Goal: Task Accomplishment & Management: Manage account settings

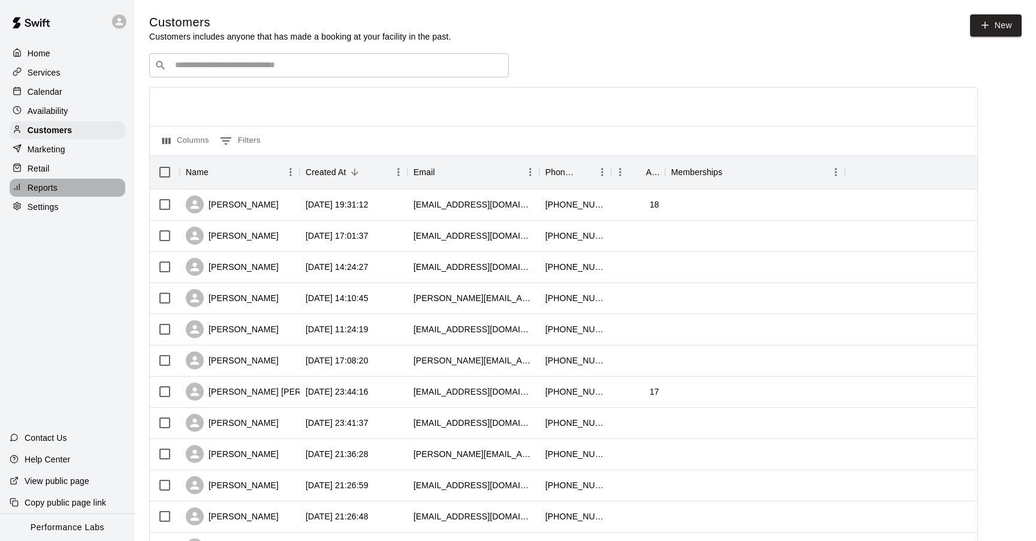
click at [46, 184] on p "Reports" at bounding box center [43, 188] width 30 height 12
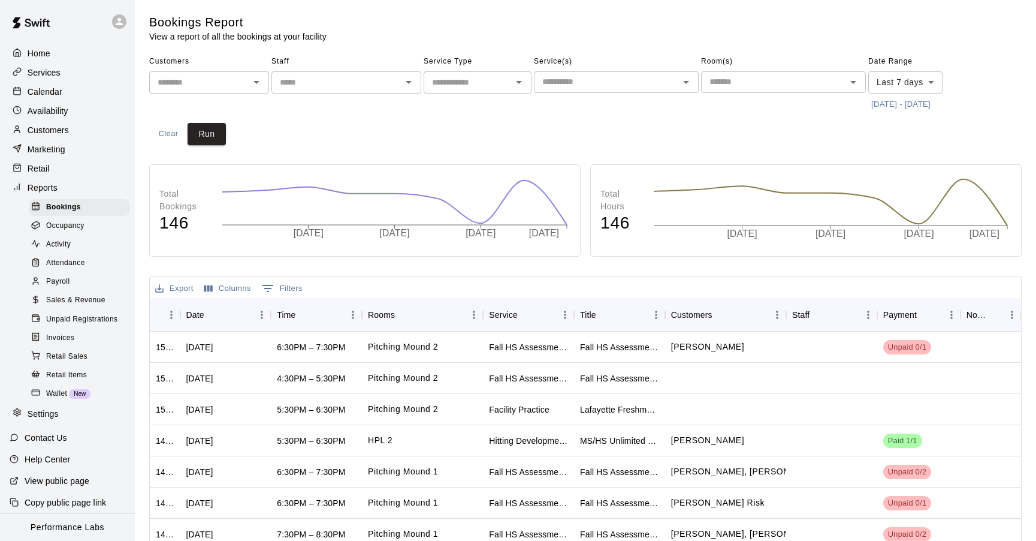
click at [43, 189] on p "Reports" at bounding box center [43, 188] width 30 height 12
click at [64, 280] on span "Payroll" at bounding box center [57, 282] width 23 height 12
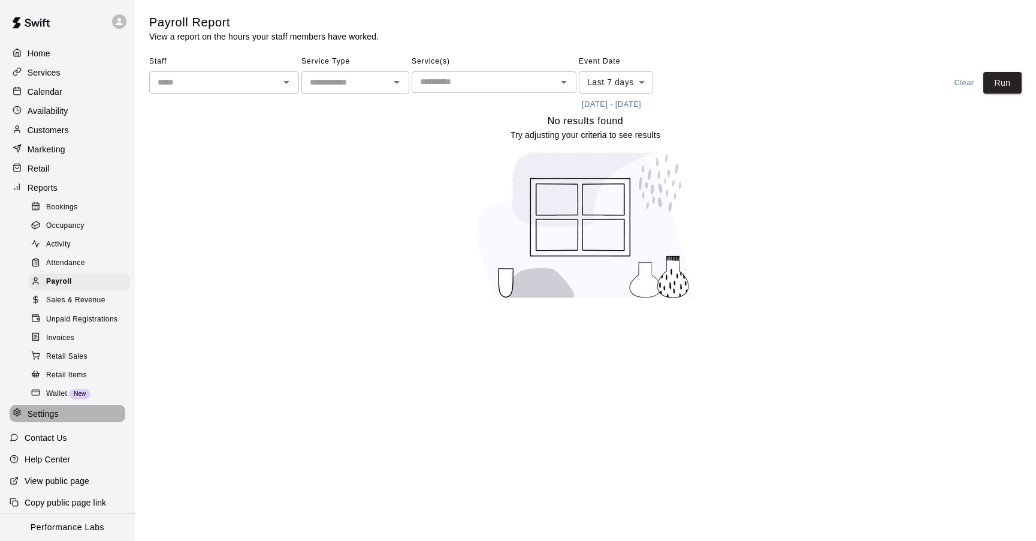
click at [54, 407] on p "Settings" at bounding box center [43, 413] width 31 height 12
select select "**"
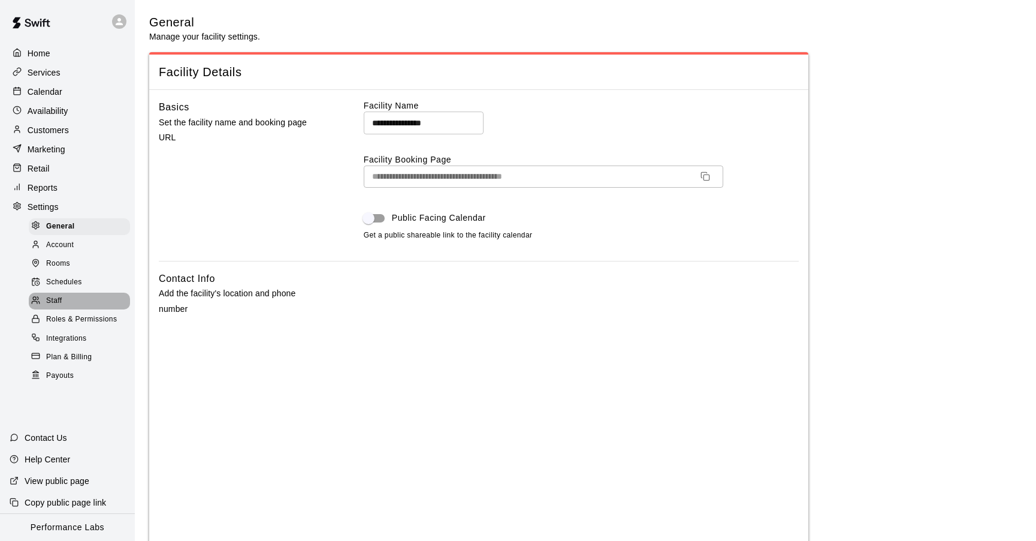
click at [61, 306] on span "Staff" at bounding box center [54, 301] width 16 height 12
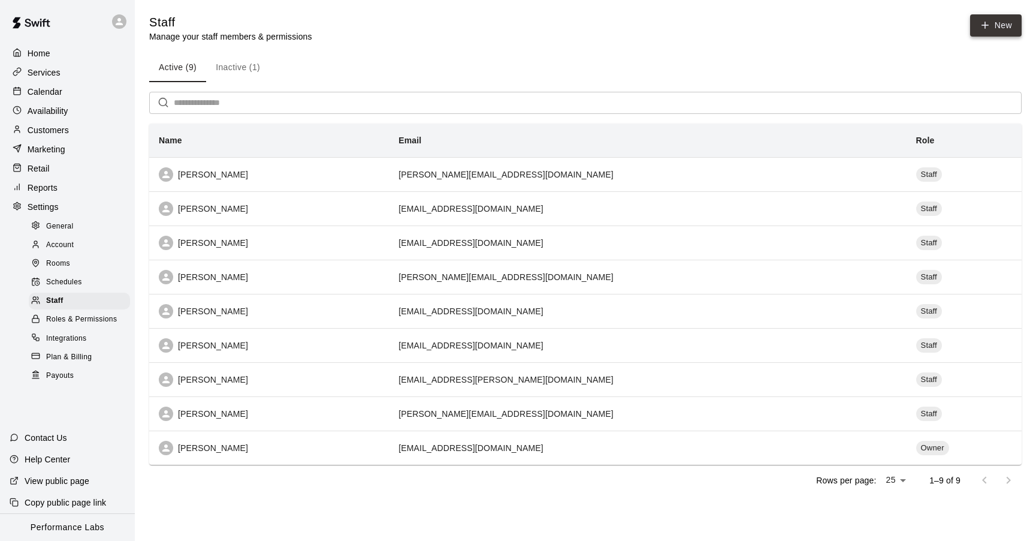
click at [971, 30] on link "New" at bounding box center [996, 25] width 52 height 22
select select "**"
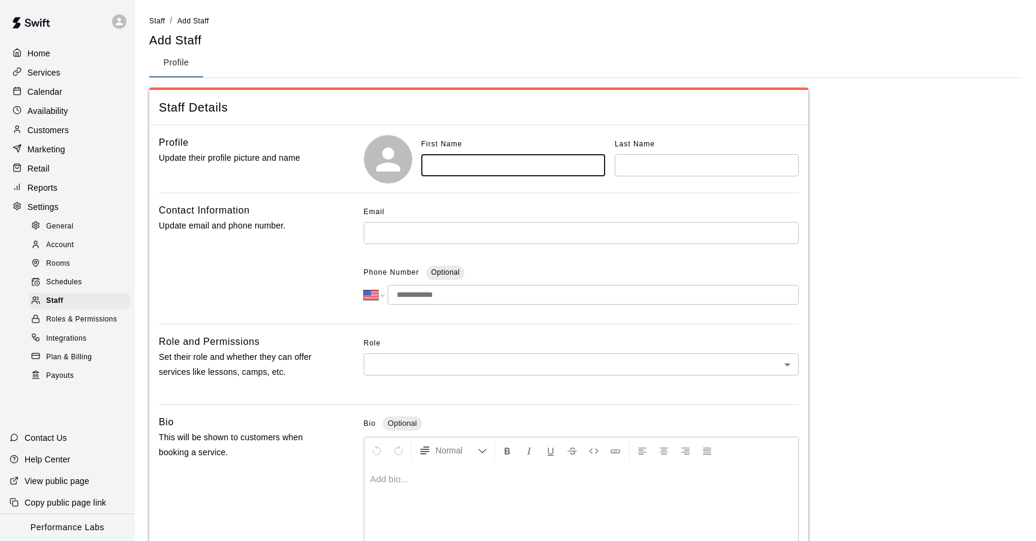
click at [538, 174] on input "text" at bounding box center [513, 165] width 184 height 22
type input "*****"
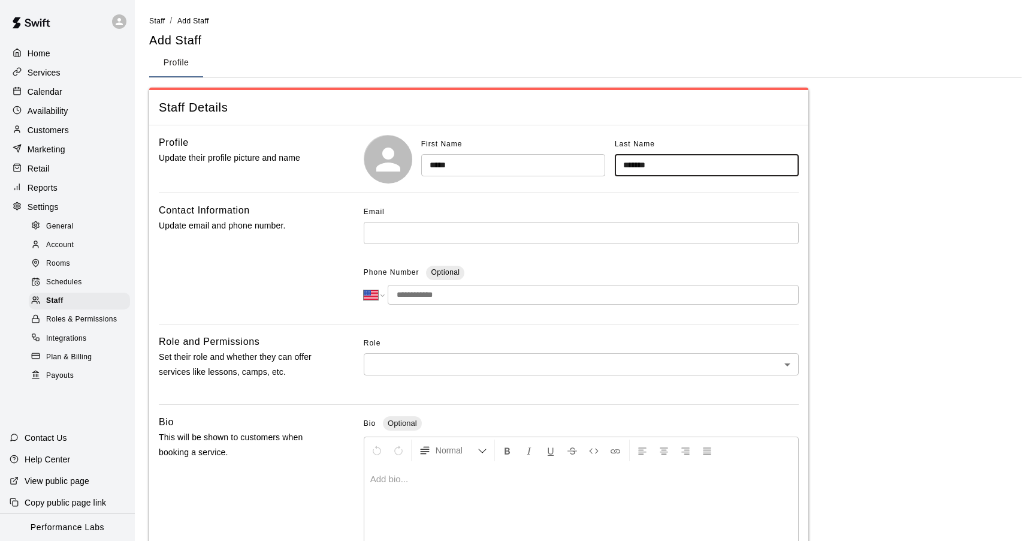
type input "*******"
click at [451, 233] on input "text" at bounding box center [581, 233] width 435 height 22
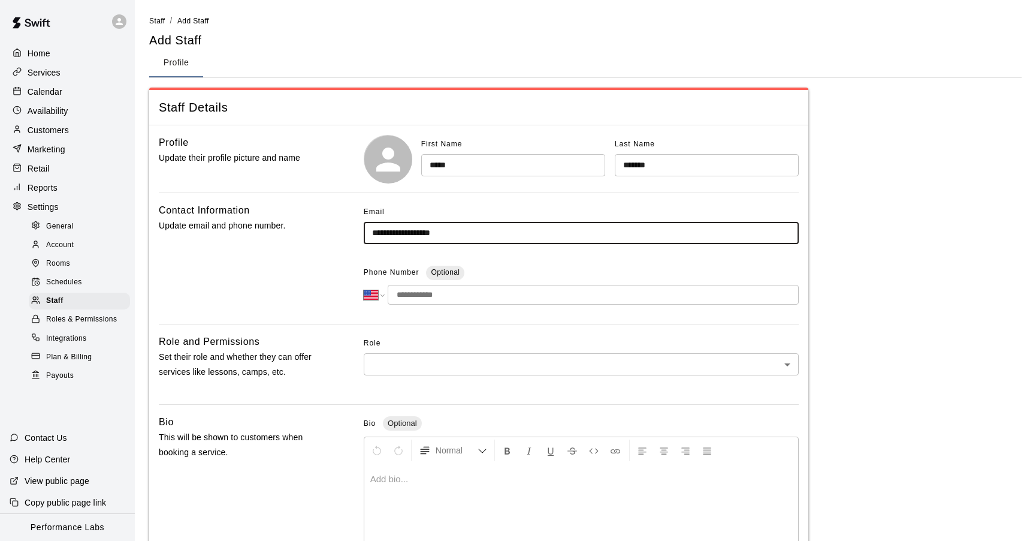
type input "**********"
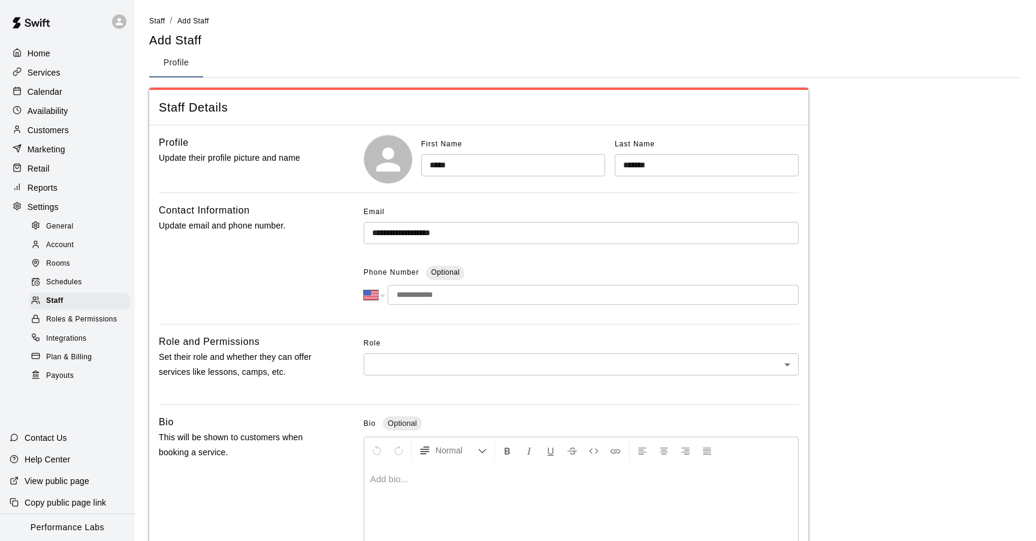
click at [472, 296] on input "tel" at bounding box center [593, 295] width 411 height 20
click at [393, 357] on body "**********" at bounding box center [518, 393] width 1036 height 786
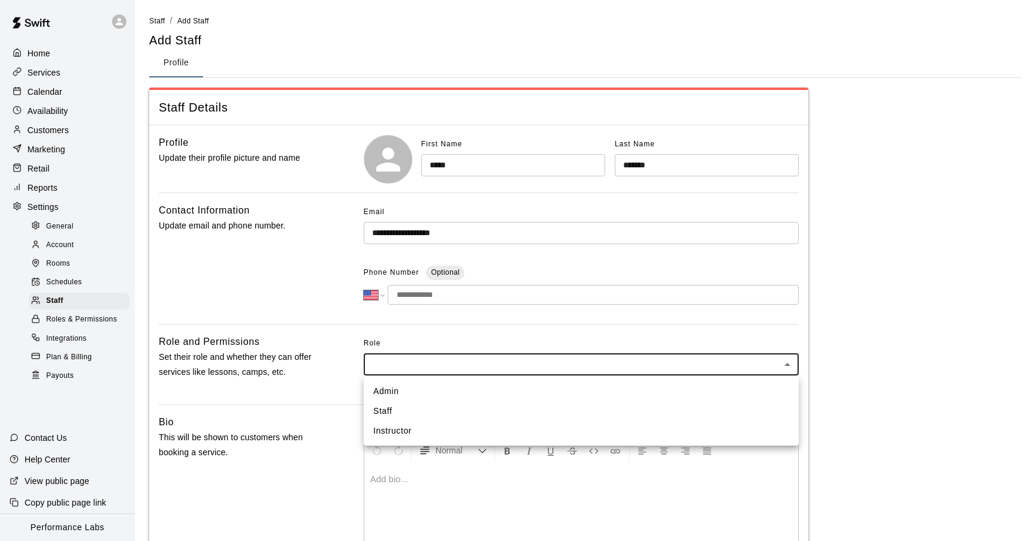
click at [391, 416] on li "Staff" at bounding box center [581, 411] width 435 height 20
type input "*****"
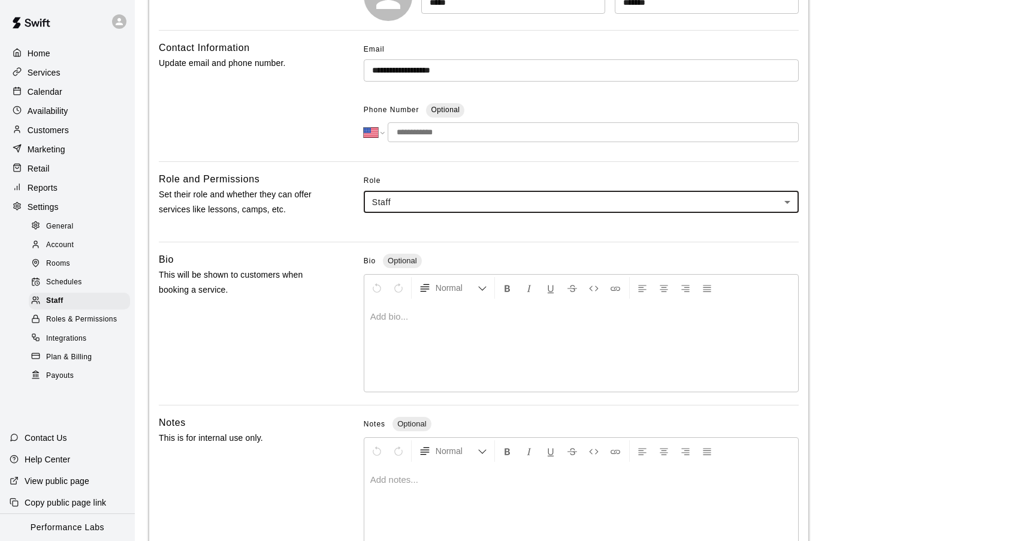
scroll to position [246, 0]
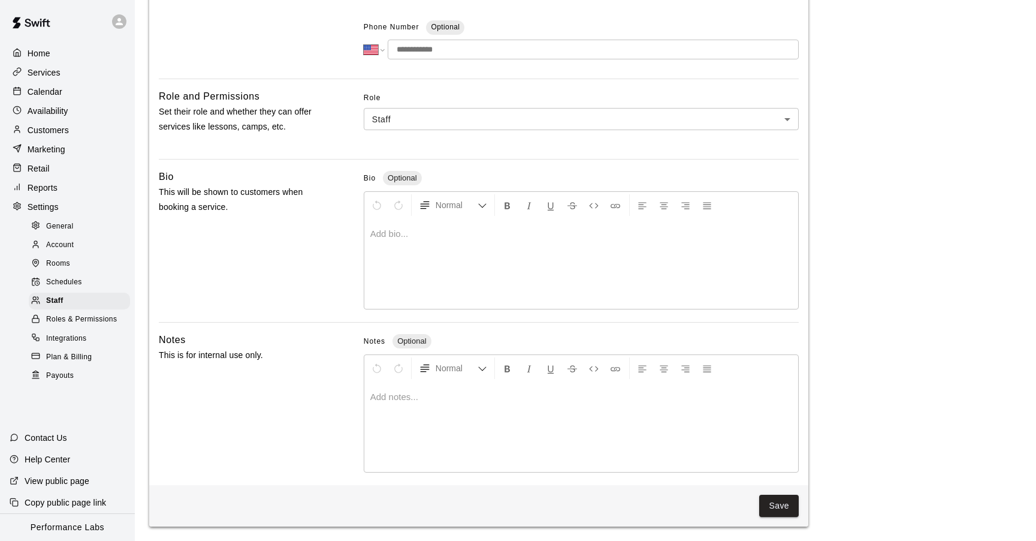
click at [425, 233] on p at bounding box center [581, 234] width 422 height 12
click at [779, 496] on button "Save" at bounding box center [779, 505] width 40 height 22
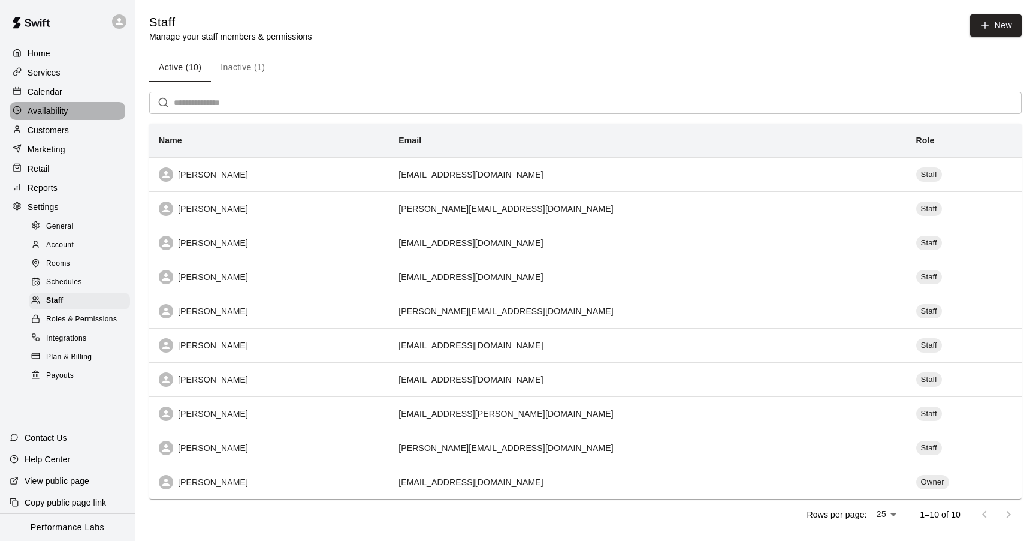
click at [55, 109] on p "Availability" at bounding box center [48, 111] width 41 height 12
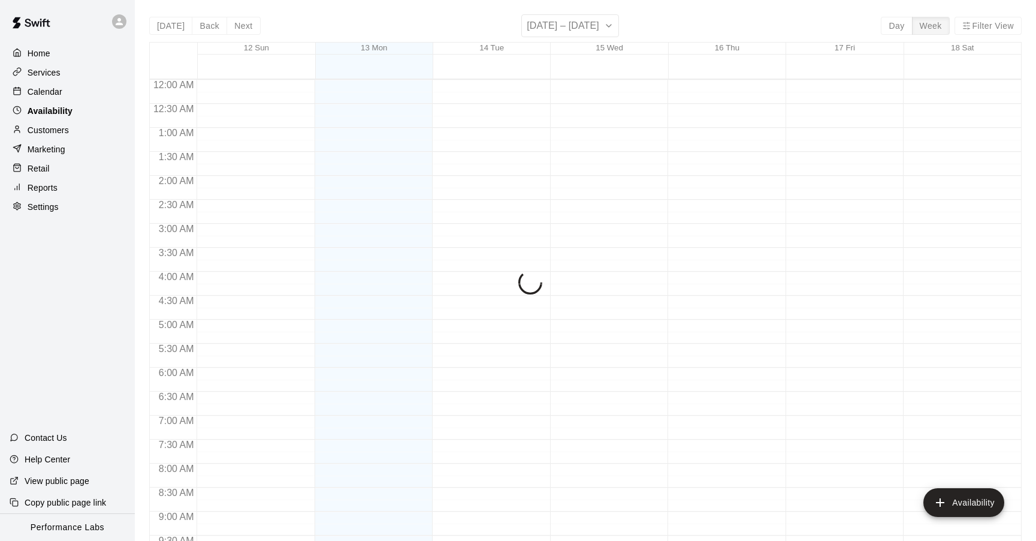
scroll to position [677, 0]
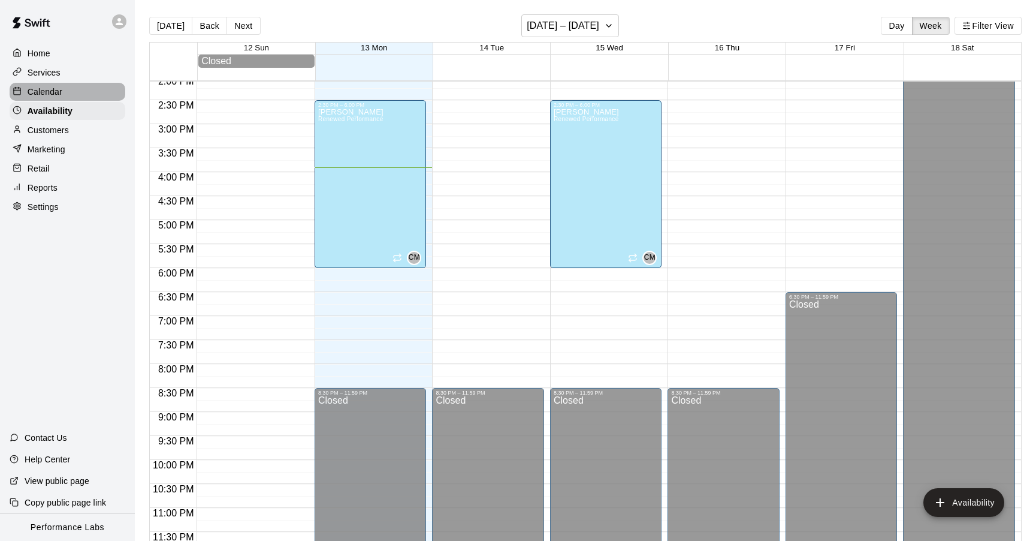
click at [50, 86] on p "Calendar" at bounding box center [45, 92] width 35 height 12
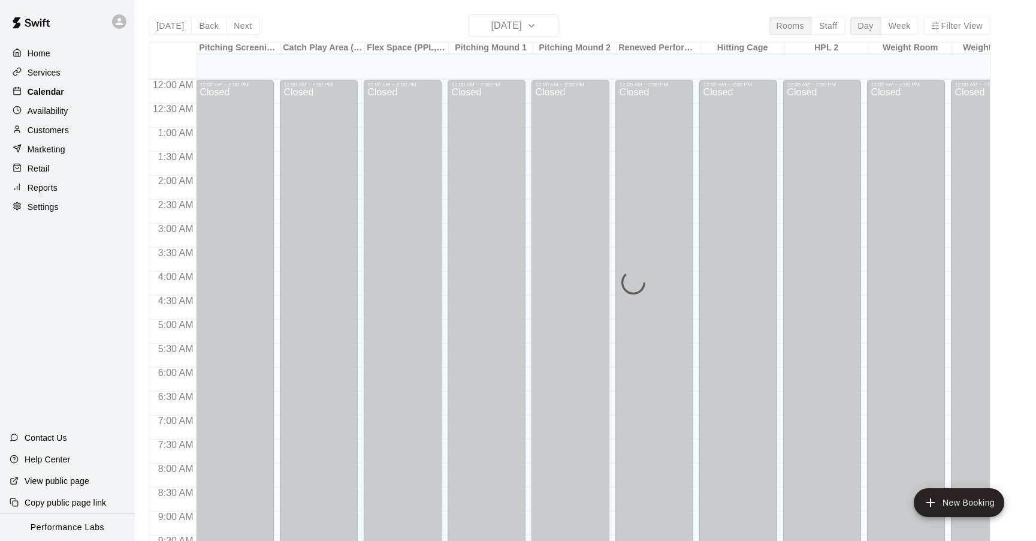
scroll to position [641, 0]
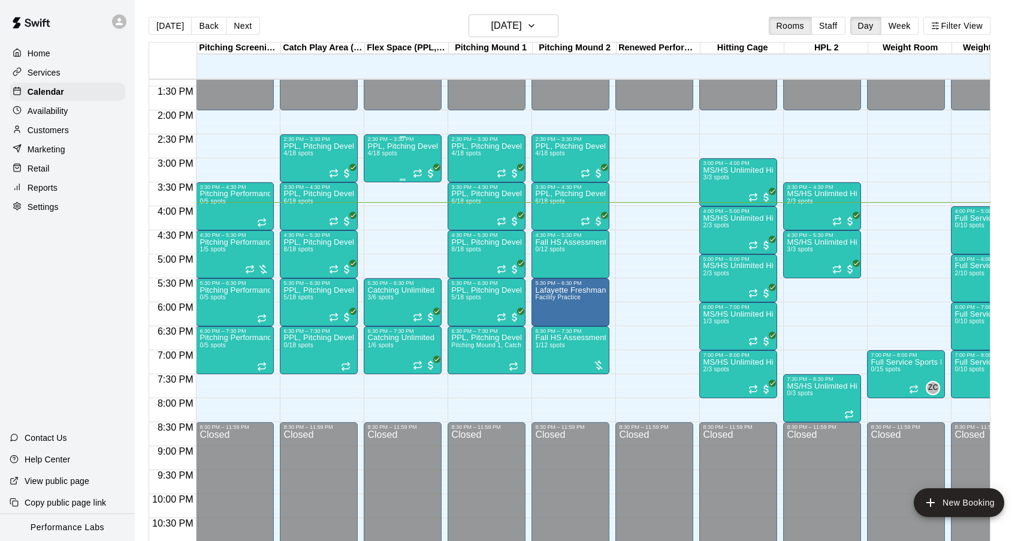
click at [388, 166] on div "PPL, Pitching Development Session 4/18 spots" at bounding box center [402, 412] width 71 height 541
click at [377, 165] on button "edit" at bounding box center [380, 155] width 24 height 24
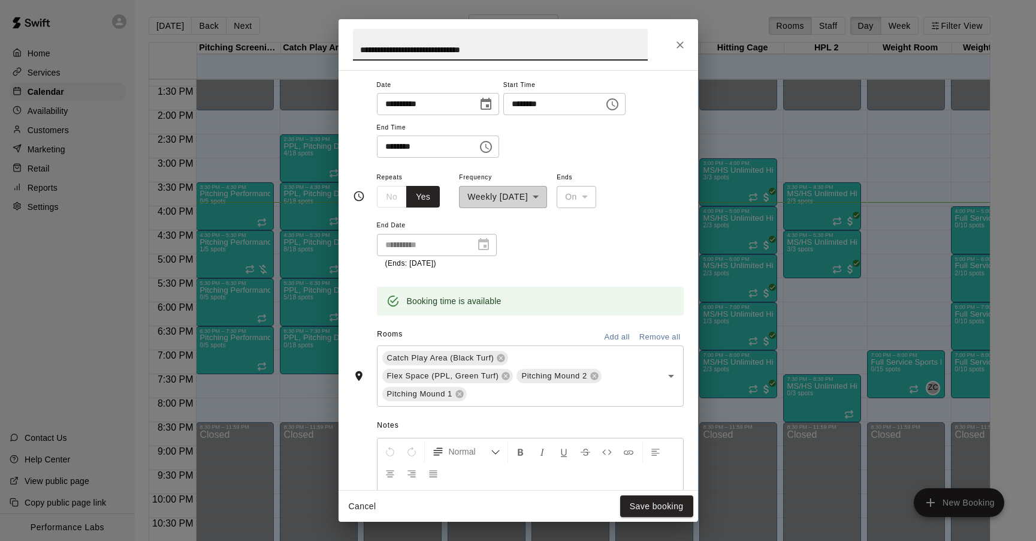
scroll to position [173, 0]
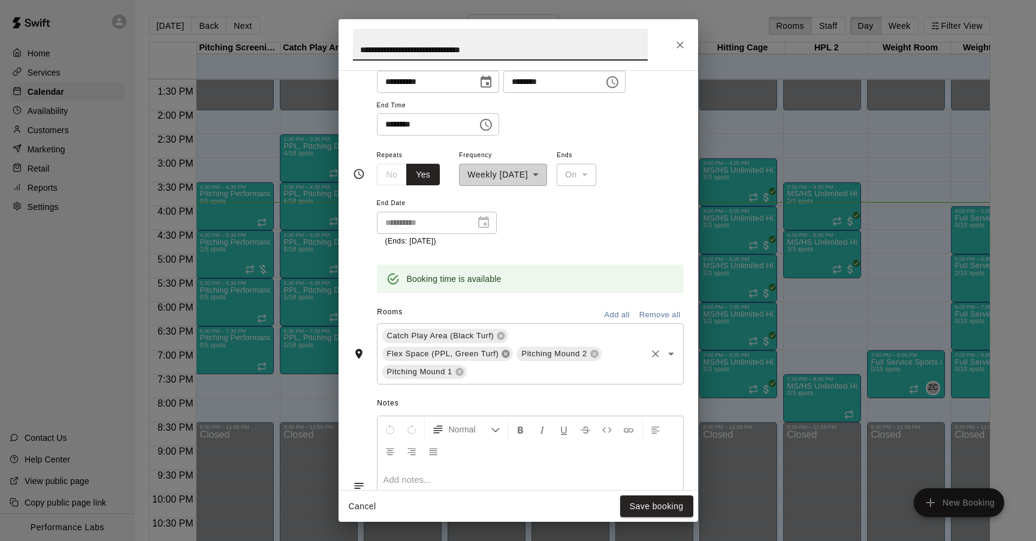
click at [506, 354] on icon at bounding box center [506, 354] width 10 height 10
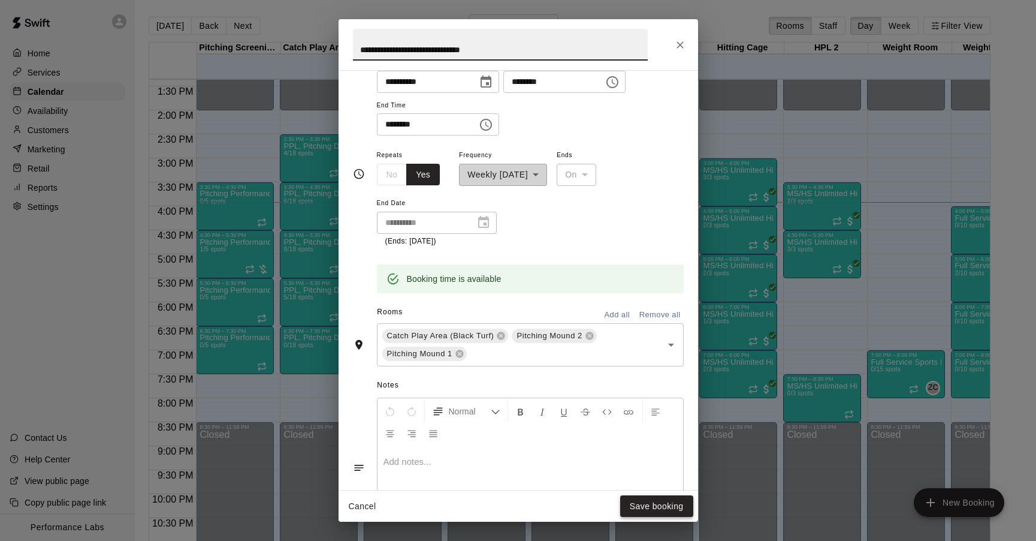
click at [651, 508] on button "Save booking" at bounding box center [656, 506] width 73 height 22
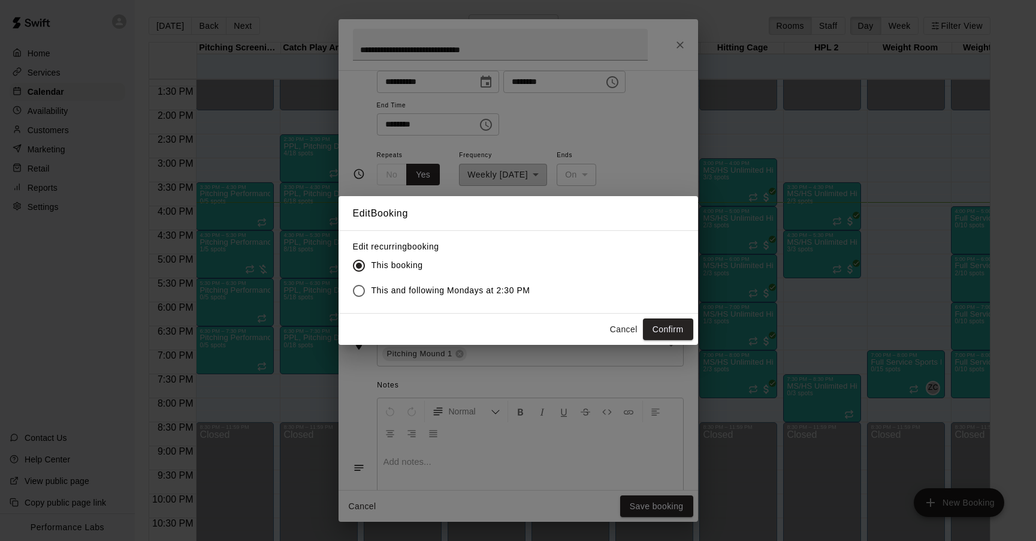
click at [479, 292] on span "This and following Mondays at 2:30 PM" at bounding box center [451, 290] width 159 height 13
click at [670, 330] on button "Confirm" at bounding box center [668, 329] width 50 height 22
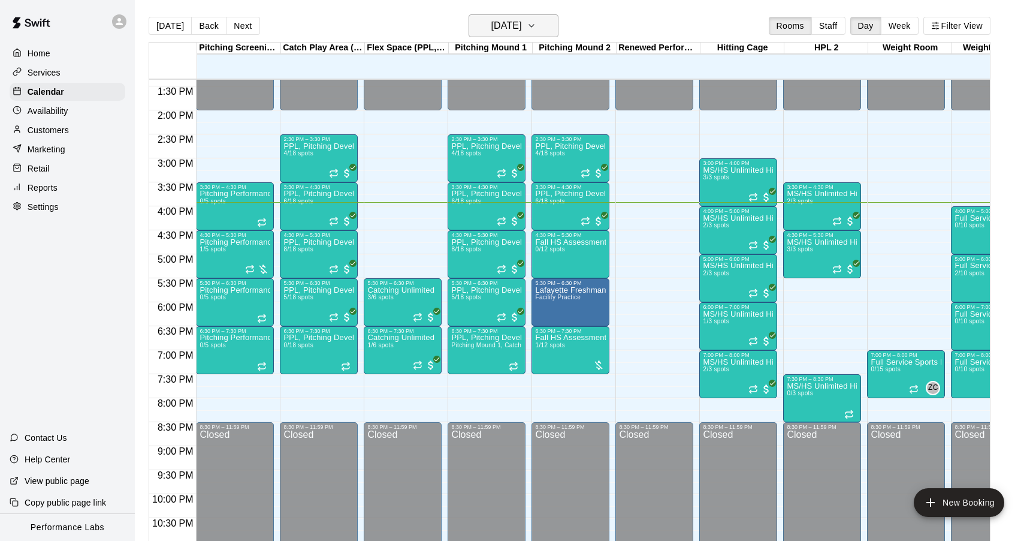
click at [521, 23] on h6 "[DATE]" at bounding box center [506, 25] width 31 height 17
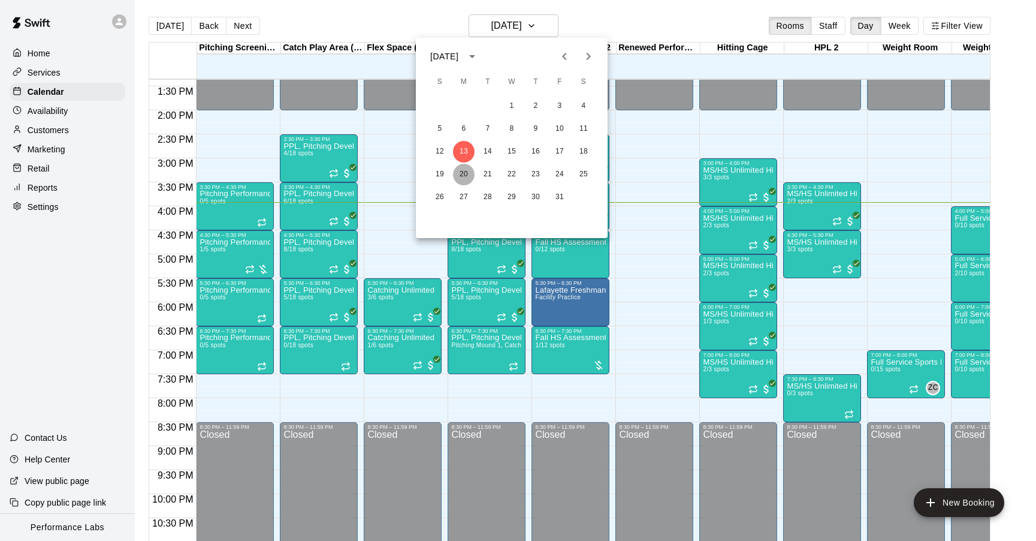
click at [464, 165] on button "20" at bounding box center [464, 175] width 22 height 22
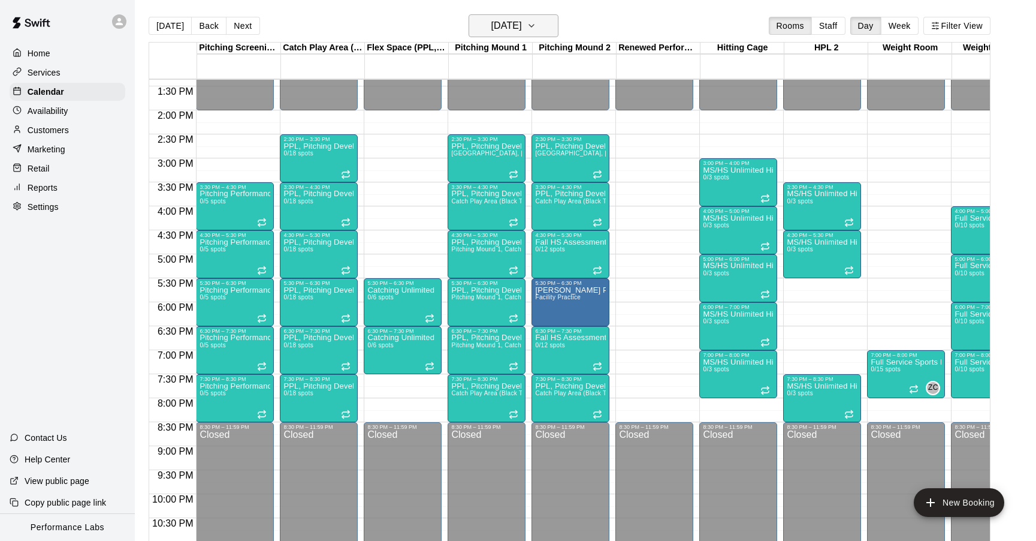
click at [520, 30] on h6 "[DATE]" at bounding box center [506, 25] width 31 height 17
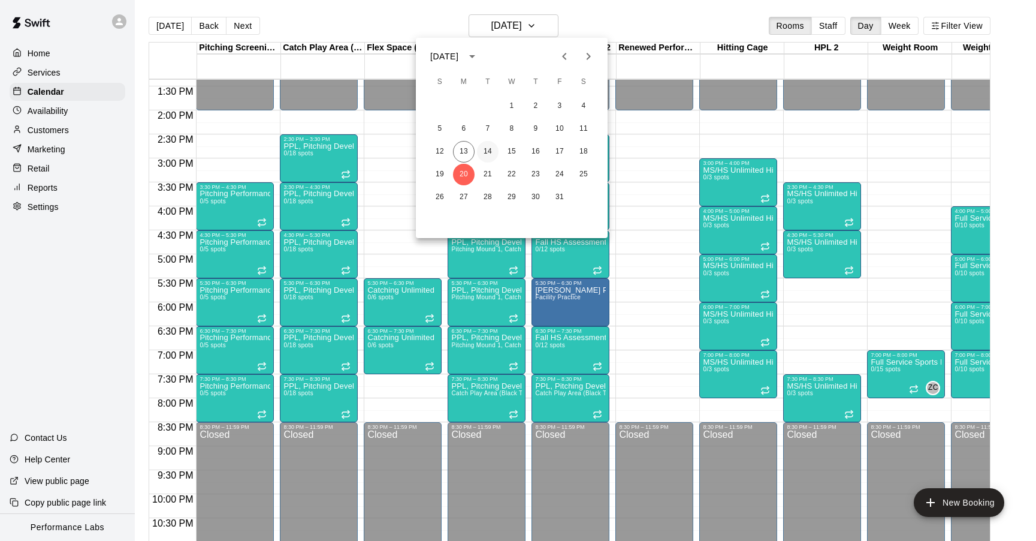
click at [486, 155] on button "14" at bounding box center [488, 152] width 22 height 22
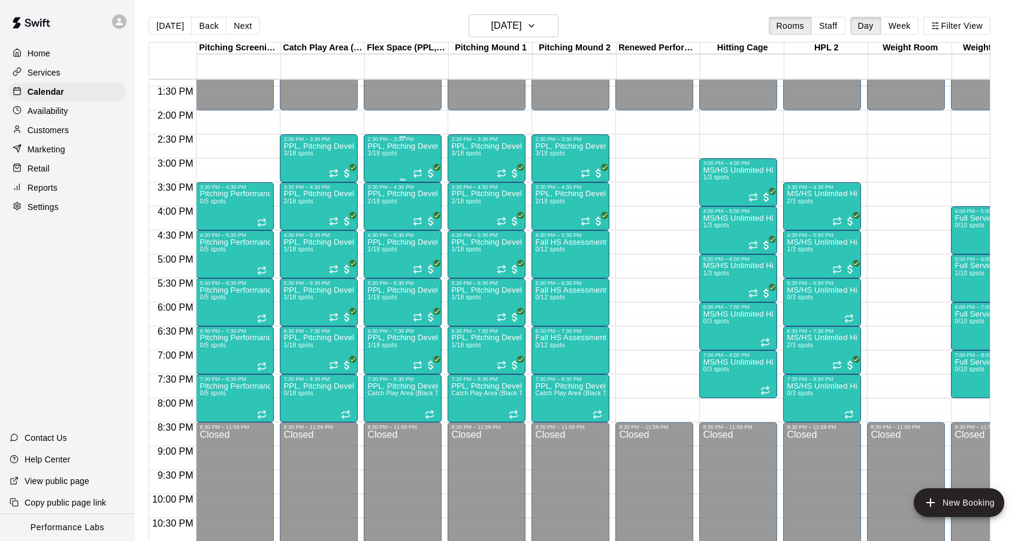
click at [401, 161] on div "PPL, Pitching Development Session 3/18 spots" at bounding box center [402, 412] width 71 height 541
click at [382, 162] on icon "edit" at bounding box center [380, 155] width 14 height 14
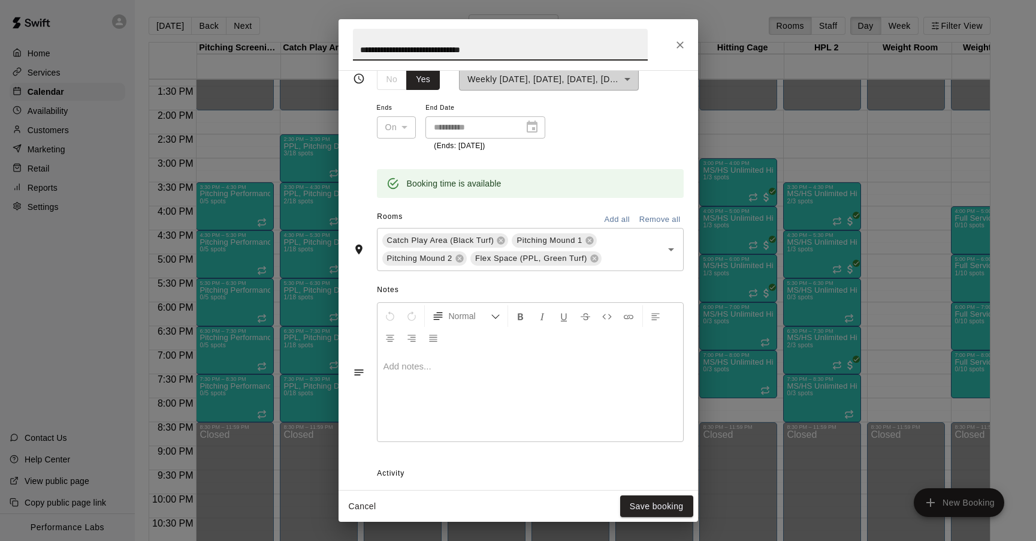
scroll to position [425, 0]
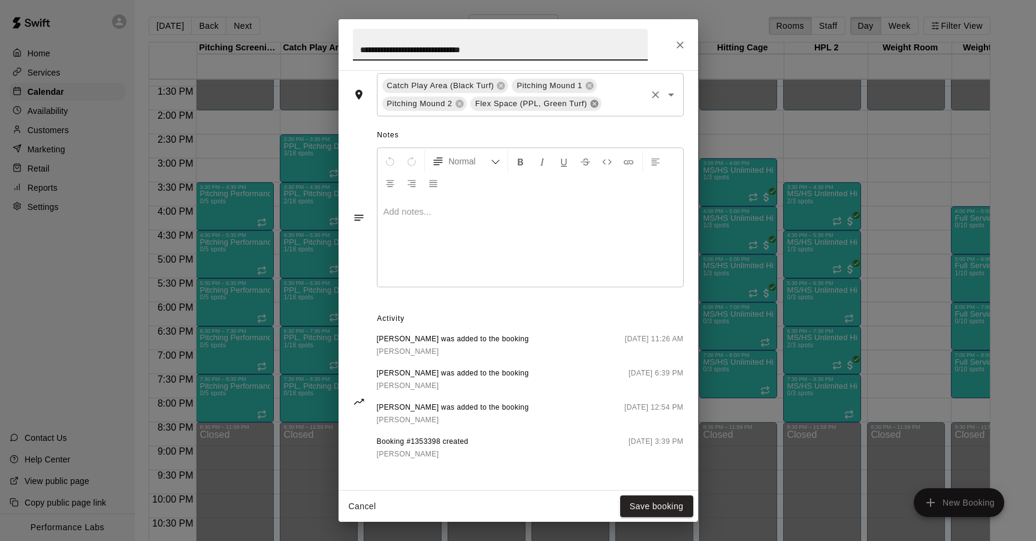
click at [594, 104] on icon at bounding box center [594, 103] width 8 height 8
click at [648, 502] on button "Save booking" at bounding box center [656, 506] width 73 height 22
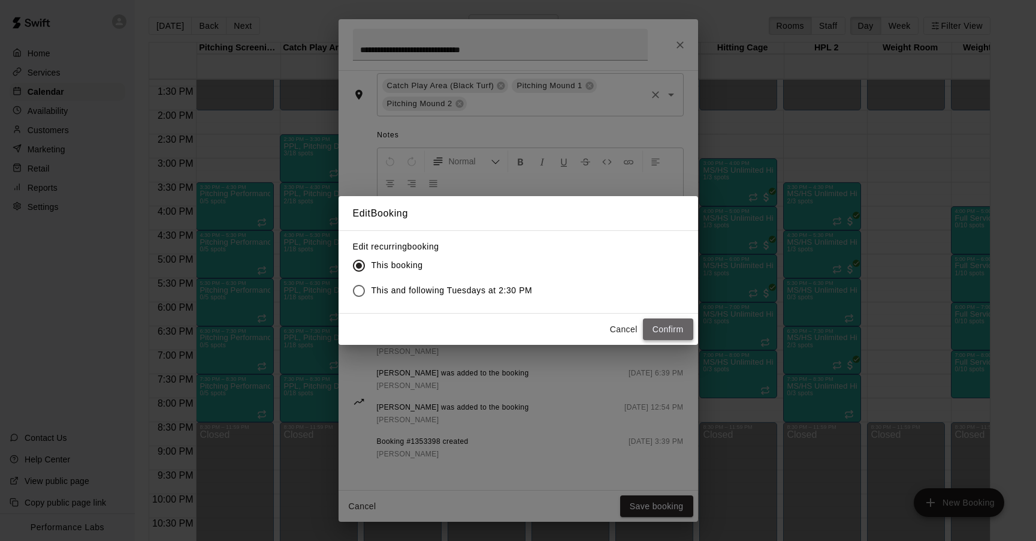
click at [662, 320] on button "Confirm" at bounding box center [668, 329] width 50 height 22
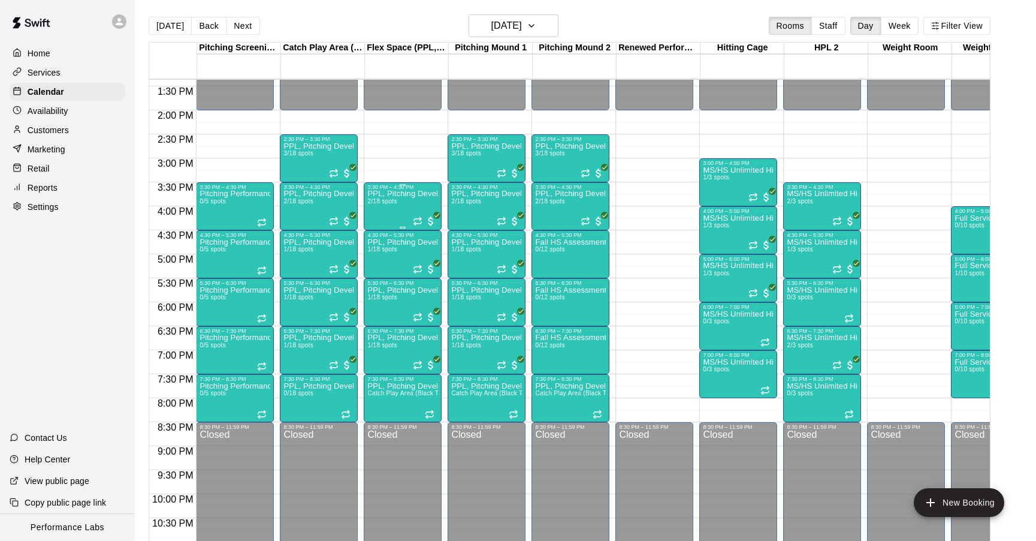
click at [412, 209] on div "PPL, Pitching Development Session 2/18 spots" at bounding box center [402, 460] width 71 height 541
click at [381, 230] on img "edit" at bounding box center [380, 232] width 14 height 14
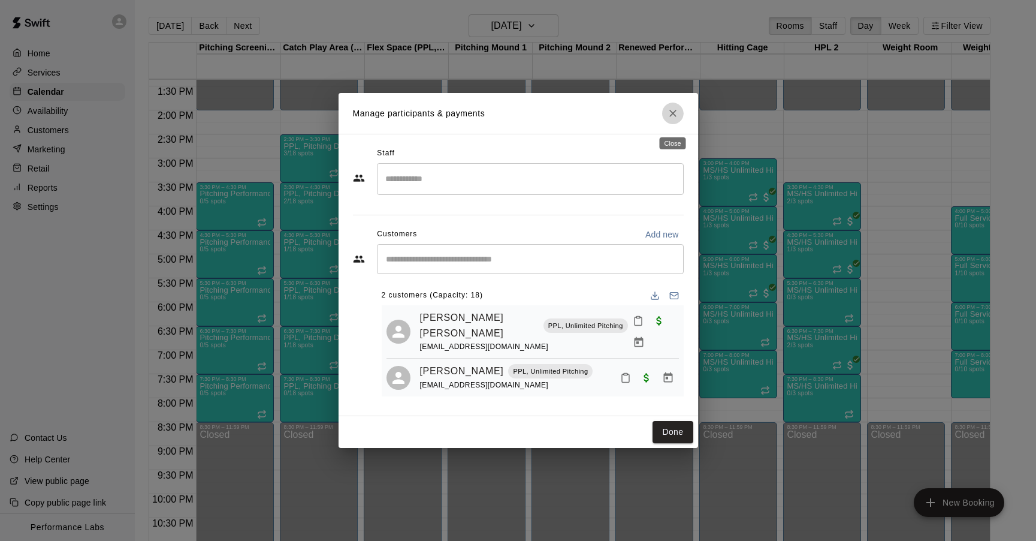
click at [676, 111] on button "Close" at bounding box center [673, 113] width 22 height 22
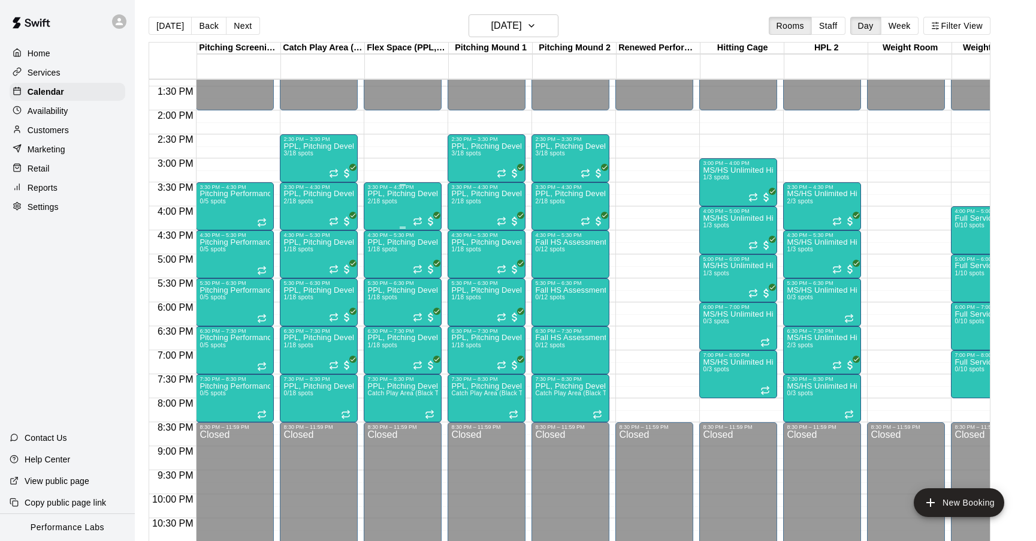
click at [387, 211] on div "PPL, Pitching Development Session 2/18 spots" at bounding box center [402, 460] width 71 height 541
click at [376, 203] on icon "edit" at bounding box center [380, 203] width 14 height 14
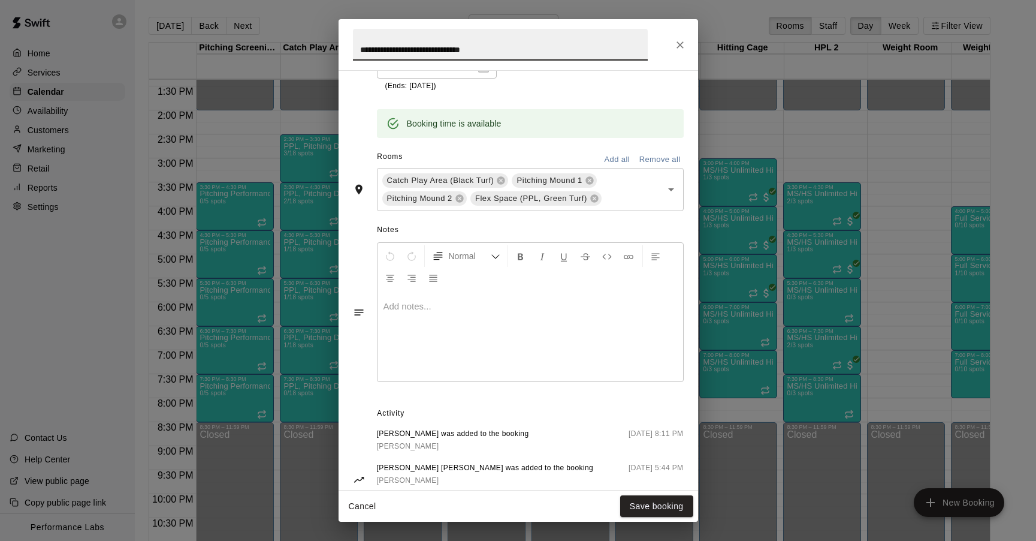
scroll to position [390, 0]
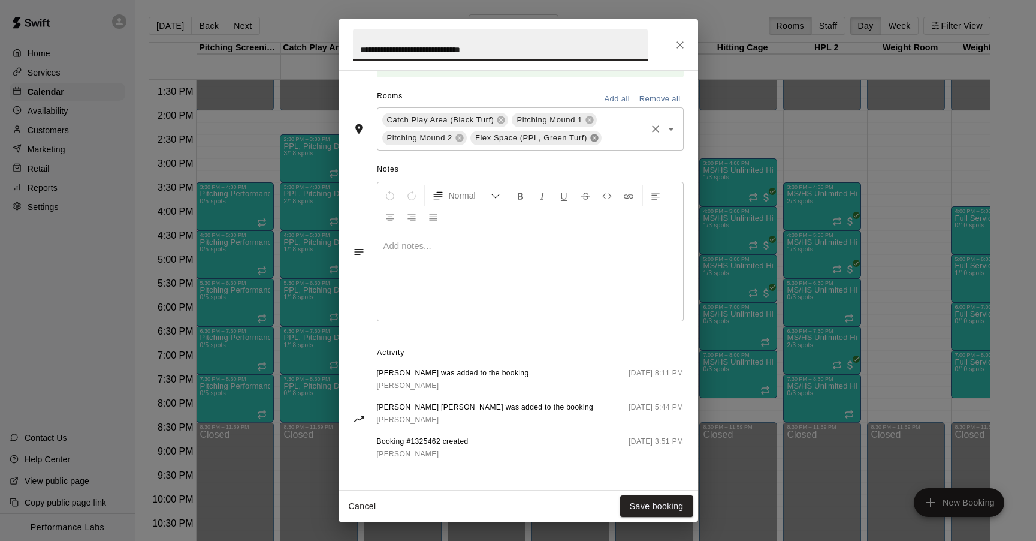
click at [595, 137] on icon at bounding box center [595, 138] width 10 height 10
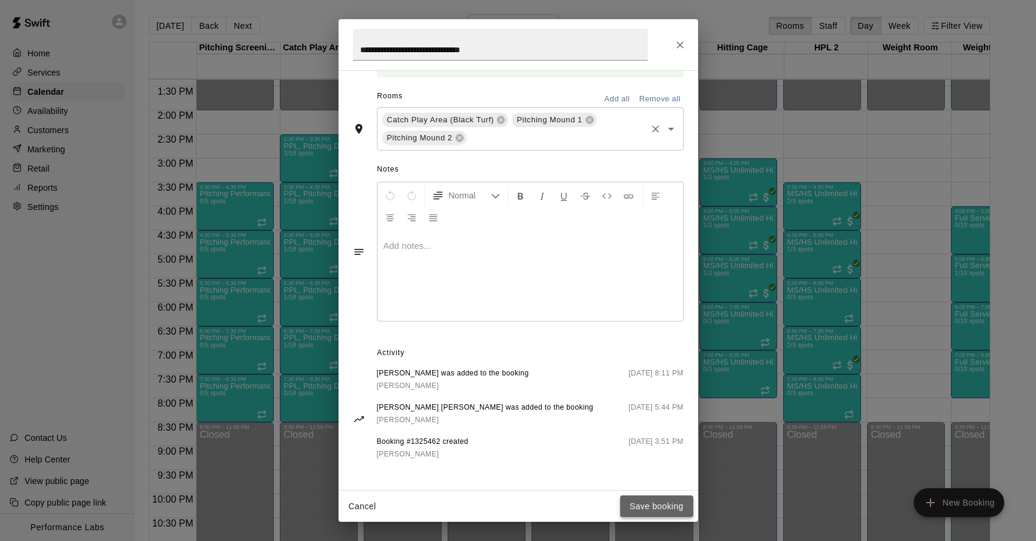
click at [645, 501] on button "Save booking" at bounding box center [656, 506] width 73 height 22
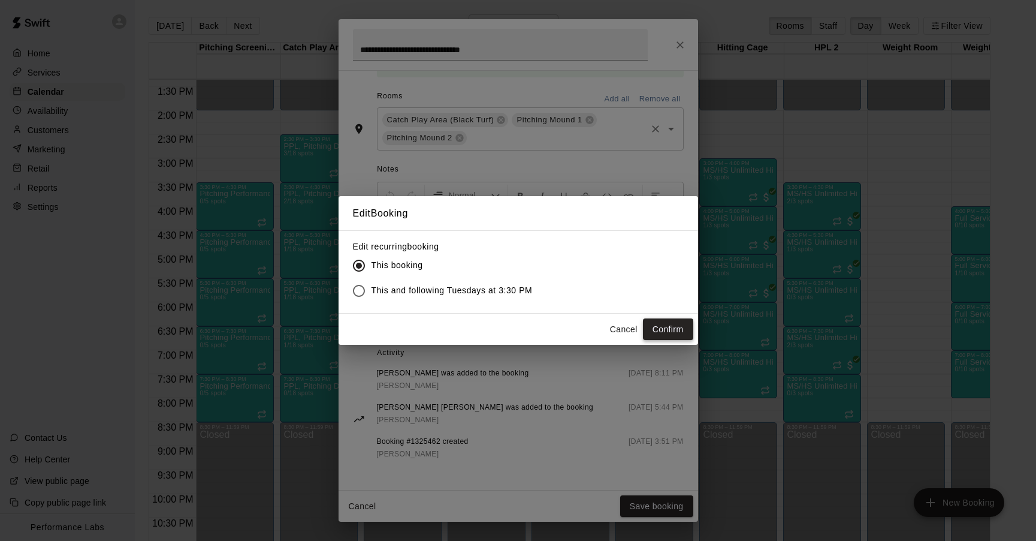
click at [668, 331] on button "Confirm" at bounding box center [668, 329] width 50 height 22
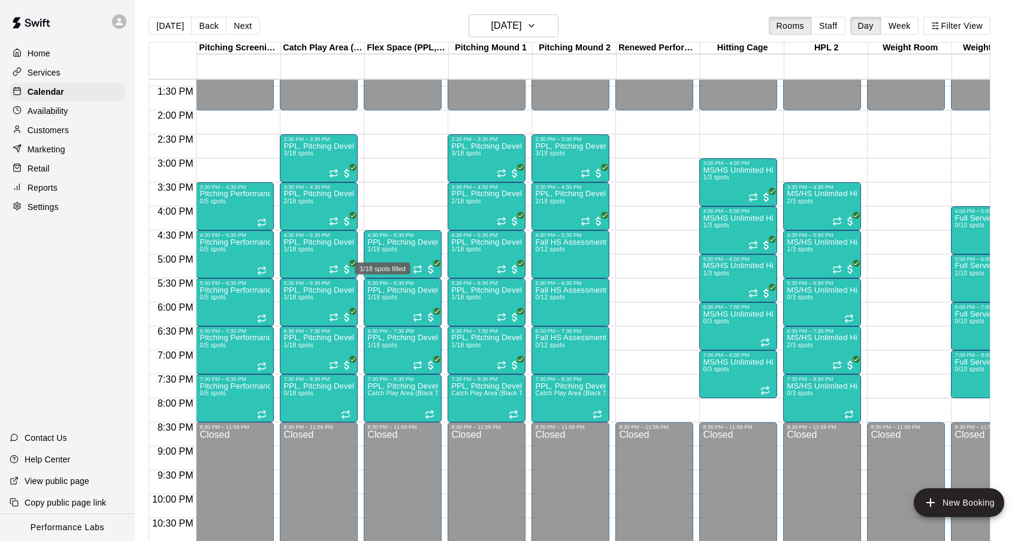
click at [388, 261] on div "1/18 spots filled" at bounding box center [383, 265] width 58 height 22
click at [372, 259] on icon "edit" at bounding box center [366, 266] width 14 height 14
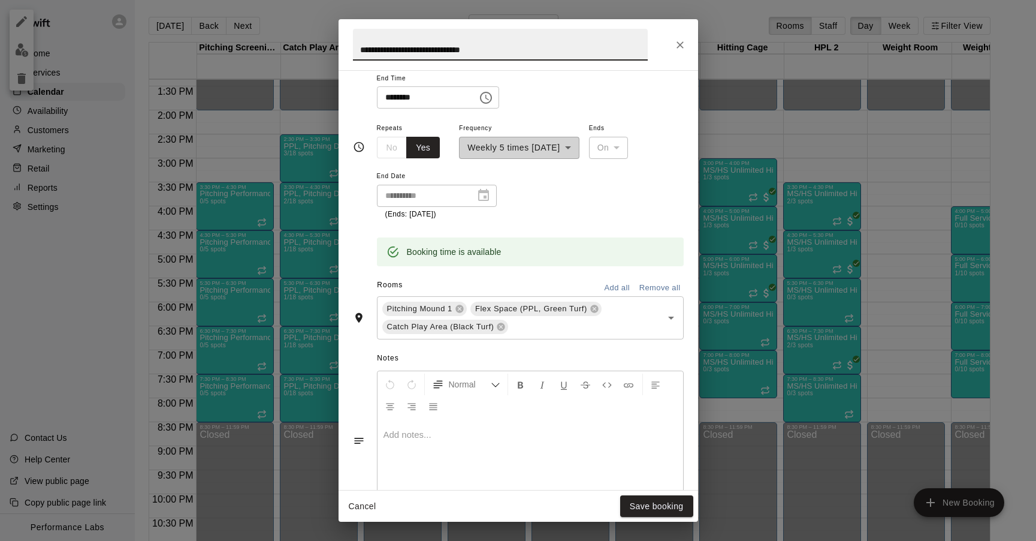
scroll to position [355, 0]
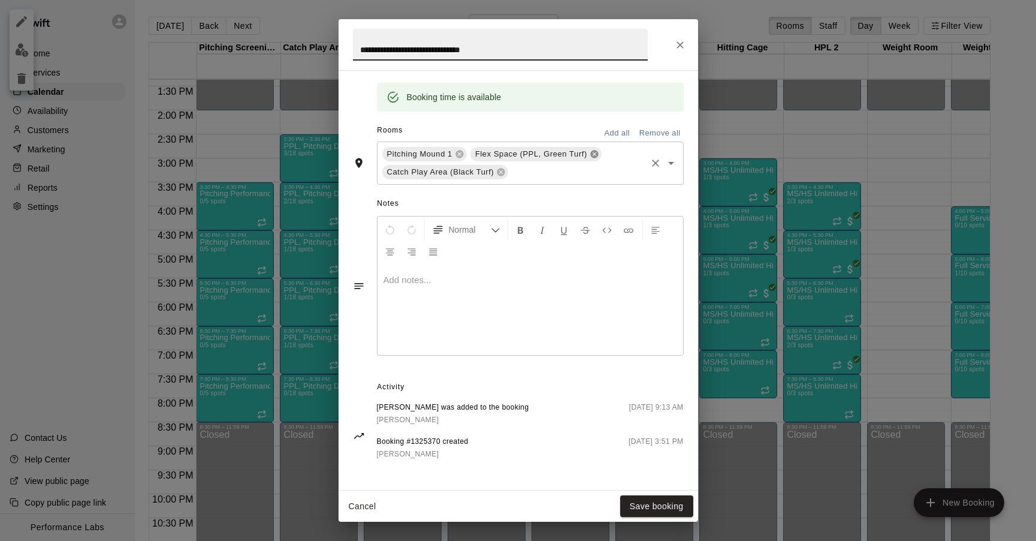
click at [595, 152] on icon at bounding box center [595, 154] width 10 height 10
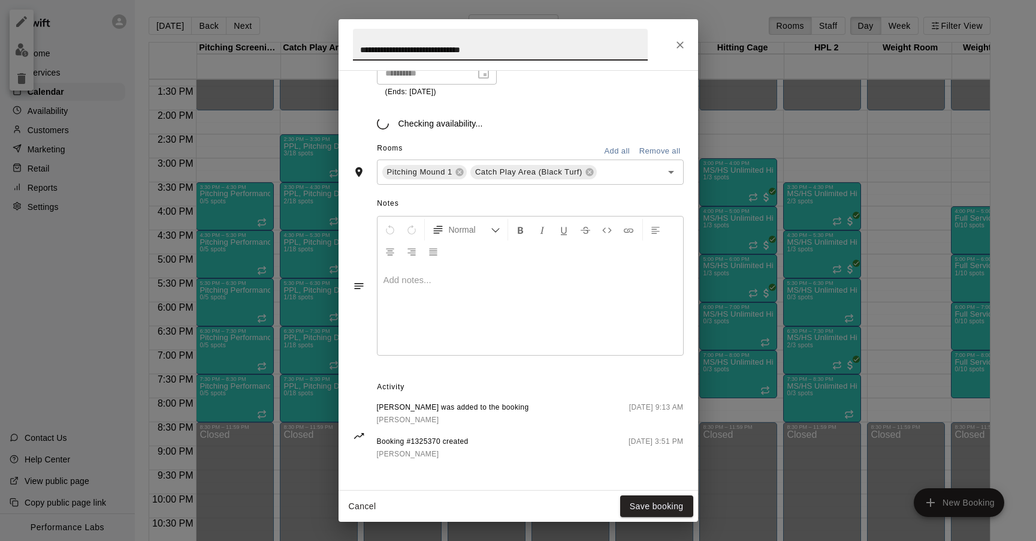
scroll to position [337, 0]
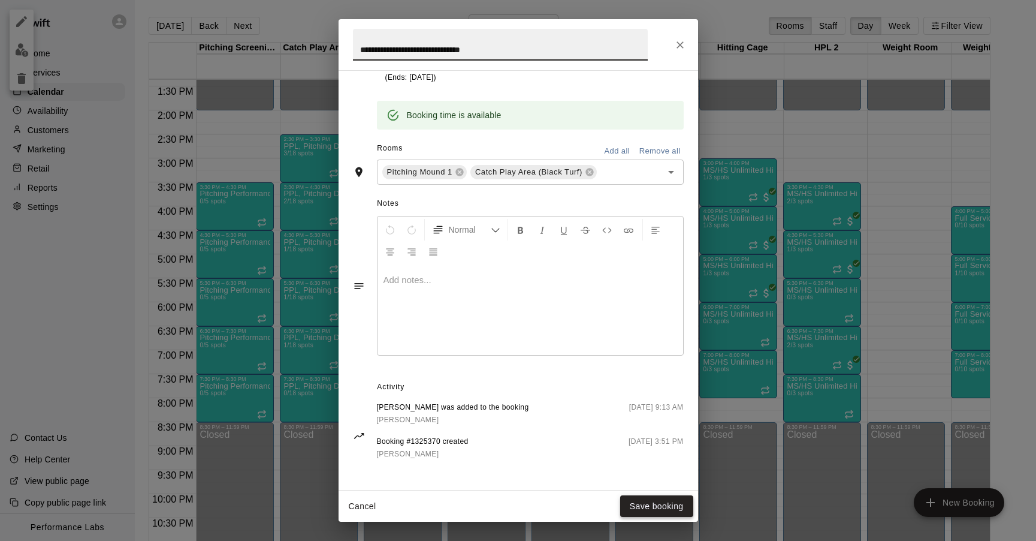
click at [666, 508] on button "Save booking" at bounding box center [656, 506] width 73 height 22
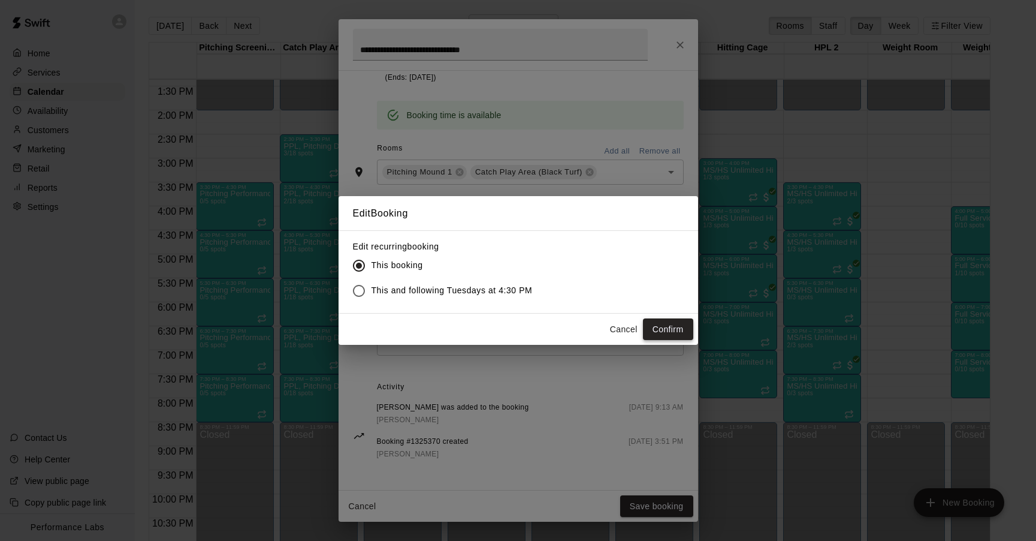
click at [656, 337] on button "Confirm" at bounding box center [668, 329] width 50 height 22
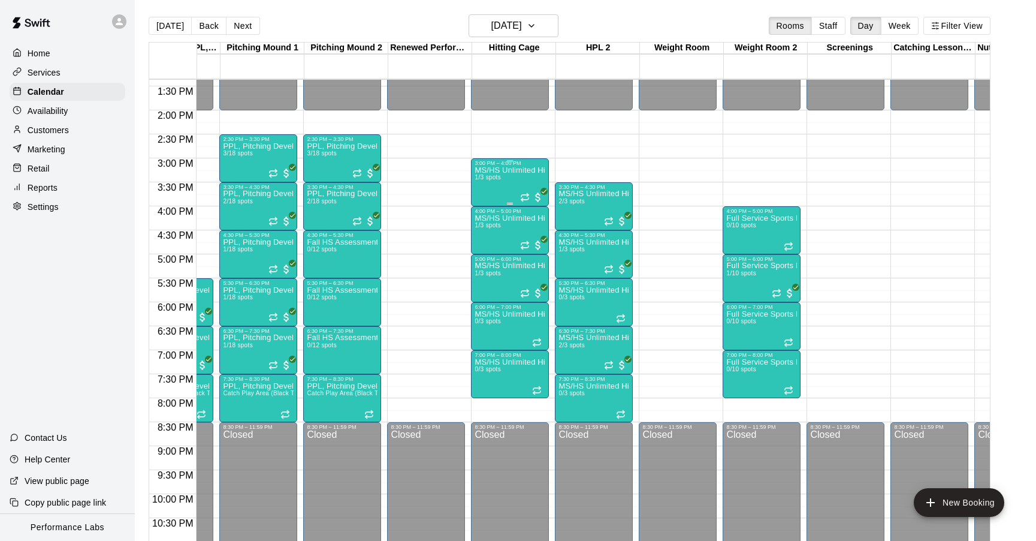
scroll to position [0, 0]
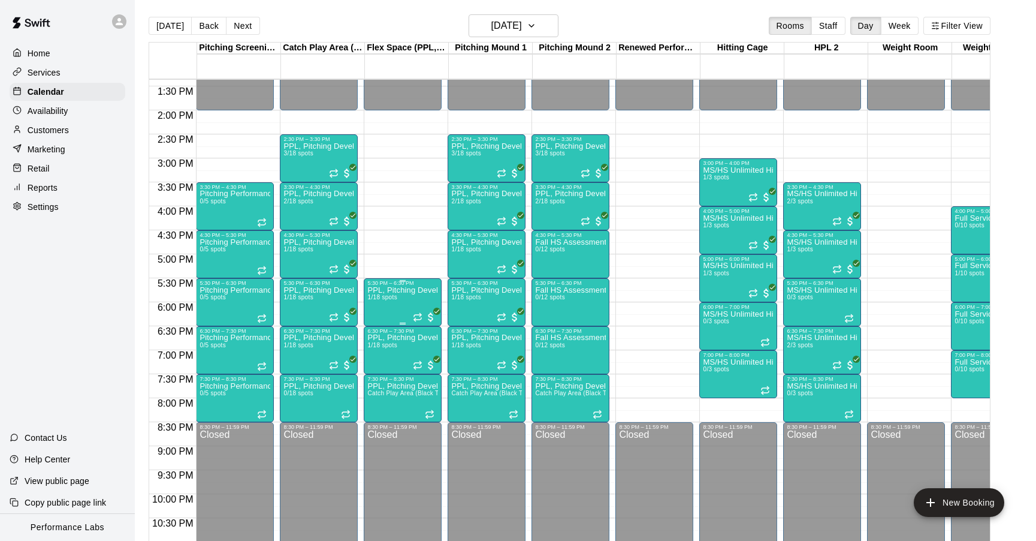
click at [384, 291] on button "edit" at bounding box center [380, 299] width 24 height 24
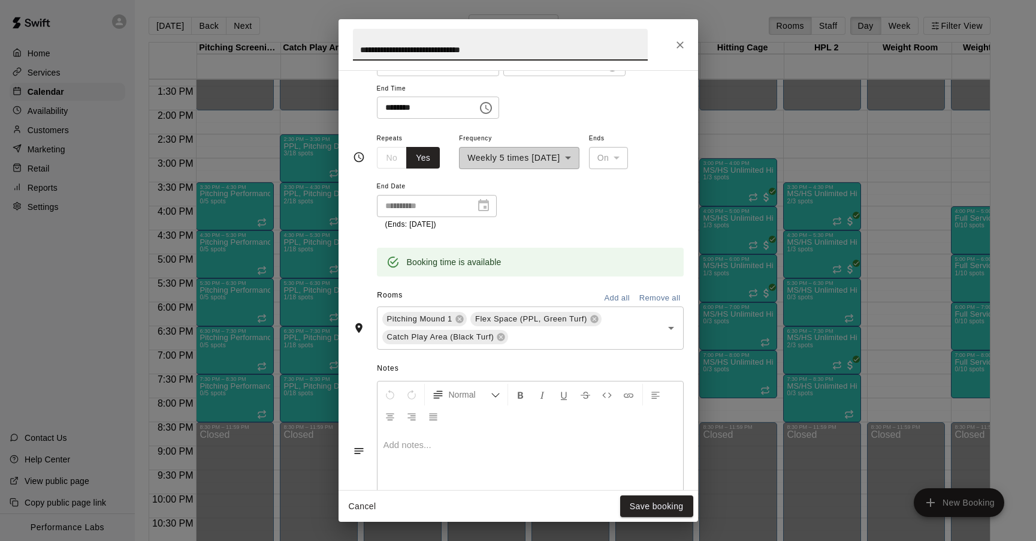
scroll to position [188, 0]
click at [596, 322] on icon at bounding box center [595, 321] width 10 height 10
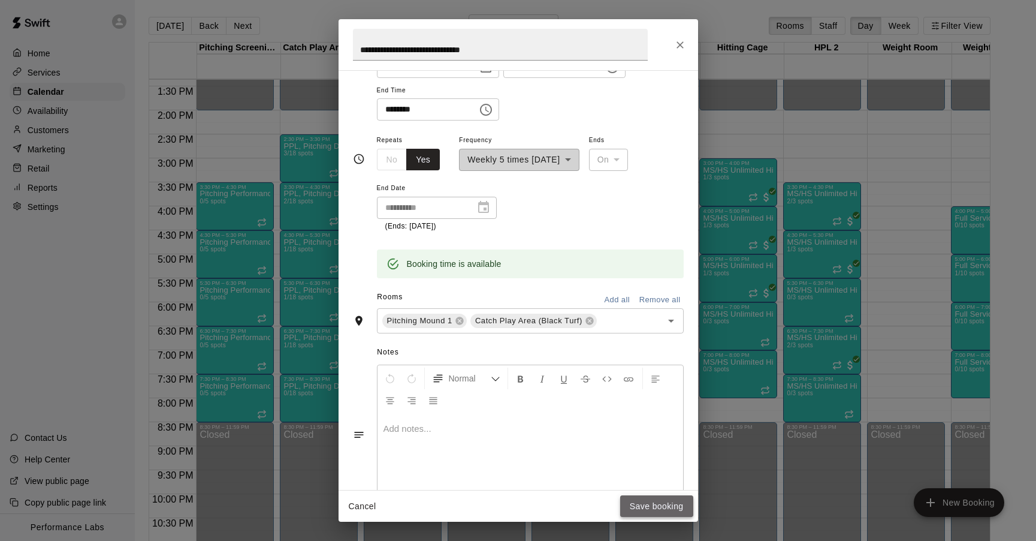
click at [642, 508] on button "Save booking" at bounding box center [656, 506] width 73 height 22
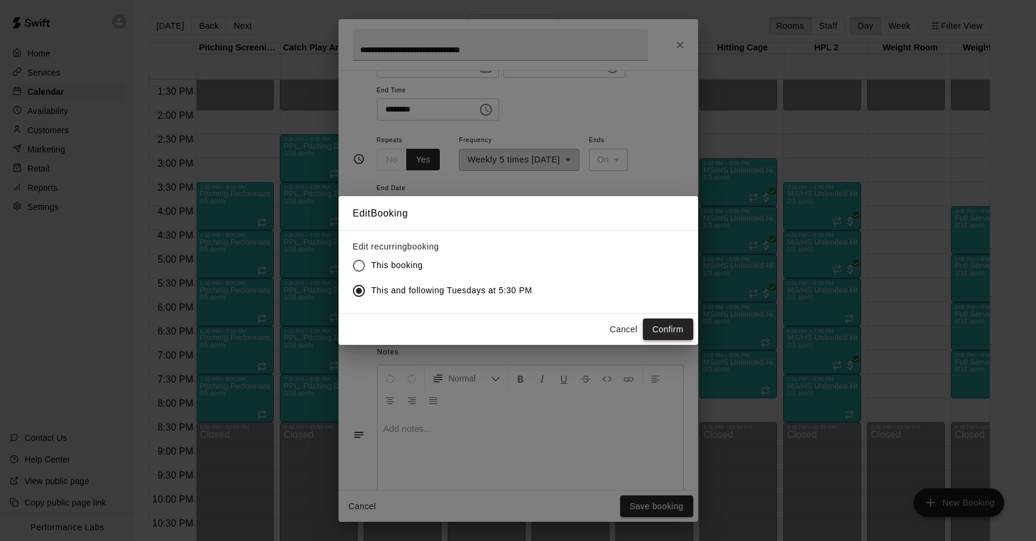
click at [674, 329] on button "Confirm" at bounding box center [668, 329] width 50 height 22
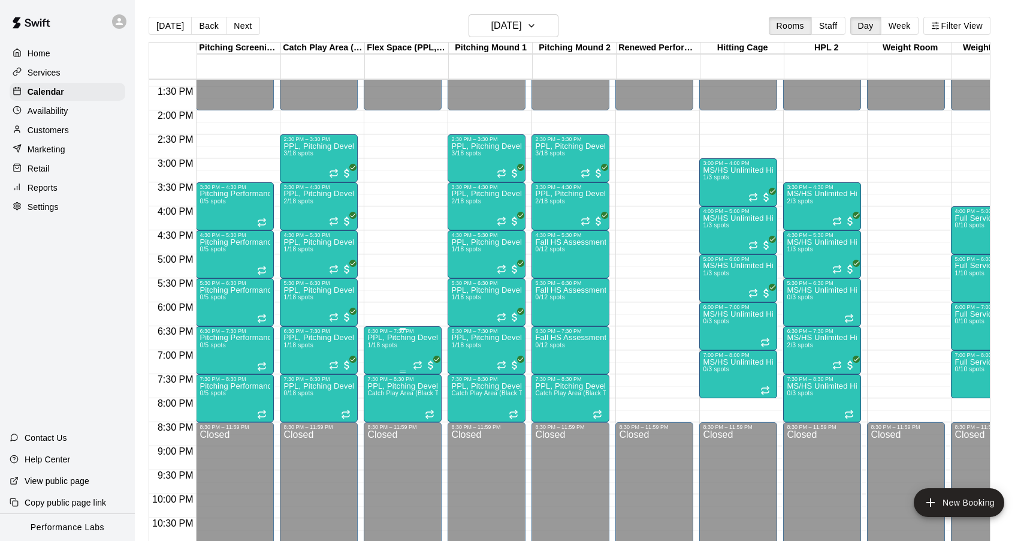
click at [405, 337] on p "PPL, Pitching Development Session" at bounding box center [402, 337] width 71 height 0
click at [382, 347] on icon "edit" at bounding box center [380, 350] width 14 height 14
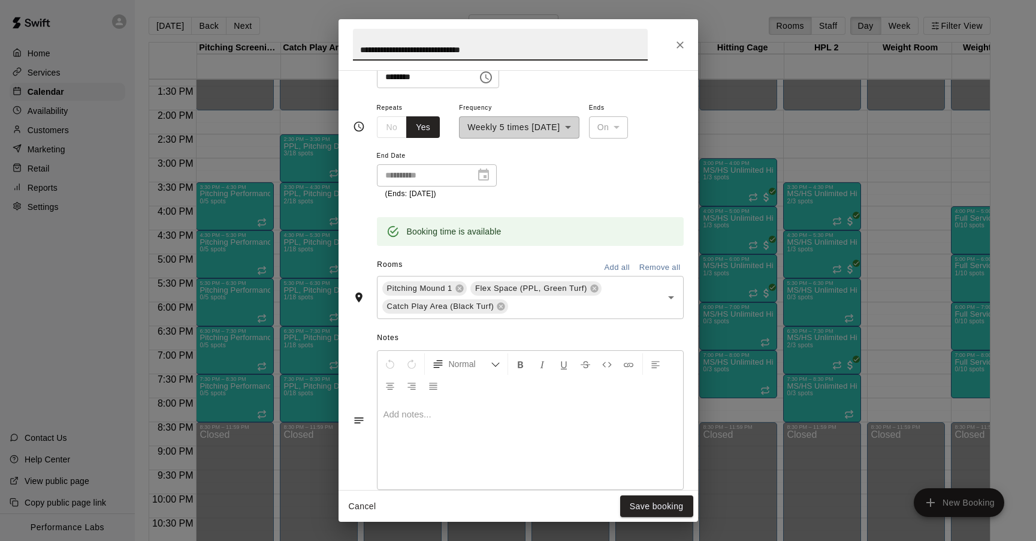
scroll to position [251, 0]
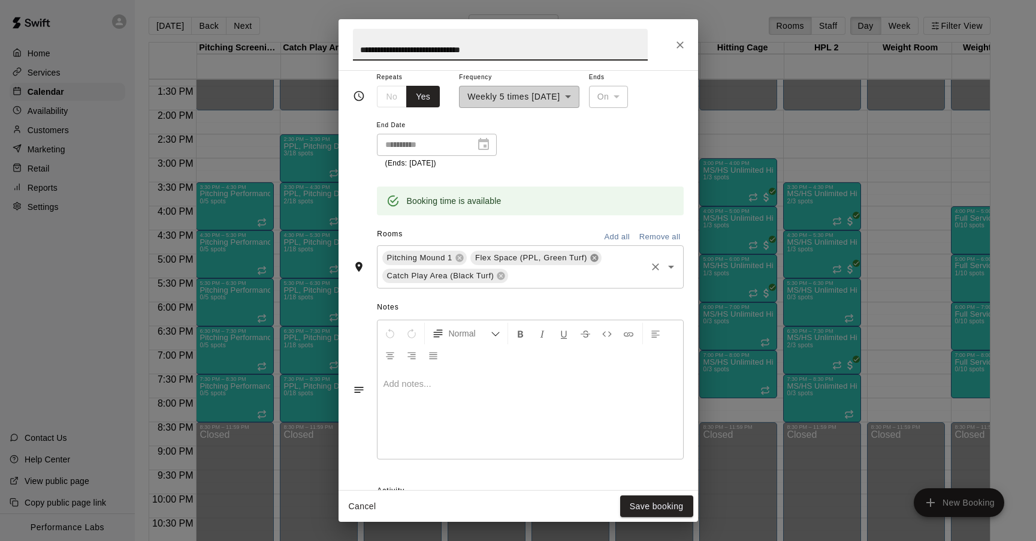
click at [597, 261] on icon at bounding box center [595, 258] width 10 height 10
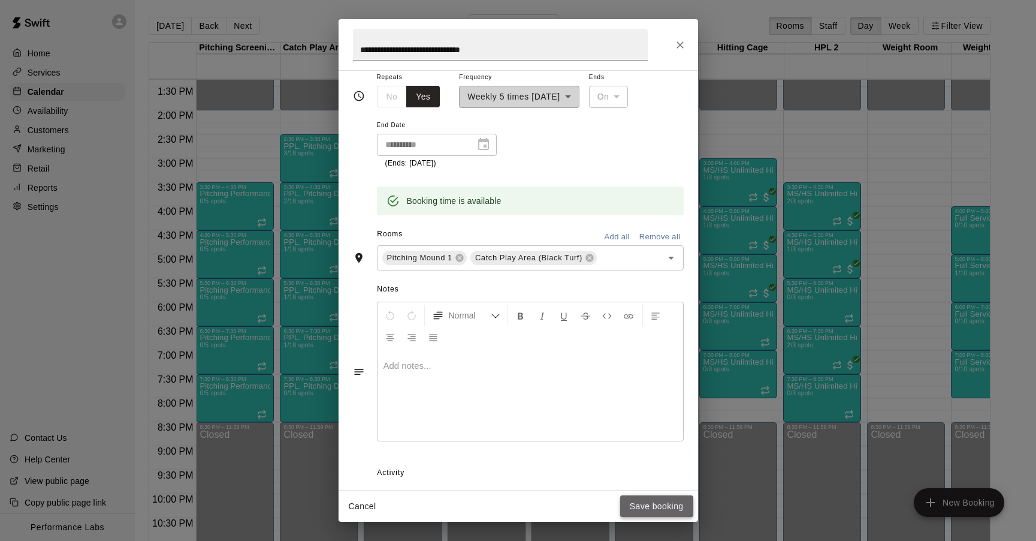
click at [654, 503] on button "Save booking" at bounding box center [656, 506] width 73 height 22
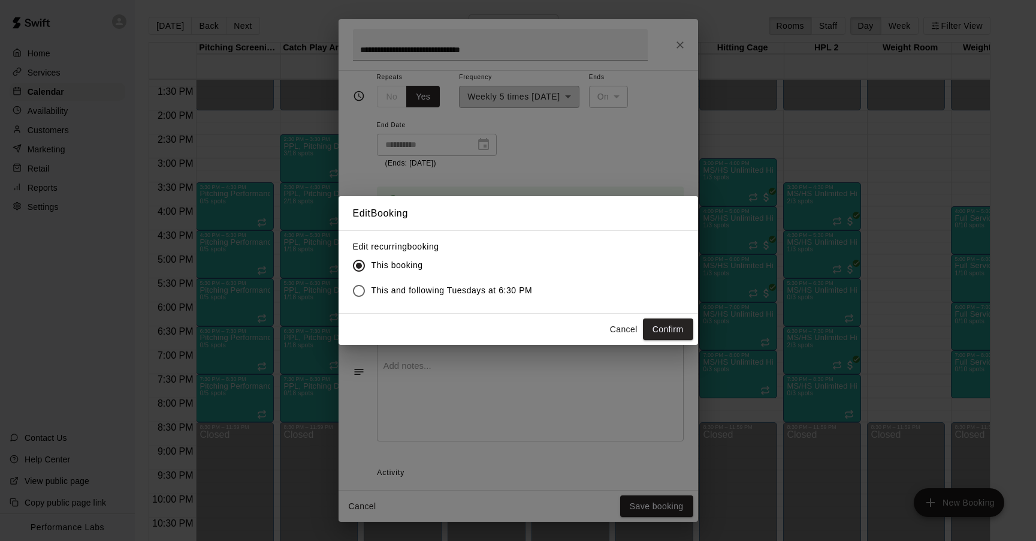
click at [452, 279] on label "This and following Tuesdays at 6:30 PM" at bounding box center [439, 290] width 186 height 25
click at [666, 328] on button "Confirm" at bounding box center [668, 329] width 50 height 22
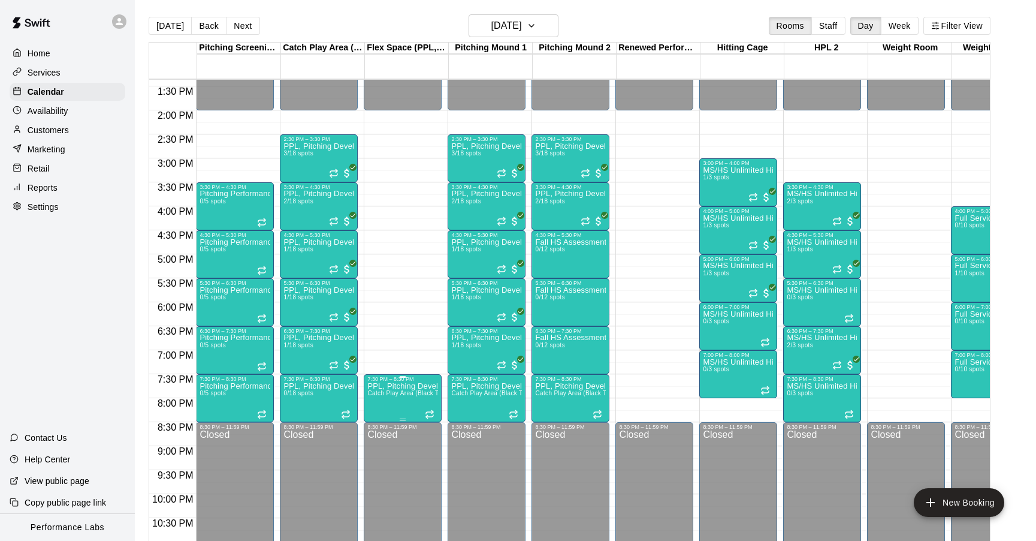
click at [412, 379] on div "7:30 PM – 8:30 PM" at bounding box center [402, 379] width 71 height 6
click at [378, 386] on icon "edit" at bounding box center [380, 388] width 14 height 14
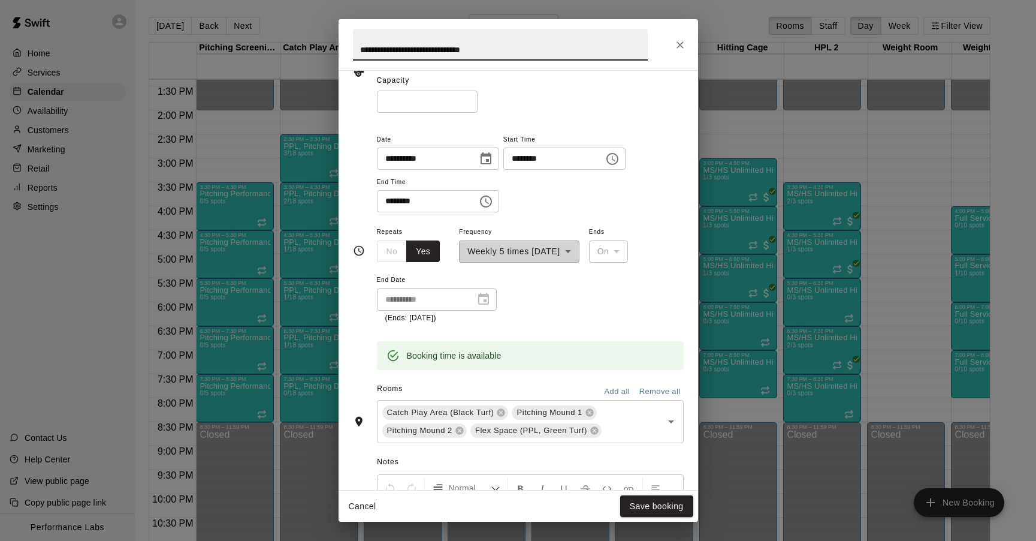
scroll to position [106, 0]
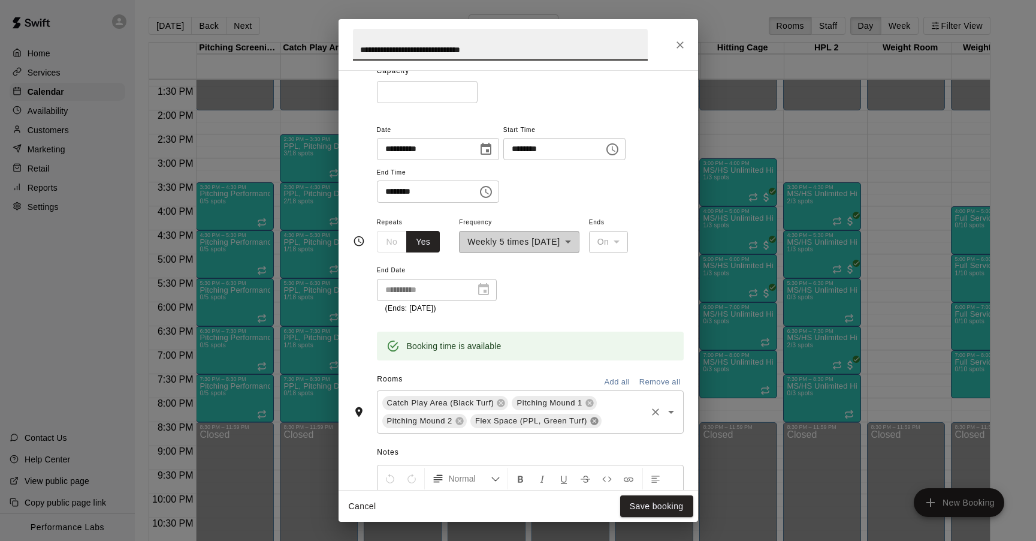
click at [597, 422] on icon at bounding box center [595, 421] width 10 height 10
click at [648, 499] on button "Save booking" at bounding box center [656, 506] width 73 height 22
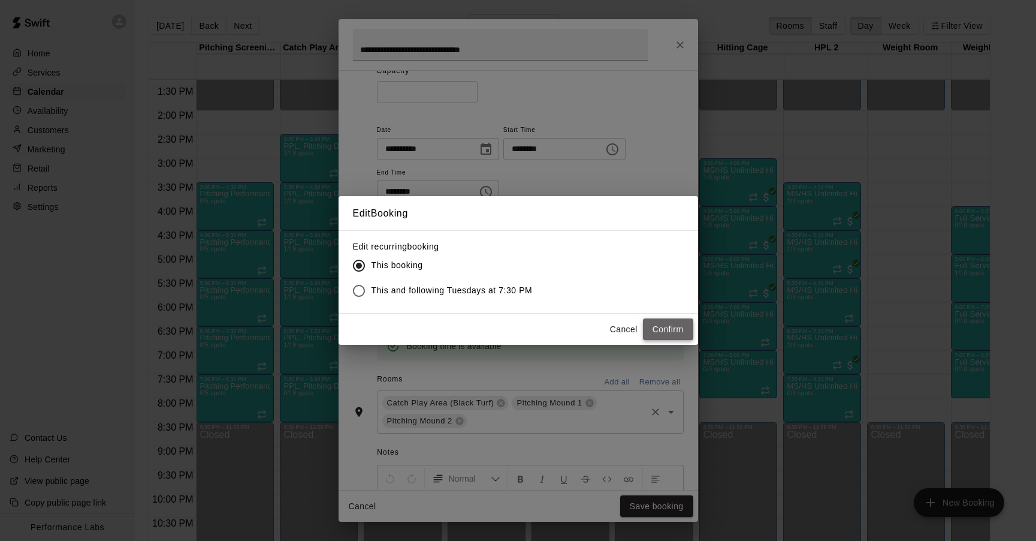
click at [662, 331] on button "Confirm" at bounding box center [668, 329] width 50 height 22
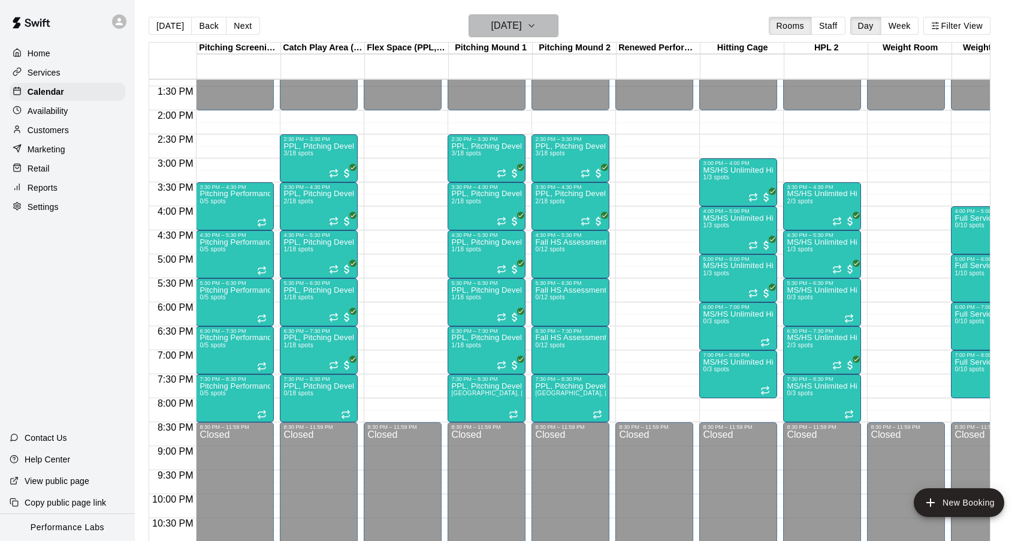
click at [523, 35] on button "[DATE]" at bounding box center [514, 25] width 90 height 23
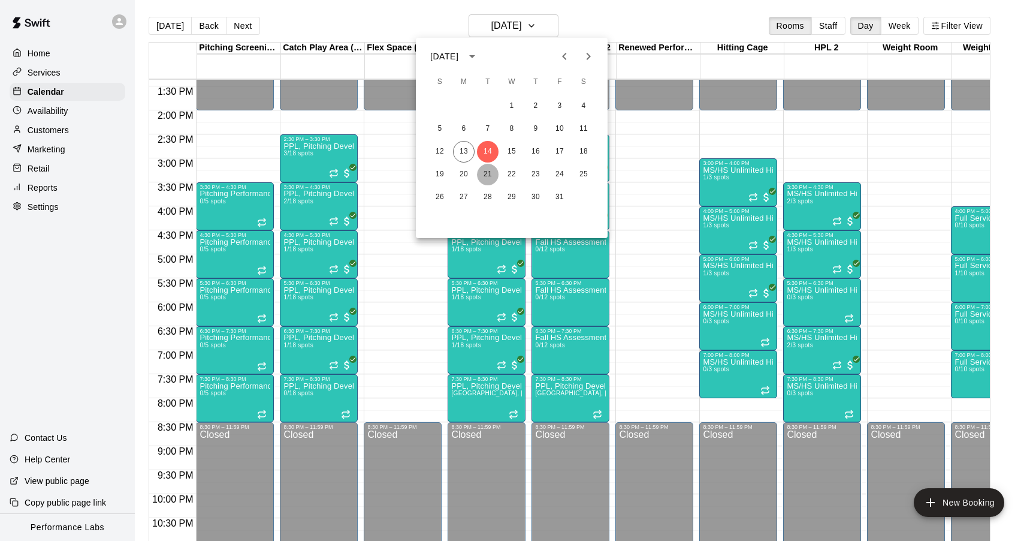
click at [490, 171] on button "21" at bounding box center [488, 175] width 22 height 22
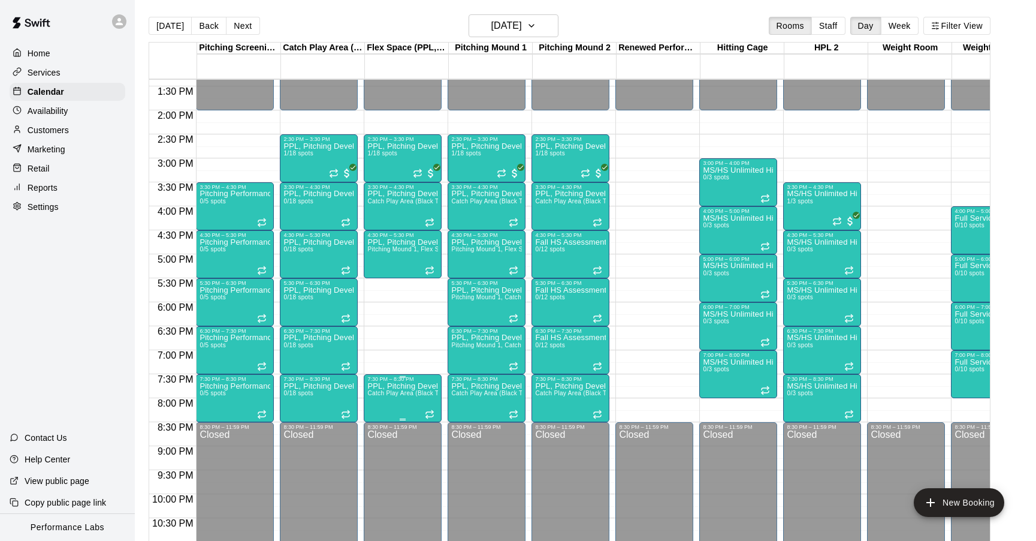
click at [384, 386] on p "PPL, Pitching Development Session" at bounding box center [402, 386] width 71 height 0
click at [381, 397] on icon "edit" at bounding box center [380, 398] width 11 height 11
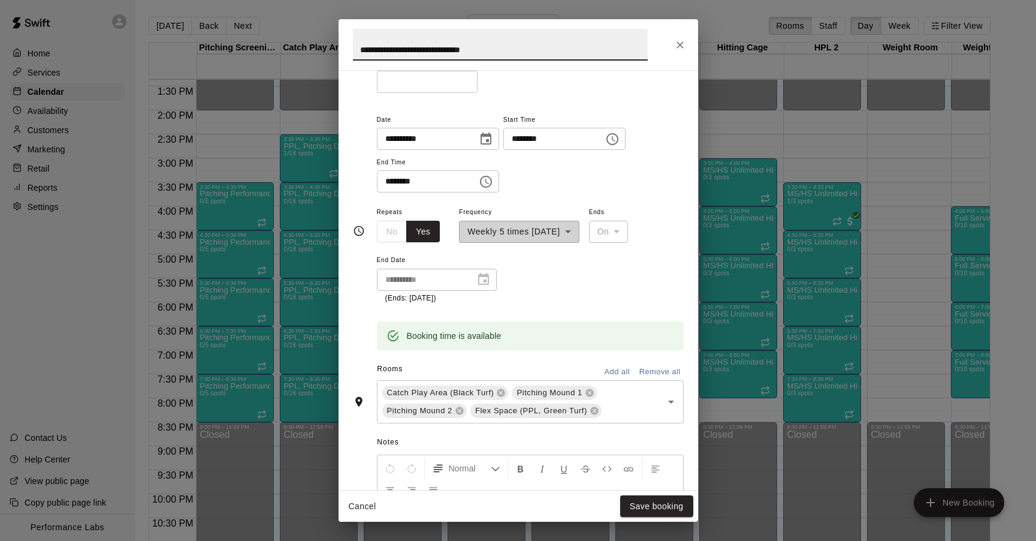
scroll to position [117, 0]
click at [594, 410] on icon at bounding box center [595, 410] width 10 height 10
click at [655, 508] on button "Save booking" at bounding box center [656, 506] width 73 height 22
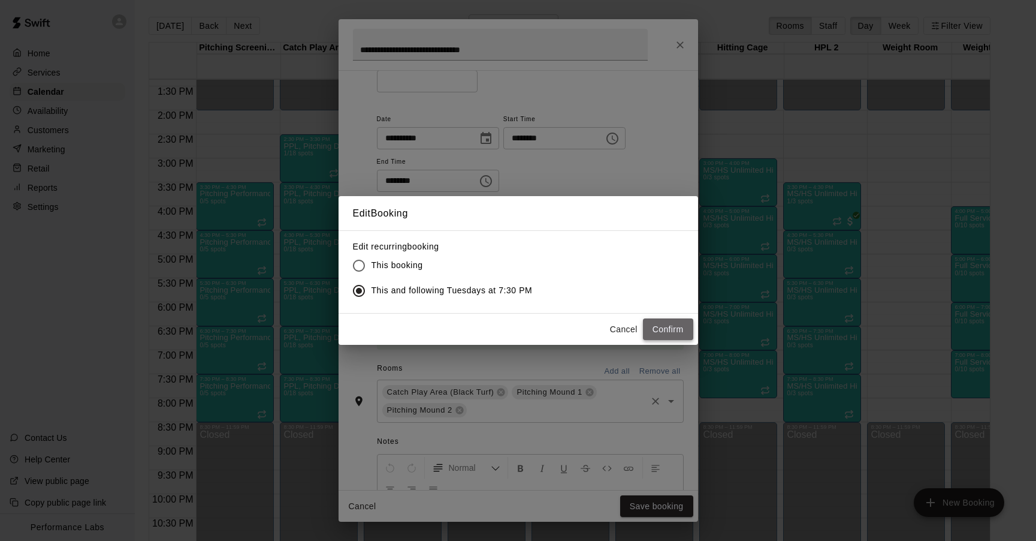
click at [659, 326] on button "Confirm" at bounding box center [668, 329] width 50 height 22
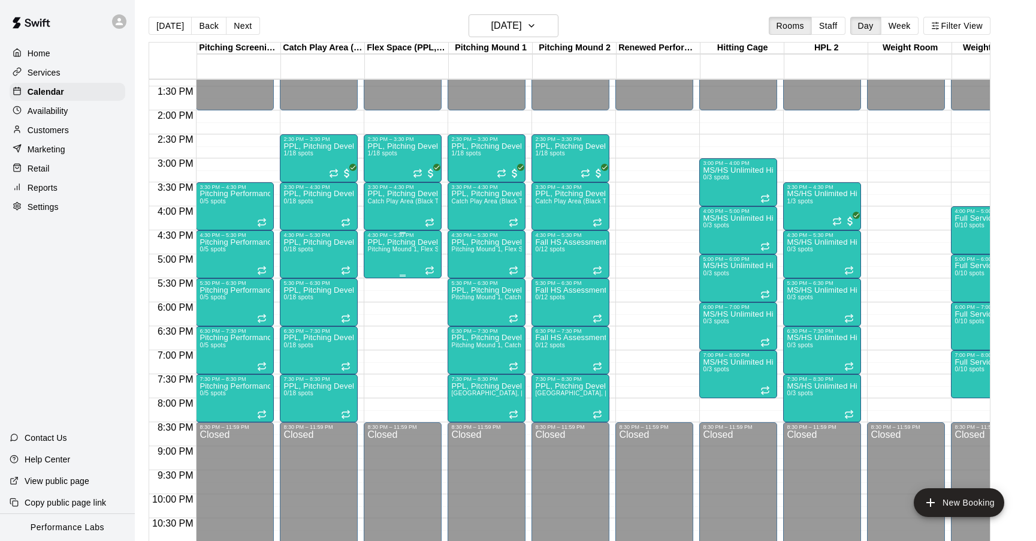
click at [406, 261] on div "PPL, Pitching Development Session [GEOGRAPHIC_DATA] 1, Flex Space (PPL, Green T…" at bounding box center [402, 508] width 71 height 541
click at [382, 244] on icon "edit" at bounding box center [380, 251] width 14 height 14
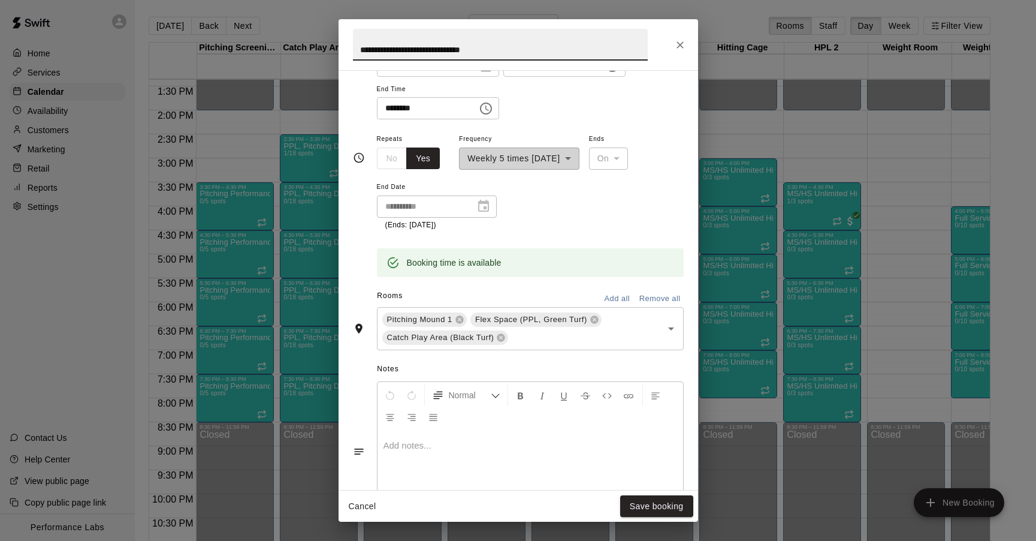
scroll to position [204, 0]
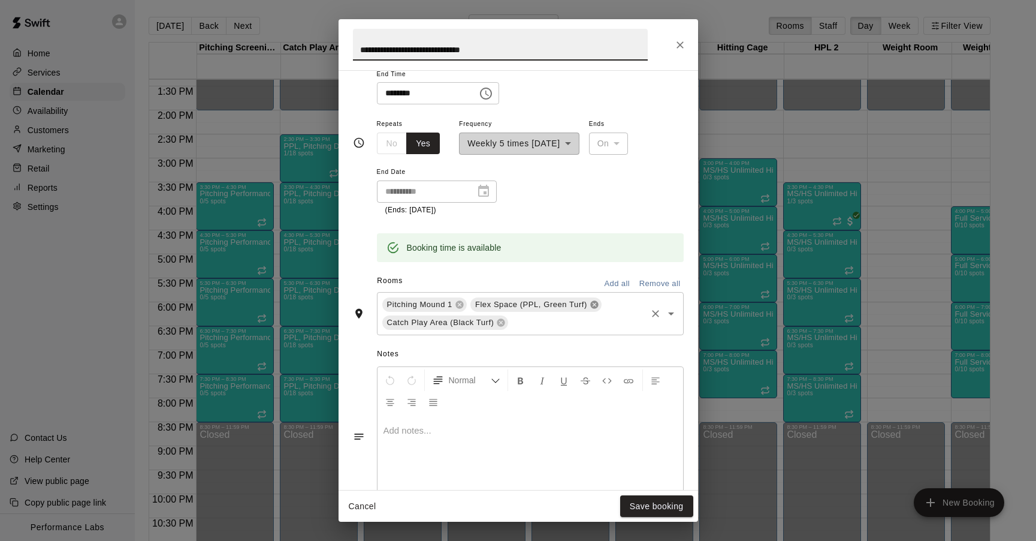
click at [596, 302] on icon at bounding box center [594, 304] width 8 height 8
click at [677, 502] on button "Save booking" at bounding box center [656, 506] width 73 height 22
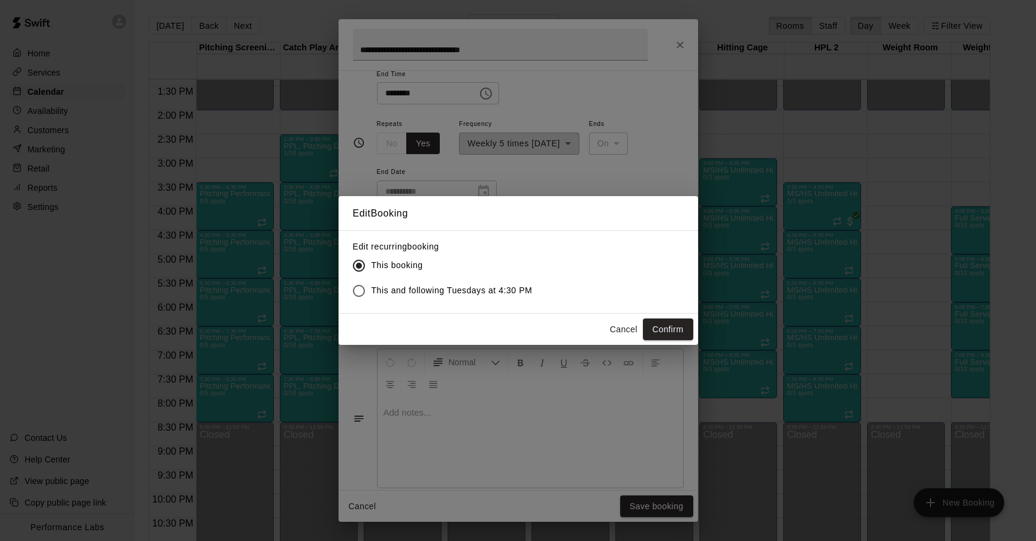
click at [469, 288] on span "This and following Tuesdays at 4:30 PM" at bounding box center [452, 290] width 161 height 13
click at [674, 327] on button "Confirm" at bounding box center [668, 329] width 50 height 22
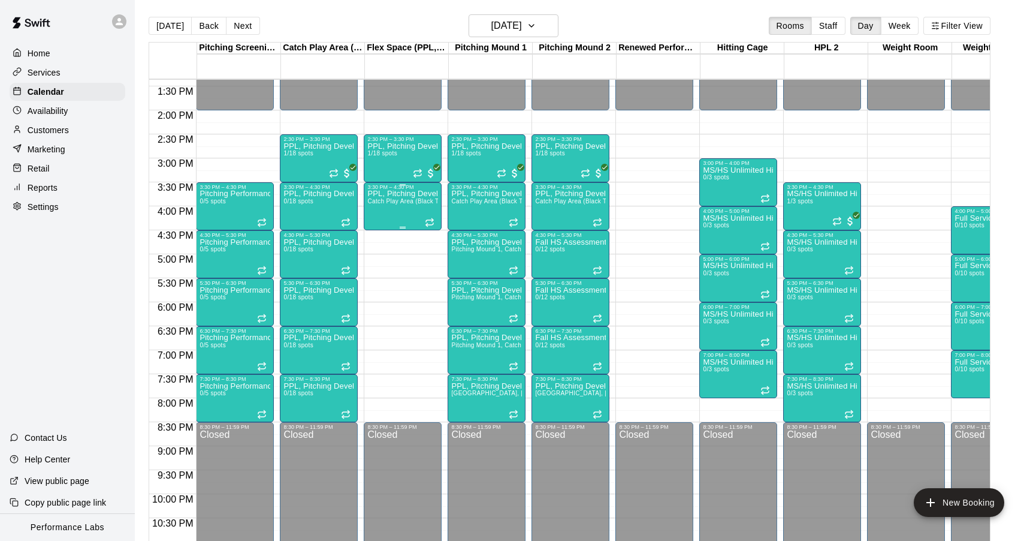
click at [403, 203] on span "Catch Play Area (Black Turf), [GEOGRAPHIC_DATA] 1, [GEOGRAPHIC_DATA], Flex Spac…" at bounding box center [523, 201] width 313 height 7
click at [379, 212] on icon "edit" at bounding box center [380, 211] width 11 height 11
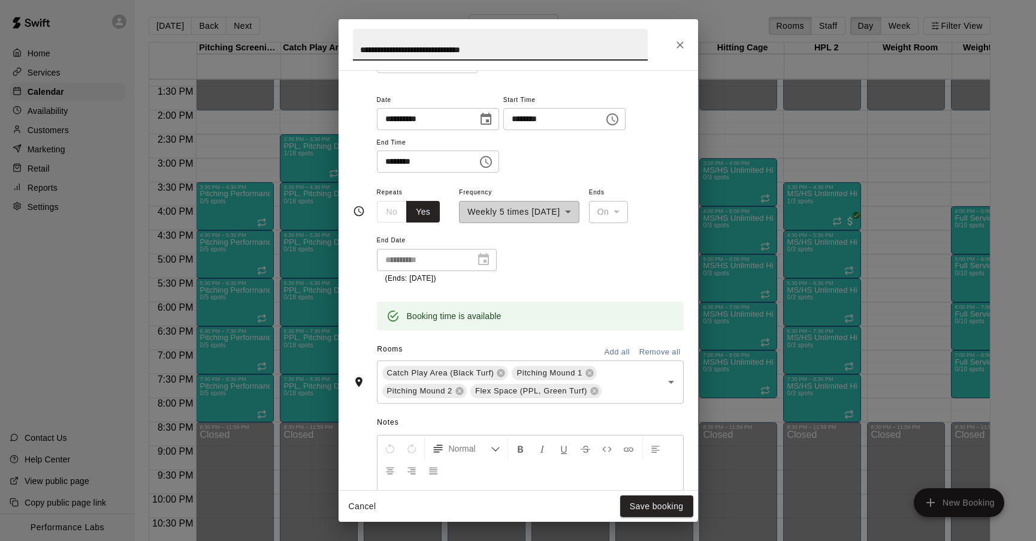
scroll to position [138, 0]
click at [596, 391] on icon at bounding box center [594, 388] width 8 height 8
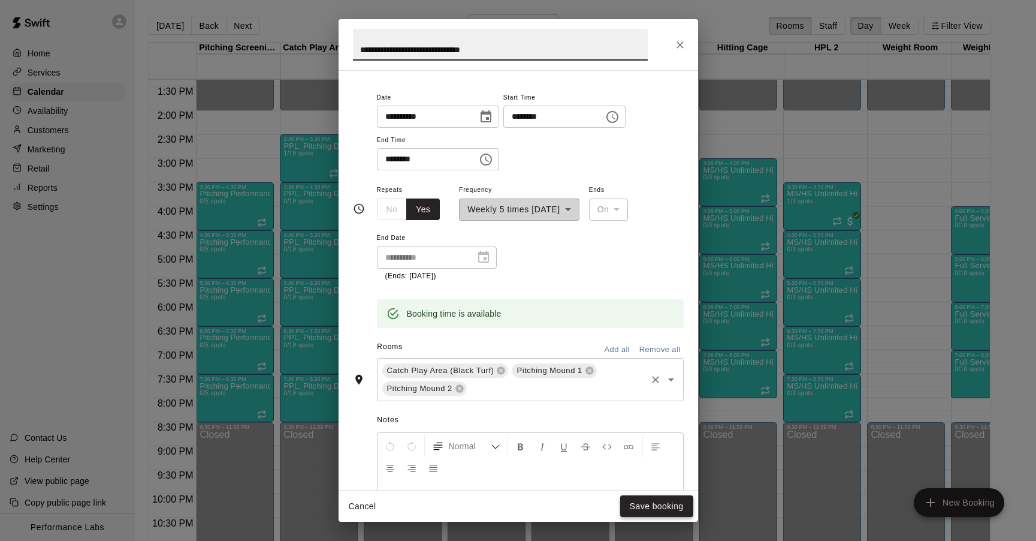
click at [657, 508] on button "Save booking" at bounding box center [656, 506] width 73 height 22
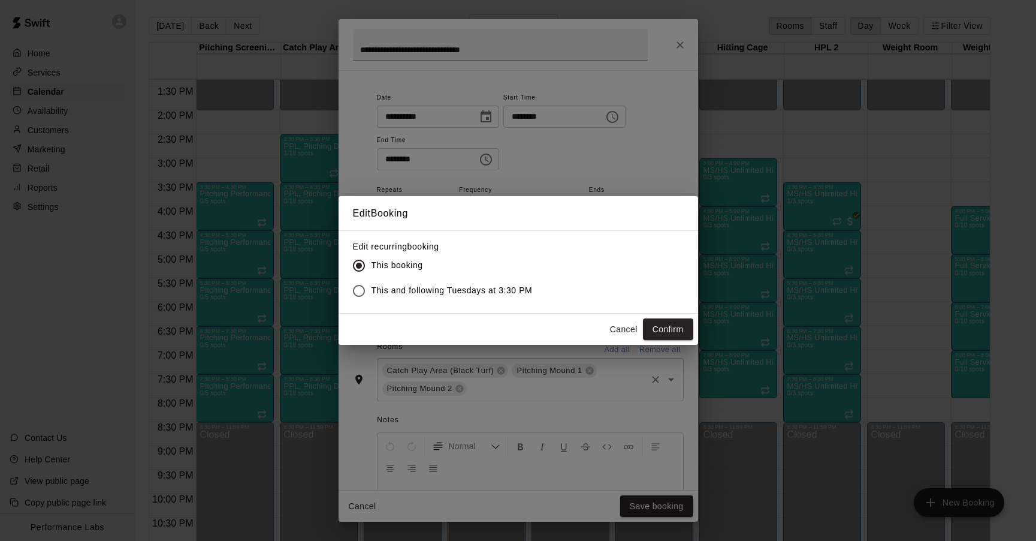
click at [425, 288] on span "This and following Tuesdays at 3:30 PM" at bounding box center [452, 290] width 161 height 13
click at [681, 334] on button "Confirm" at bounding box center [668, 329] width 50 height 22
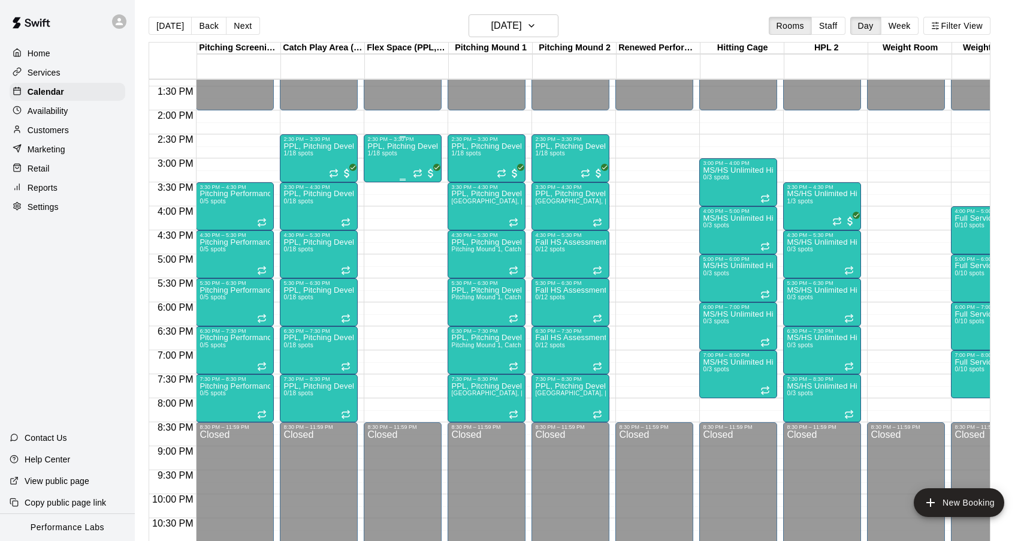
click at [401, 153] on div "PPL, Pitching Development Session 1/18 spots" at bounding box center [402, 412] width 71 height 541
click at [376, 151] on icon "edit" at bounding box center [380, 155] width 14 height 14
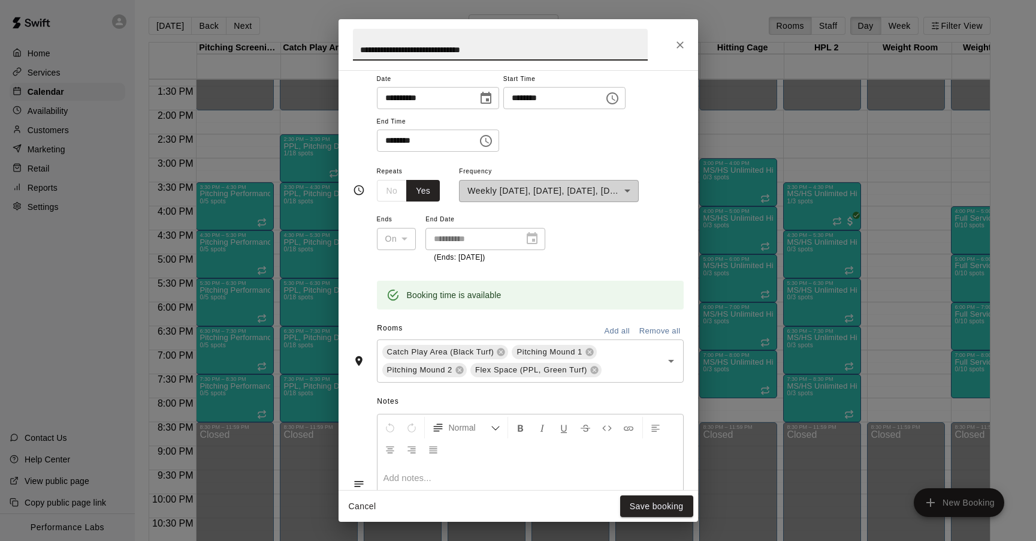
scroll to position [158, 0]
click at [596, 369] on icon at bounding box center [594, 368] width 8 height 8
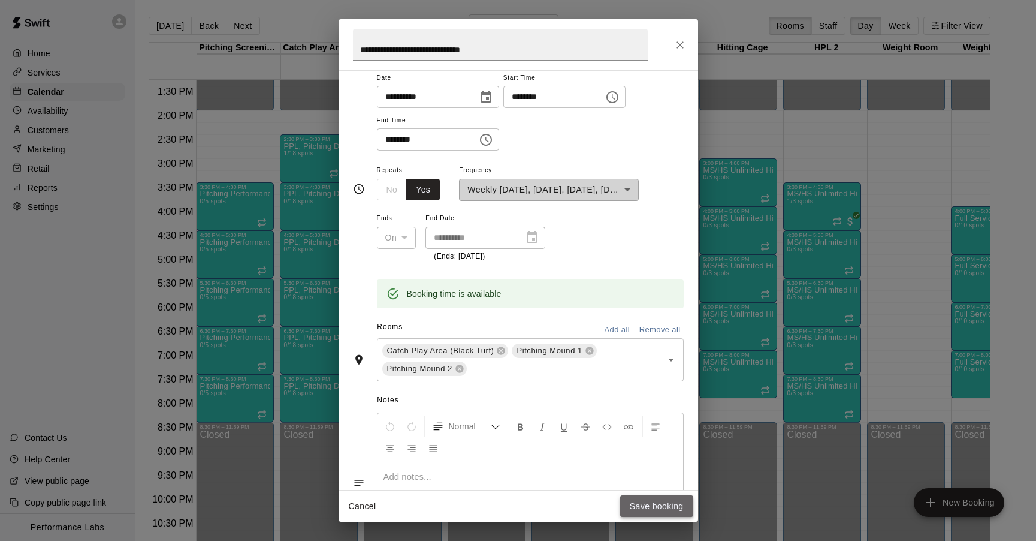
click at [680, 503] on button "Save booking" at bounding box center [656, 506] width 73 height 22
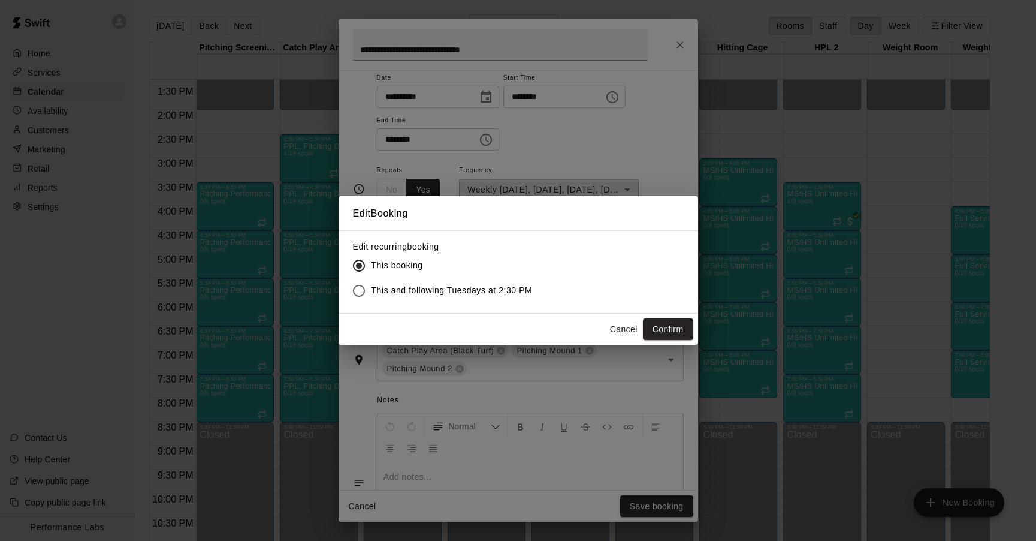
click at [468, 286] on span "This and following Tuesdays at 2:30 PM" at bounding box center [452, 290] width 161 height 13
click at [670, 322] on button "Confirm" at bounding box center [668, 329] width 50 height 22
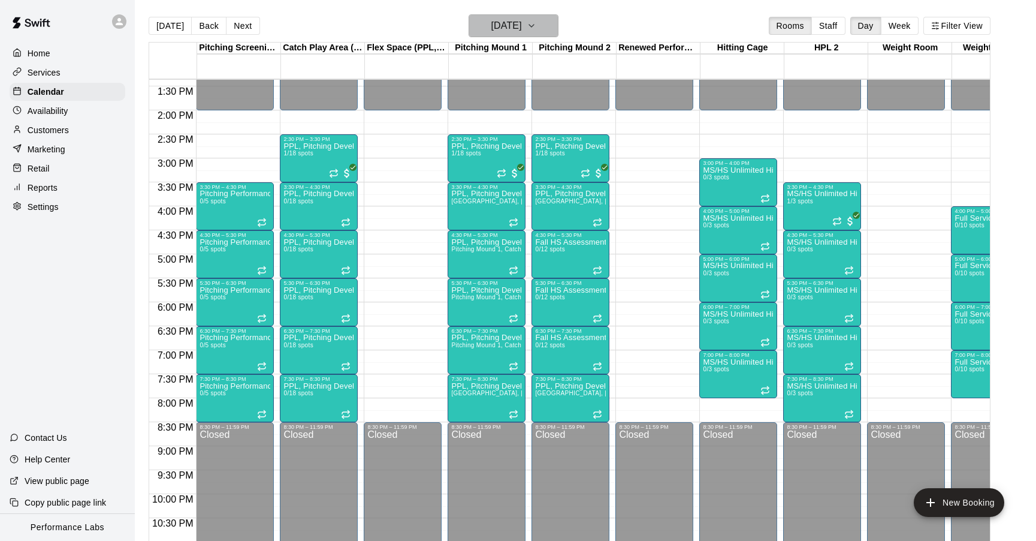
click at [520, 37] on button "[DATE]" at bounding box center [514, 25] width 90 height 23
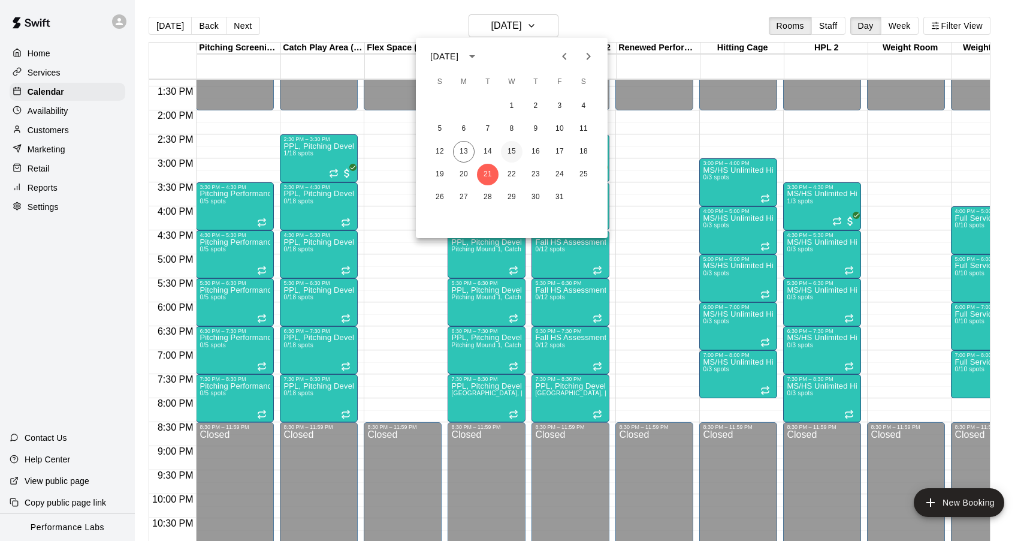
click at [512, 152] on button "15" at bounding box center [512, 152] width 22 height 22
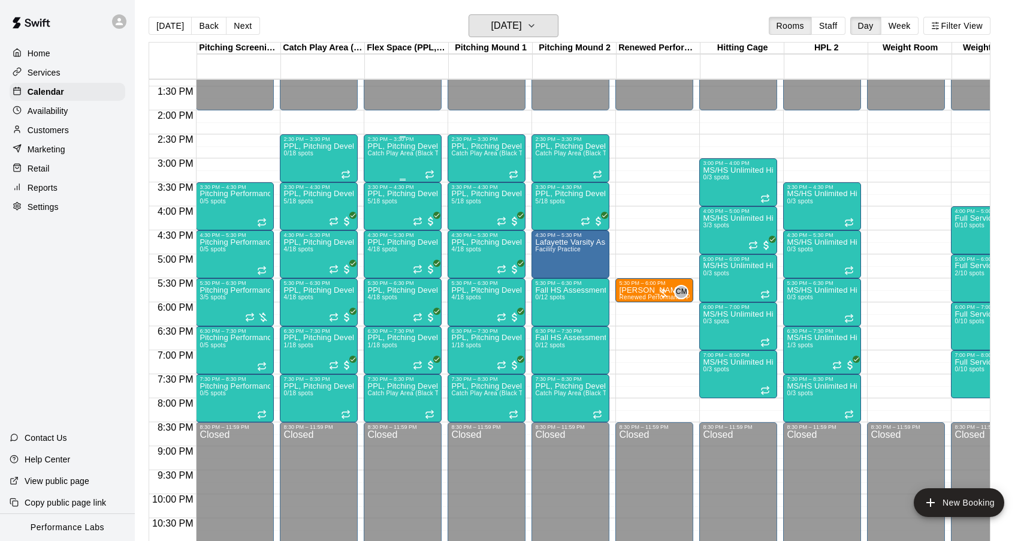
scroll to position [0, 1]
click at [404, 150] on span "Catch Play Area (Black Turf), [GEOGRAPHIC_DATA] 1, [GEOGRAPHIC_DATA], Flex Spac…" at bounding box center [523, 153] width 313 height 7
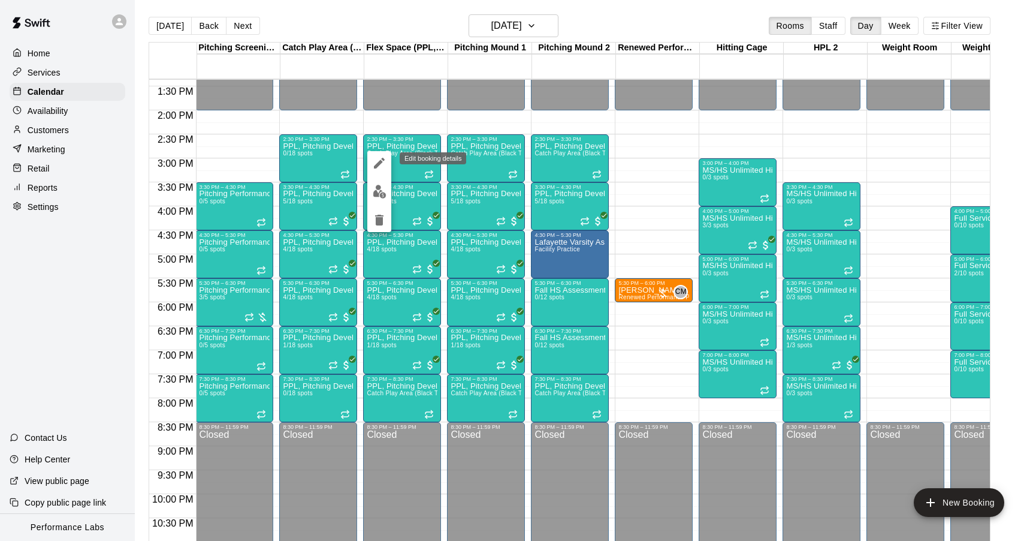
click at [375, 167] on icon "edit" at bounding box center [379, 163] width 11 height 11
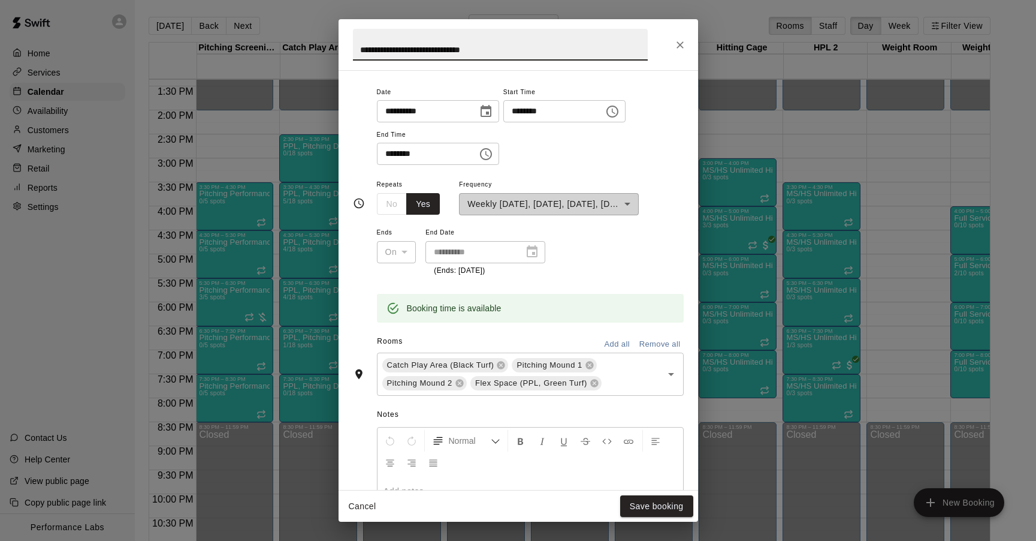
scroll to position [150, 0]
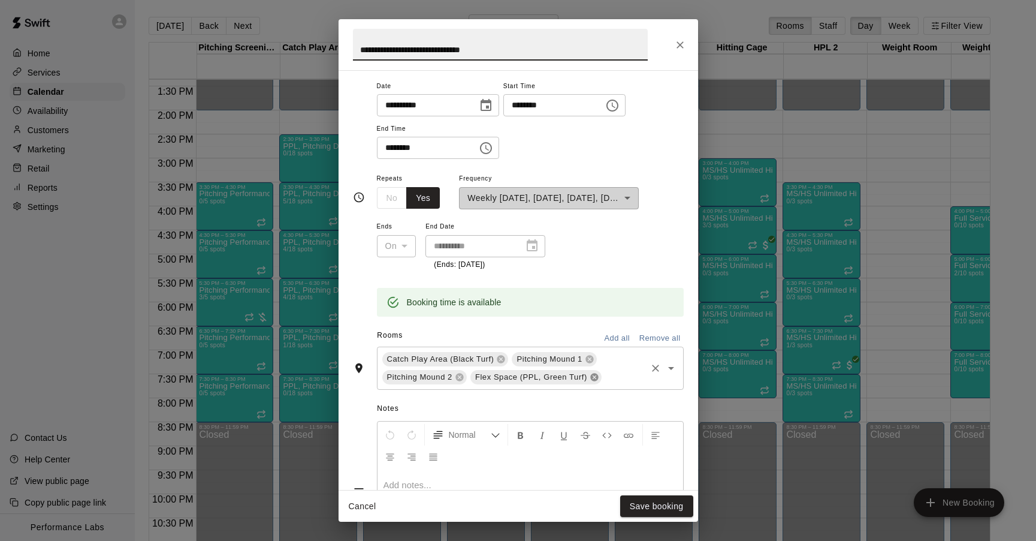
click at [593, 379] on icon at bounding box center [594, 377] width 8 height 8
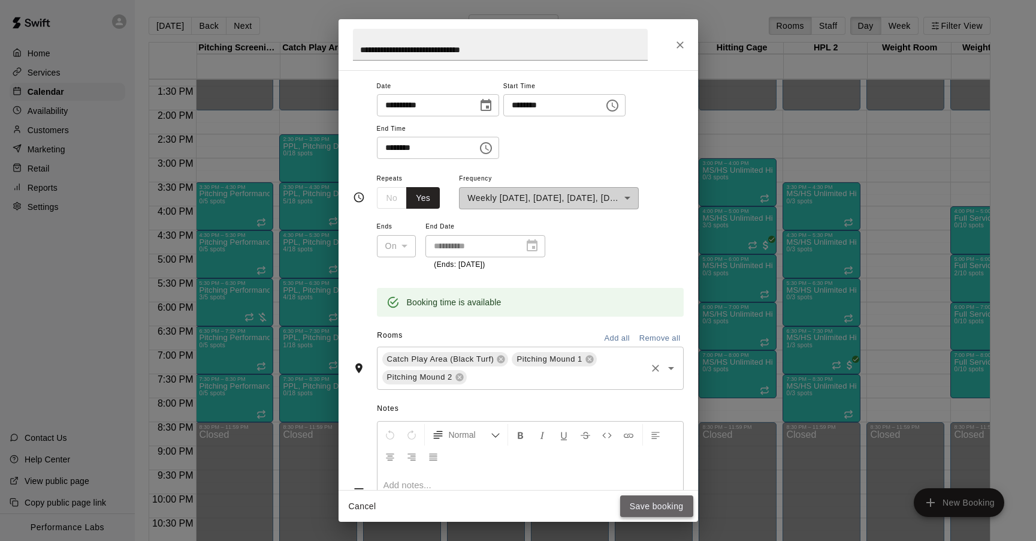
click at [668, 503] on button "Save booking" at bounding box center [656, 506] width 73 height 22
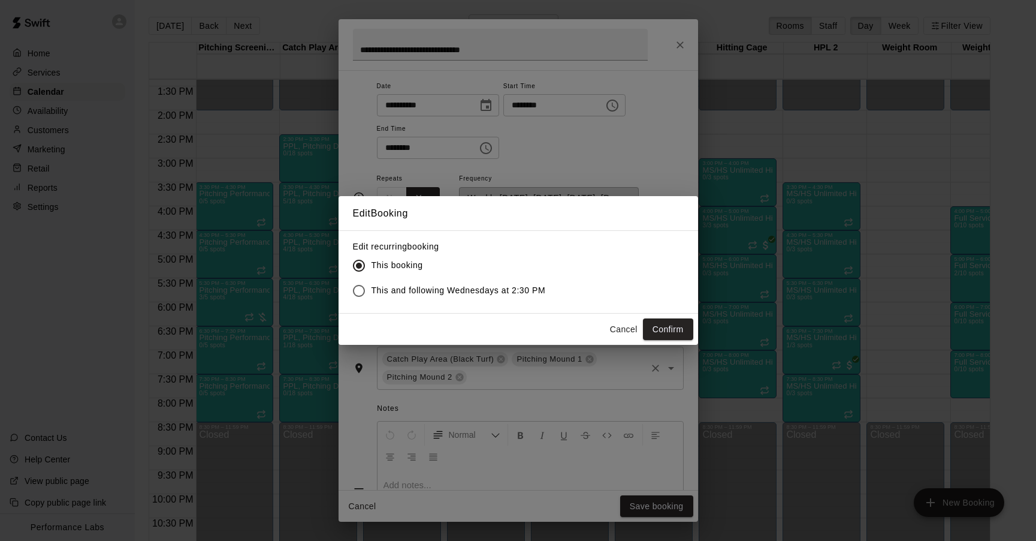
click at [497, 285] on span "This and following Wednesdays at 2:30 PM" at bounding box center [459, 290] width 174 height 13
click at [662, 328] on button "Confirm" at bounding box center [668, 329] width 50 height 22
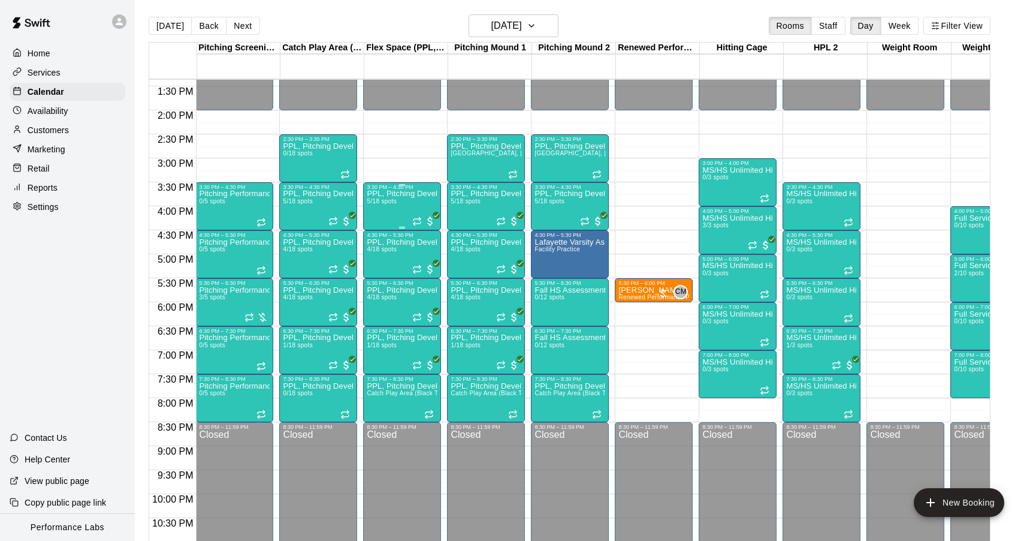
click at [393, 204] on span "5/18 spots" at bounding box center [381, 201] width 29 height 7
click at [380, 212] on icon "edit" at bounding box center [379, 211] width 11 height 11
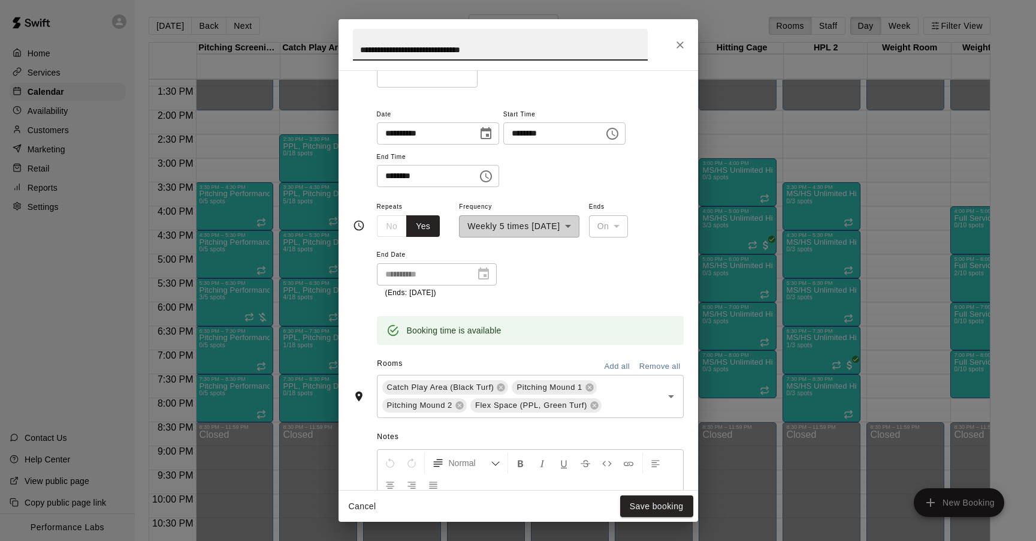
scroll to position [119, 0]
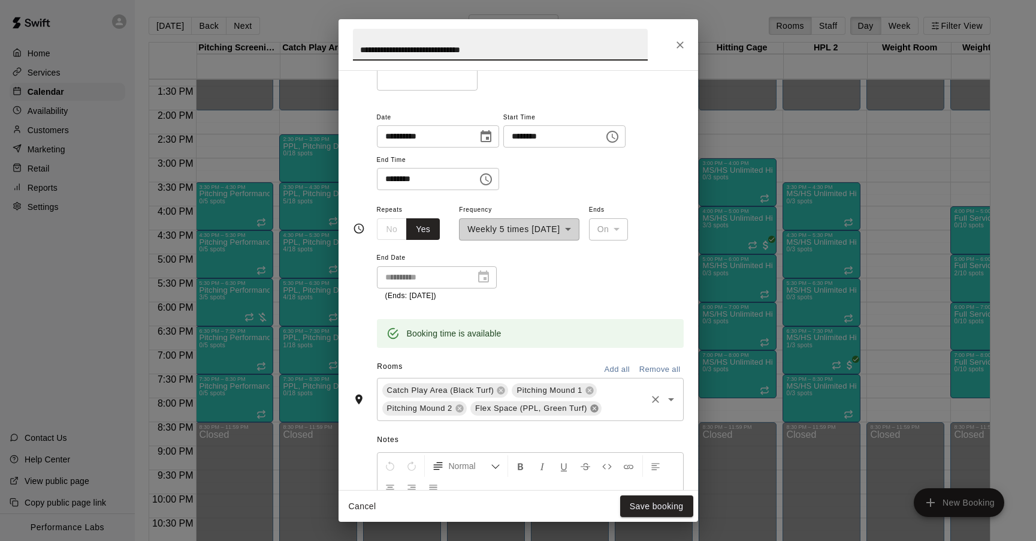
click at [596, 409] on icon at bounding box center [594, 408] width 8 height 8
click at [657, 504] on button "Save booking" at bounding box center [656, 506] width 73 height 22
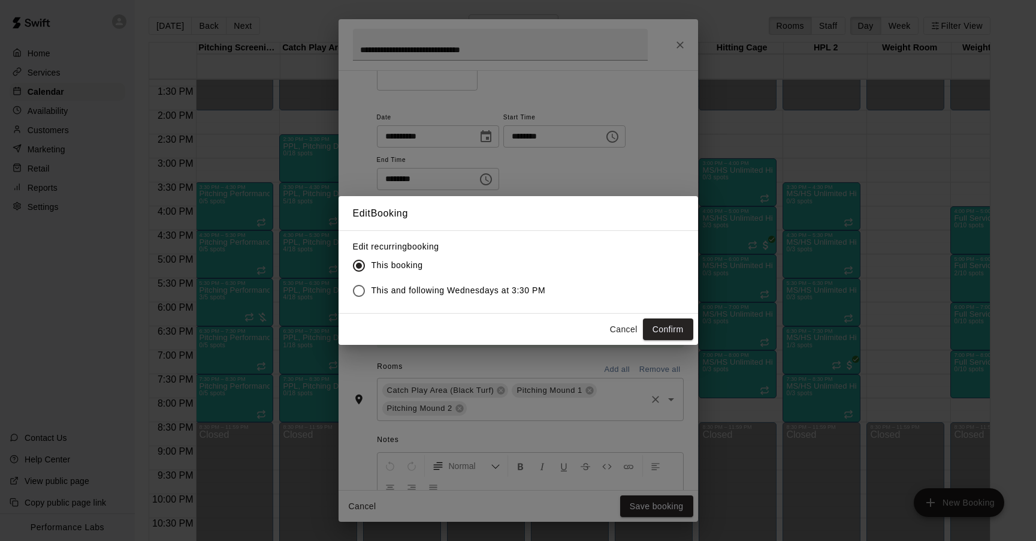
click at [488, 290] on span "This and following Wednesdays at 3:30 PM" at bounding box center [459, 290] width 174 height 13
click at [681, 331] on button "Confirm" at bounding box center [668, 329] width 50 height 22
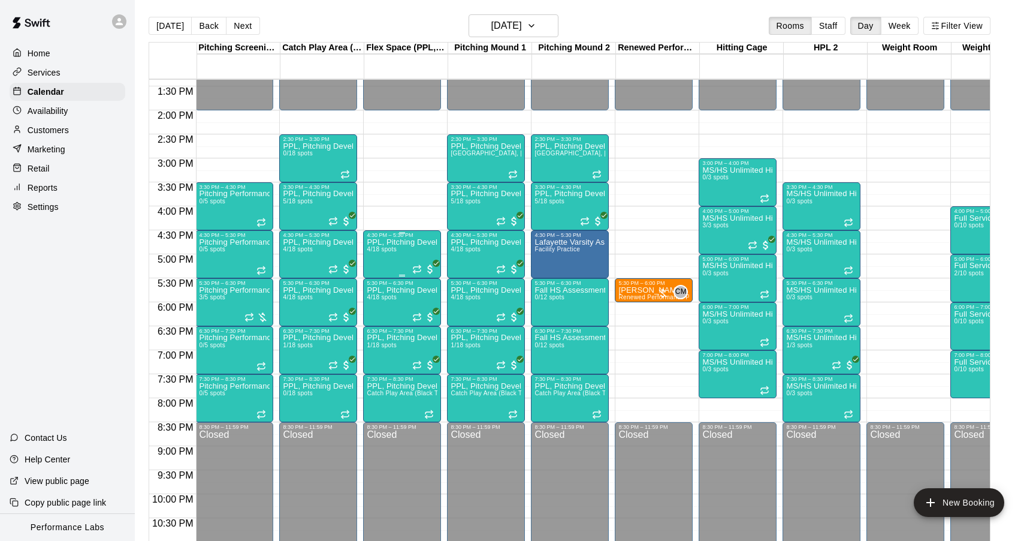
click at [376, 262] on div "PPL, Pitching Development Session 4/18 spots" at bounding box center [402, 508] width 71 height 541
click at [382, 249] on icon "edit" at bounding box center [379, 251] width 11 height 11
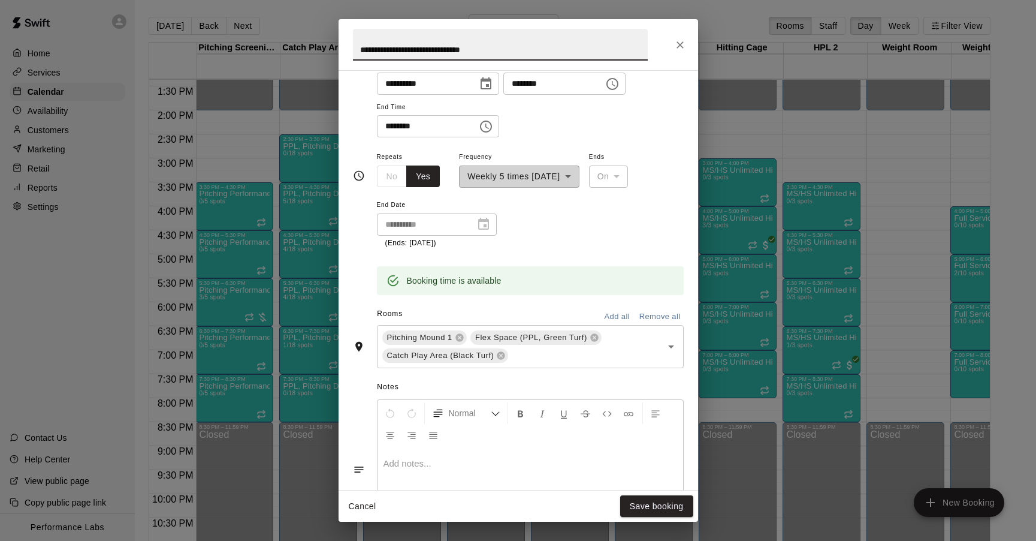
scroll to position [178, 0]
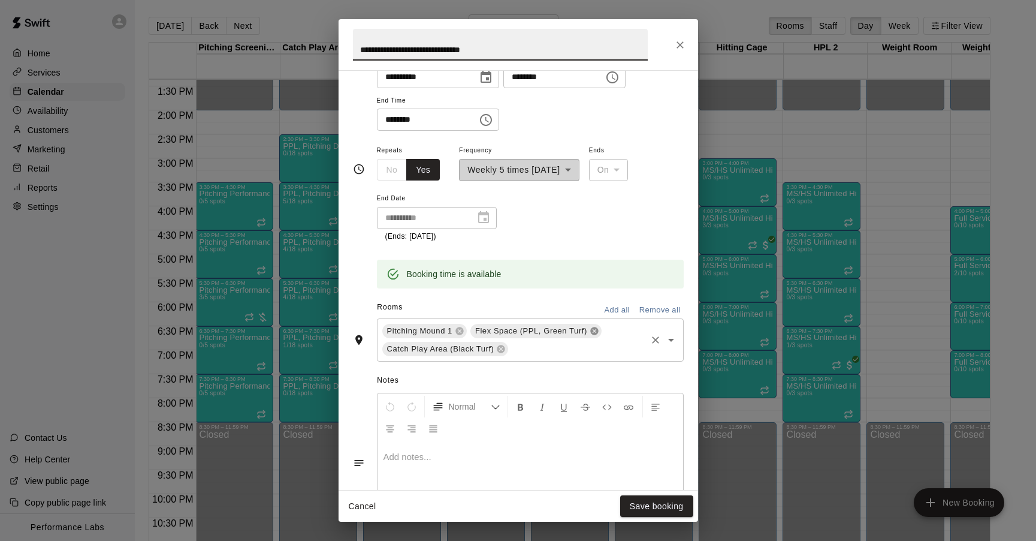
click at [596, 331] on icon at bounding box center [594, 331] width 8 height 8
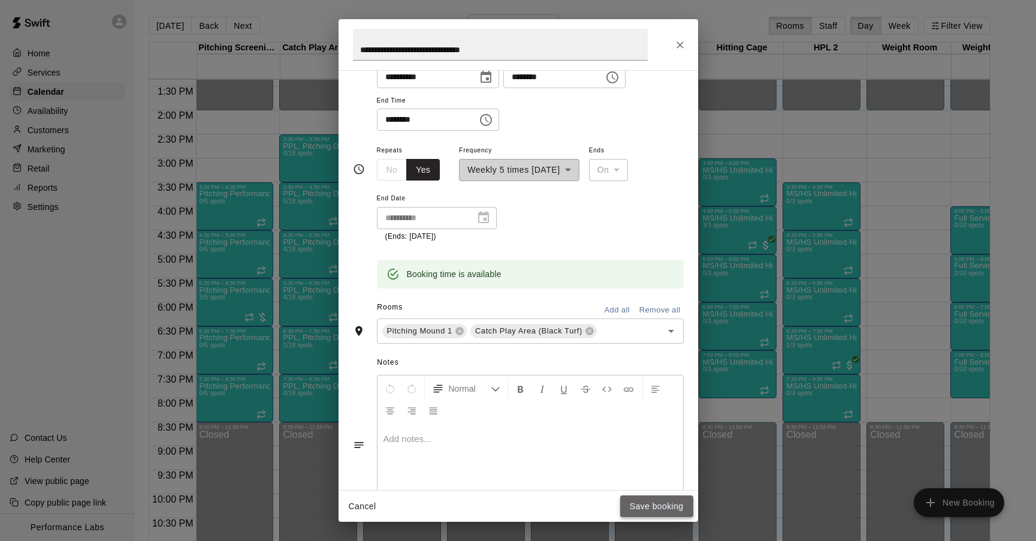
click at [666, 511] on button "Save booking" at bounding box center [656, 506] width 73 height 22
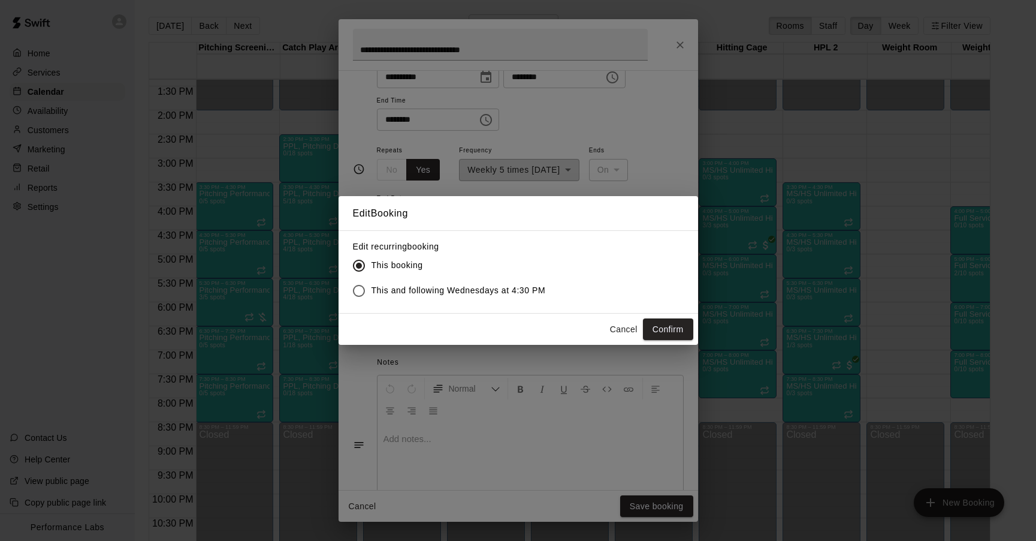
click at [458, 291] on span "This and following Wednesdays at 4:30 PM" at bounding box center [459, 290] width 174 height 13
click at [664, 327] on button "Confirm" at bounding box center [668, 329] width 50 height 22
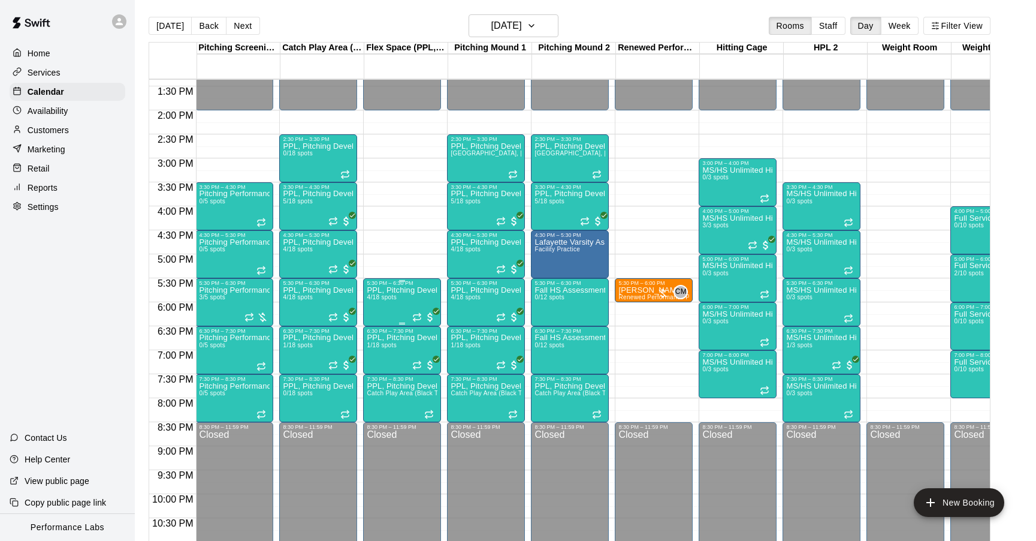
click at [376, 300] on span "4/18 spots" at bounding box center [381, 297] width 29 height 7
click at [381, 309] on icon "edit" at bounding box center [379, 307] width 14 height 14
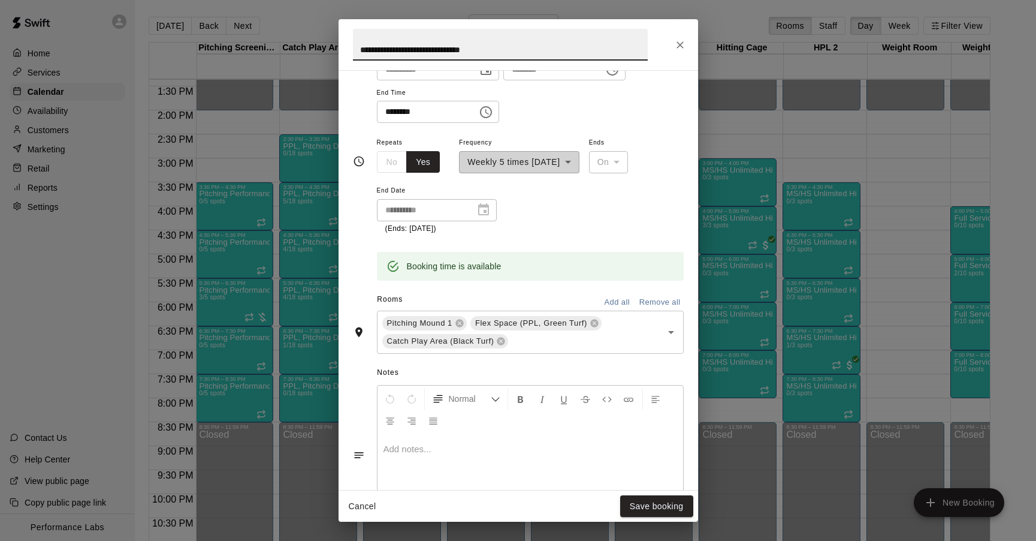
scroll to position [201, 0]
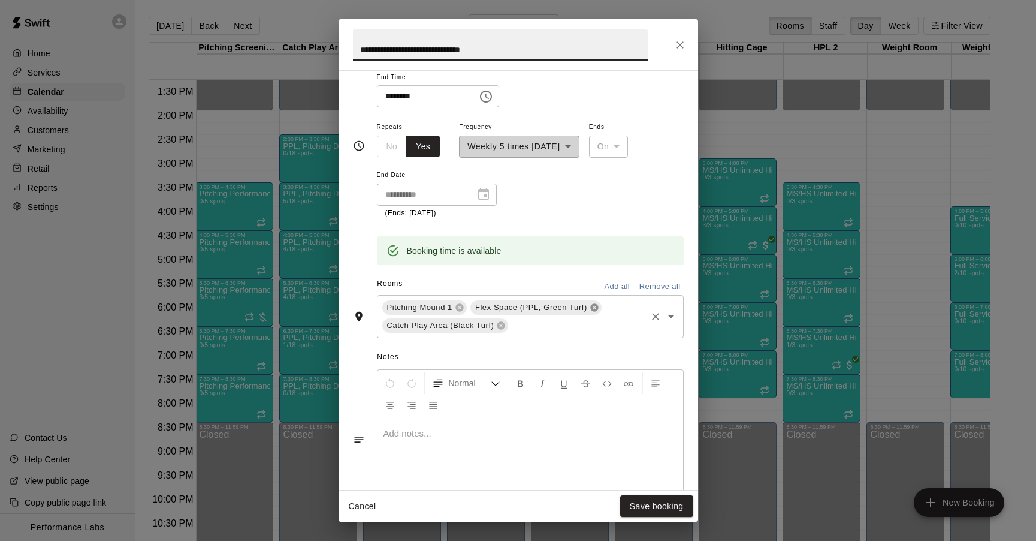
click at [594, 309] on icon at bounding box center [594, 307] width 8 height 8
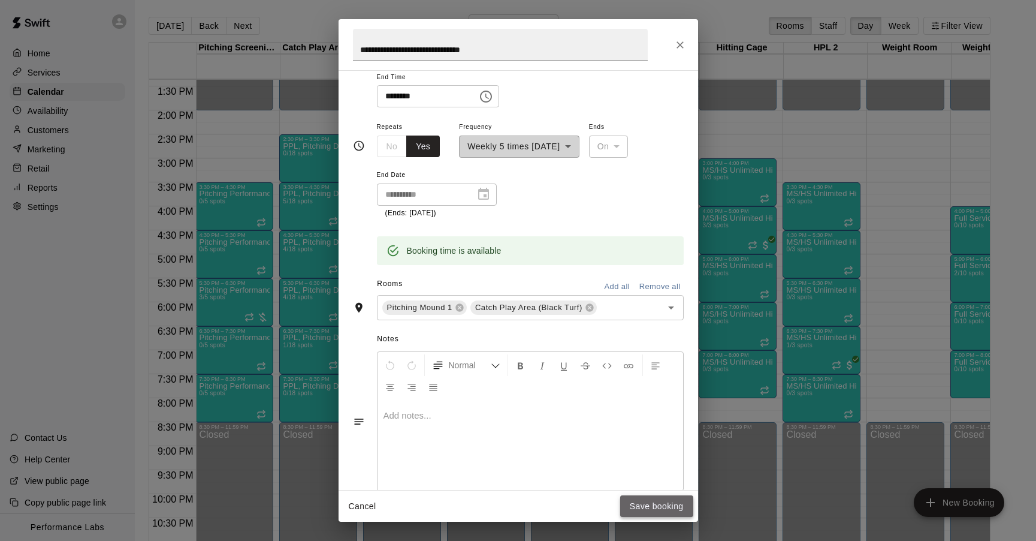
click at [674, 509] on button "Save booking" at bounding box center [656, 506] width 73 height 22
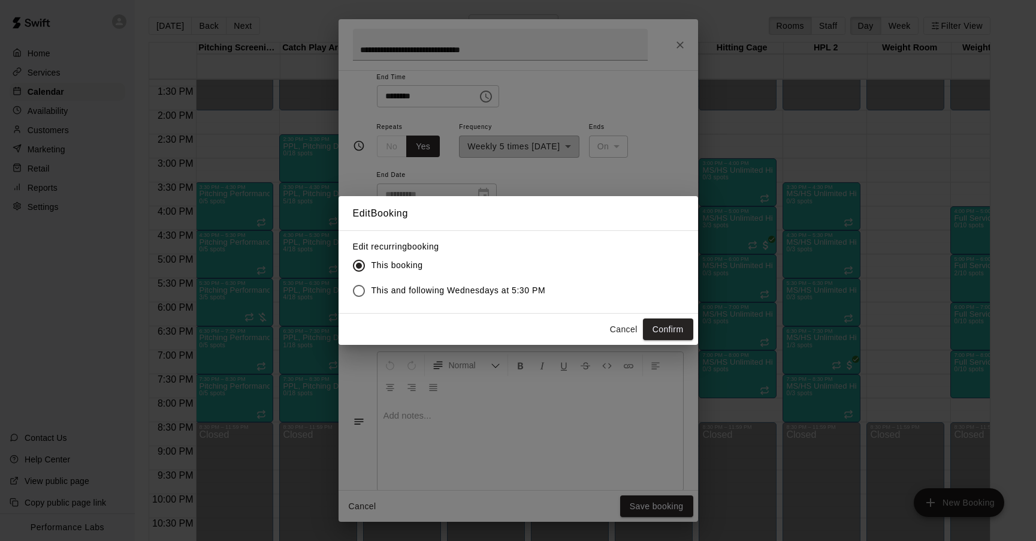
click at [439, 292] on span "This and following Wednesdays at 5:30 PM" at bounding box center [459, 290] width 174 height 13
click at [662, 325] on button "Confirm" at bounding box center [668, 329] width 50 height 22
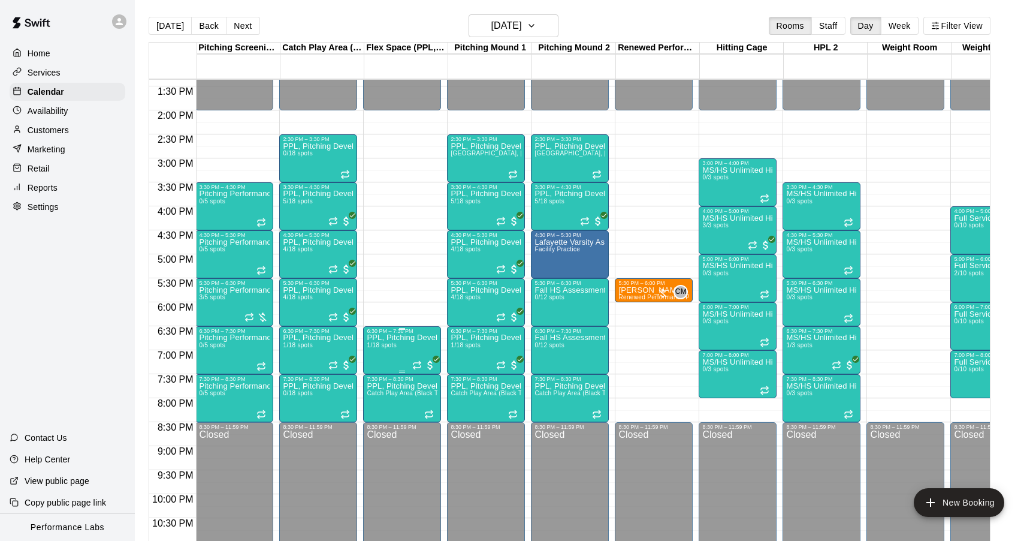
click at [402, 337] on p "PPL, Pitching Development Session" at bounding box center [402, 337] width 71 height 0
click at [376, 355] on icon "edit" at bounding box center [379, 350] width 11 height 11
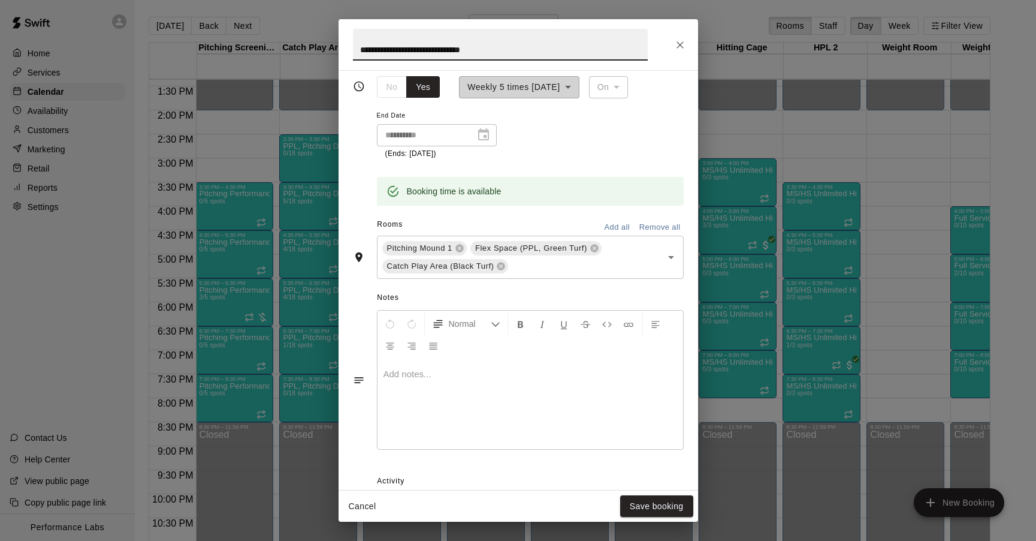
scroll to position [355, 0]
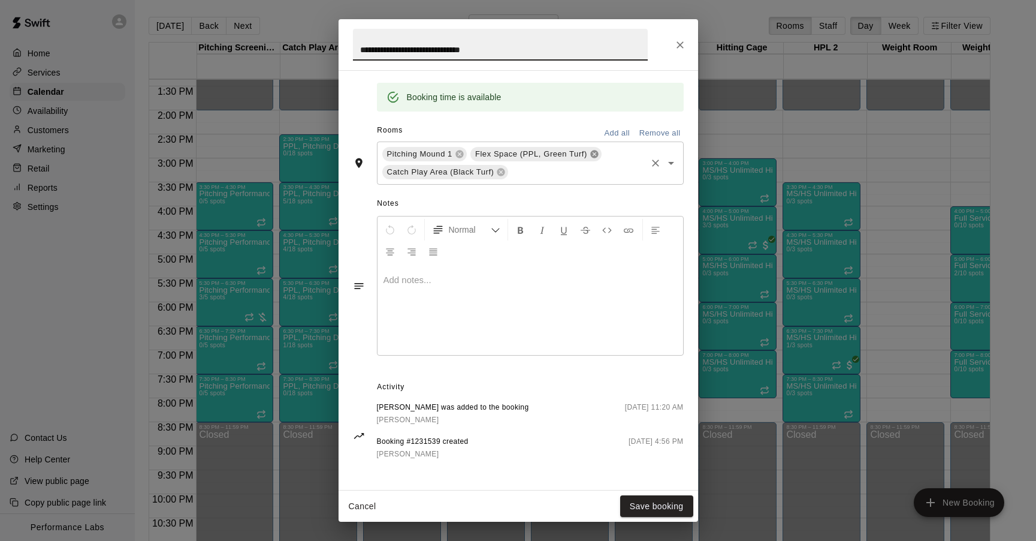
click at [596, 150] on icon at bounding box center [594, 154] width 8 height 8
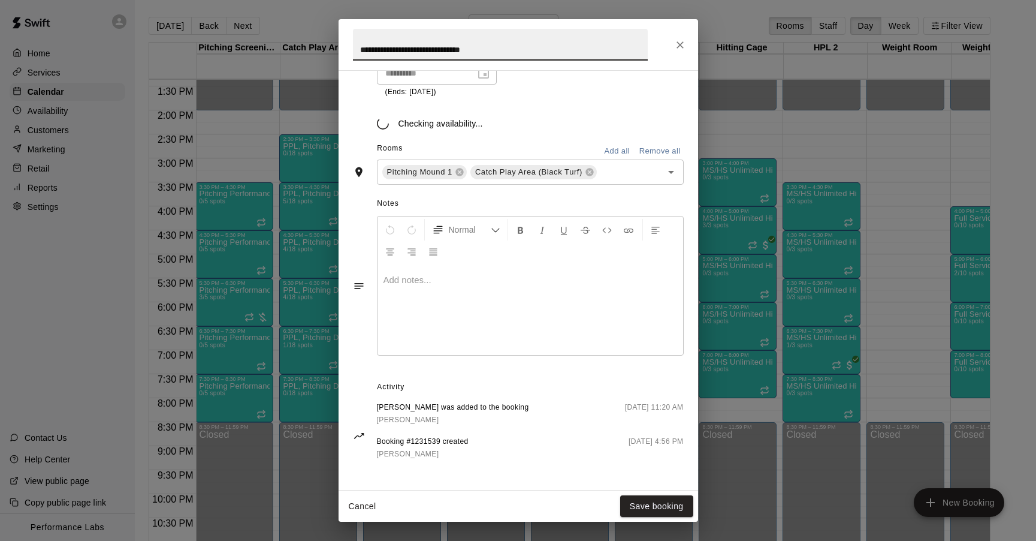
scroll to position [337, 0]
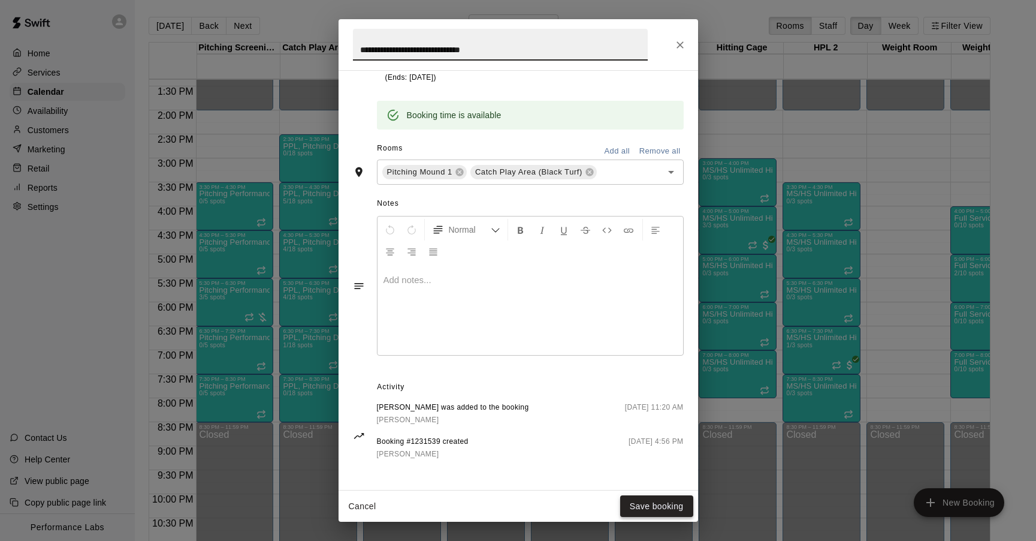
click at [653, 506] on button "Save booking" at bounding box center [656, 506] width 73 height 22
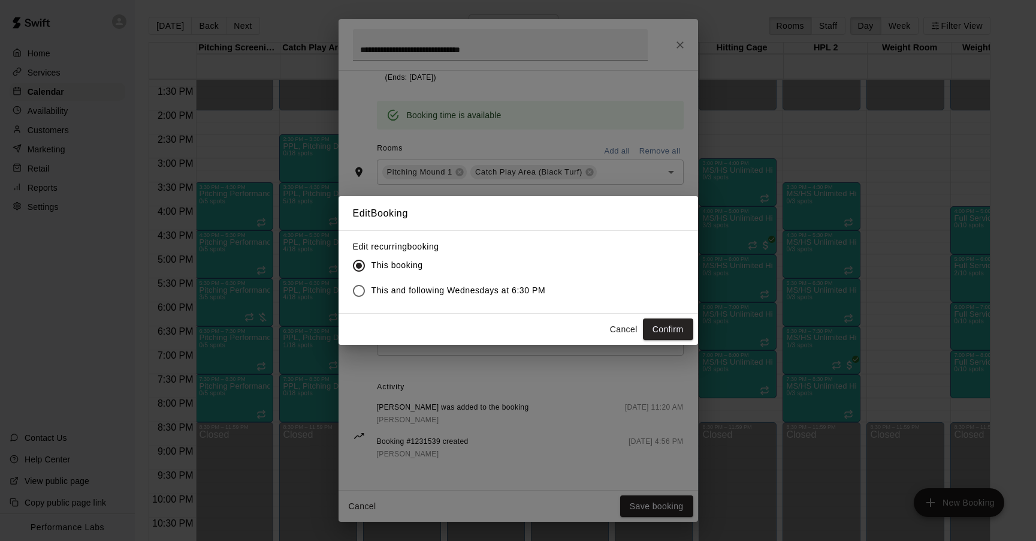
click at [418, 290] on span "This and following Wednesdays at 6:30 PM" at bounding box center [459, 290] width 174 height 13
click at [661, 321] on button "Confirm" at bounding box center [668, 329] width 50 height 22
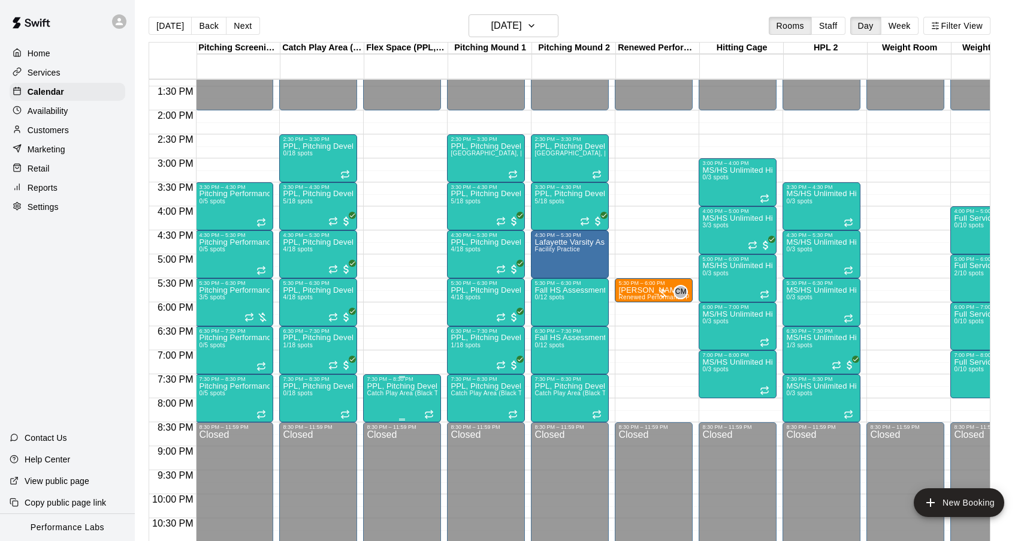
click at [407, 386] on p "PPL, Pitching Development Session" at bounding box center [402, 386] width 71 height 0
click at [379, 400] on icon "edit" at bounding box center [379, 398] width 11 height 11
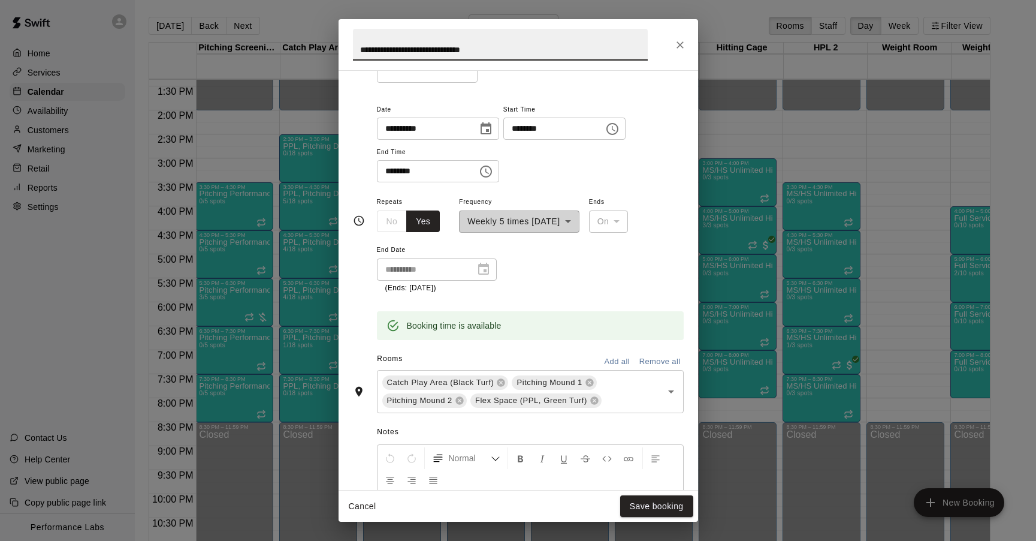
scroll to position [141, 0]
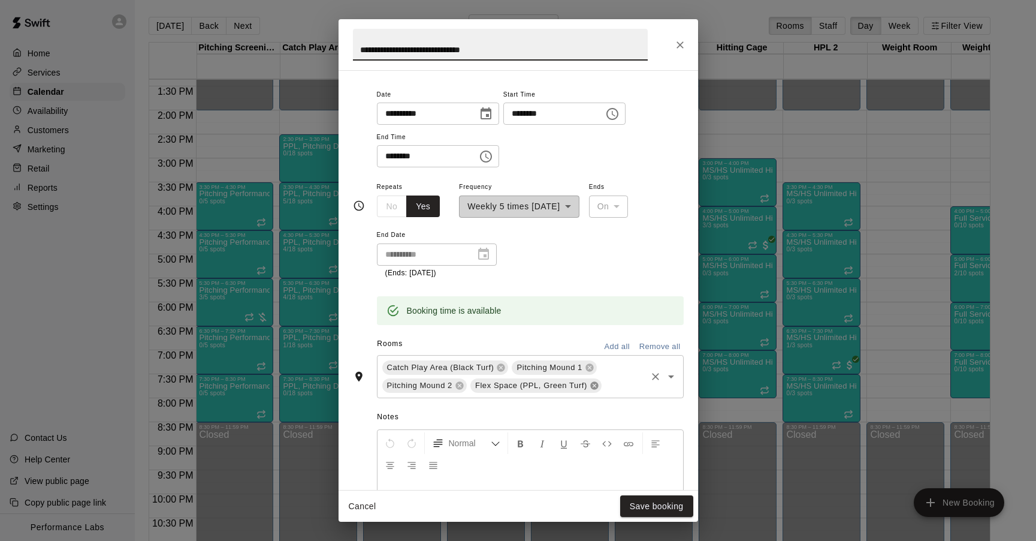
click at [596, 386] on icon at bounding box center [594, 385] width 8 height 8
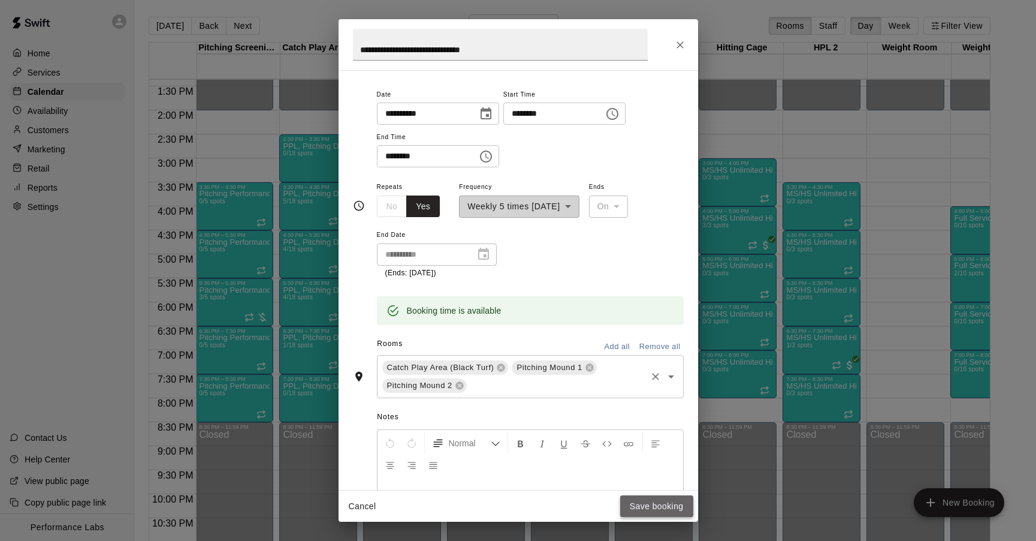
click at [663, 507] on button "Save booking" at bounding box center [656, 506] width 73 height 22
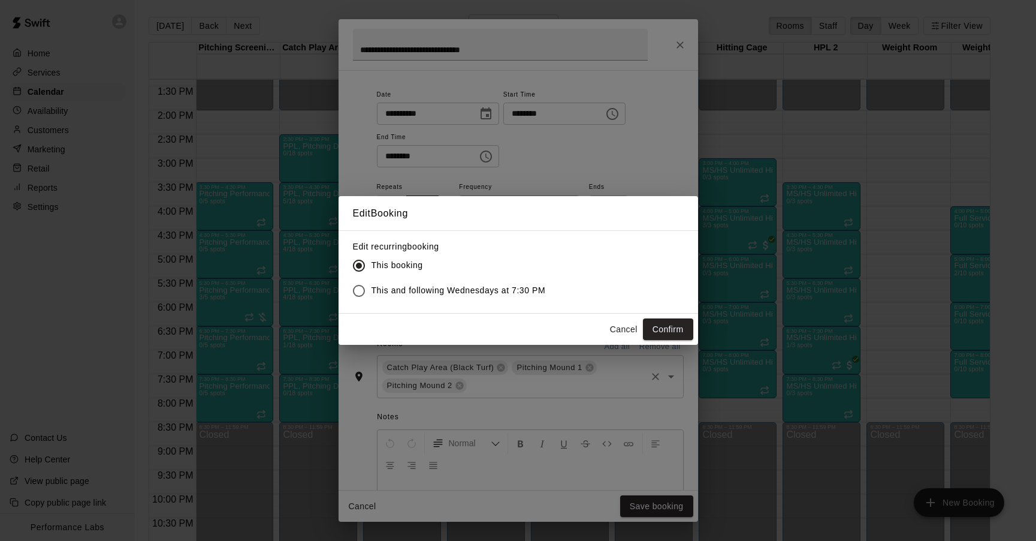
click at [409, 291] on span "This and following Wednesdays at 7:30 PM" at bounding box center [459, 290] width 174 height 13
click at [663, 326] on button "Confirm" at bounding box center [668, 329] width 50 height 22
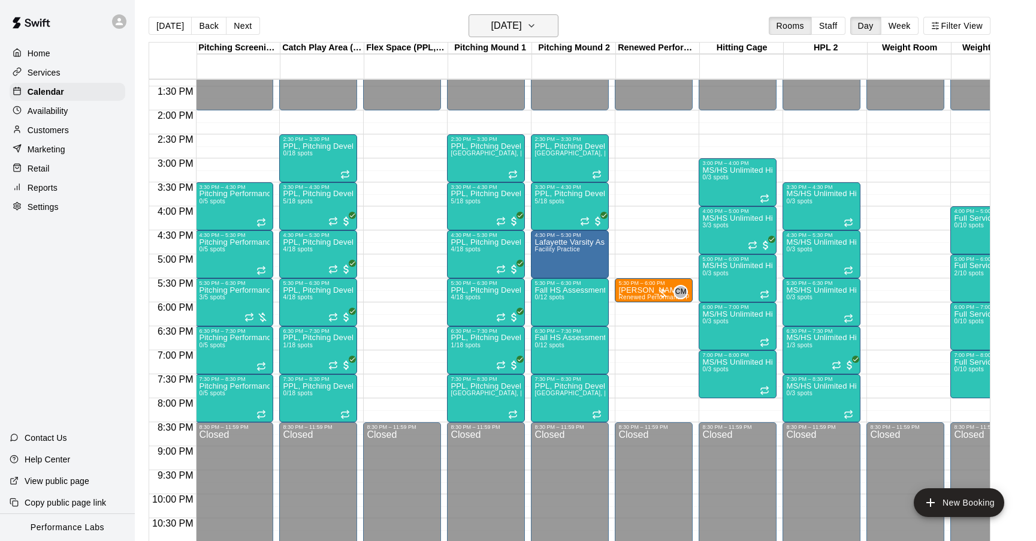
click at [521, 34] on h6 "[DATE]" at bounding box center [506, 25] width 31 height 17
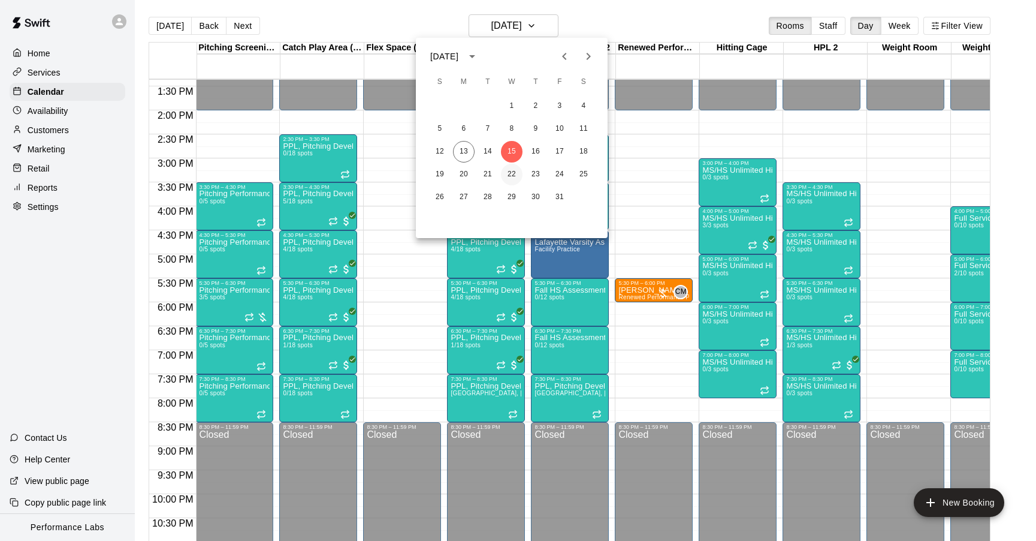
click at [511, 170] on button "22" at bounding box center [512, 175] width 22 height 22
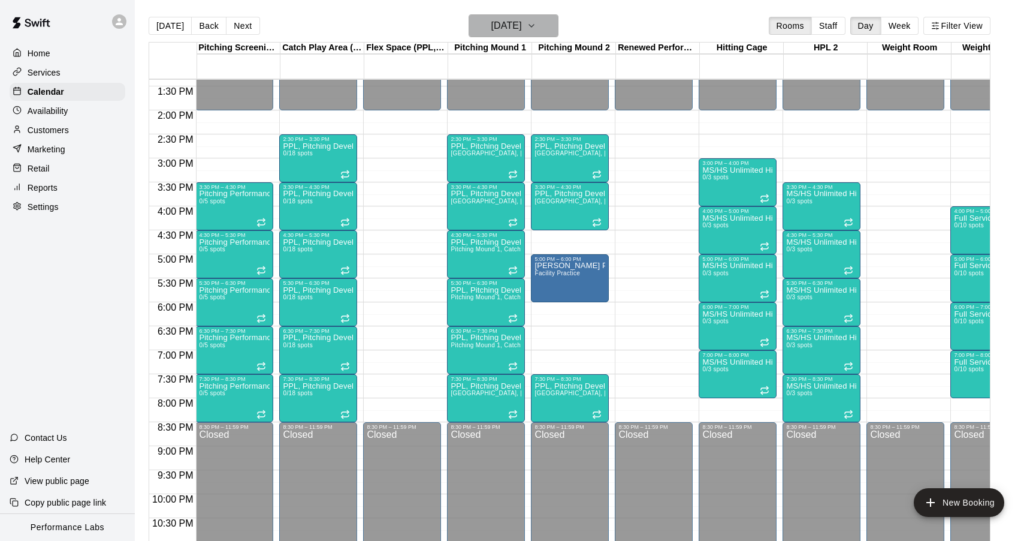
click at [521, 25] on h6 "[DATE]" at bounding box center [506, 25] width 31 height 17
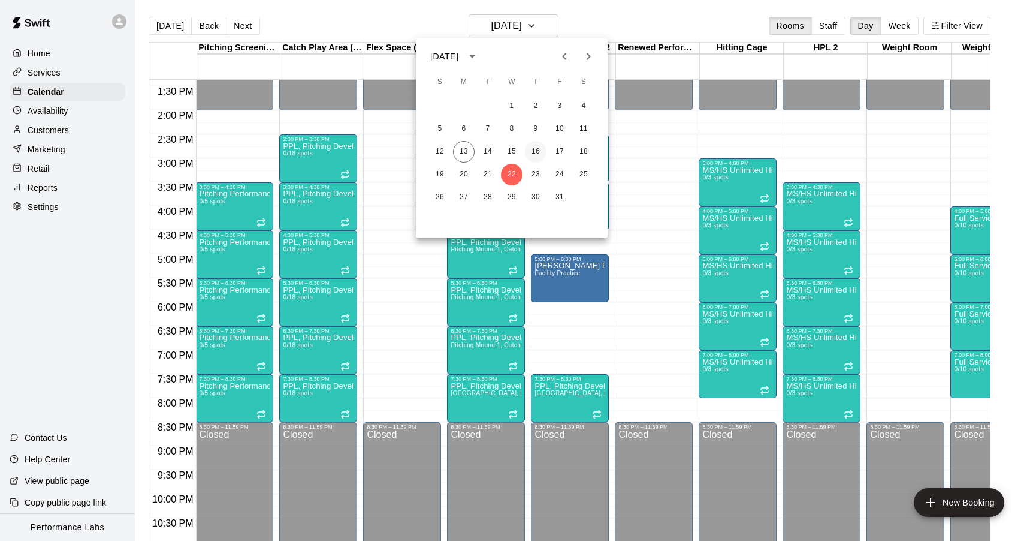
click at [539, 152] on button "16" at bounding box center [536, 152] width 22 height 22
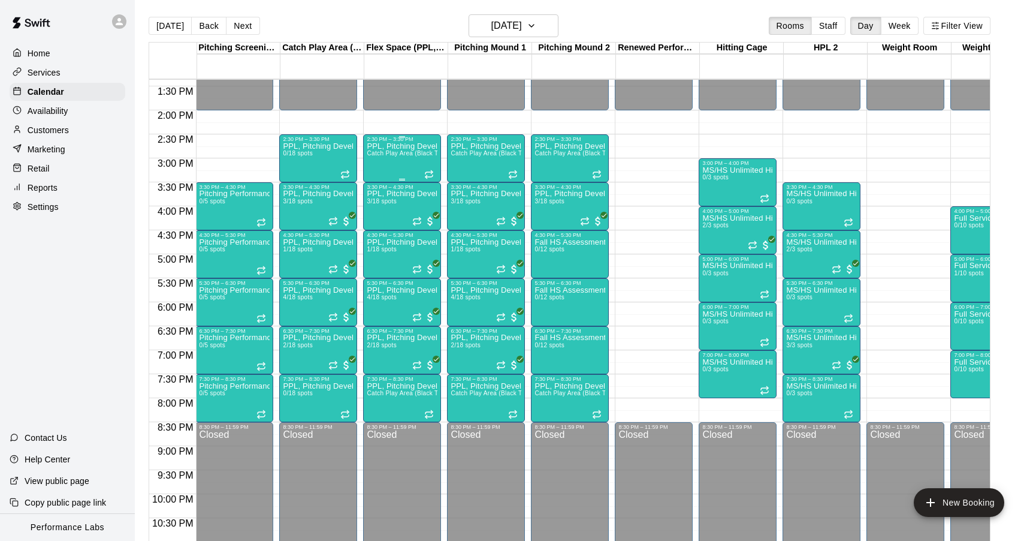
click at [404, 150] on div "PPL, Pitching Development Session Catch Play Area (Black Turf), [GEOGRAPHIC_DAT…" at bounding box center [402, 412] width 71 height 541
click at [378, 157] on icon "edit" at bounding box center [379, 155] width 11 height 11
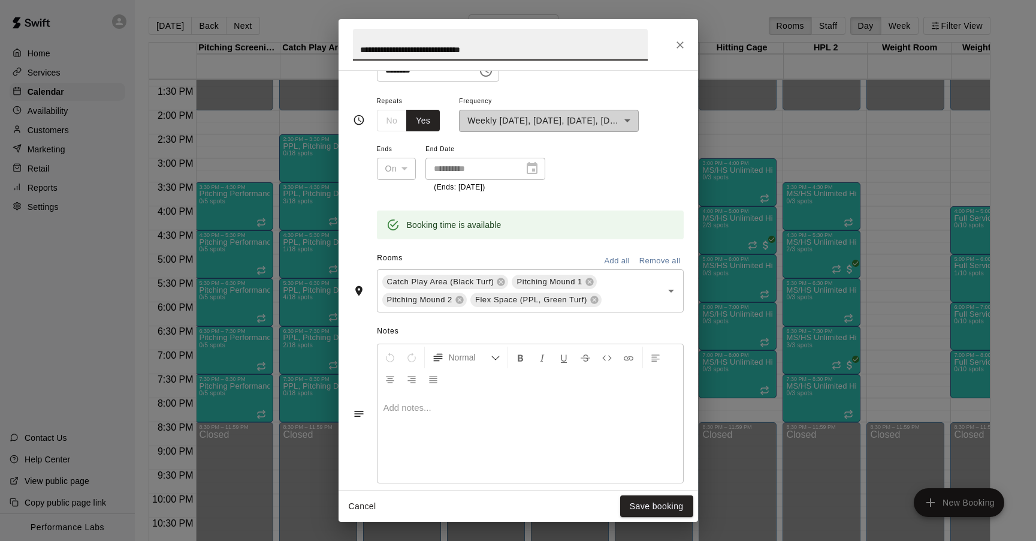
scroll to position [321, 0]
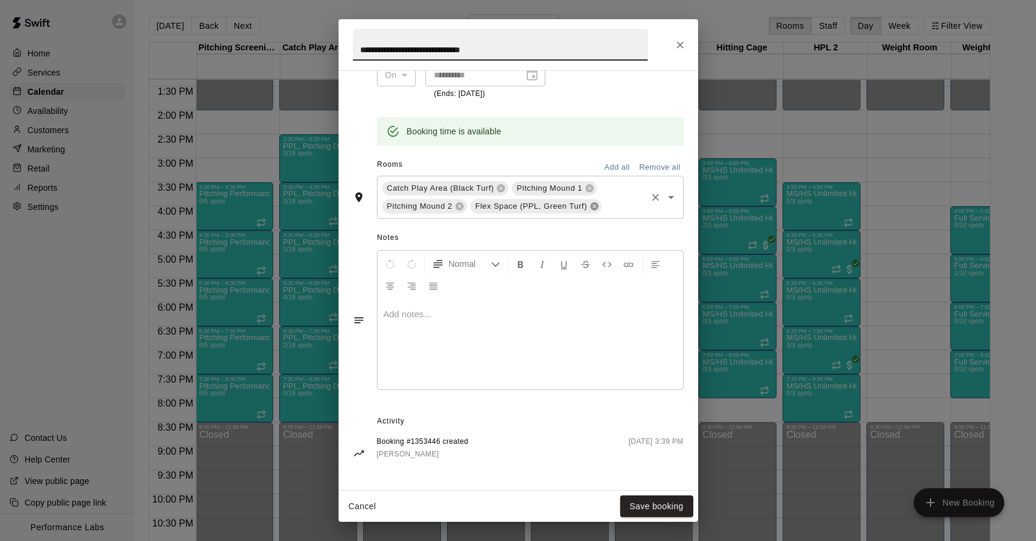
click at [595, 203] on icon at bounding box center [594, 206] width 8 height 8
click at [646, 505] on button "Save booking" at bounding box center [656, 506] width 73 height 22
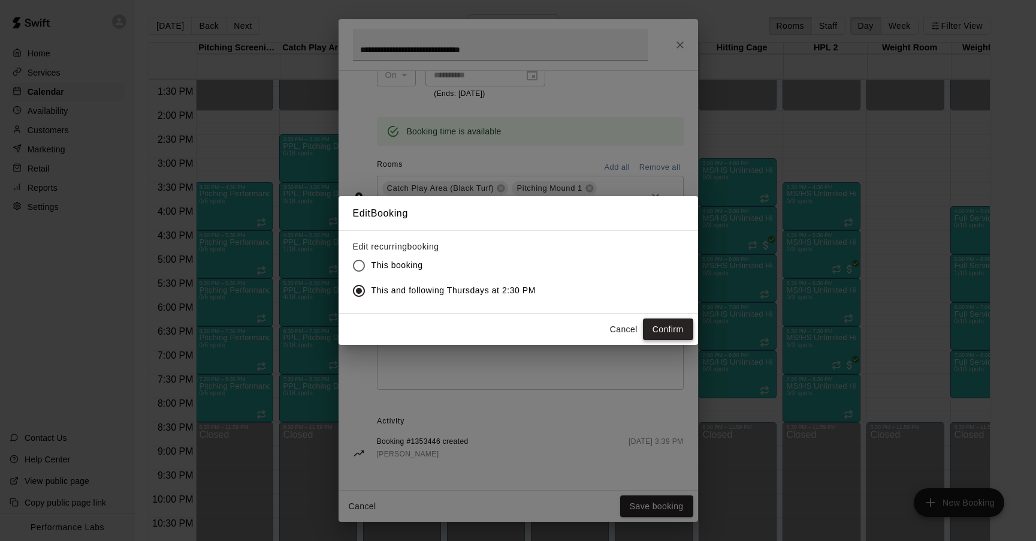
click at [661, 327] on button "Confirm" at bounding box center [668, 329] width 50 height 22
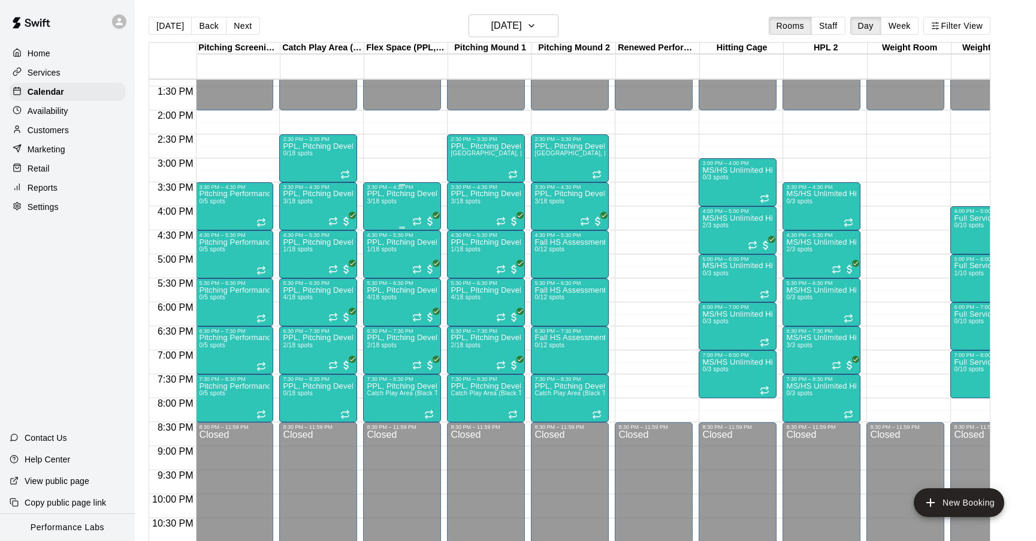
click at [409, 206] on div "PPL, Pitching Development Session 3/18 spots" at bounding box center [402, 460] width 71 height 541
click at [380, 204] on icon "edit" at bounding box center [379, 203] width 11 height 11
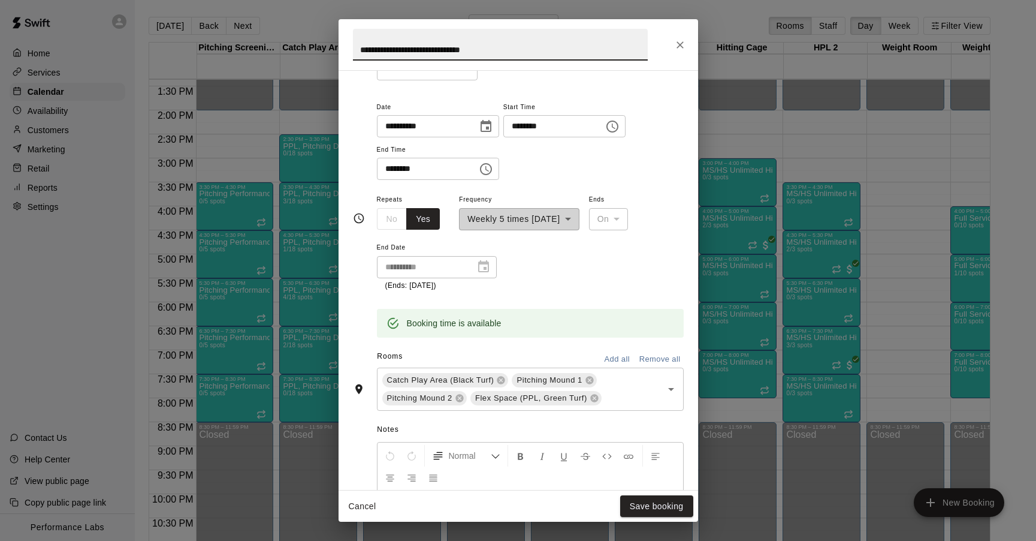
scroll to position [147, 0]
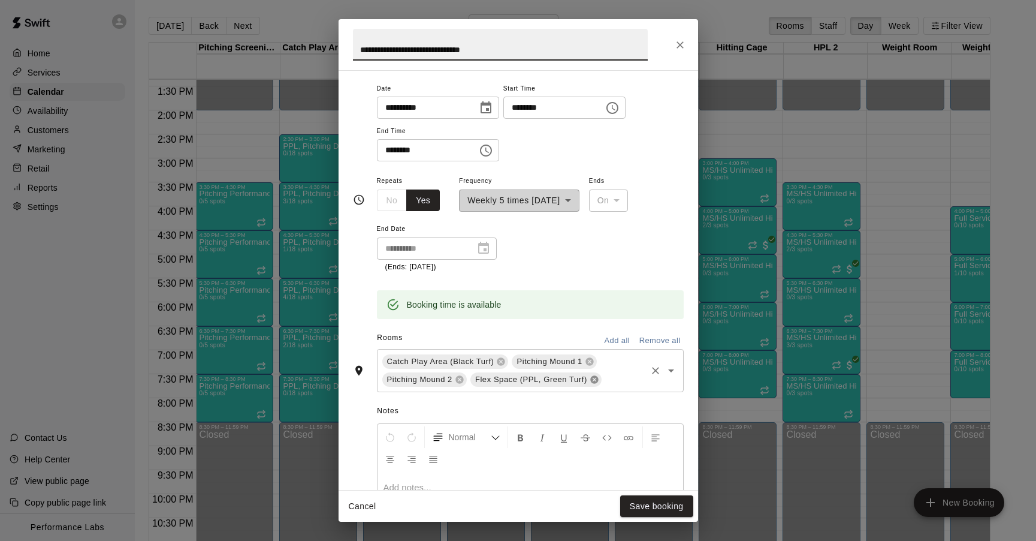
click at [594, 379] on icon at bounding box center [595, 380] width 10 height 10
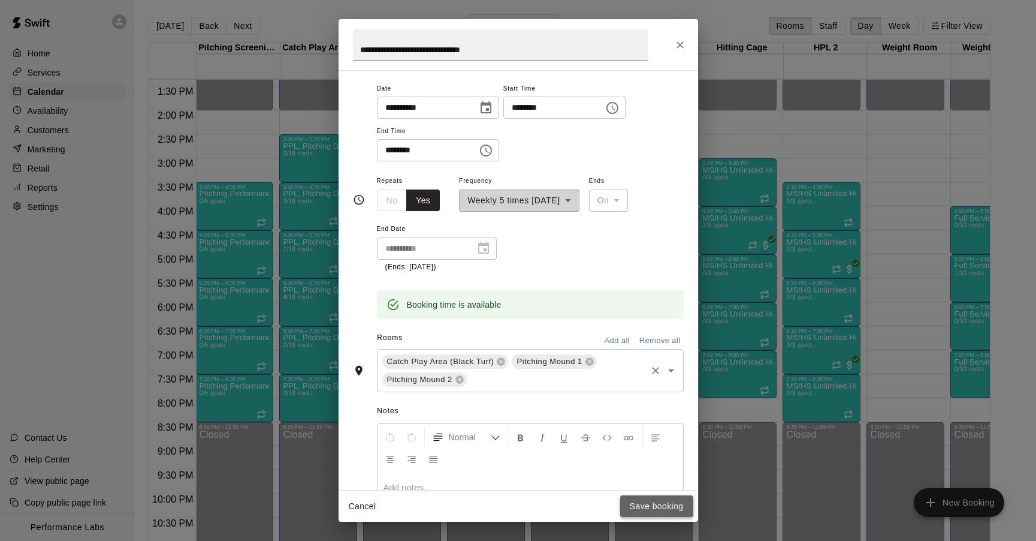
click at [653, 505] on button "Save booking" at bounding box center [656, 506] width 73 height 22
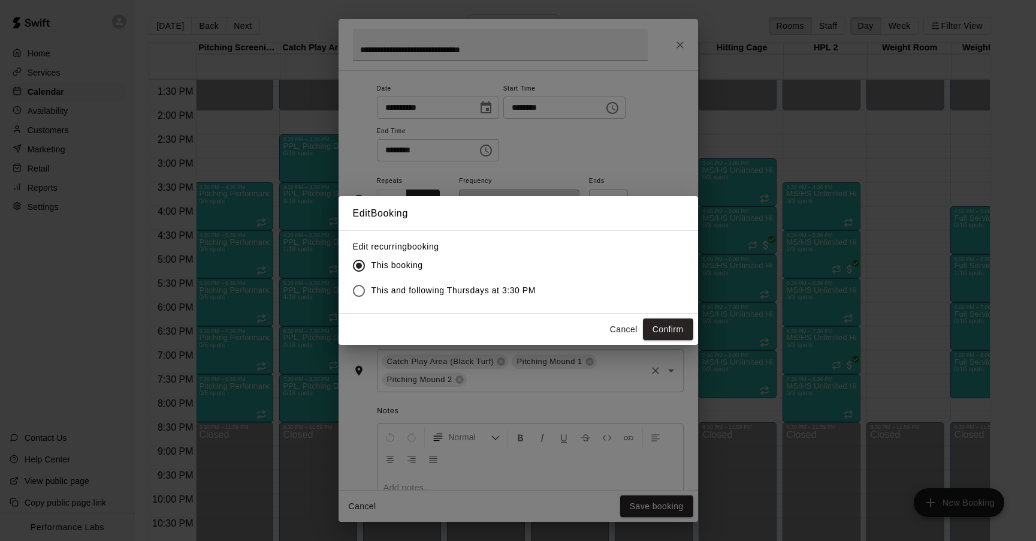
click at [497, 293] on span "This and following Thursdays at 3:30 PM" at bounding box center [454, 290] width 165 height 13
click at [679, 333] on button "Confirm" at bounding box center [668, 329] width 50 height 22
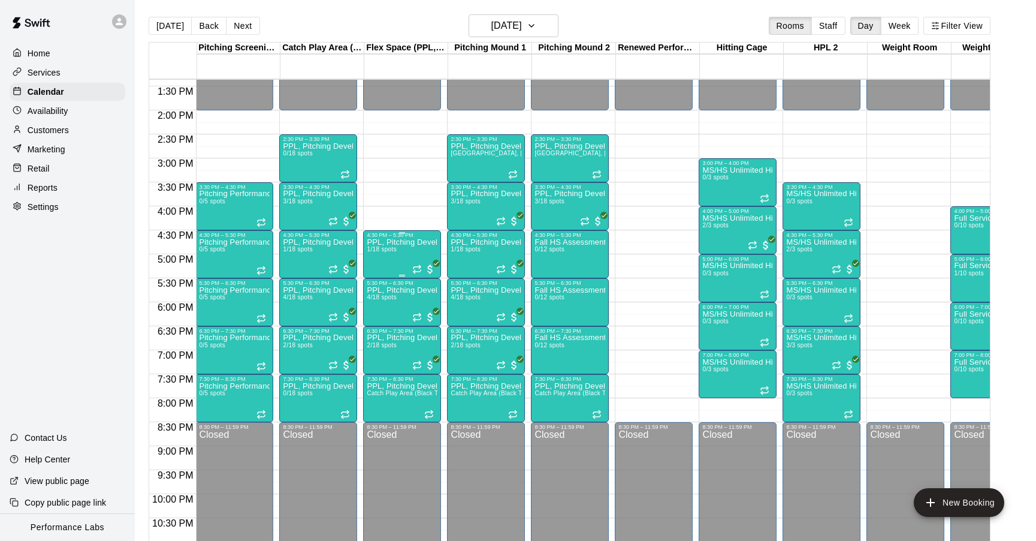
click at [379, 252] on span "1/18 spots" at bounding box center [381, 249] width 29 height 7
click at [377, 260] on icon "edit" at bounding box center [379, 258] width 11 height 11
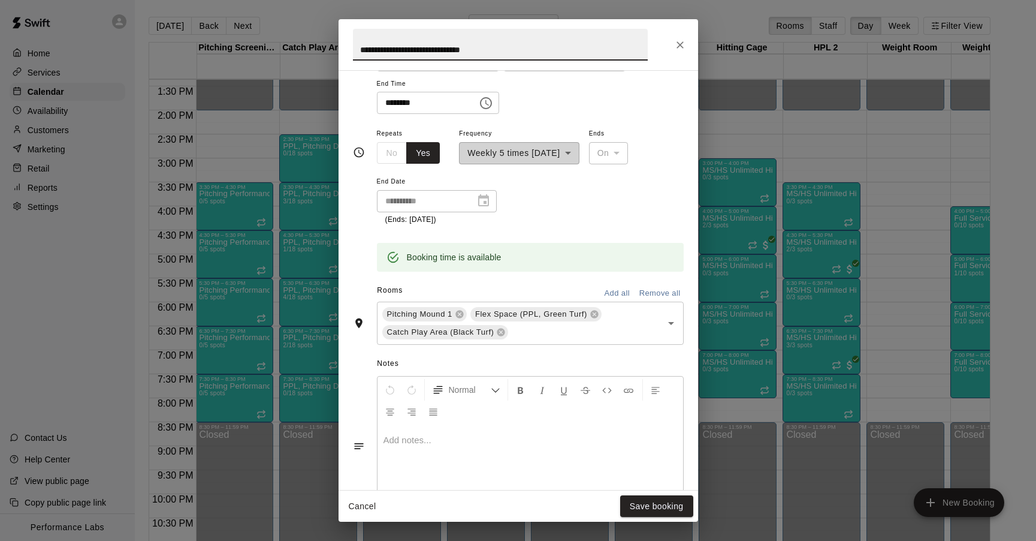
scroll to position [213, 0]
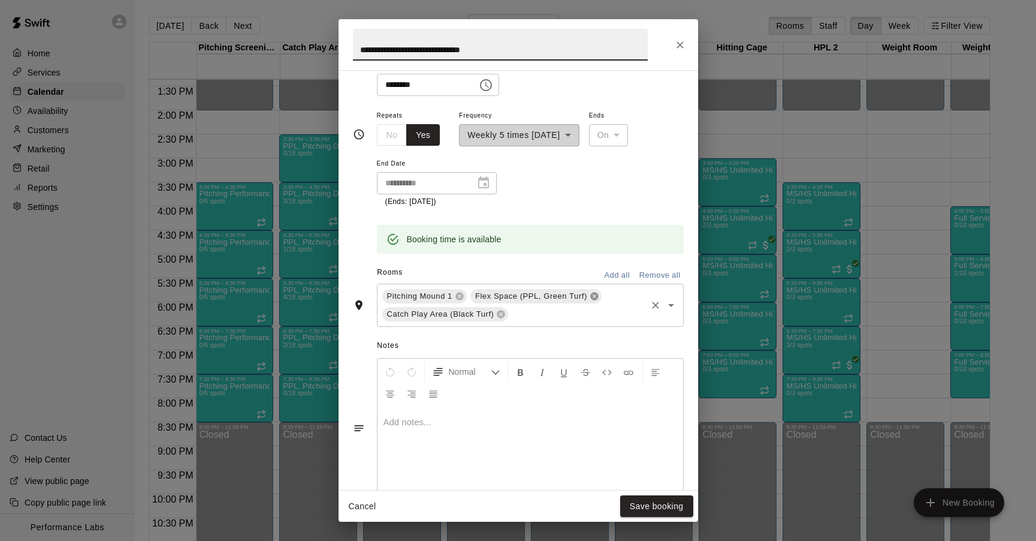
click at [599, 294] on icon at bounding box center [595, 296] width 10 height 10
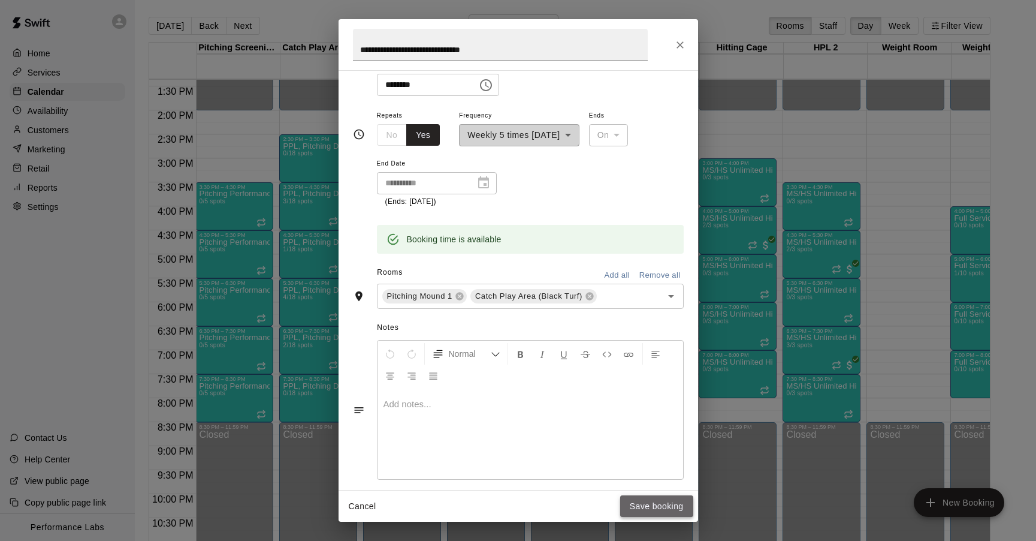
click at [656, 503] on button "Save booking" at bounding box center [656, 506] width 73 height 22
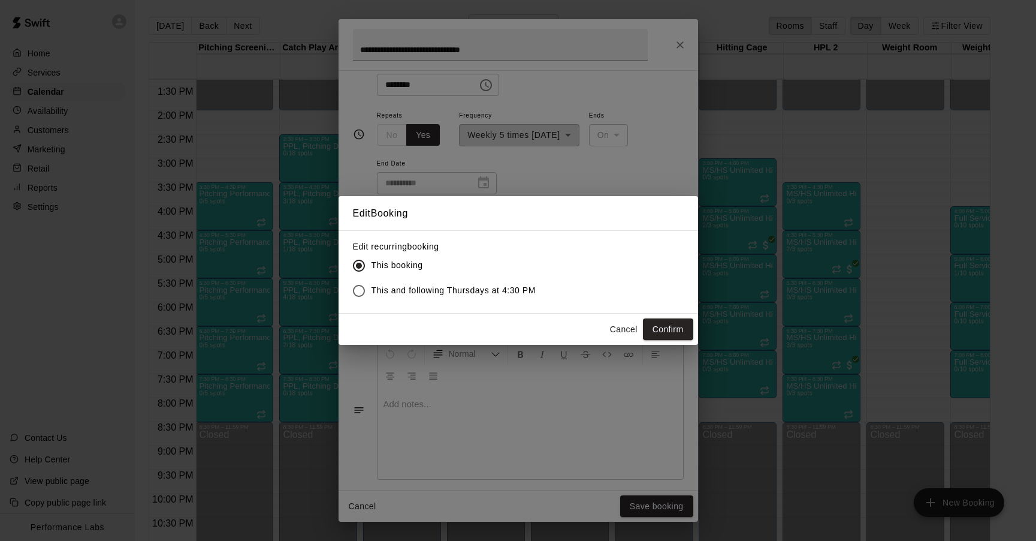
click at [448, 289] on span "This and following Thursdays at 4:30 PM" at bounding box center [454, 290] width 165 height 13
click at [662, 325] on button "Confirm" at bounding box center [668, 329] width 50 height 22
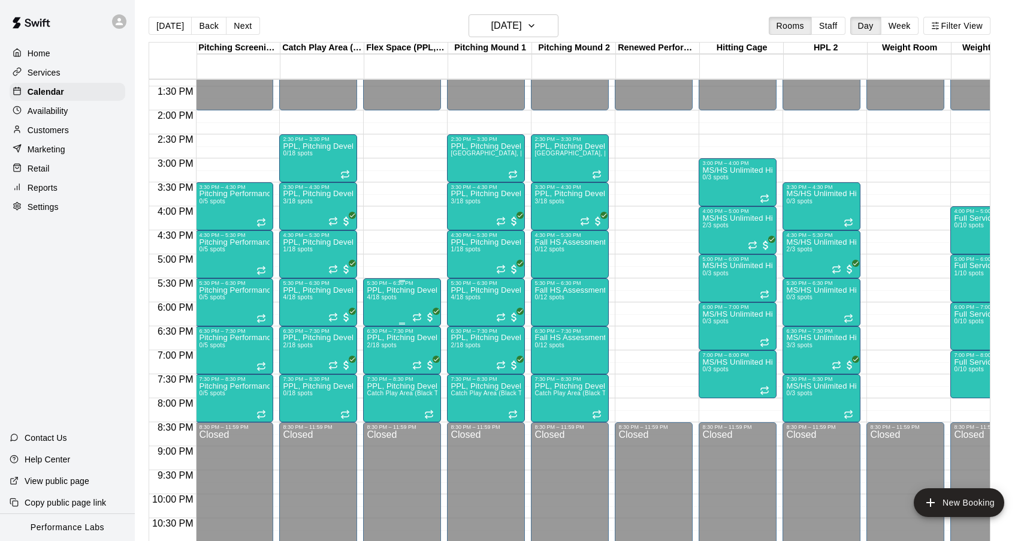
click at [378, 295] on icon "edit" at bounding box center [379, 299] width 14 height 14
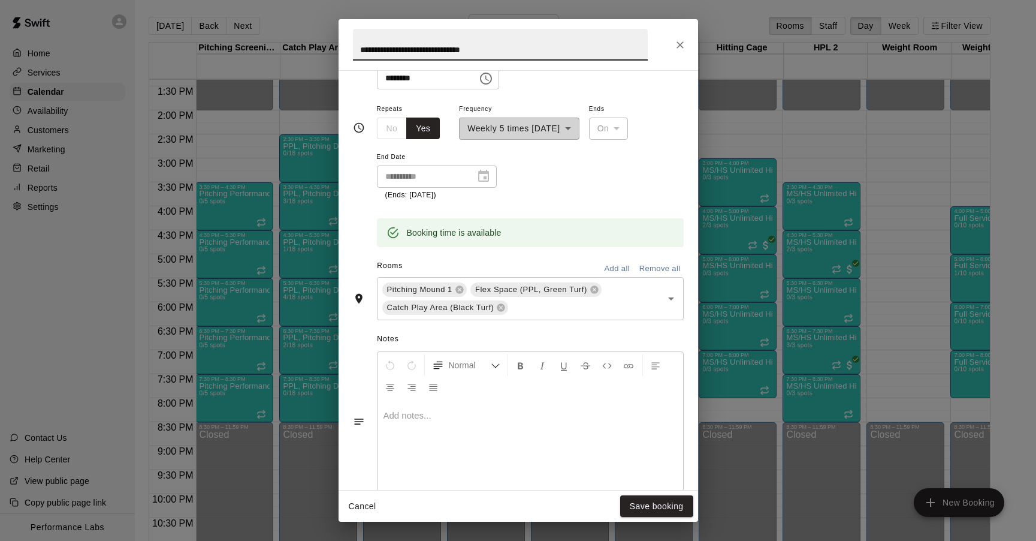
scroll to position [223, 0]
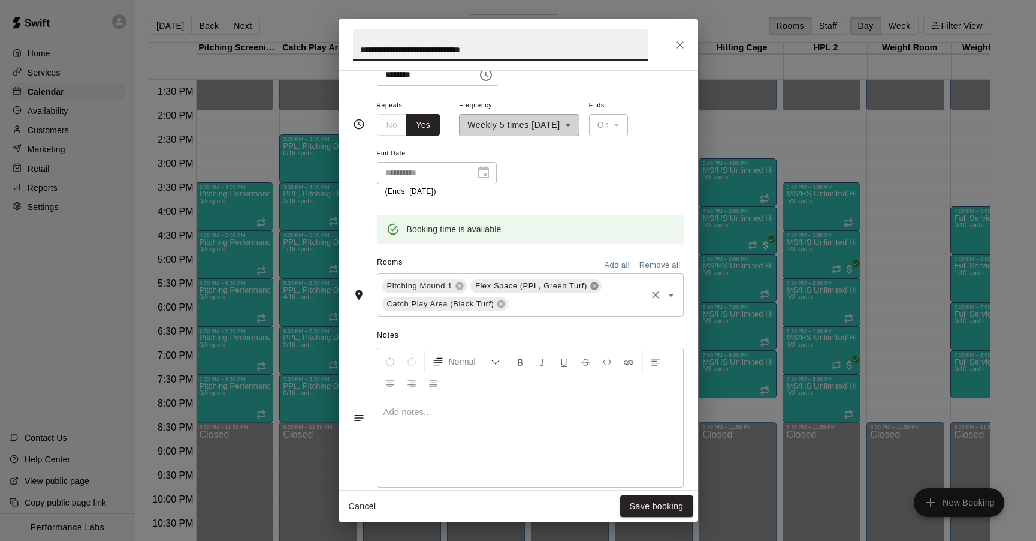
click at [596, 285] on icon at bounding box center [594, 286] width 8 height 8
click at [668, 501] on button "Save booking" at bounding box center [656, 506] width 73 height 22
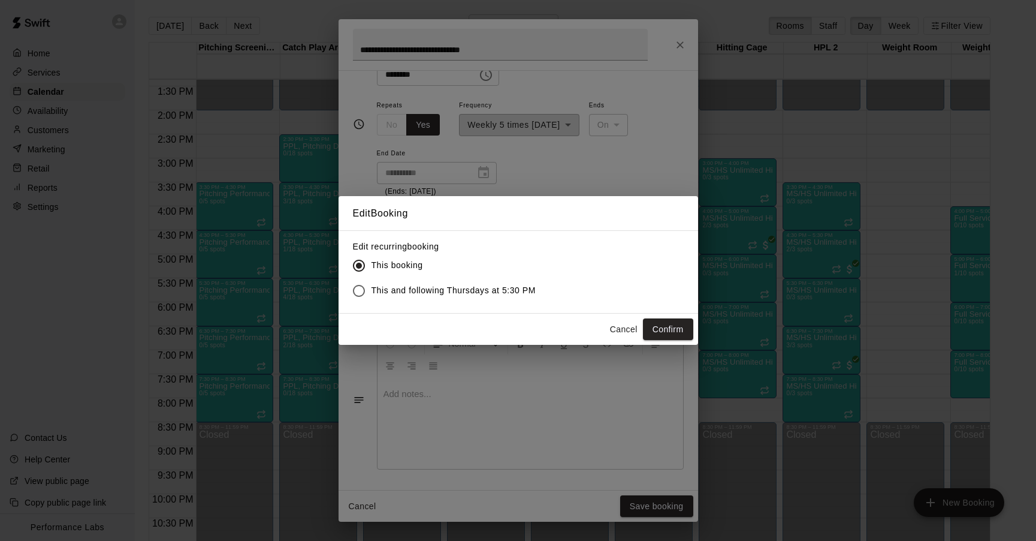
click at [495, 282] on label "This and following Thursdays at 5:30 PM" at bounding box center [441, 290] width 190 height 25
click at [659, 334] on button "Confirm" at bounding box center [668, 329] width 50 height 22
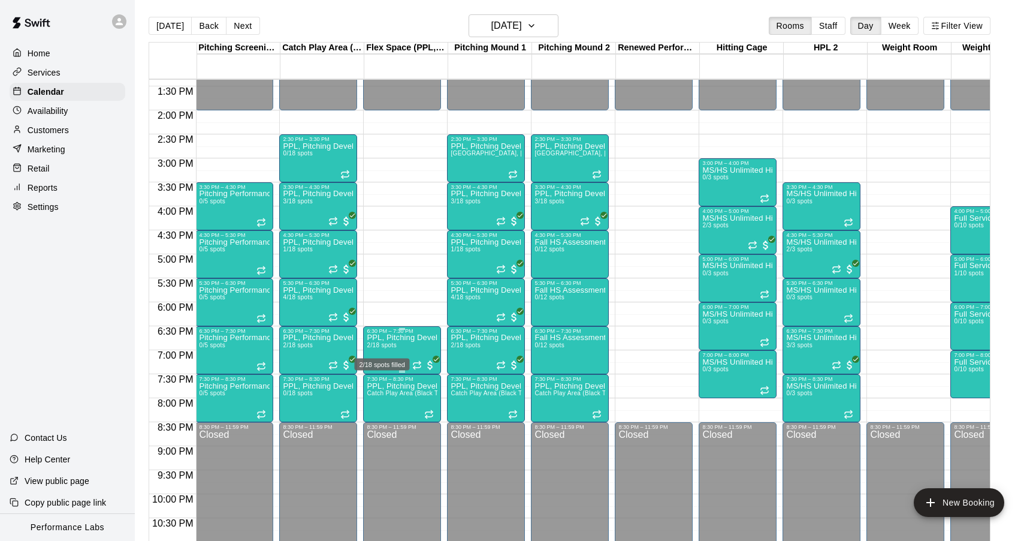
click at [392, 348] on span "2/18 spots" at bounding box center [381, 345] width 29 height 7
click at [382, 352] on icon "edit" at bounding box center [379, 355] width 14 height 14
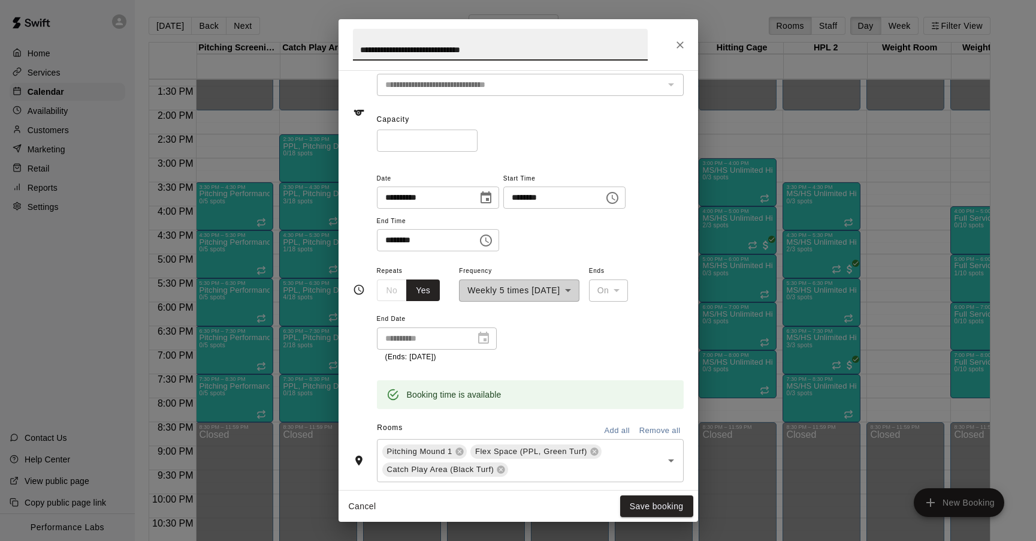
scroll to position [59, 0]
click at [594, 451] on icon at bounding box center [594, 450] width 8 height 8
click at [648, 501] on button "Save booking" at bounding box center [656, 506] width 73 height 22
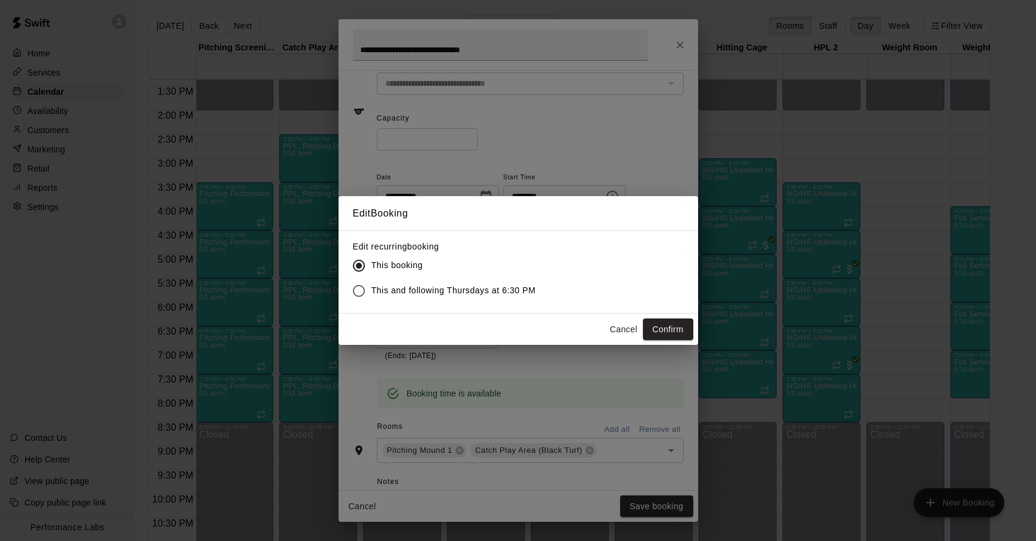
click at [484, 289] on span "This and following Thursdays at 6:30 PM" at bounding box center [454, 290] width 165 height 13
click at [661, 331] on button "Confirm" at bounding box center [668, 329] width 50 height 22
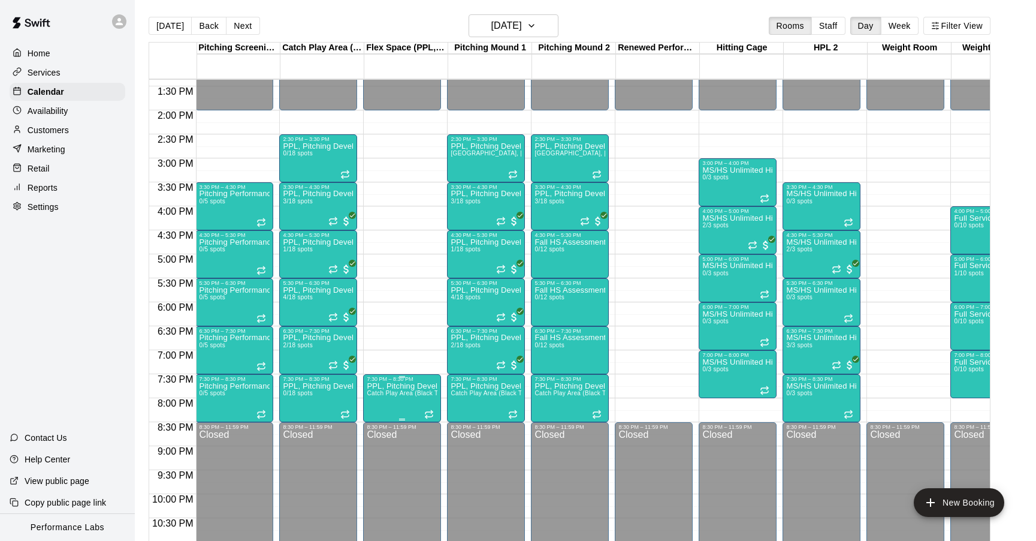
click at [404, 394] on span "Catch Play Area (Black Turf), [GEOGRAPHIC_DATA] 1, [GEOGRAPHIC_DATA], Flex Spac…" at bounding box center [523, 393] width 313 height 7
click at [380, 404] on icon "edit" at bounding box center [379, 402] width 14 height 14
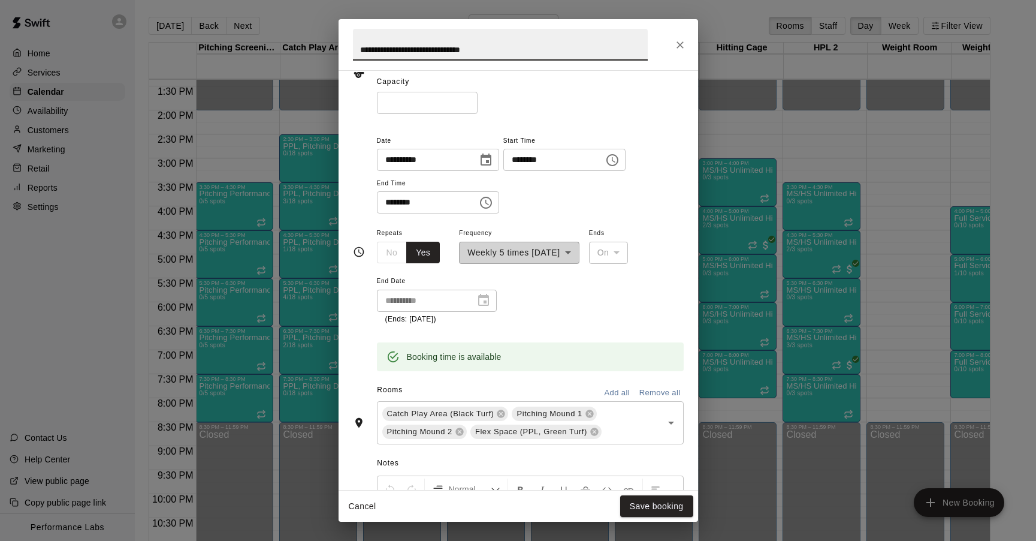
scroll to position [98, 0]
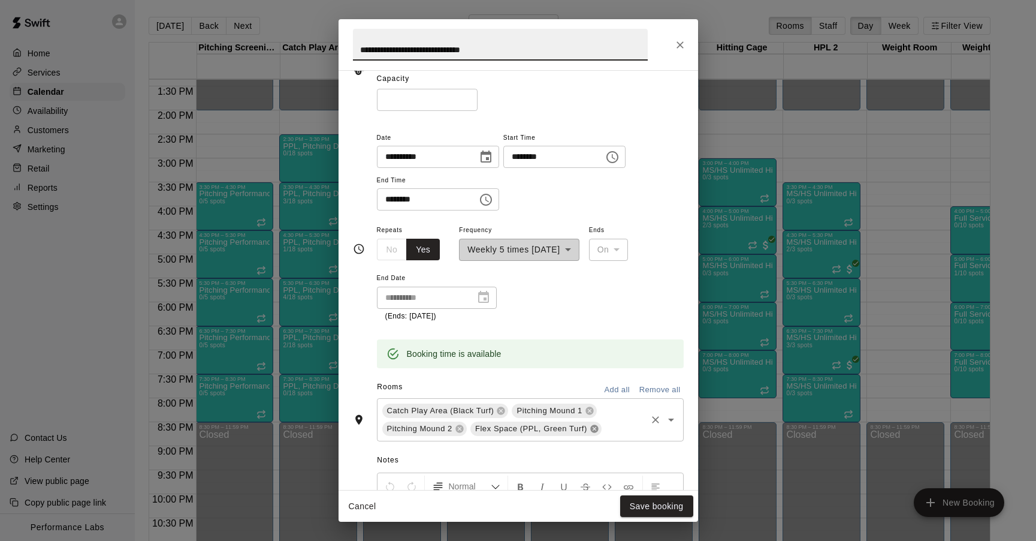
click at [592, 426] on icon at bounding box center [594, 428] width 8 height 8
click at [644, 506] on button "Save booking" at bounding box center [656, 506] width 73 height 22
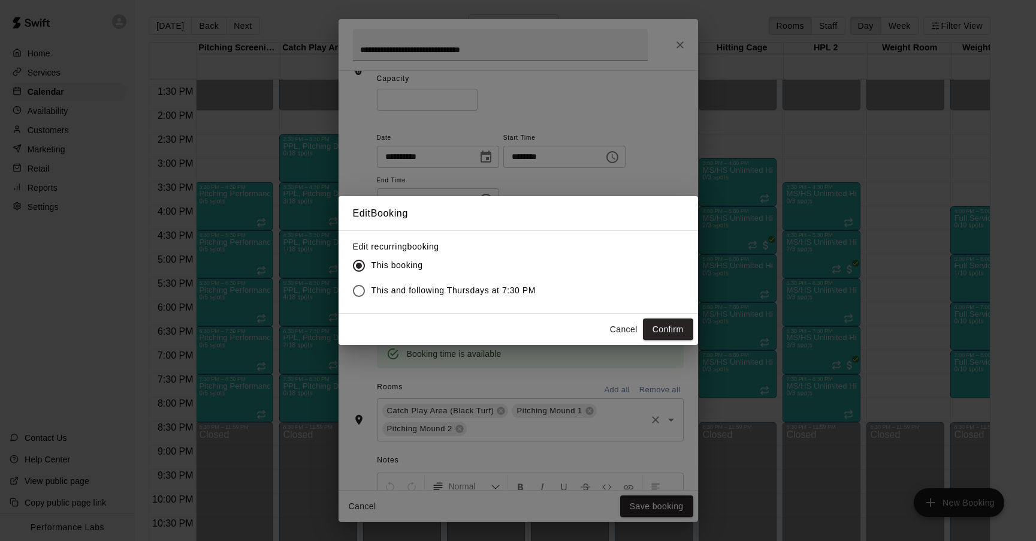
click at [382, 288] on span "This and following Thursdays at 7:30 PM" at bounding box center [454, 290] width 165 height 13
click at [666, 329] on button "Confirm" at bounding box center [668, 329] width 50 height 22
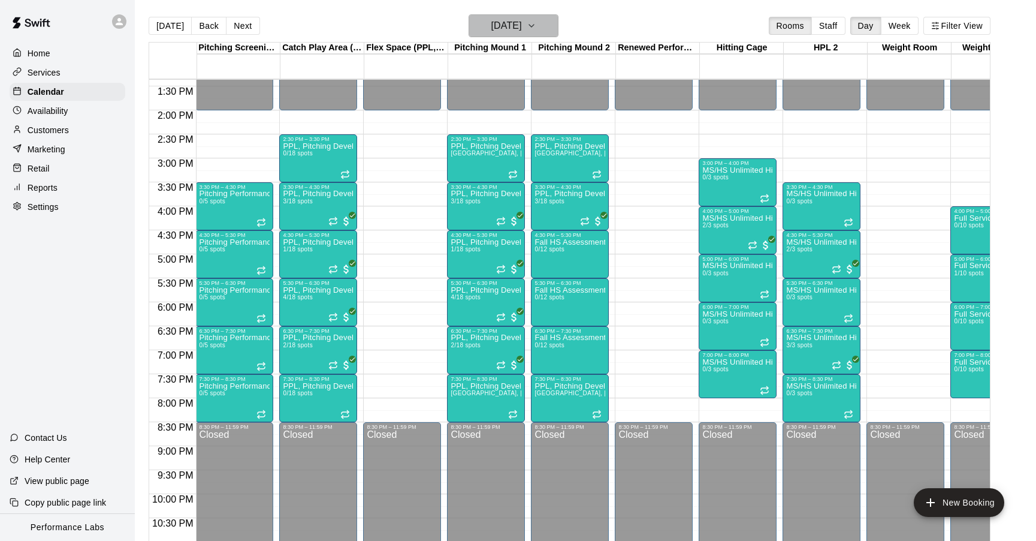
click at [515, 26] on h6 "[DATE]" at bounding box center [506, 25] width 31 height 17
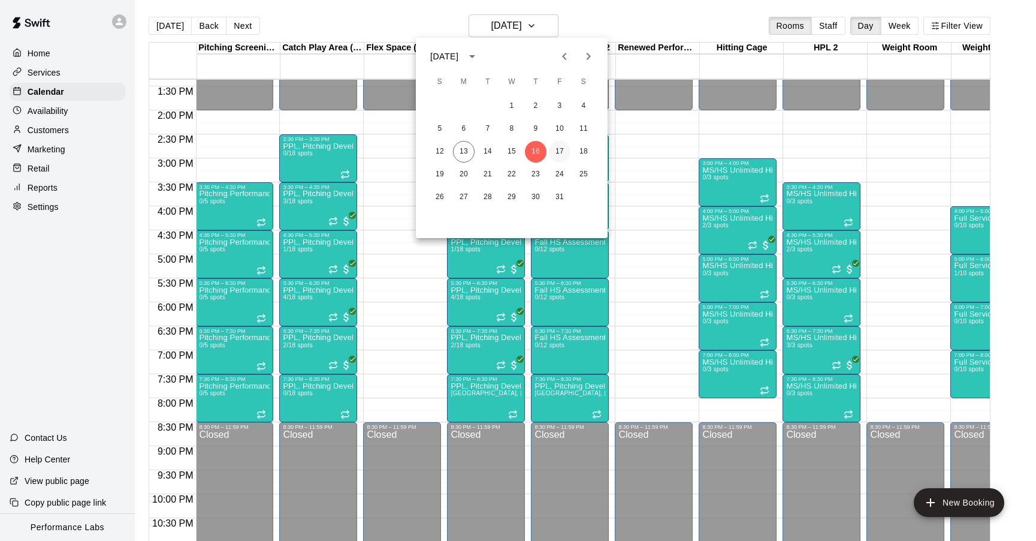
click at [564, 144] on button "17" at bounding box center [560, 152] width 22 height 22
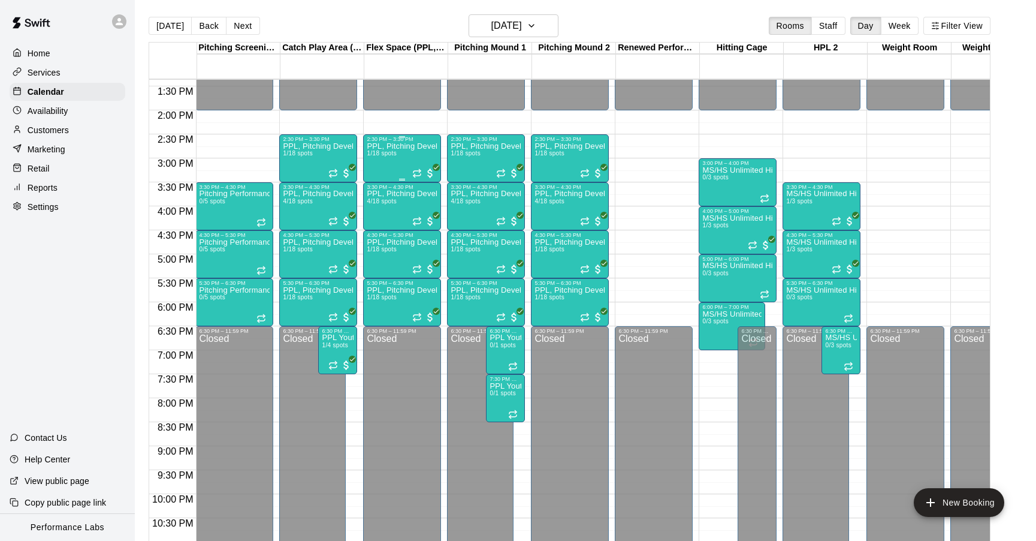
click at [399, 152] on div "PPL, Pitching Development Session 1/18 spots" at bounding box center [402, 412] width 71 height 541
click at [377, 163] on button "edit" at bounding box center [379, 155] width 24 height 24
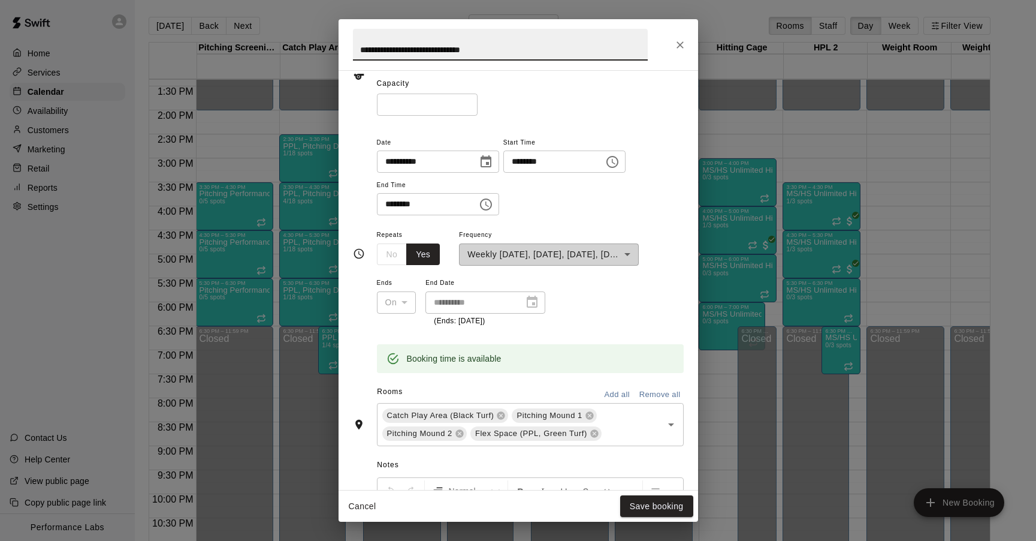
scroll to position [171, 0]
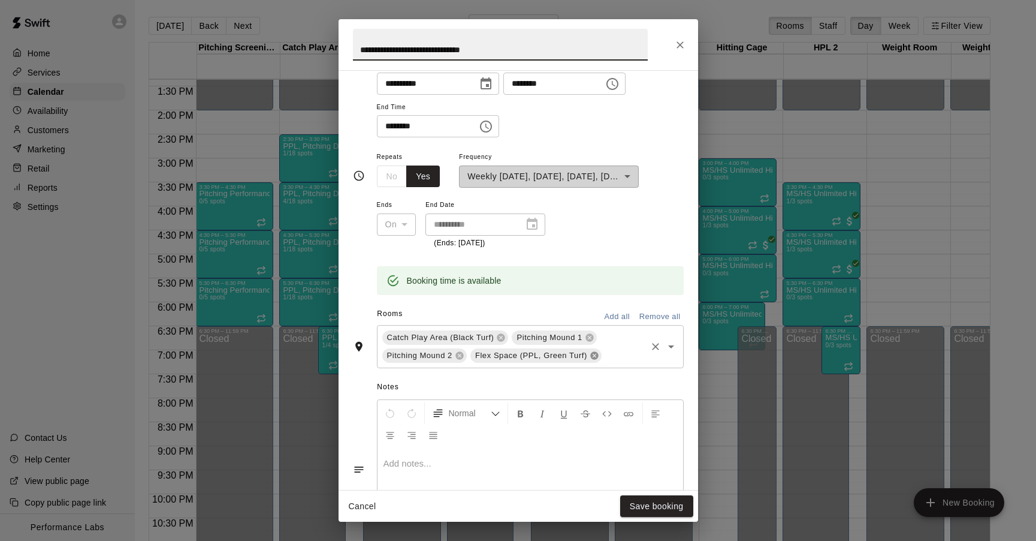
click at [595, 352] on icon at bounding box center [594, 355] width 8 height 8
click at [663, 506] on button "Save booking" at bounding box center [656, 506] width 73 height 22
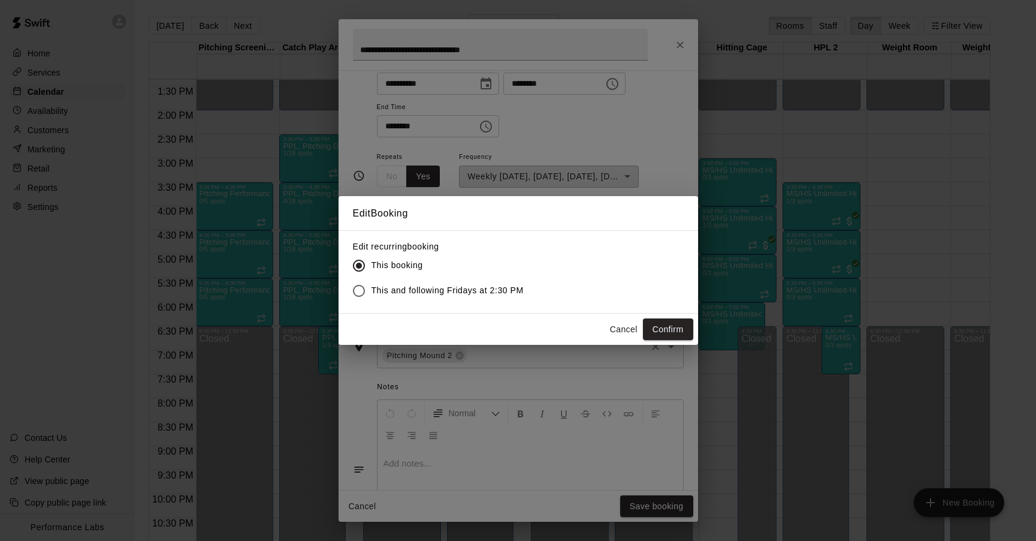
click at [452, 284] on span "This and following Fridays at 2:30 PM" at bounding box center [448, 290] width 152 height 13
click at [666, 321] on button "Confirm" at bounding box center [668, 329] width 50 height 22
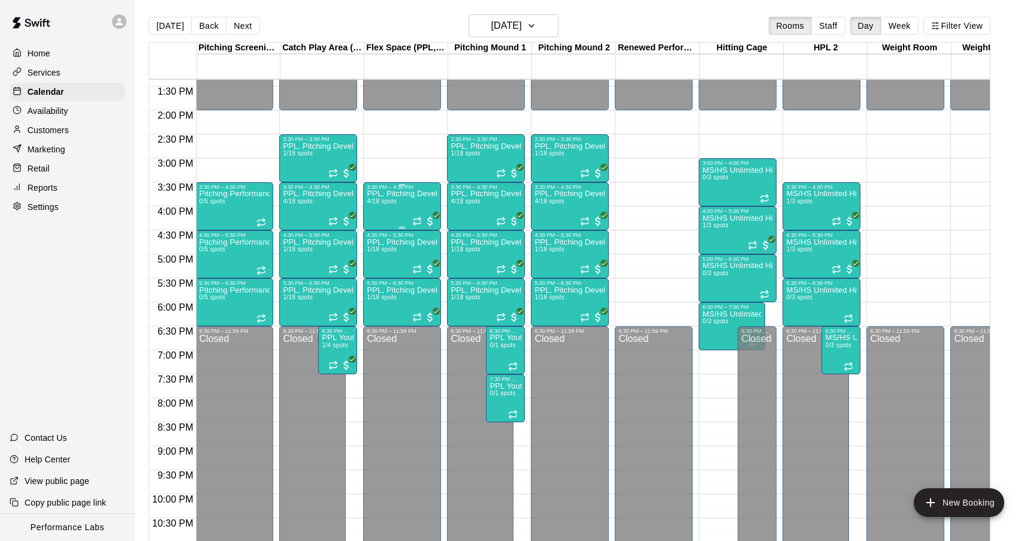
click at [396, 203] on span "4/18 spots" at bounding box center [381, 201] width 29 height 7
click at [381, 208] on icon "edit" at bounding box center [379, 211] width 11 height 11
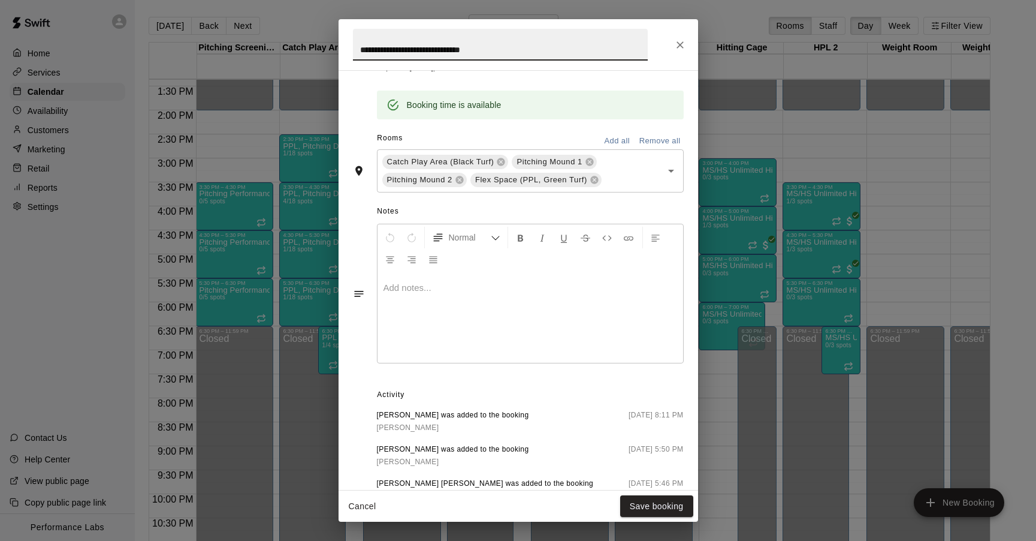
scroll to position [340, 0]
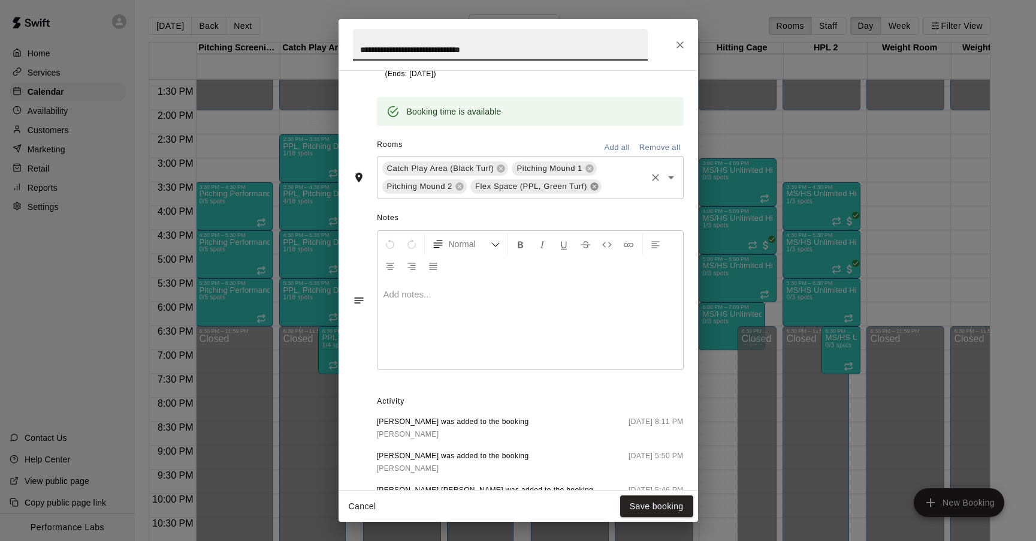
click at [597, 183] on icon at bounding box center [594, 186] width 8 height 8
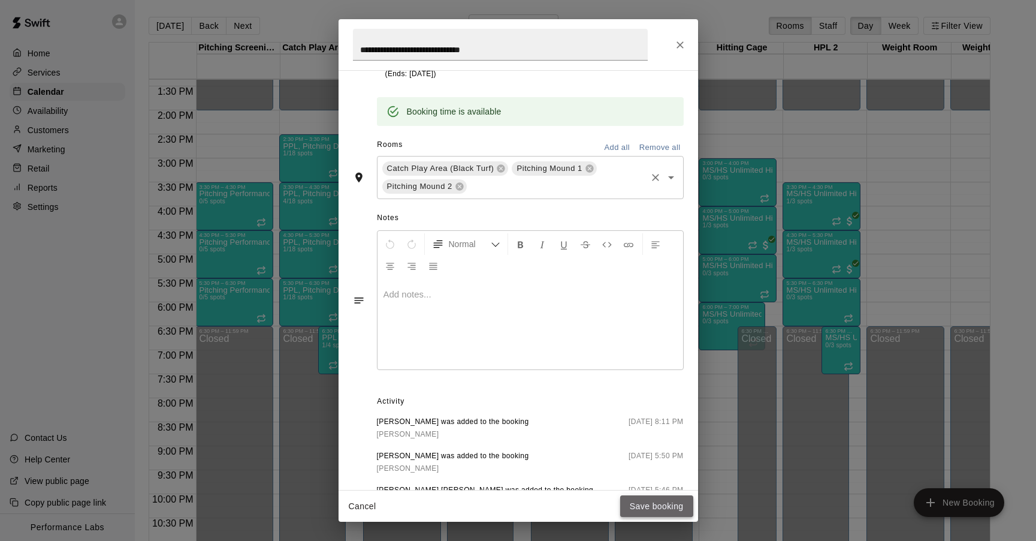
click at [656, 511] on button "Save booking" at bounding box center [656, 506] width 73 height 22
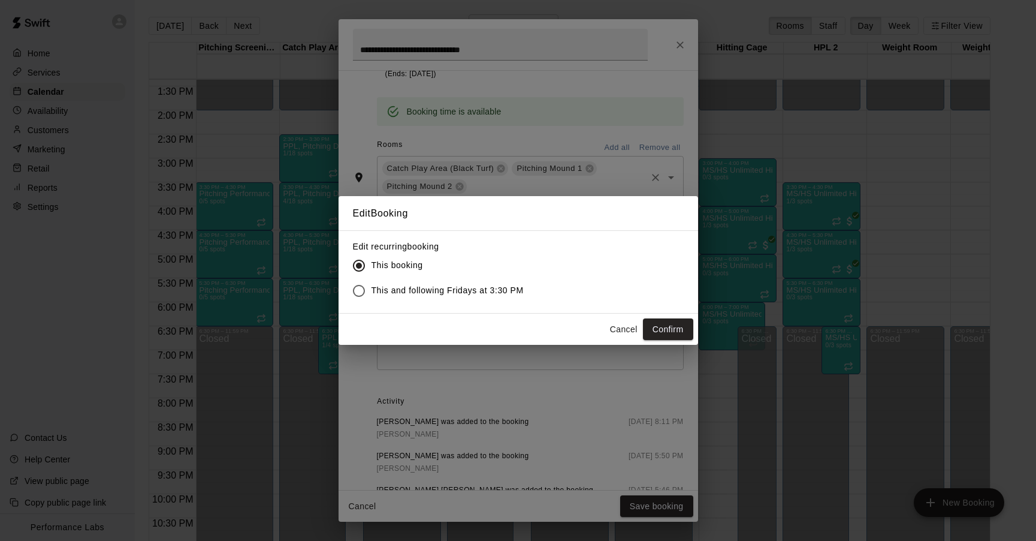
click at [449, 286] on span "This and following Fridays at 3:30 PM" at bounding box center [448, 290] width 152 height 13
click at [662, 332] on button "Confirm" at bounding box center [668, 329] width 50 height 22
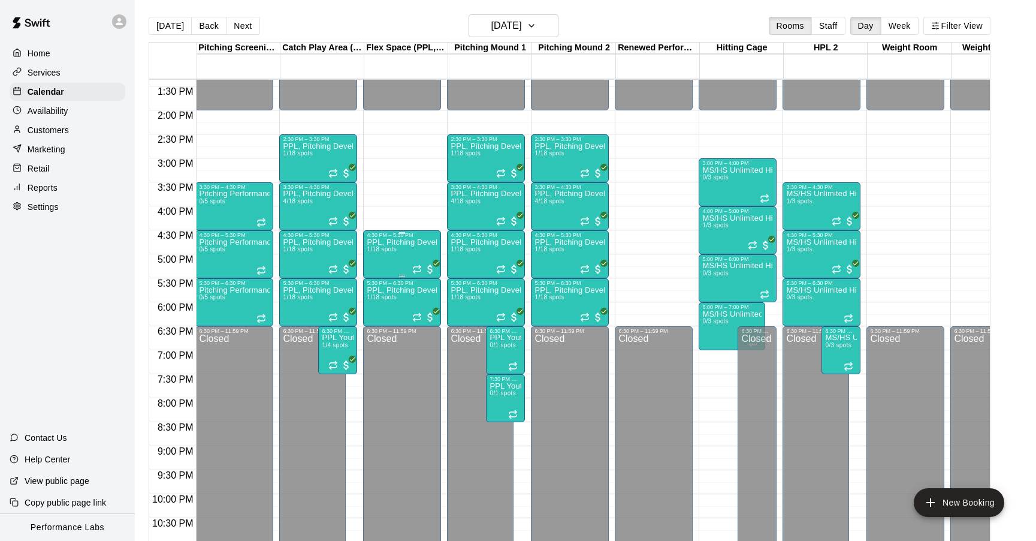
click at [379, 242] on p "PPL, Pitching Development Session" at bounding box center [402, 242] width 71 height 0
click at [382, 259] on icon "edit" at bounding box center [379, 254] width 14 height 14
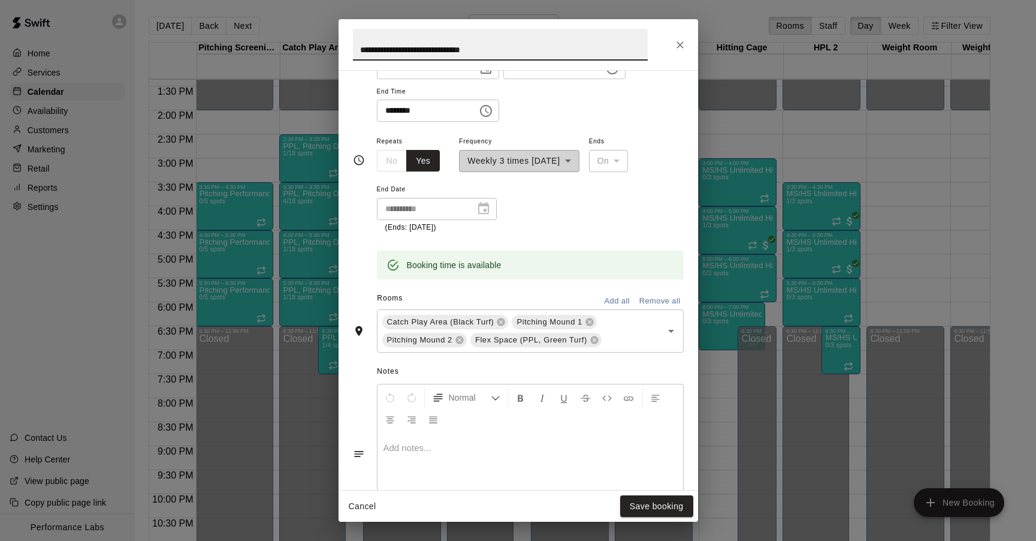
scroll to position [204, 0]
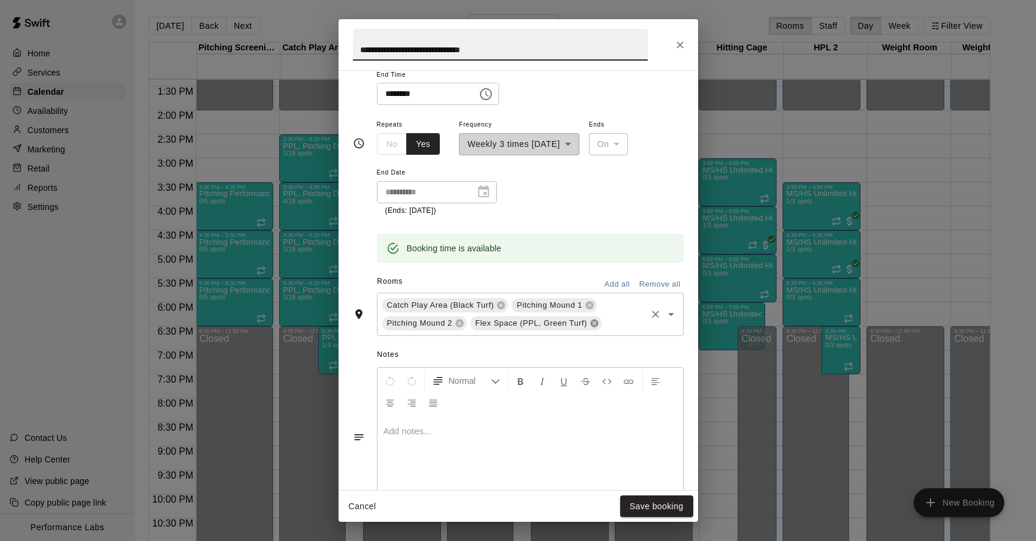
click at [594, 324] on icon at bounding box center [594, 323] width 8 height 8
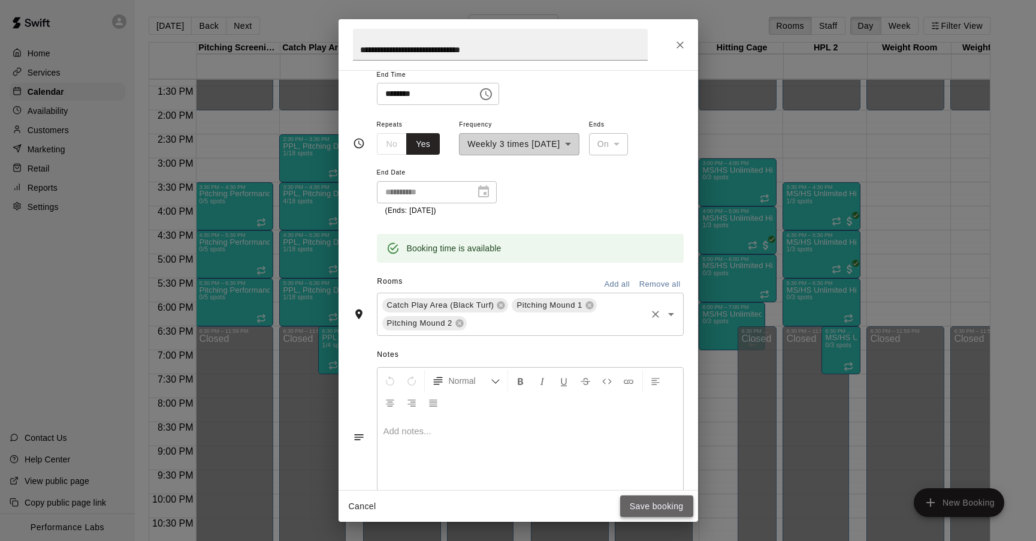
click at [648, 506] on button "Save booking" at bounding box center [656, 506] width 73 height 22
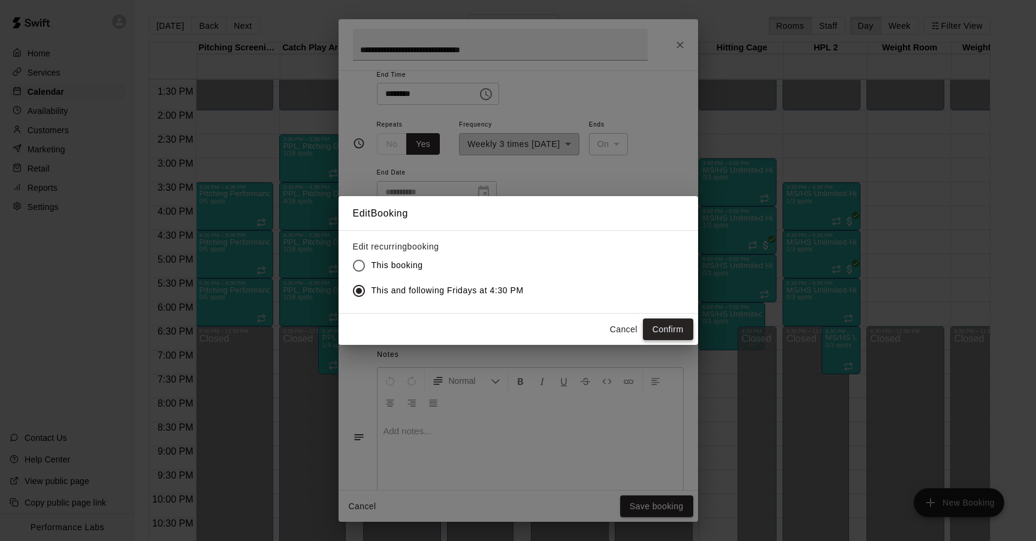
click at [671, 325] on button "Confirm" at bounding box center [668, 329] width 50 height 22
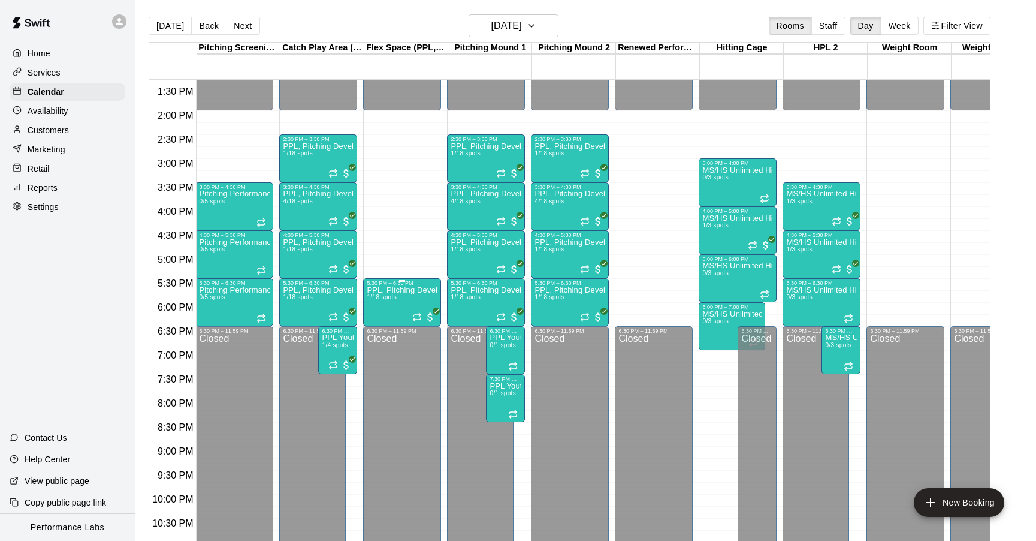
click at [407, 290] on p "PPL, Pitching Development Session" at bounding box center [402, 290] width 71 height 0
click at [382, 303] on icon "edit" at bounding box center [379, 302] width 14 height 14
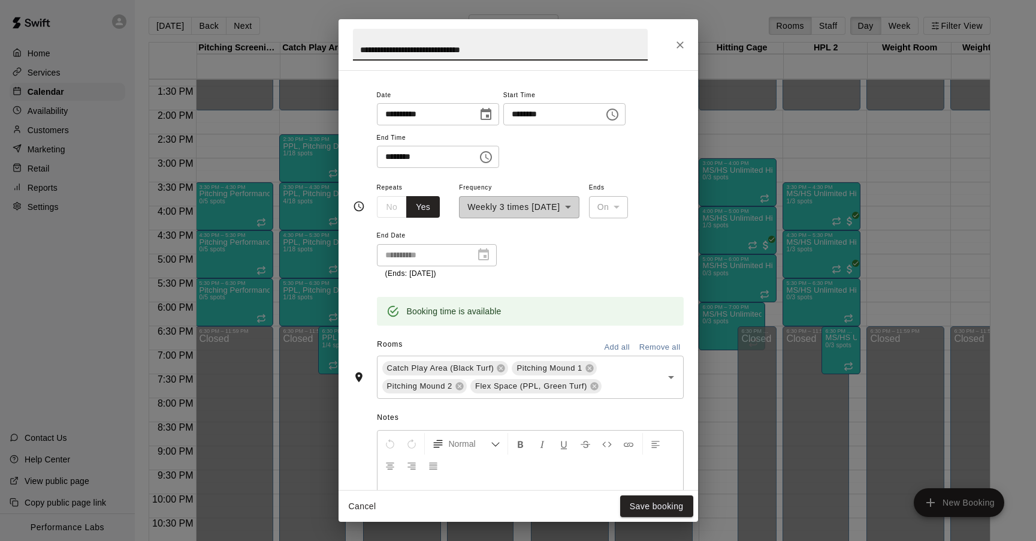
scroll to position [166, 0]
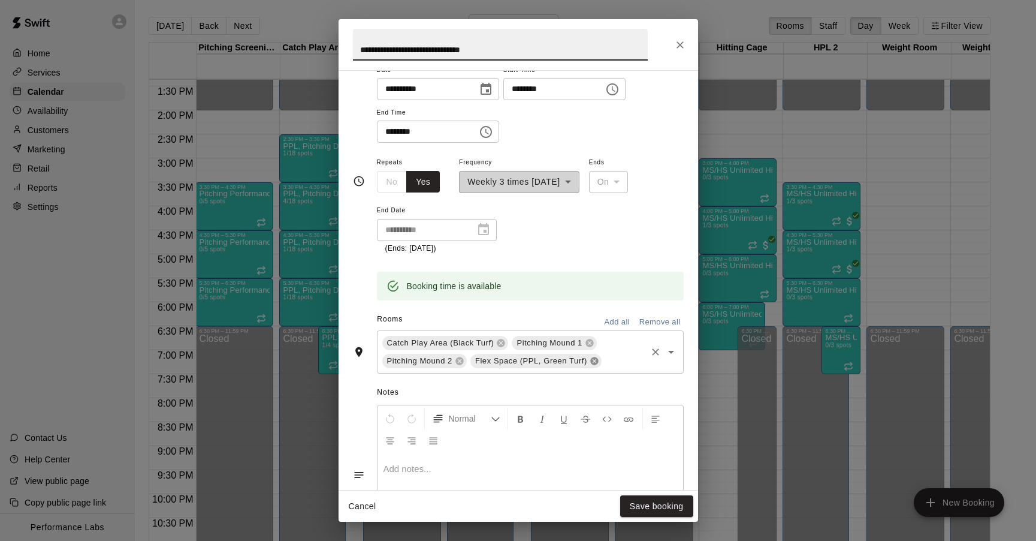
click at [595, 359] on icon at bounding box center [595, 361] width 10 height 10
click at [672, 504] on button "Save booking" at bounding box center [656, 506] width 73 height 22
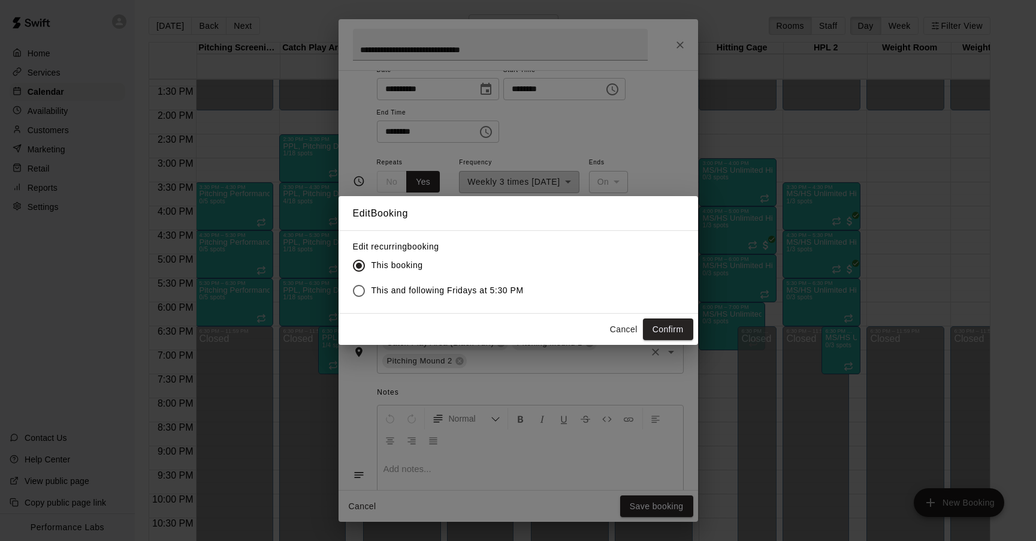
click at [452, 290] on span "This and following Fridays at 5:30 PM" at bounding box center [448, 290] width 152 height 13
click at [674, 321] on button "Confirm" at bounding box center [668, 329] width 50 height 22
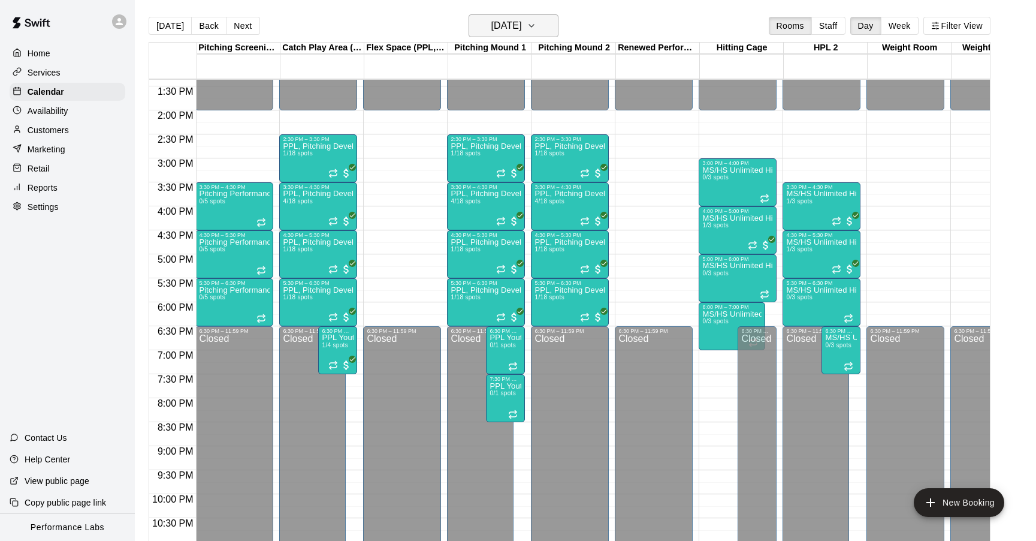
click at [536, 29] on icon "button" at bounding box center [532, 26] width 10 height 14
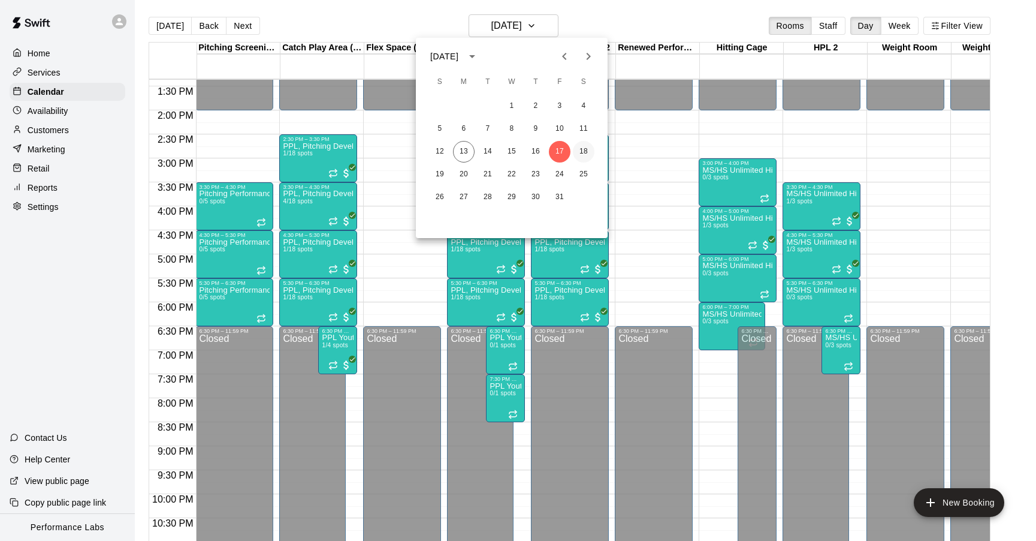
click at [584, 155] on button "18" at bounding box center [584, 152] width 22 height 22
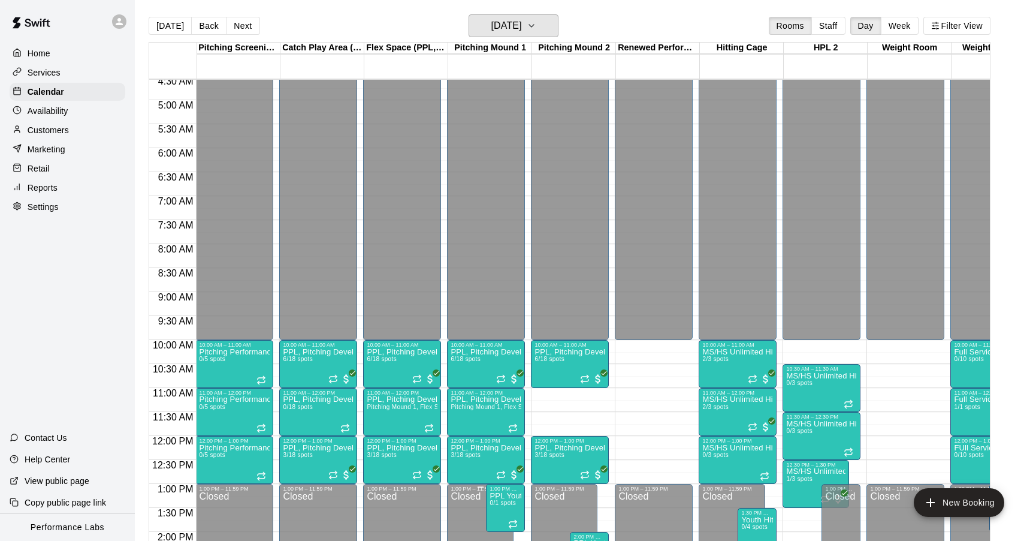
scroll to position [230, 1]
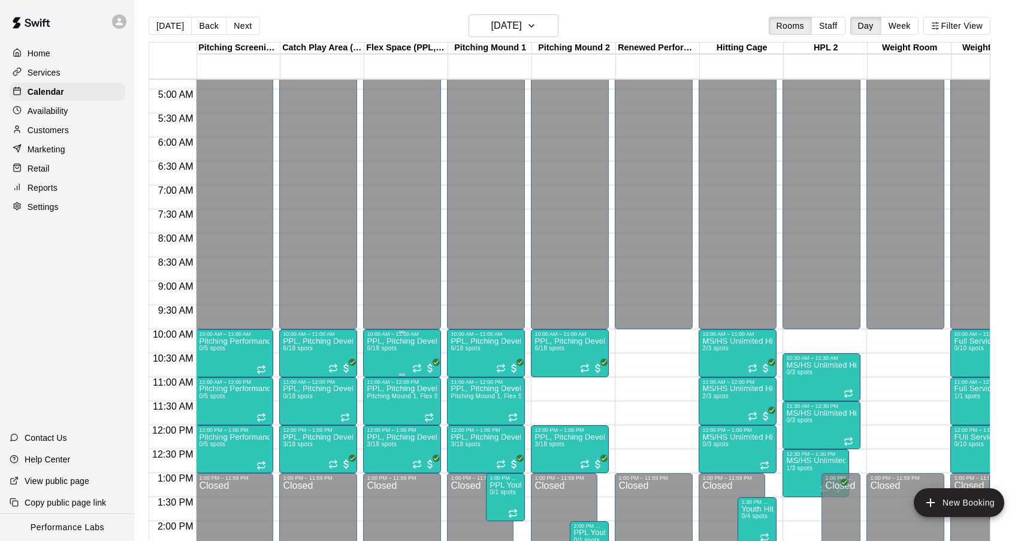
click at [410, 341] on p "PPL, Pitching Development Session" at bounding box center [402, 341] width 71 height 0
click at [380, 354] on icon "edit" at bounding box center [379, 353] width 11 height 11
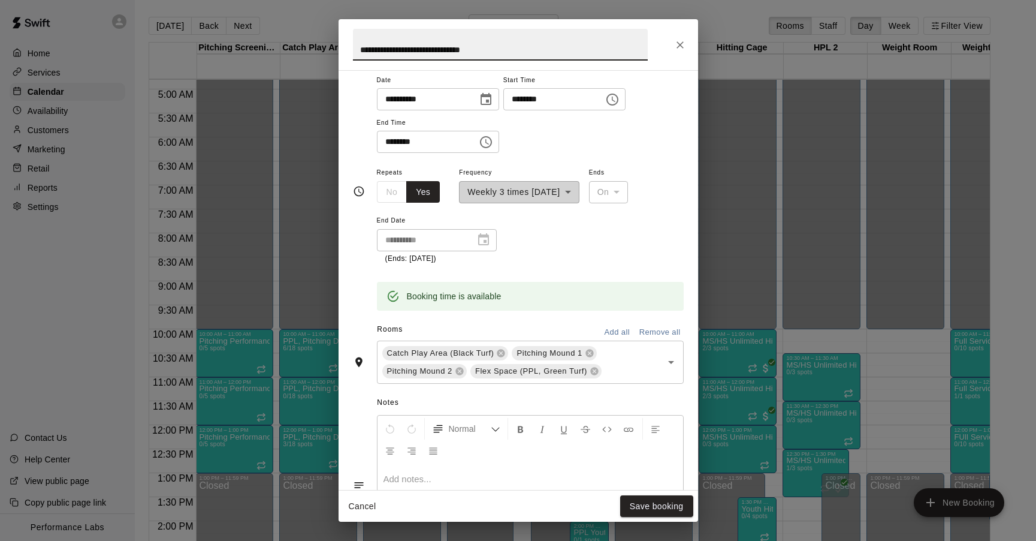
scroll to position [170, 0]
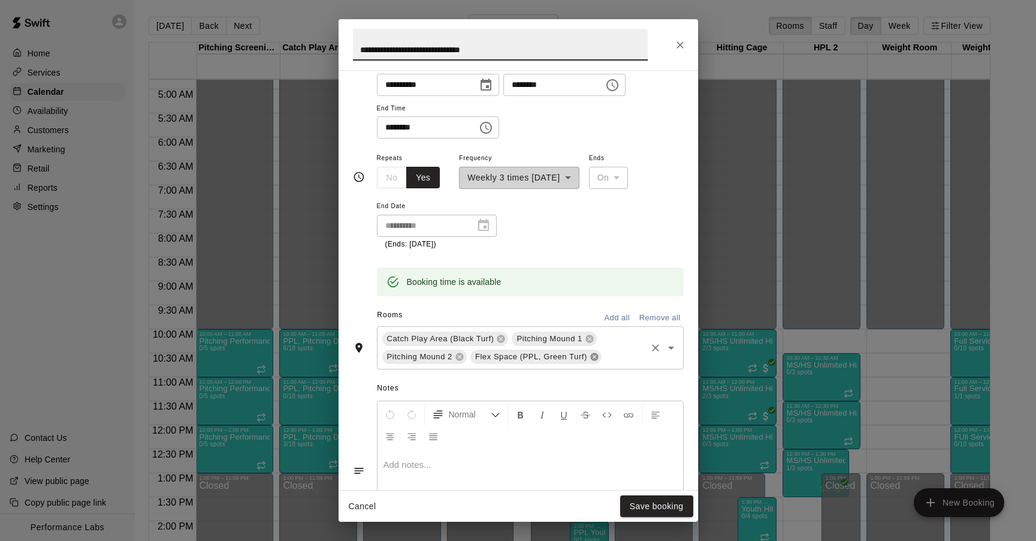
click at [595, 353] on icon at bounding box center [594, 356] width 8 height 8
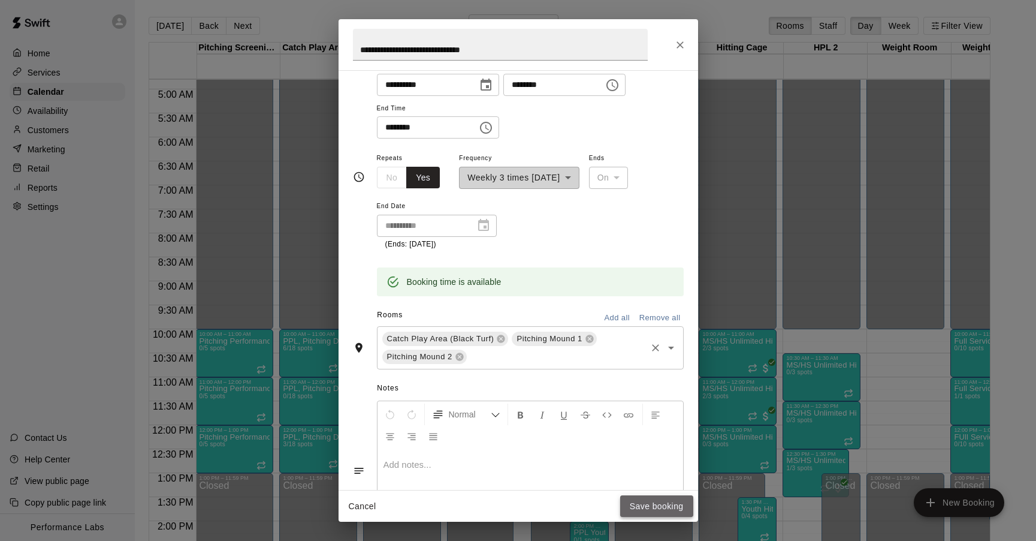
click at [647, 502] on button "Save booking" at bounding box center [656, 506] width 73 height 22
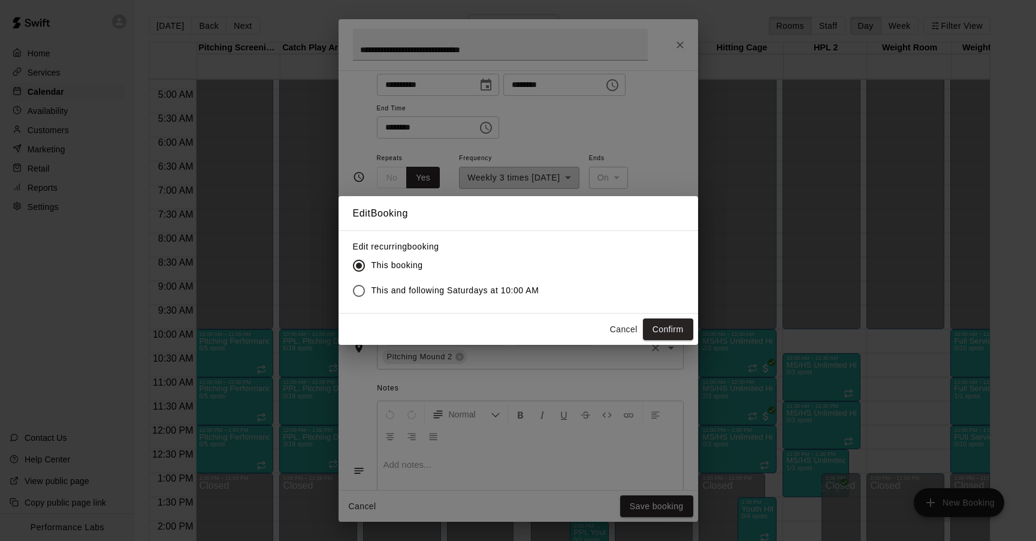
click at [502, 289] on span "This and following Saturdays at 10:00 AM" at bounding box center [456, 290] width 168 height 13
click at [669, 327] on button "Confirm" at bounding box center [668, 329] width 50 height 22
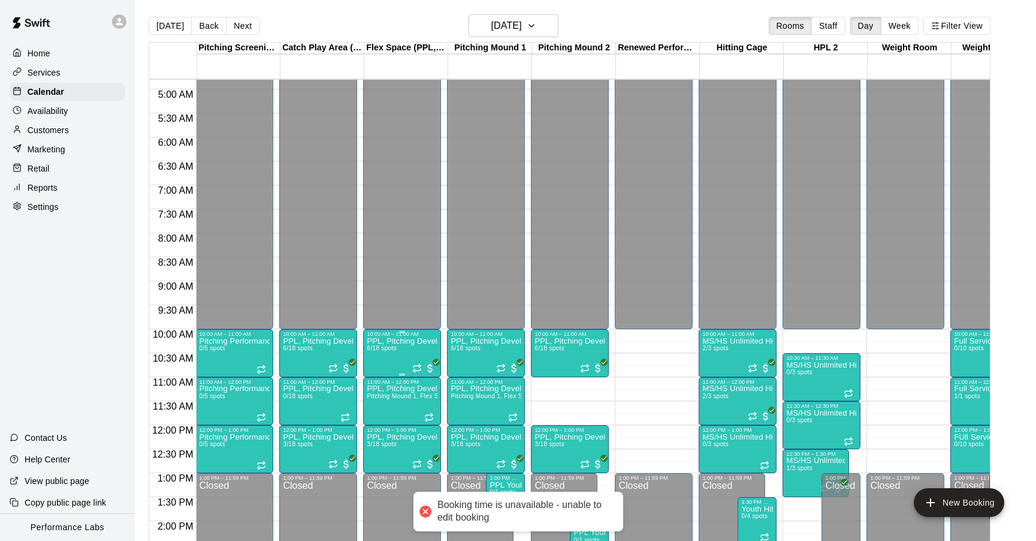
click at [391, 348] on span "6/18 spots" at bounding box center [381, 348] width 29 height 7
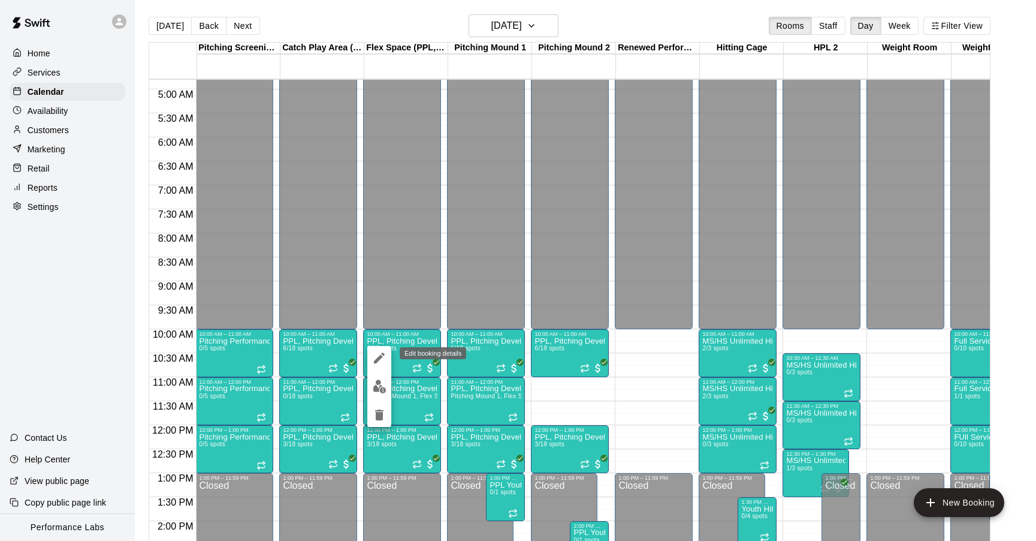
click at [379, 361] on icon "edit" at bounding box center [379, 358] width 14 height 14
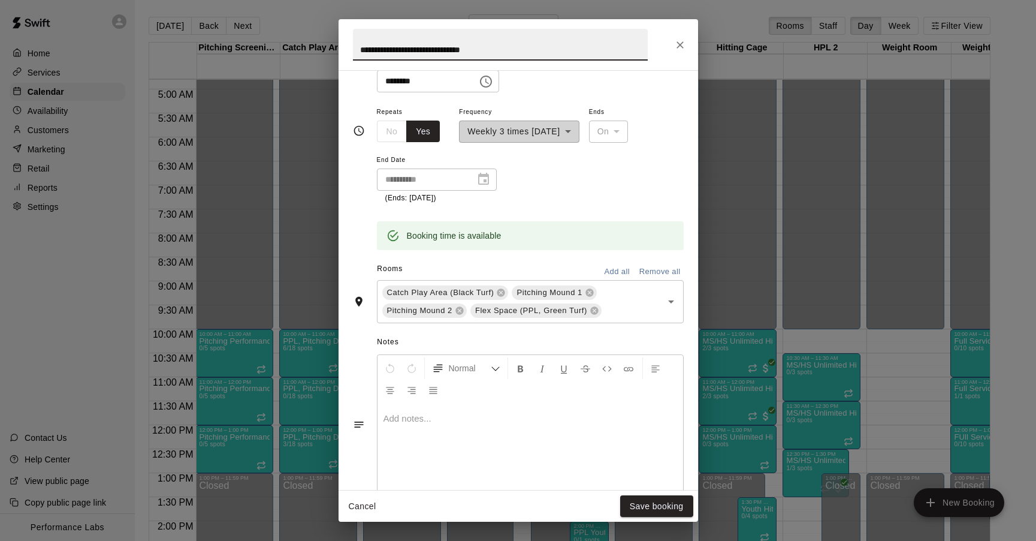
scroll to position [235, 0]
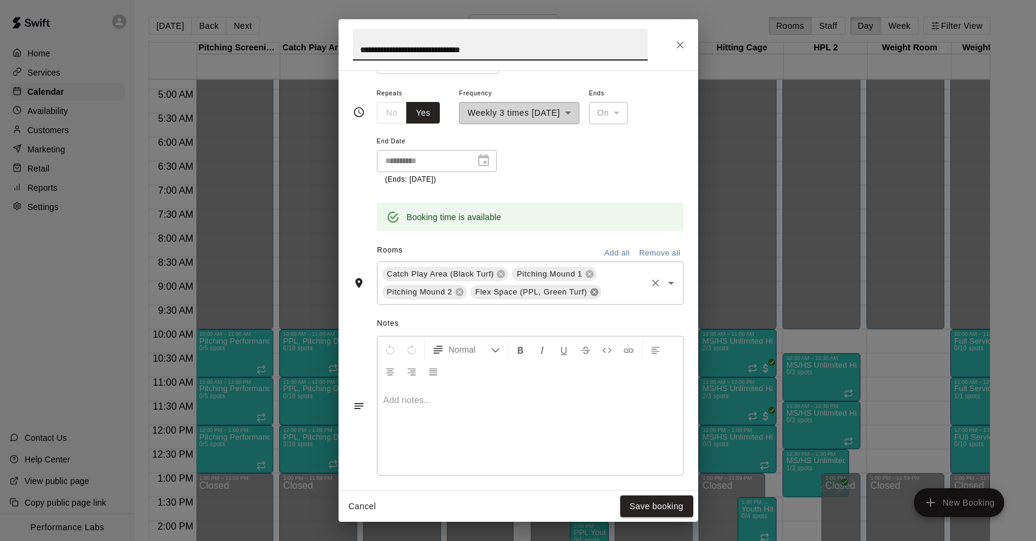
click at [593, 291] on icon at bounding box center [594, 292] width 8 height 8
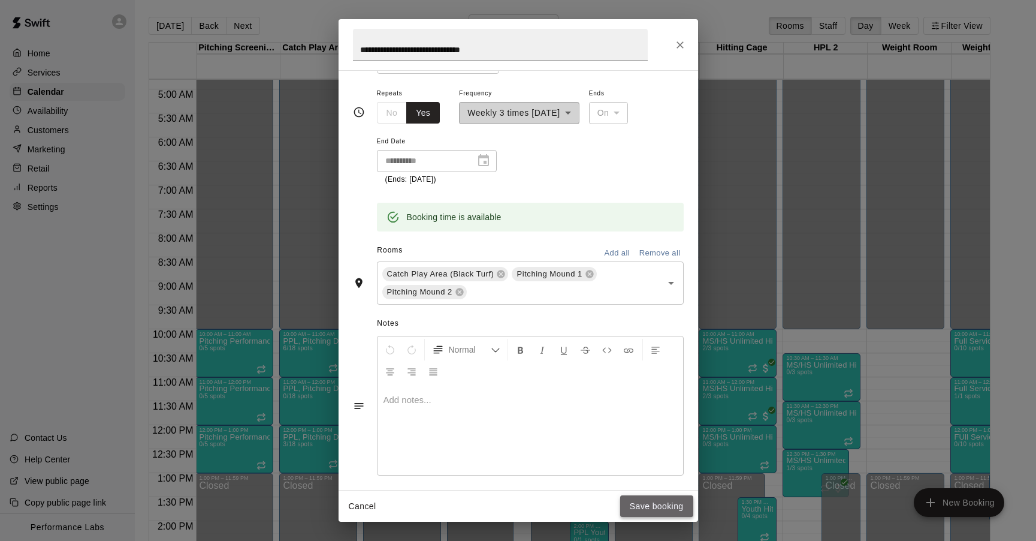
click at [666, 505] on button "Save booking" at bounding box center [656, 506] width 73 height 22
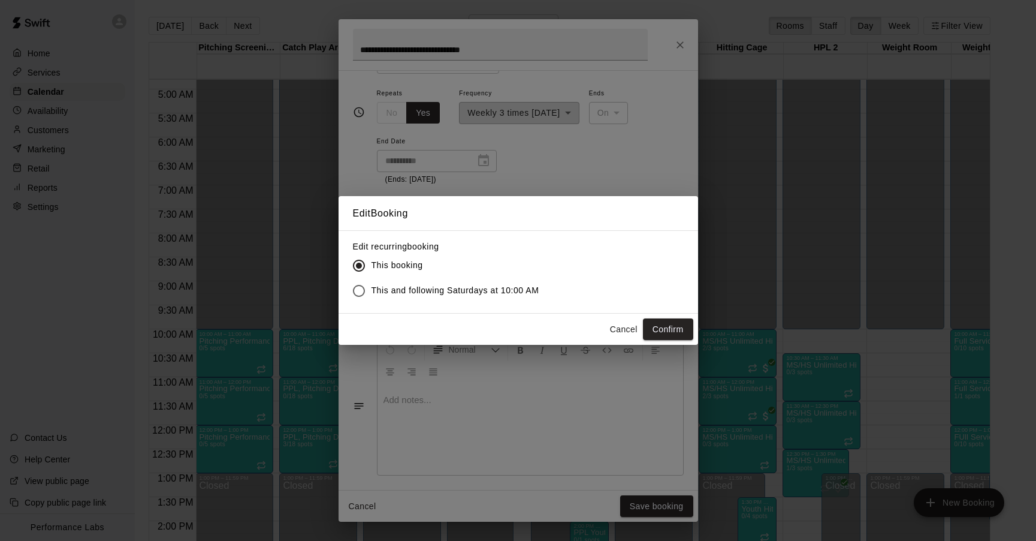
click at [428, 288] on span "This and following Saturdays at 10:00 AM" at bounding box center [456, 290] width 168 height 13
click at [669, 325] on button "Confirm" at bounding box center [668, 329] width 50 height 22
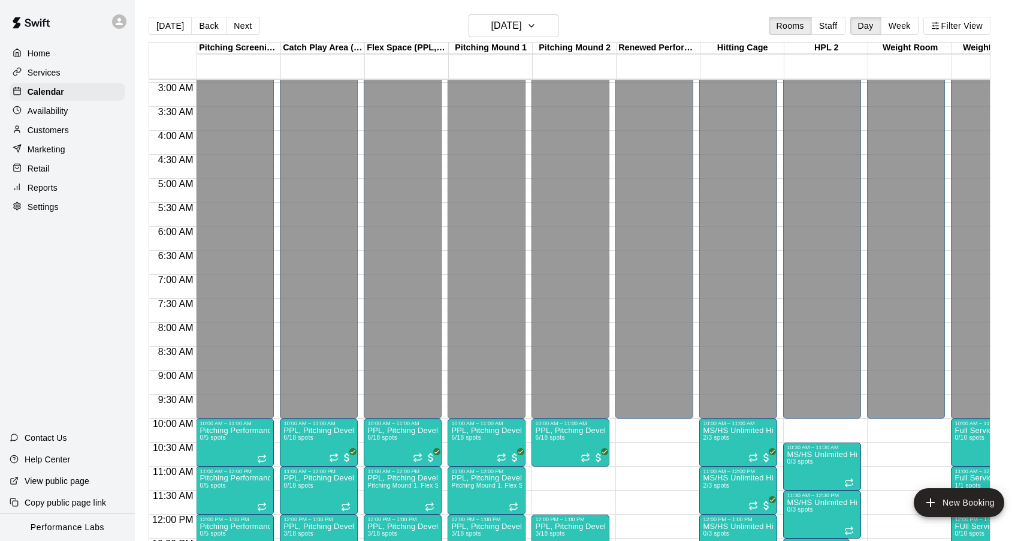
scroll to position [0, 0]
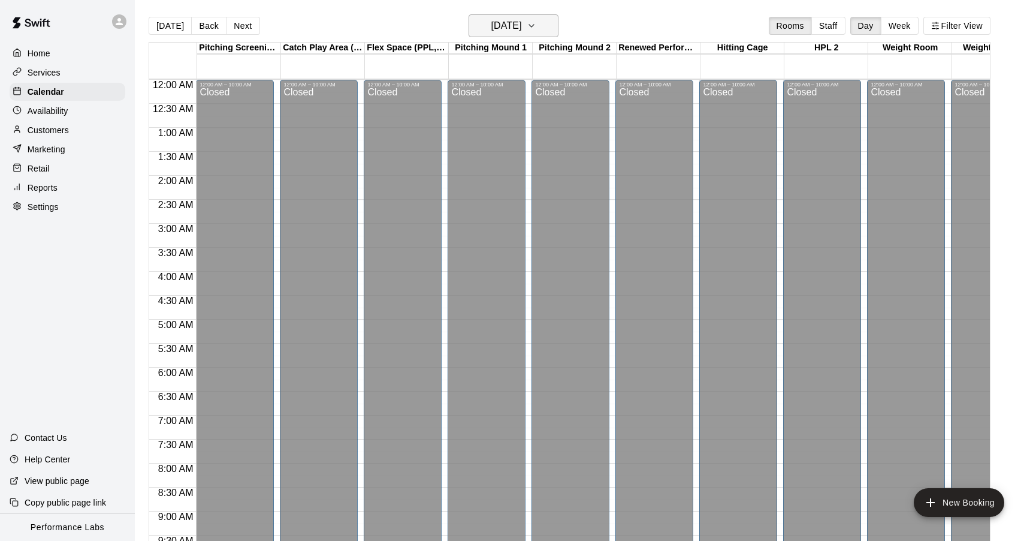
click at [506, 23] on h6 "[DATE]" at bounding box center [506, 25] width 31 height 17
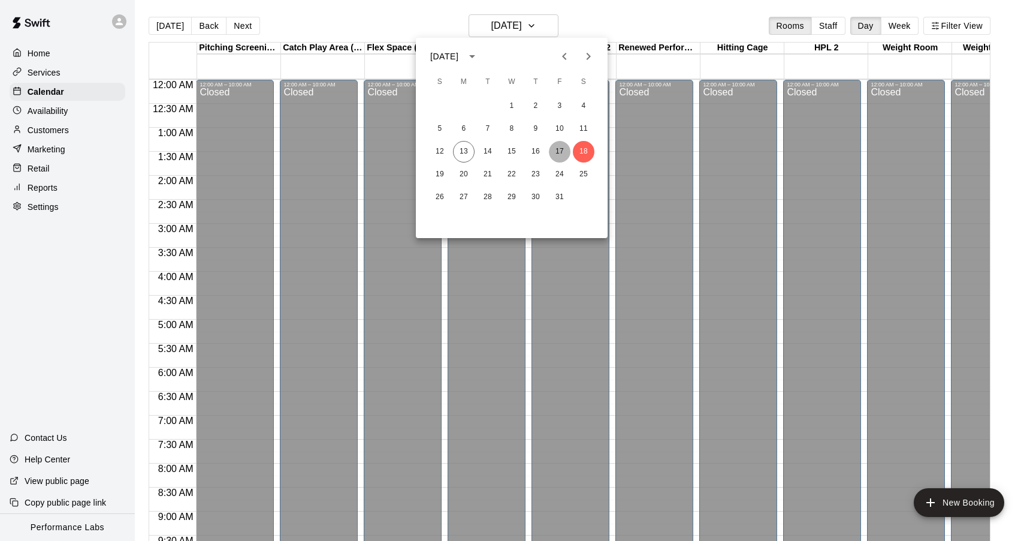
click at [558, 141] on button "17" at bounding box center [560, 152] width 22 height 22
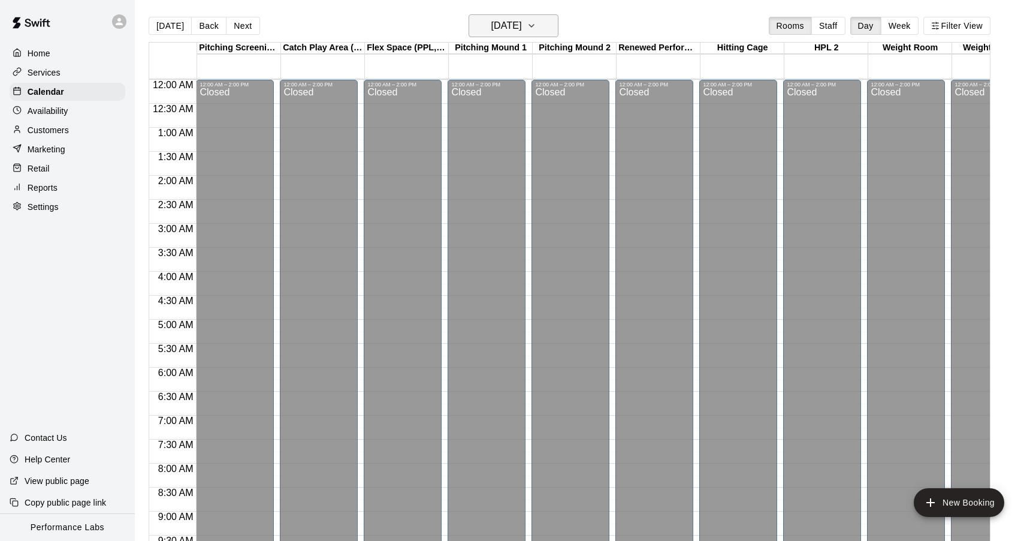
click at [500, 35] on button "[DATE]" at bounding box center [514, 25] width 90 height 23
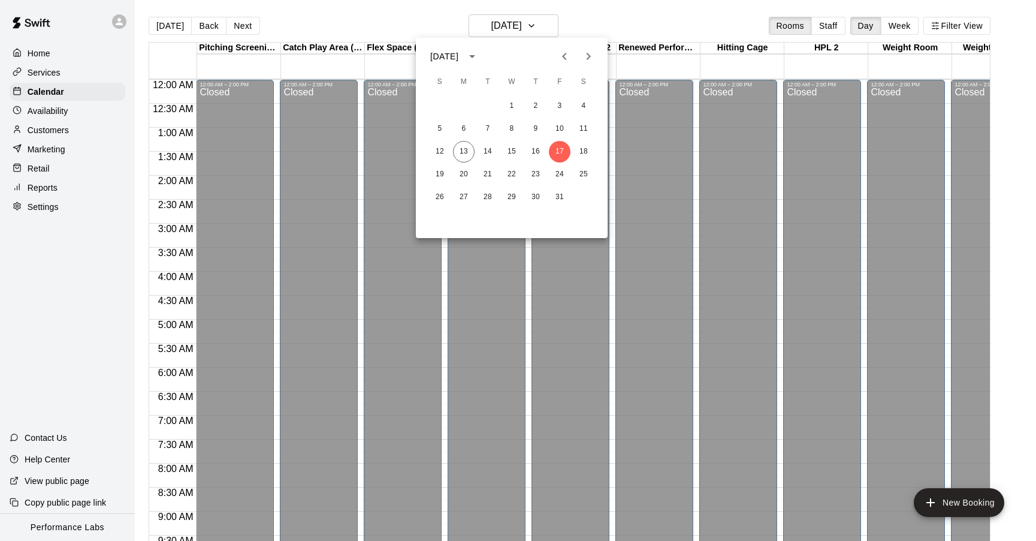
click at [59, 108] on div at bounding box center [518, 270] width 1036 height 541
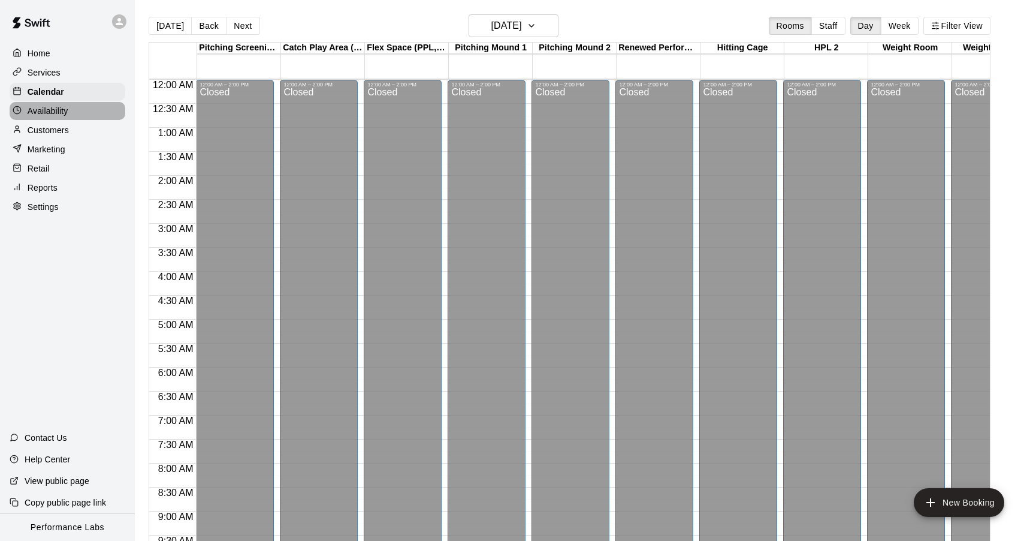
click at [56, 111] on p "Availability" at bounding box center [48, 111] width 41 height 12
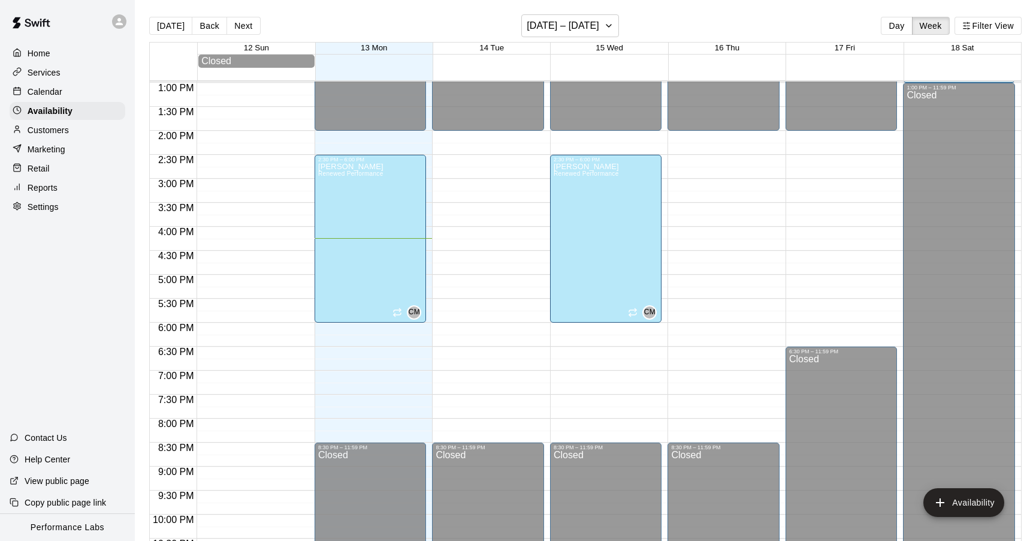
scroll to position [617, 0]
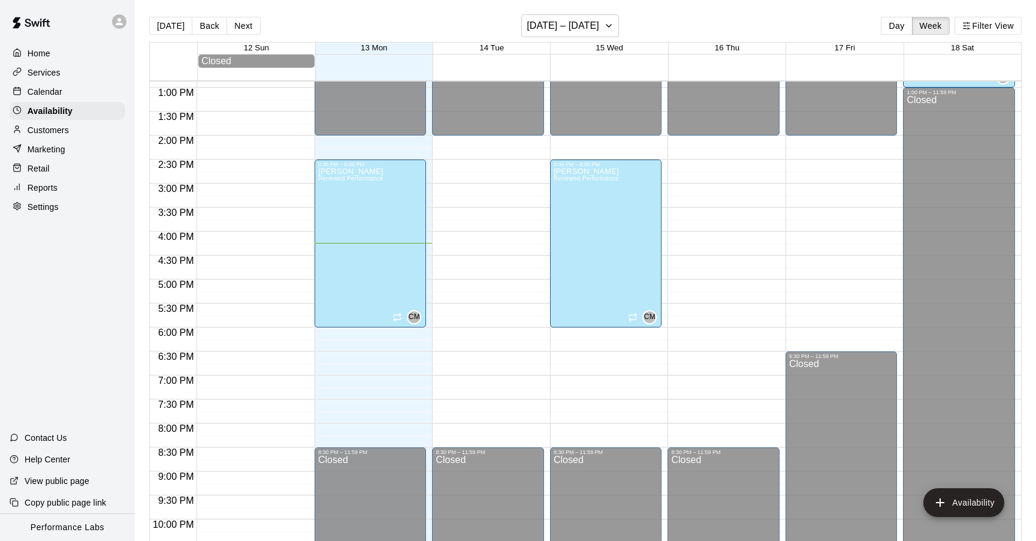
click at [430, 162] on div at bounding box center [373, 165] width 117 height 12
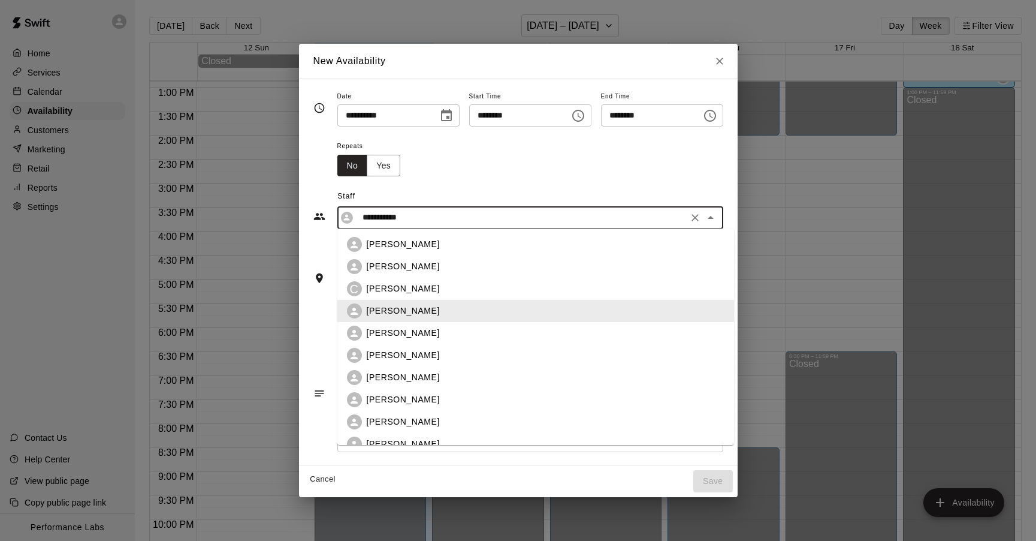
click at [427, 219] on input "**********" at bounding box center [521, 217] width 327 height 15
click at [403, 328] on p "[PERSON_NAME]" at bounding box center [403, 333] width 73 height 13
type input "**********"
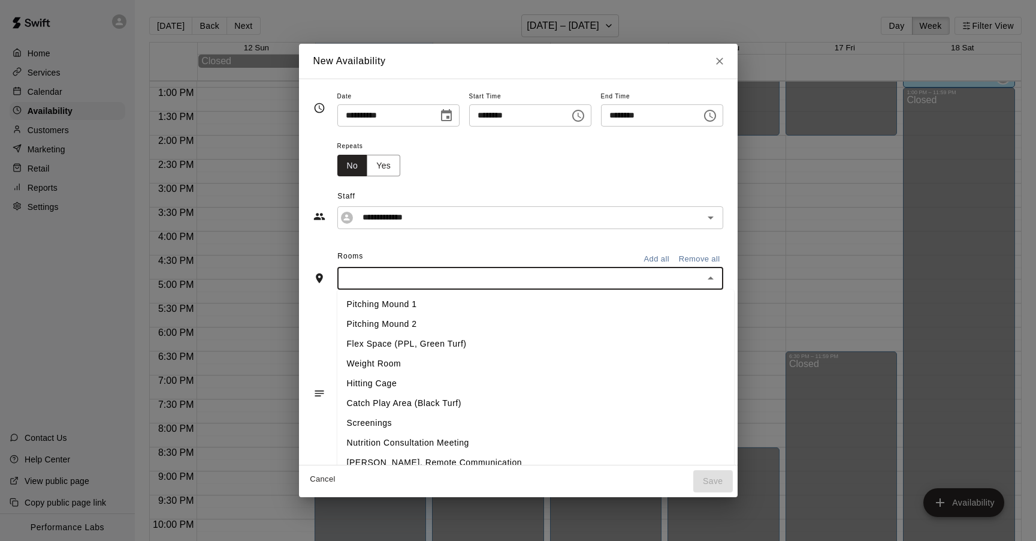
click at [397, 276] on input "text" at bounding box center [520, 277] width 359 height 15
click at [384, 339] on li "Flex Space (PPL, Green Turf)" at bounding box center [535, 344] width 397 height 20
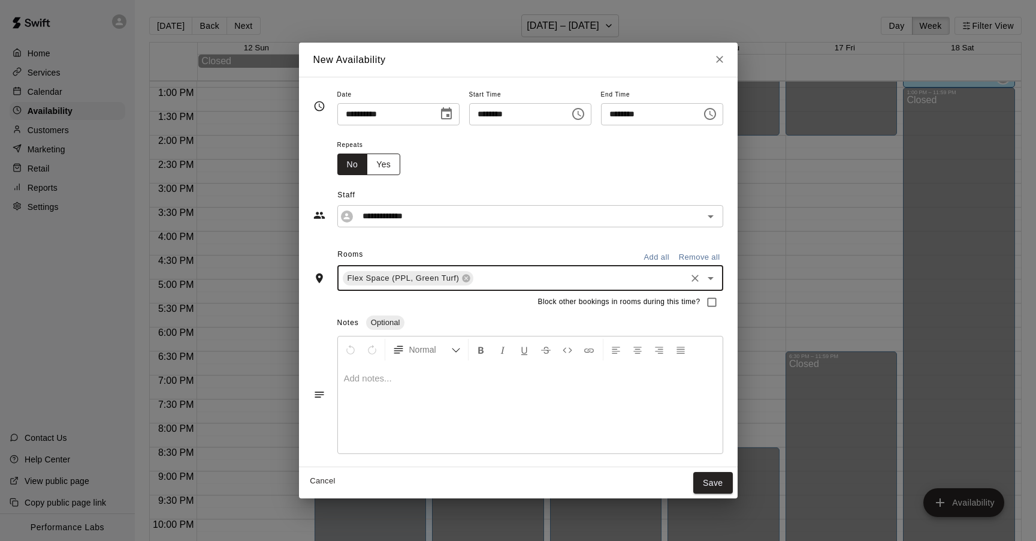
click at [385, 159] on button "Yes" at bounding box center [384, 164] width 34 height 22
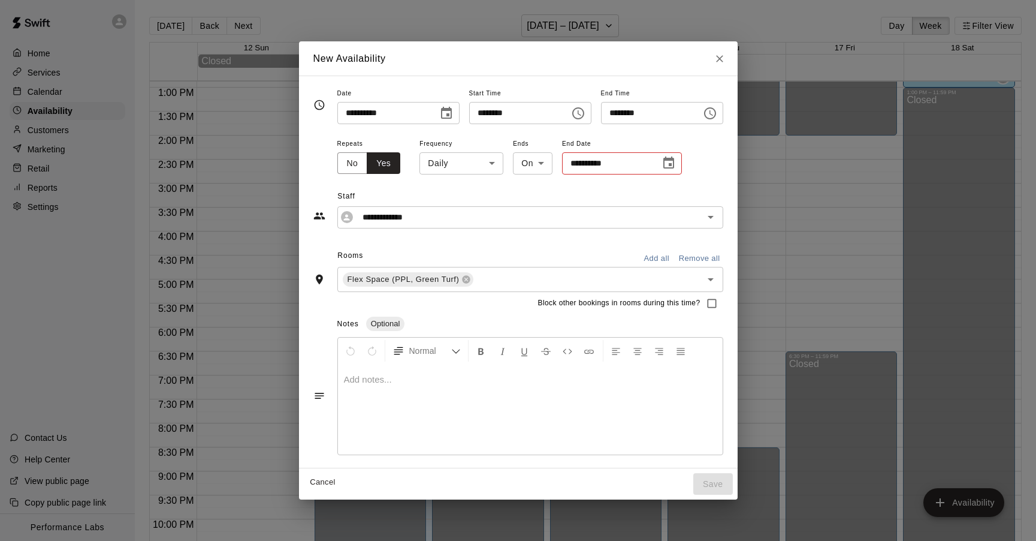
click at [484, 161] on body "Home Services Calendar Availability Customers Marketing Retail Reports Settings…" at bounding box center [518, 280] width 1036 height 560
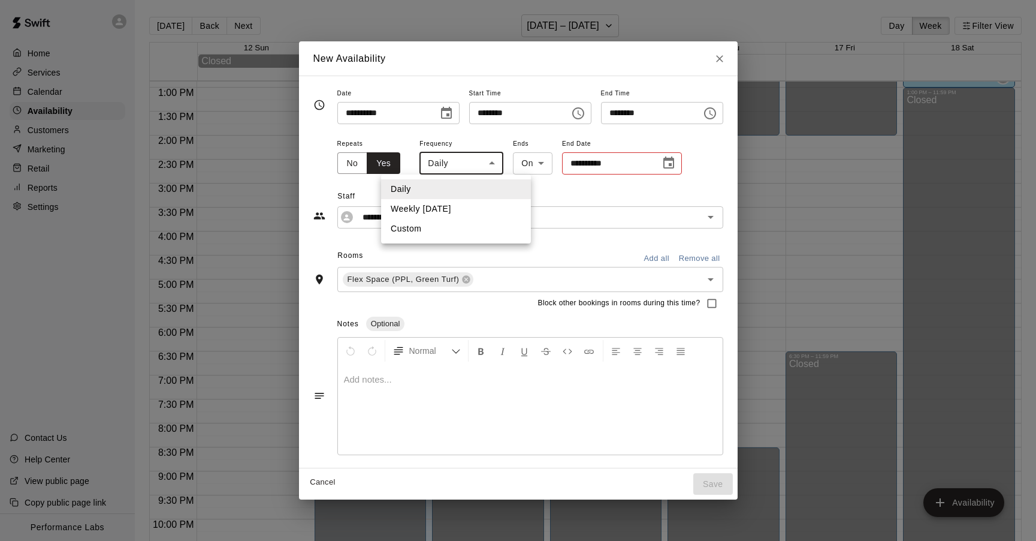
click at [447, 202] on li "Weekly [DATE]" at bounding box center [456, 209] width 150 height 20
type input "******"
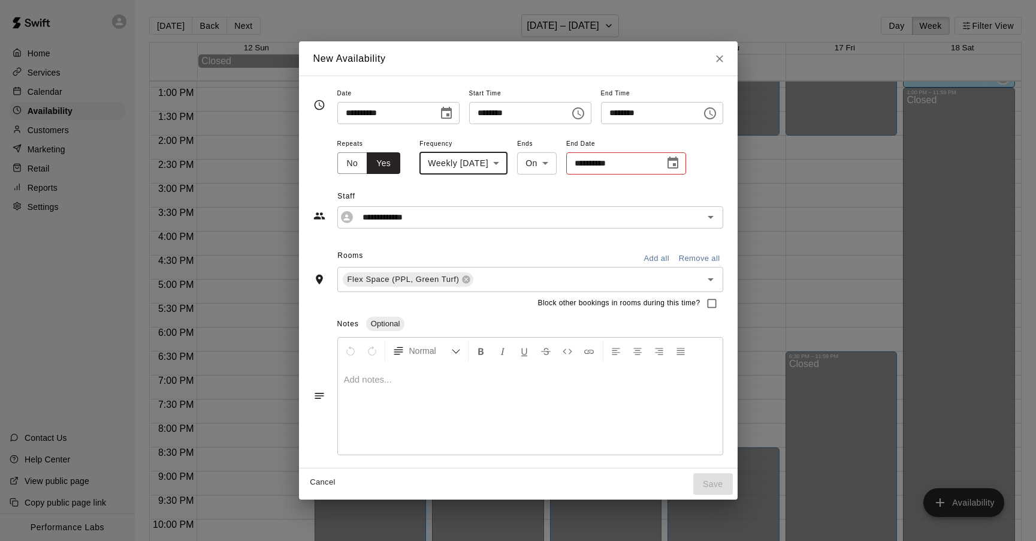
click at [711, 112] on icon "Choose time, selected time is 3:00 PM" at bounding box center [710, 113] width 14 height 14
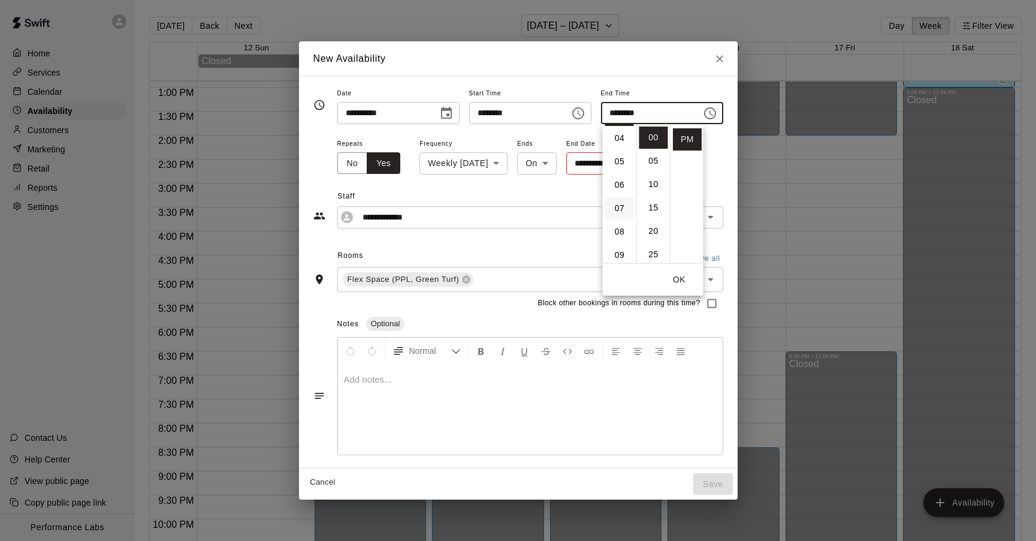
scroll to position [96, 0]
click at [618, 236] on li "08" at bounding box center [619, 228] width 29 height 22
click at [653, 194] on li "30" at bounding box center [653, 197] width 29 height 22
type input "********"
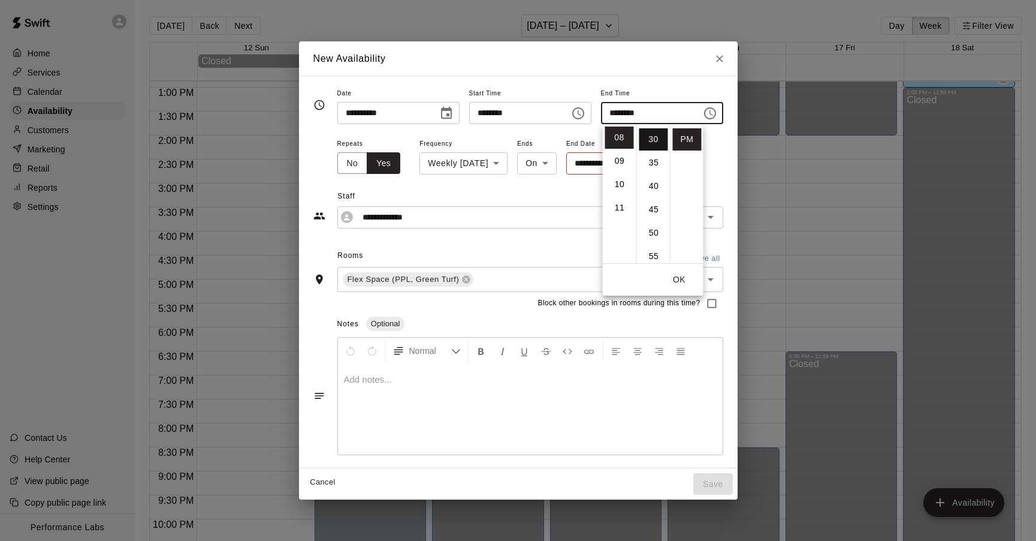
scroll to position [140, 0]
click at [720, 148] on div "**********" at bounding box center [530, 156] width 386 height 40
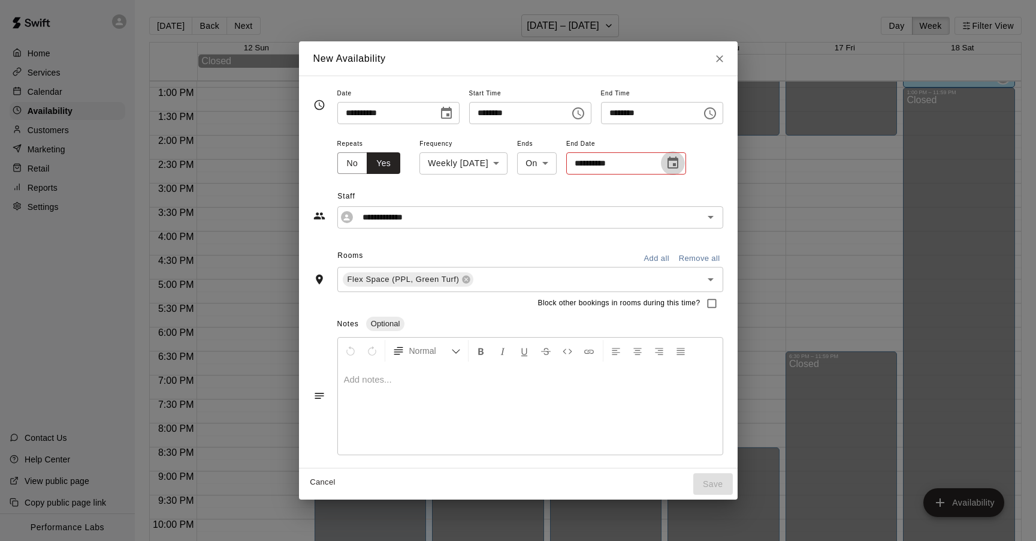
click at [678, 159] on icon "Choose date" at bounding box center [673, 162] width 11 height 12
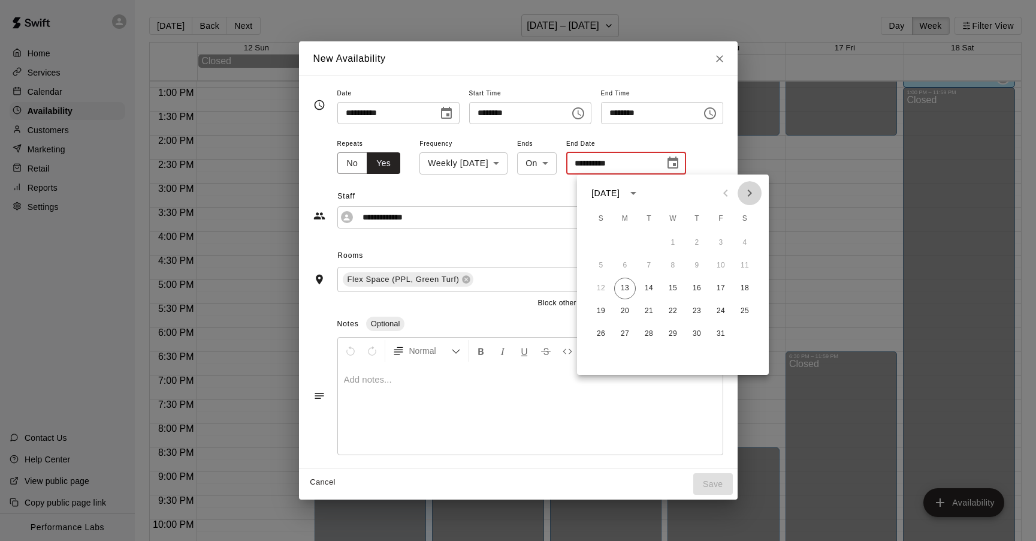
click at [750, 193] on icon "Next month" at bounding box center [750, 192] width 4 height 7
click at [750, 194] on icon "Next month" at bounding box center [750, 192] width 4 height 7
click at [629, 240] on button "2" at bounding box center [625, 243] width 22 height 22
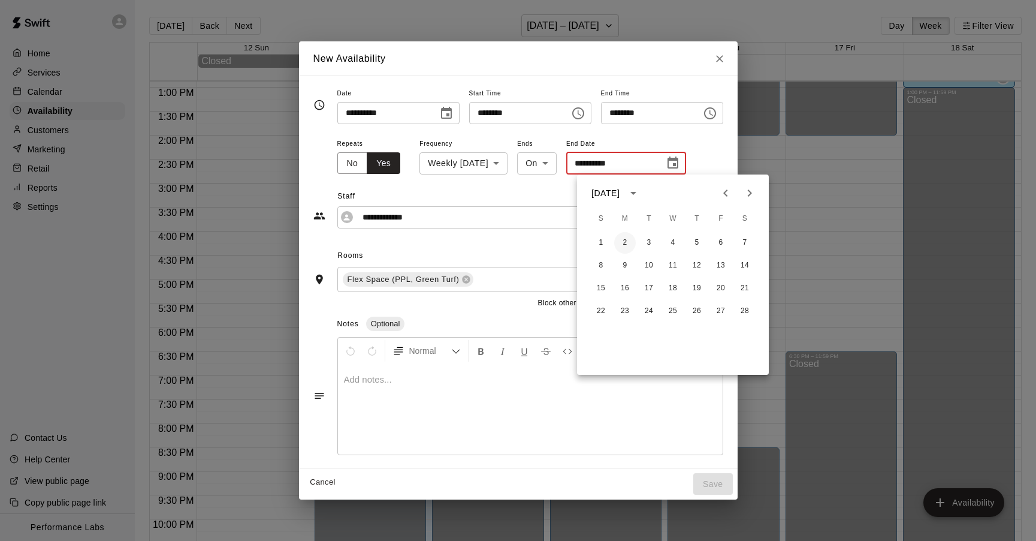
type input "**********"
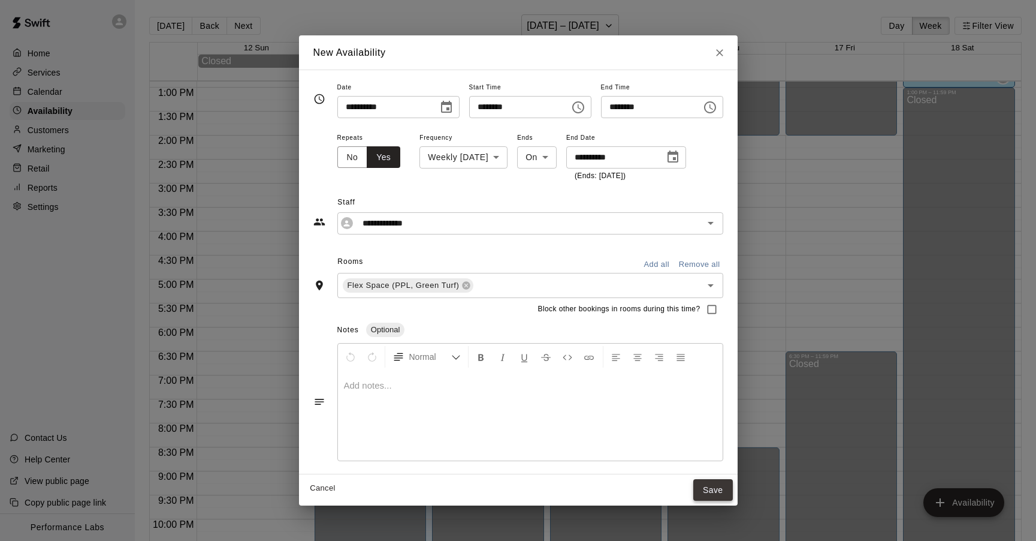
click at [721, 487] on button "Save" at bounding box center [713, 490] width 40 height 22
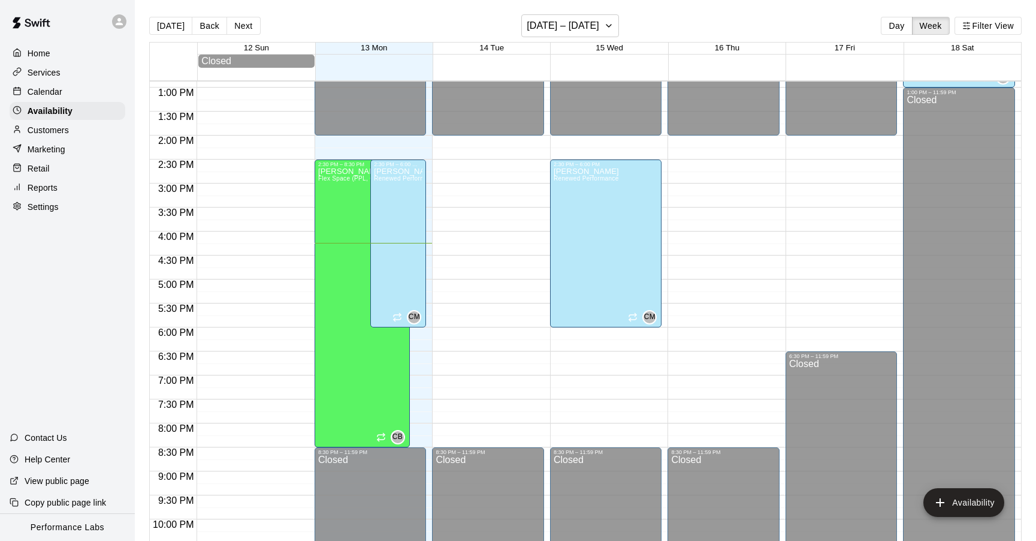
click at [486, 161] on div "12:00 AM – 2:00 PM Closed 8:30 PM – 11:59 PM Closed" at bounding box center [488, 39] width 112 height 1151
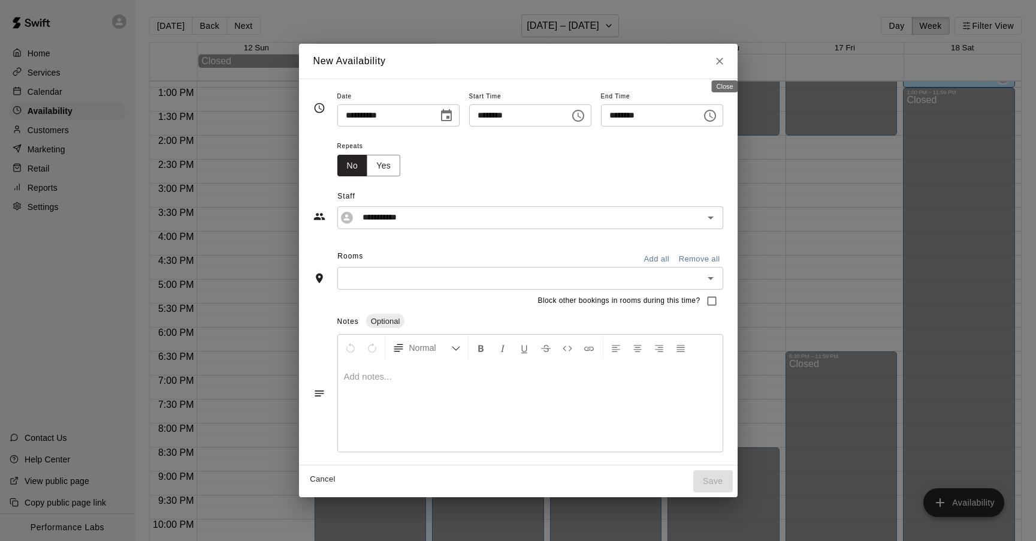
click at [726, 57] on icon "Close" at bounding box center [720, 61] width 12 height 12
type input "**********"
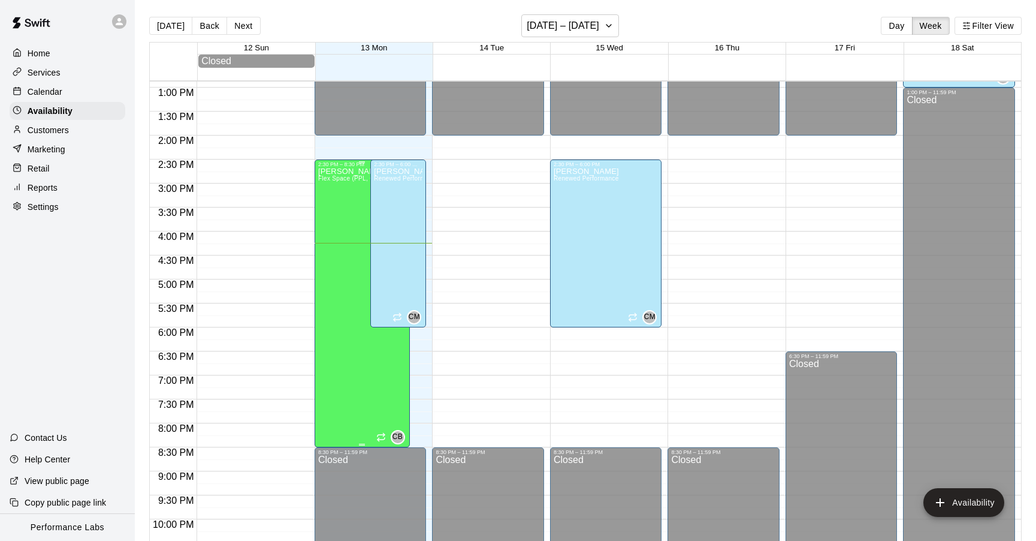
click at [327, 232] on div "[PERSON_NAME] Flex Space (PPL, Green Turf)" at bounding box center [360, 437] width 84 height 541
click at [346, 332] on div at bounding box center [518, 270] width 1036 height 541
click at [329, 188] on div "[PERSON_NAME] Flex Space (PPL, Green Turf)" at bounding box center [360, 437] width 84 height 541
click at [468, 162] on div at bounding box center [518, 270] width 1036 height 541
click at [468, 162] on div "12:00 AM – 2:00 PM Closed 8:30 PM – 11:59 PM Closed" at bounding box center [488, 39] width 112 height 1151
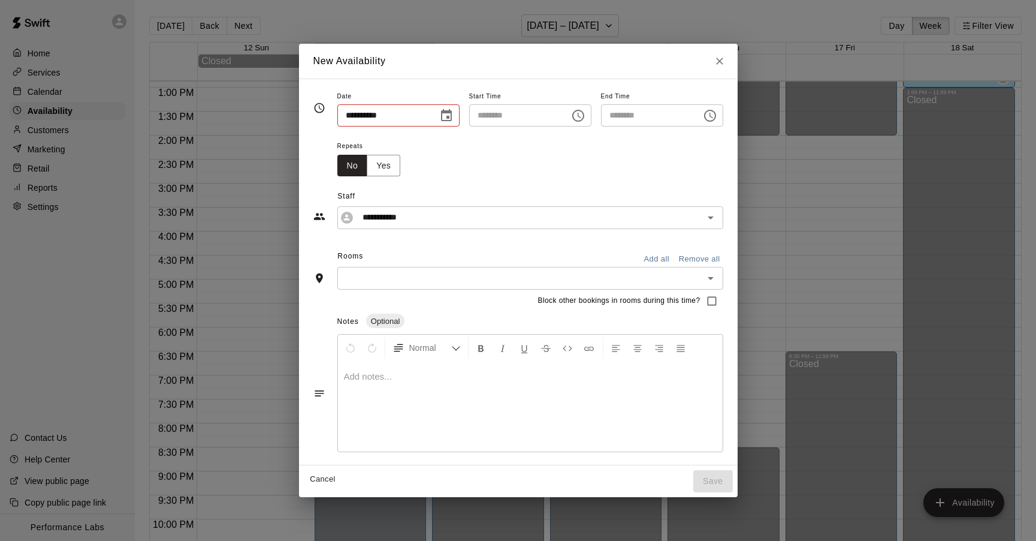
type input "**********"
type input "********"
click at [376, 161] on button "Yes" at bounding box center [384, 166] width 34 height 22
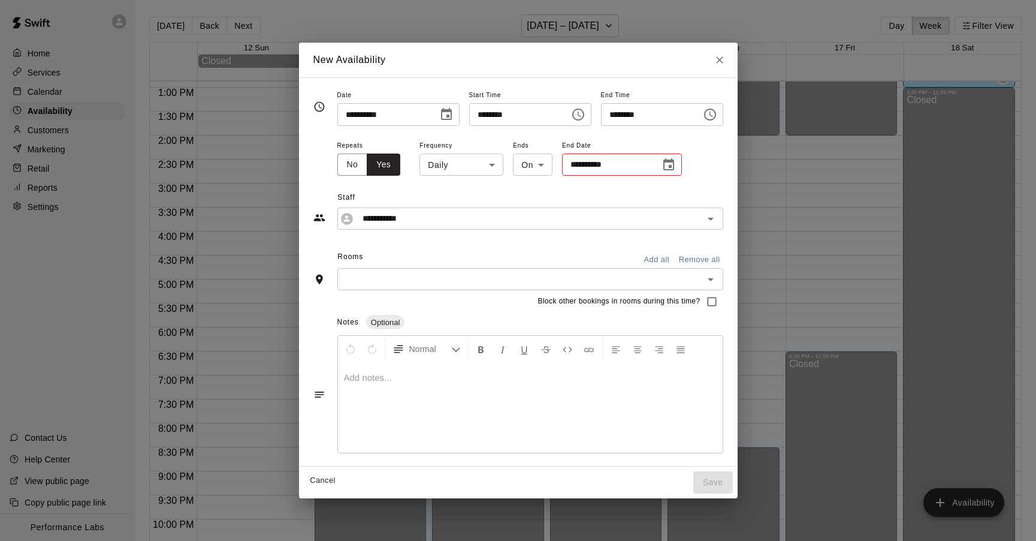
click at [669, 159] on icon "Choose date" at bounding box center [669, 165] width 14 height 14
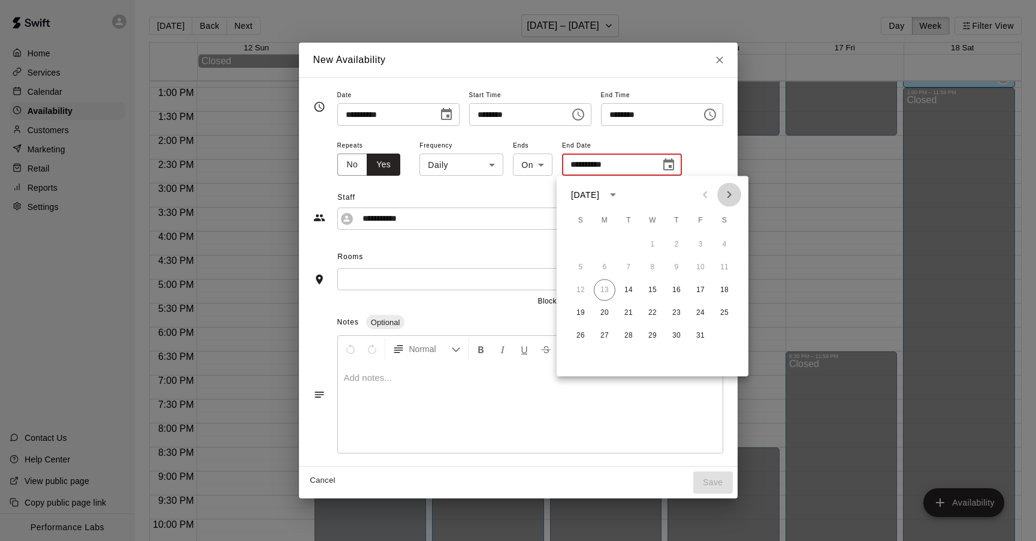
click at [730, 197] on icon "Next month" at bounding box center [729, 195] width 14 height 14
click at [623, 245] on button "3" at bounding box center [629, 245] width 22 height 22
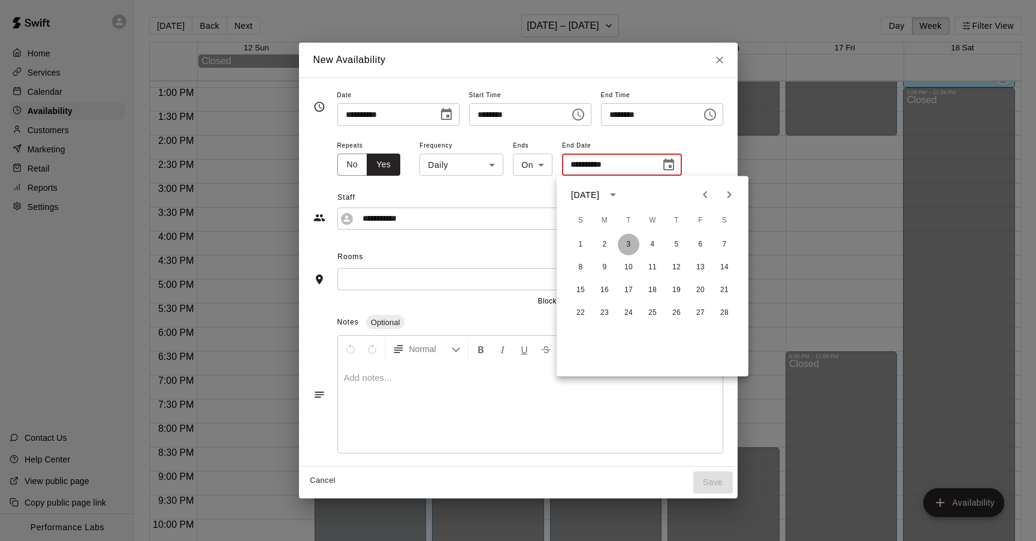
type input "**********"
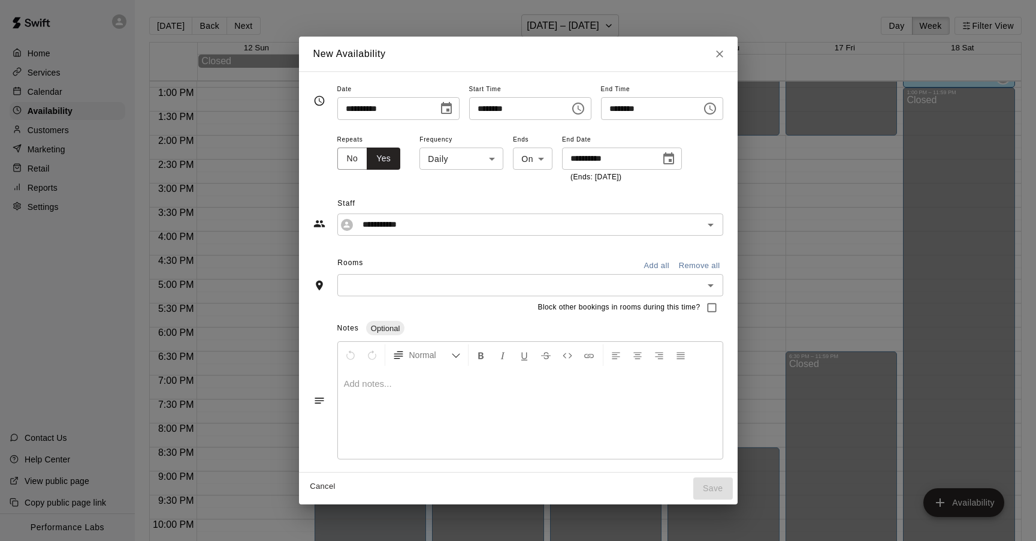
click at [412, 286] on input "text" at bounding box center [520, 284] width 359 height 15
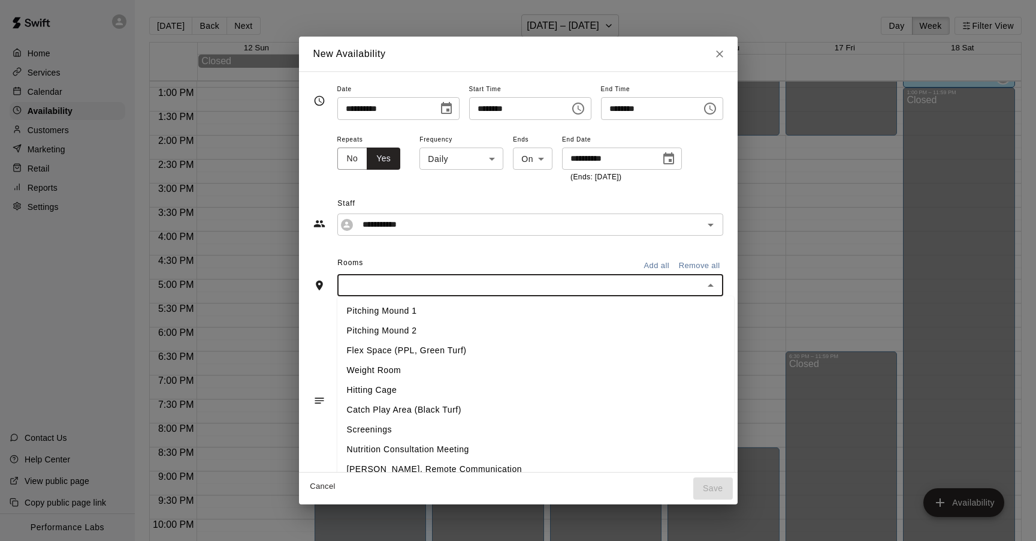
click at [375, 347] on li "Flex Space (PPL, Green Turf)" at bounding box center [535, 350] width 397 height 20
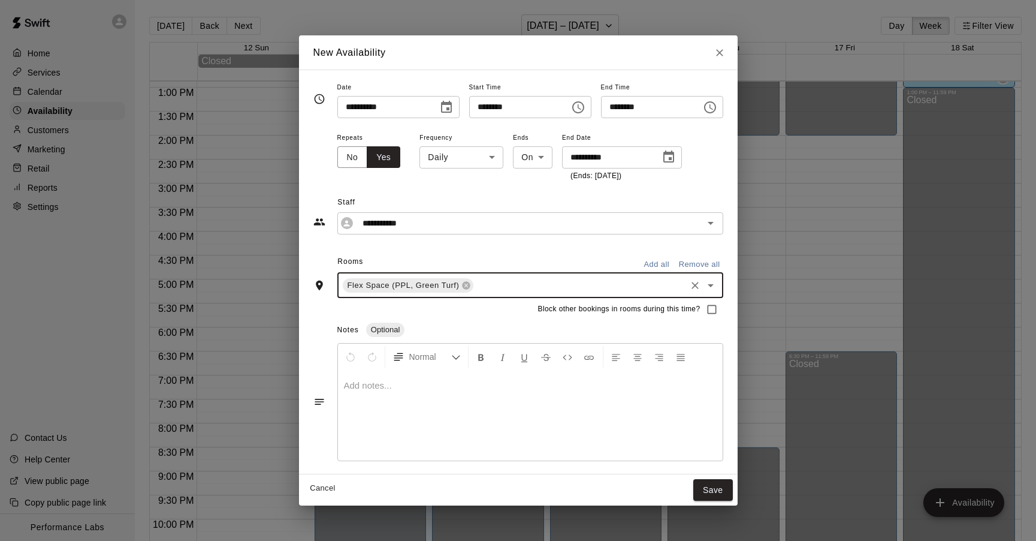
click at [612, 110] on input "********" at bounding box center [647, 107] width 92 height 22
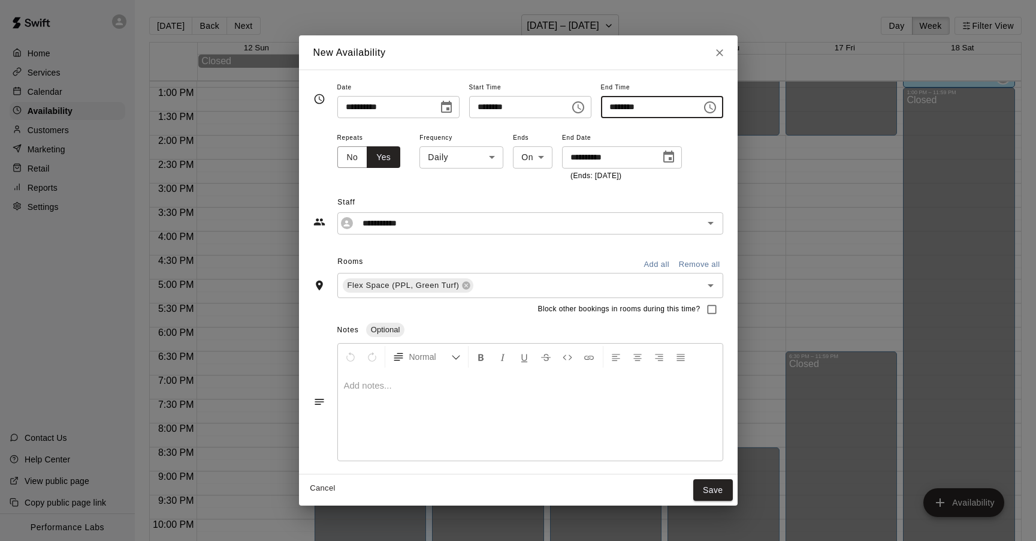
type input "********"
click at [509, 250] on div "**********" at bounding box center [518, 272] width 410 height 384
click at [719, 497] on button "Save" at bounding box center [713, 490] width 40 height 22
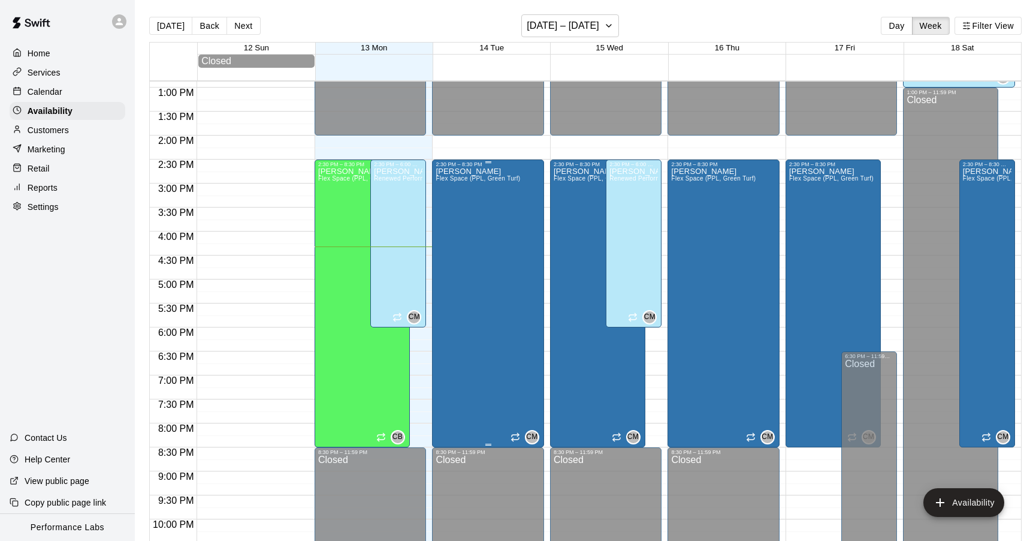
click at [499, 238] on div "[PERSON_NAME] Flex Space (PPL, Green Turf)" at bounding box center [478, 437] width 84 height 541
click at [445, 174] on icon "edit" at bounding box center [448, 181] width 14 height 14
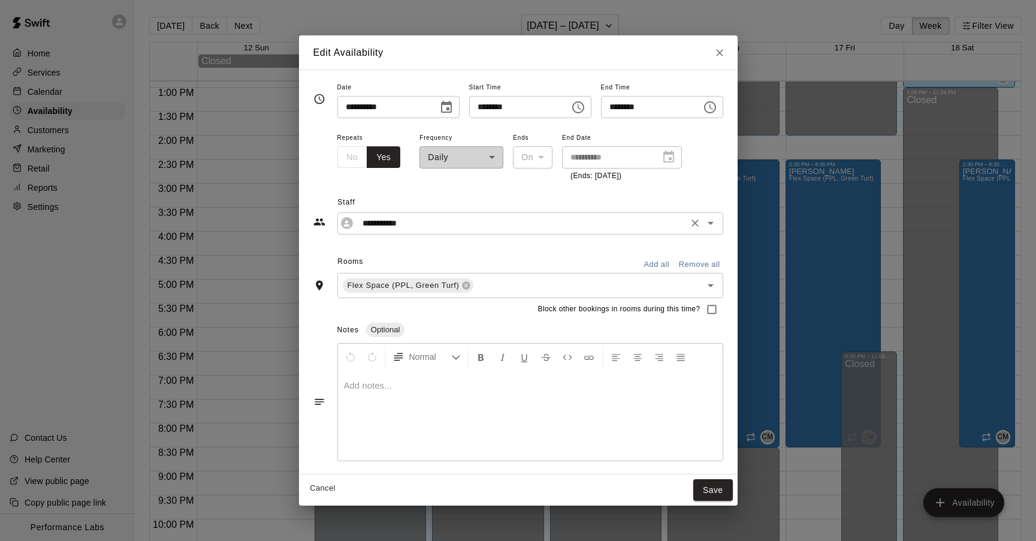
click at [440, 219] on input "**********" at bounding box center [521, 223] width 327 height 15
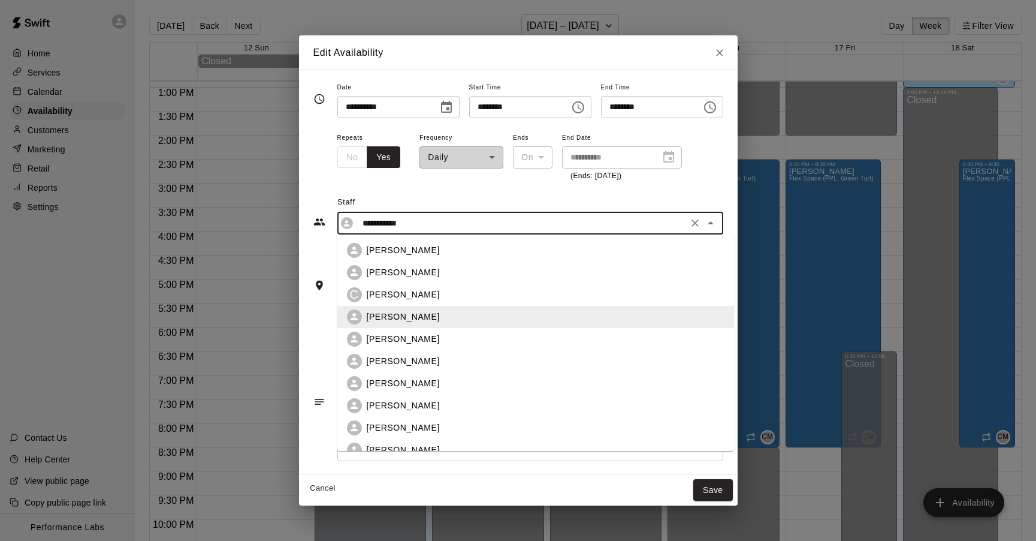
click at [400, 343] on p "[PERSON_NAME]" at bounding box center [403, 339] width 73 height 13
type input "**********"
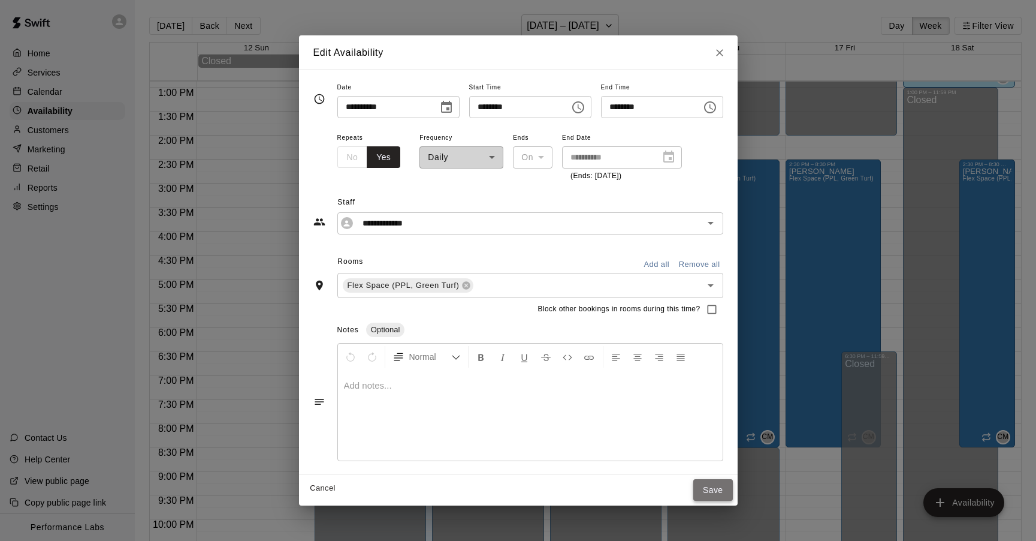
click at [714, 492] on button "Save" at bounding box center [713, 490] width 40 height 22
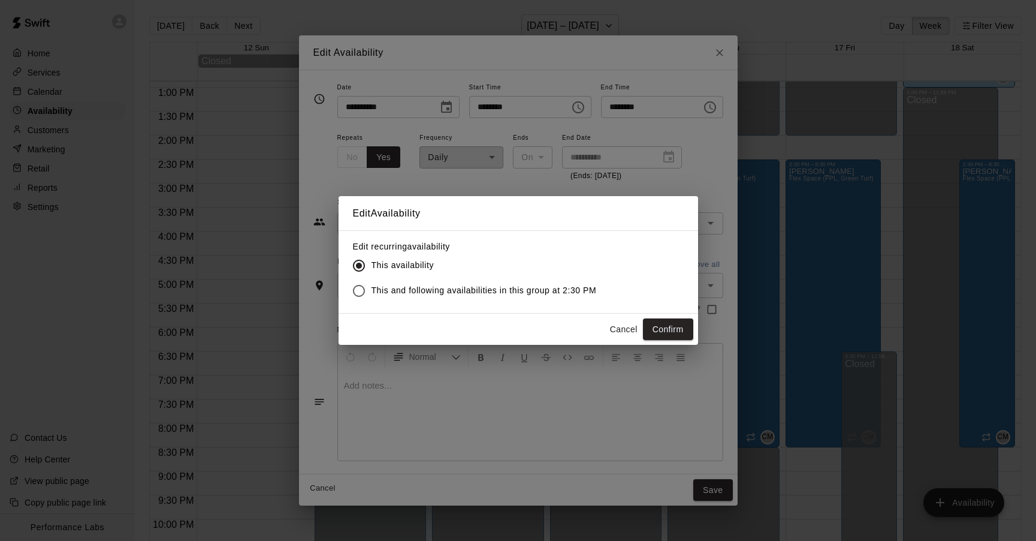
click at [626, 324] on button "Cancel" at bounding box center [624, 329] width 38 height 22
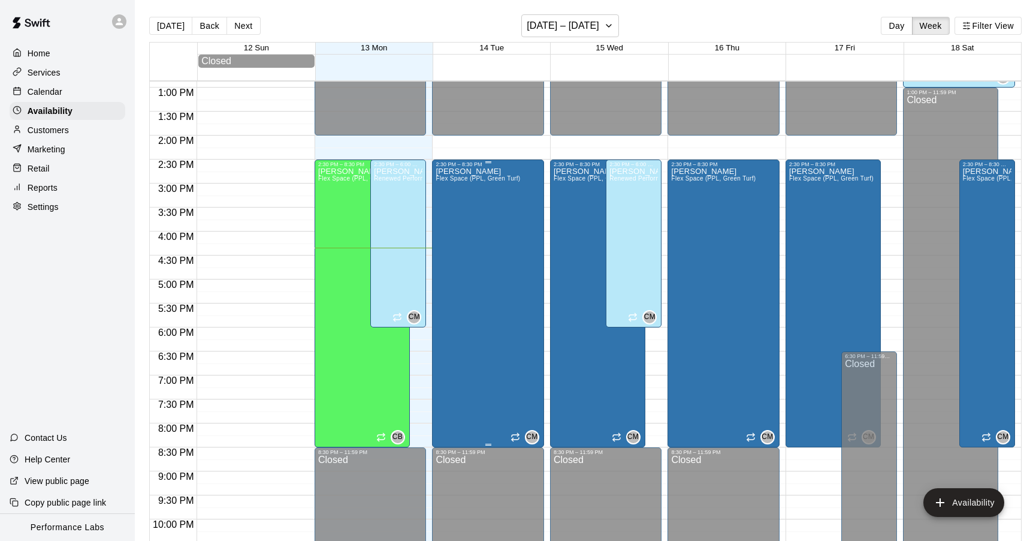
click at [503, 216] on div "[PERSON_NAME] Flex Space (PPL, Green Turf)" at bounding box center [478, 437] width 84 height 541
click at [451, 175] on icon "edit" at bounding box center [448, 181] width 14 height 14
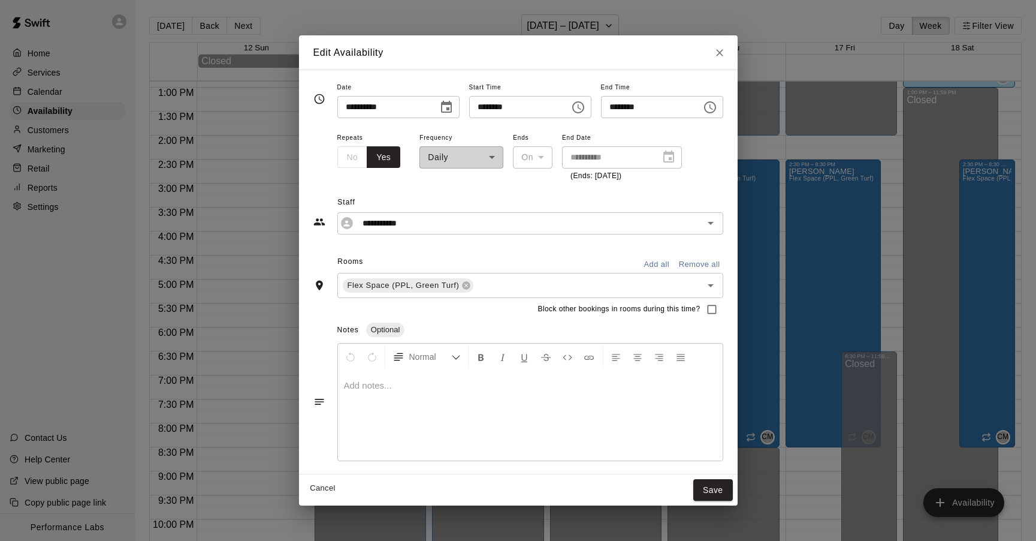
click at [446, 162] on div "**********" at bounding box center [461, 156] width 84 height 52
click at [719, 48] on icon "Close" at bounding box center [720, 53] width 12 height 12
type input "**********"
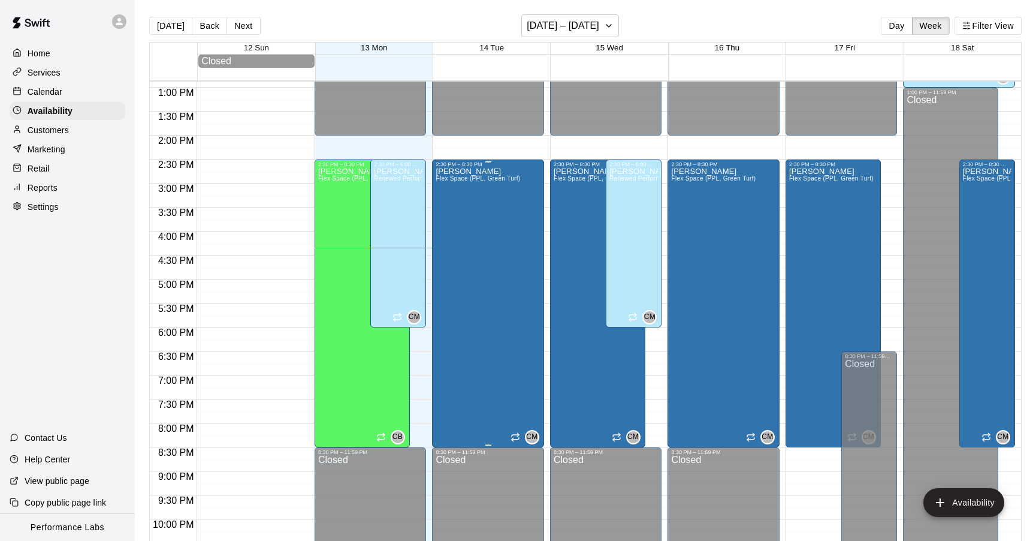
click at [475, 249] on div "[PERSON_NAME] Flex Space (PPL, Green Turf)" at bounding box center [478, 437] width 84 height 541
click at [451, 209] on icon "delete" at bounding box center [448, 209] width 8 height 11
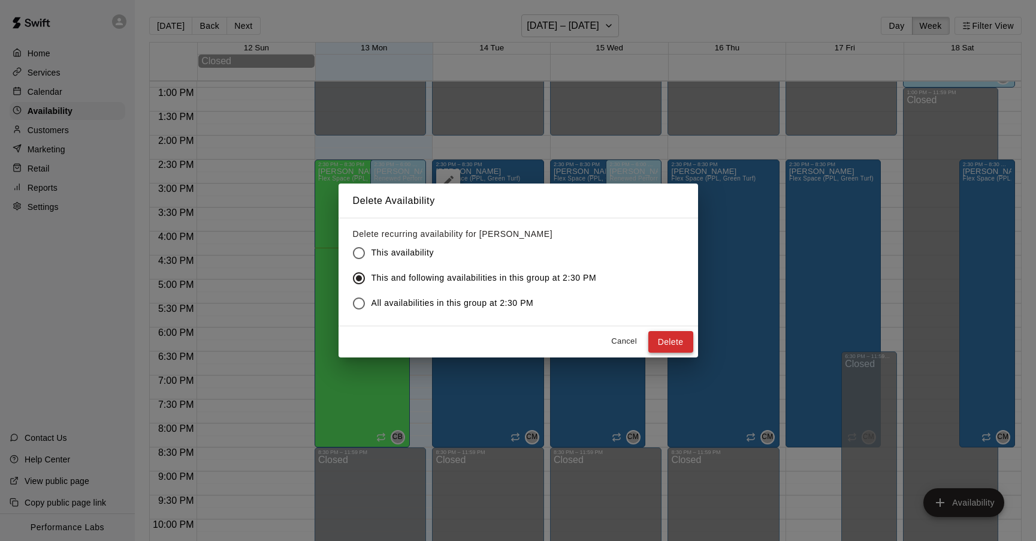
click at [670, 333] on button "Delete" at bounding box center [670, 342] width 45 height 22
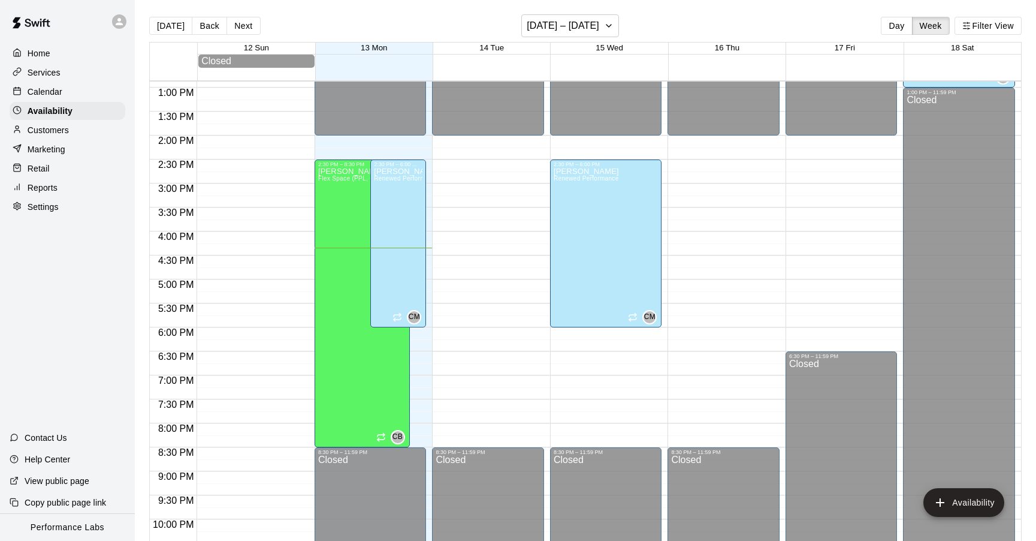
click at [479, 162] on div "12:00 AM – 2:00 PM Closed 8:30 PM – 11:59 PM Closed" at bounding box center [488, 39] width 112 height 1151
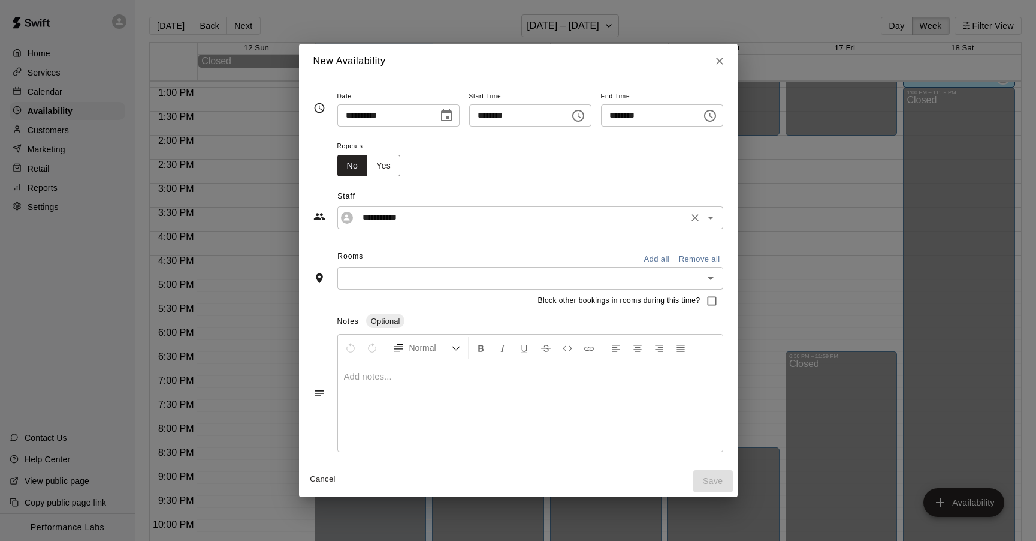
click at [375, 225] on div "**********" at bounding box center [530, 217] width 386 height 22
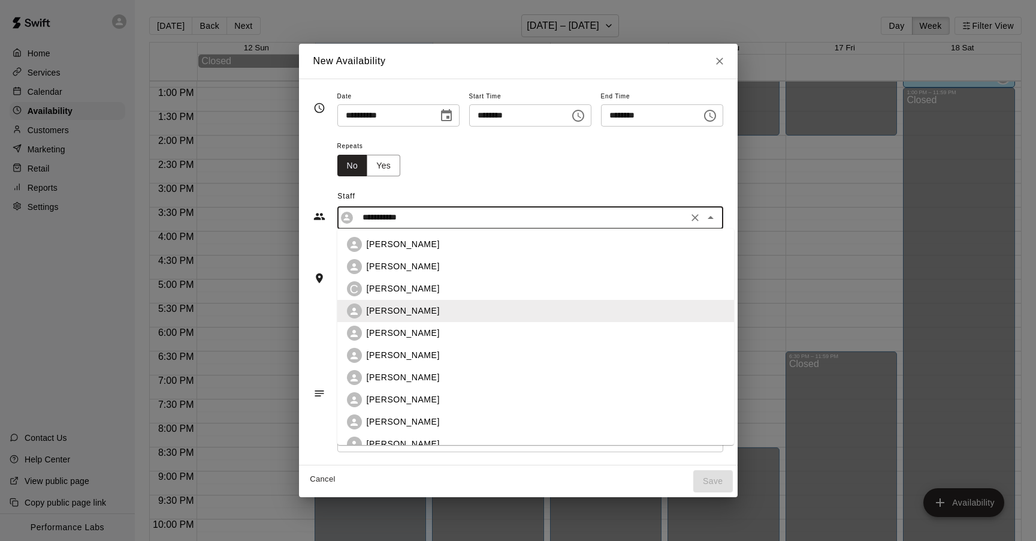
click at [381, 337] on p "[PERSON_NAME]" at bounding box center [403, 333] width 73 height 13
type input "**********"
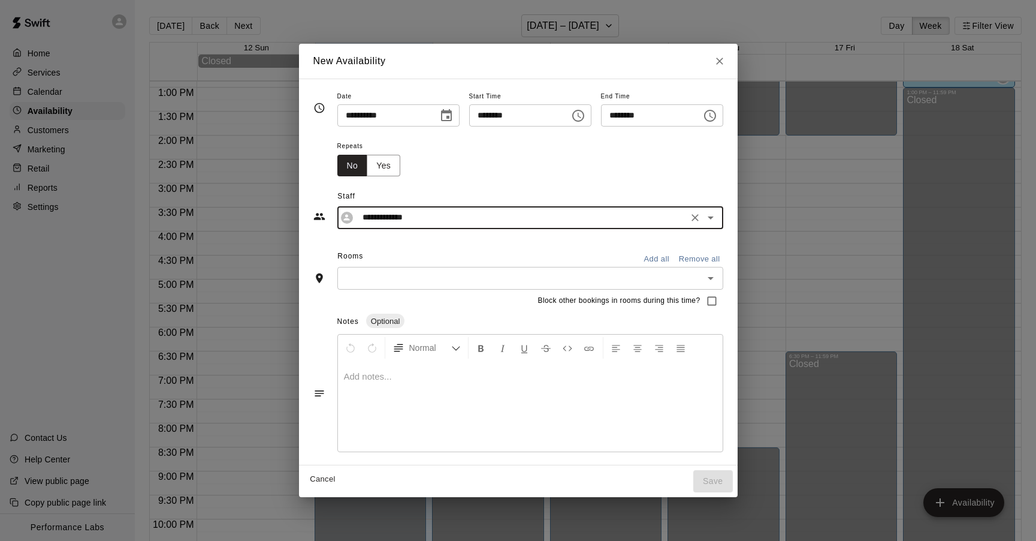
click at [618, 118] on input "********" at bounding box center [647, 115] width 92 height 22
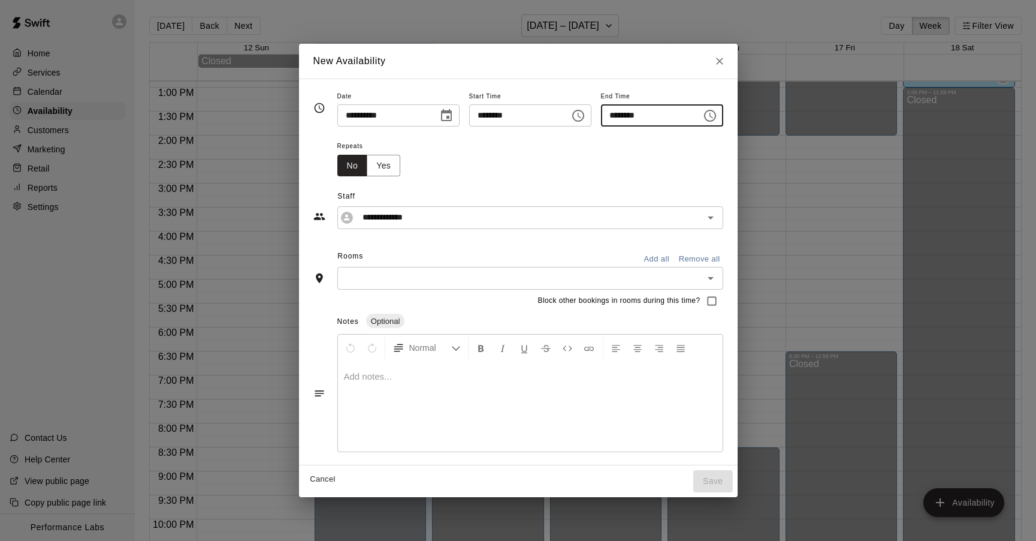
type input "********"
click at [505, 274] on input "text" at bounding box center [520, 277] width 359 height 15
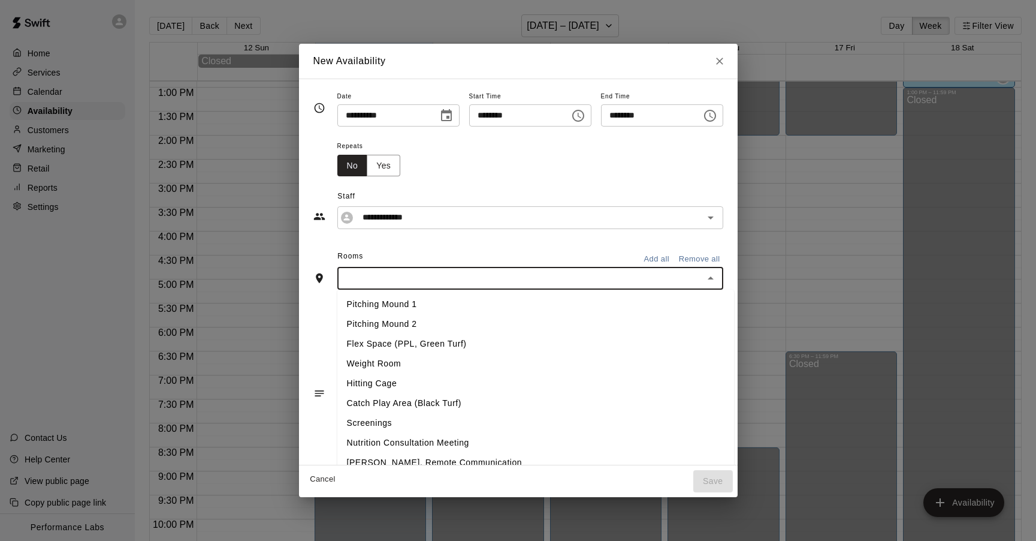
click at [383, 345] on li "Flex Space (PPL, Green Turf)" at bounding box center [535, 344] width 397 height 20
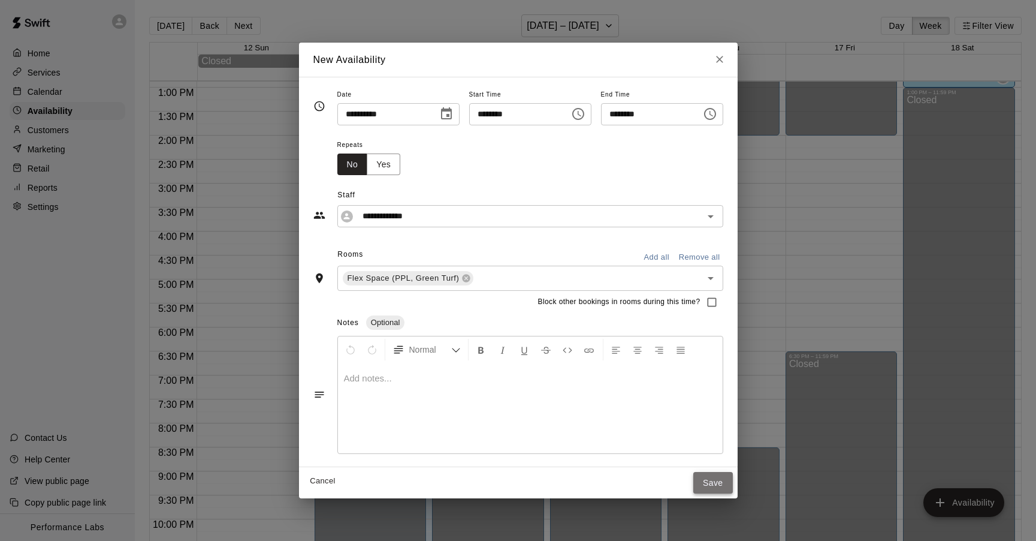
click at [723, 476] on button "Save" at bounding box center [713, 483] width 40 height 22
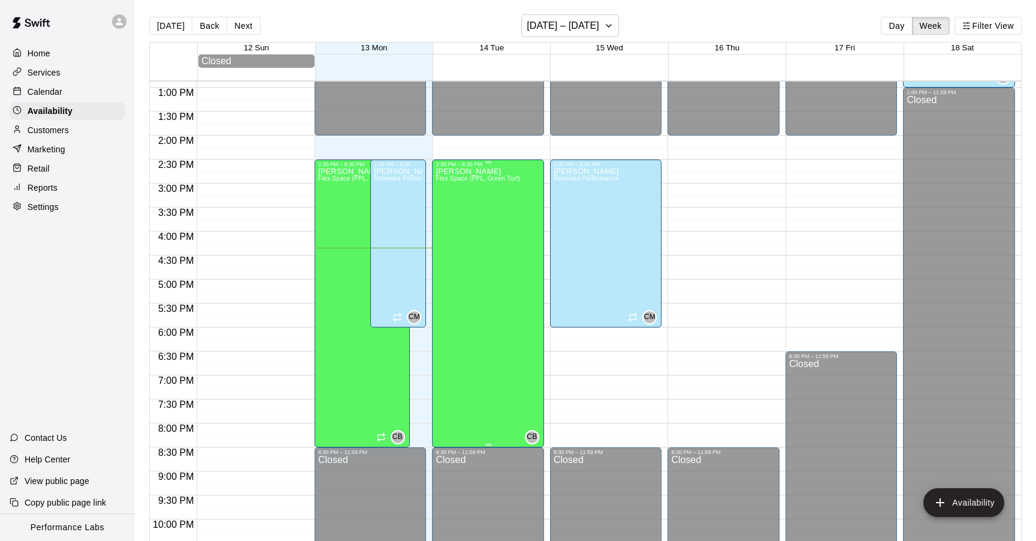
click at [521, 220] on div "[PERSON_NAME] Flex Space (PPL, Green Turf) CB" at bounding box center [488, 437] width 105 height 541
click at [452, 176] on icon "edit" at bounding box center [448, 181] width 14 height 14
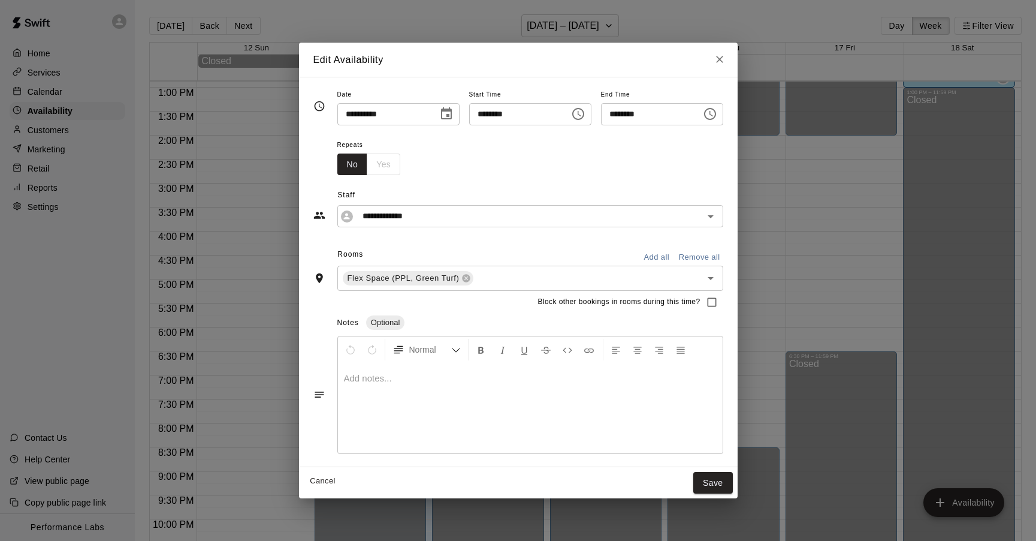
click at [394, 166] on div "No Yes" at bounding box center [369, 164] width 64 height 22
click at [381, 164] on div "No Yes" at bounding box center [369, 164] width 64 height 22
click at [317, 479] on button "Cancel" at bounding box center [323, 481] width 38 height 19
type input "**********"
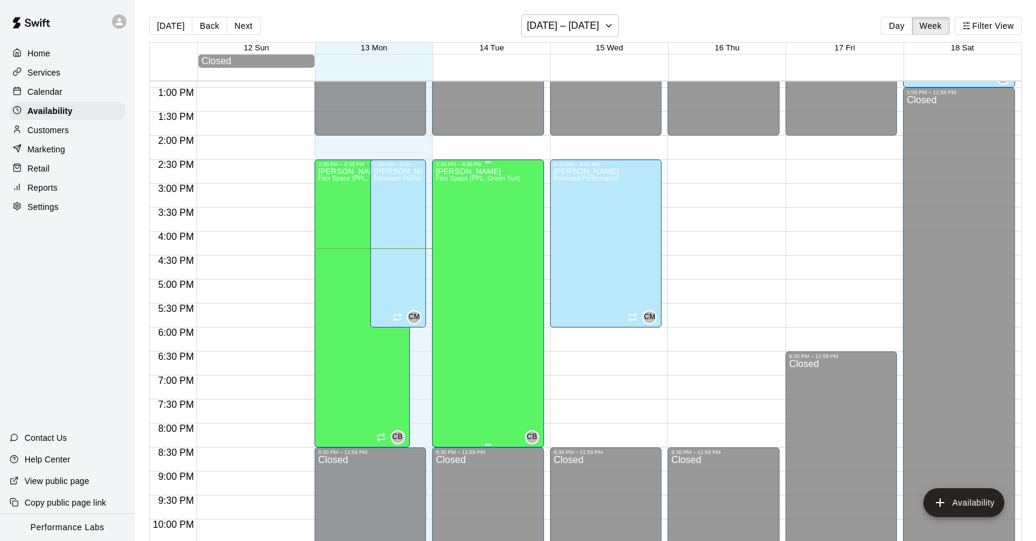
click at [505, 192] on div "[PERSON_NAME] Flex Space (PPL, Green Turf)" at bounding box center [478, 437] width 84 height 541
click at [444, 210] on icon "delete" at bounding box center [448, 210] width 14 height 14
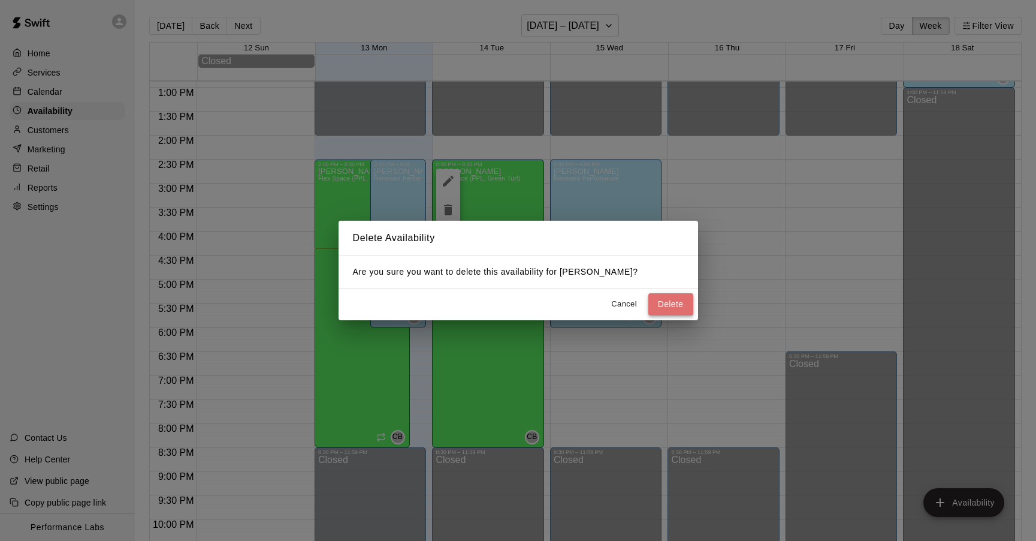
click at [675, 302] on button "Delete" at bounding box center [670, 304] width 45 height 22
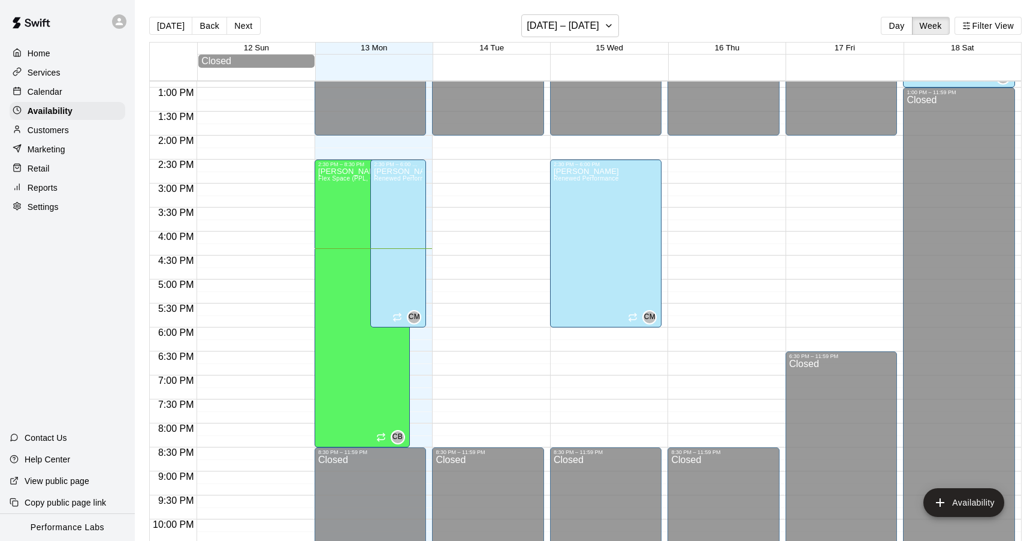
click at [500, 162] on div "12:00 AM – 2:00 PM Closed 8:30 PM – 11:59 PM Closed" at bounding box center [488, 39] width 112 height 1151
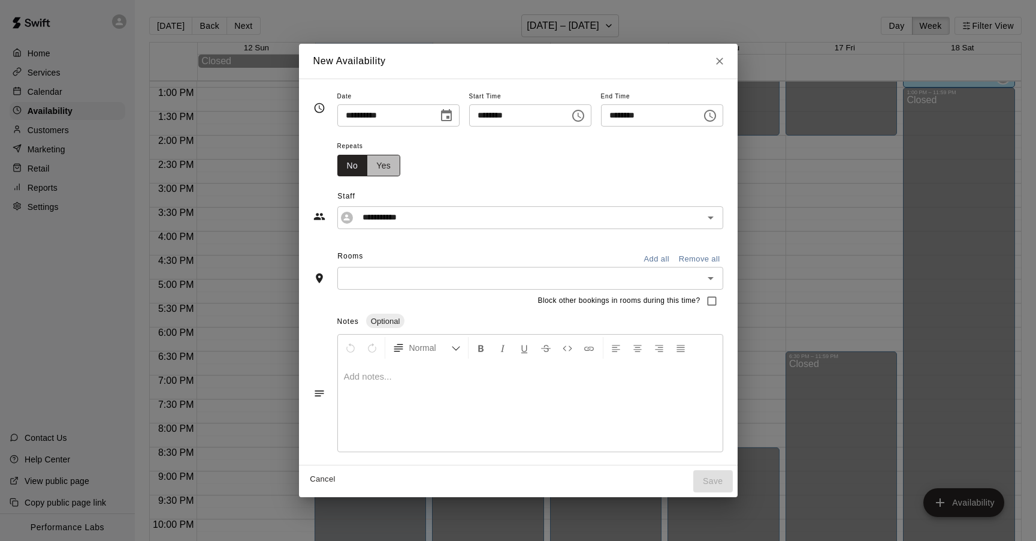
click at [379, 165] on button "Yes" at bounding box center [384, 166] width 34 height 22
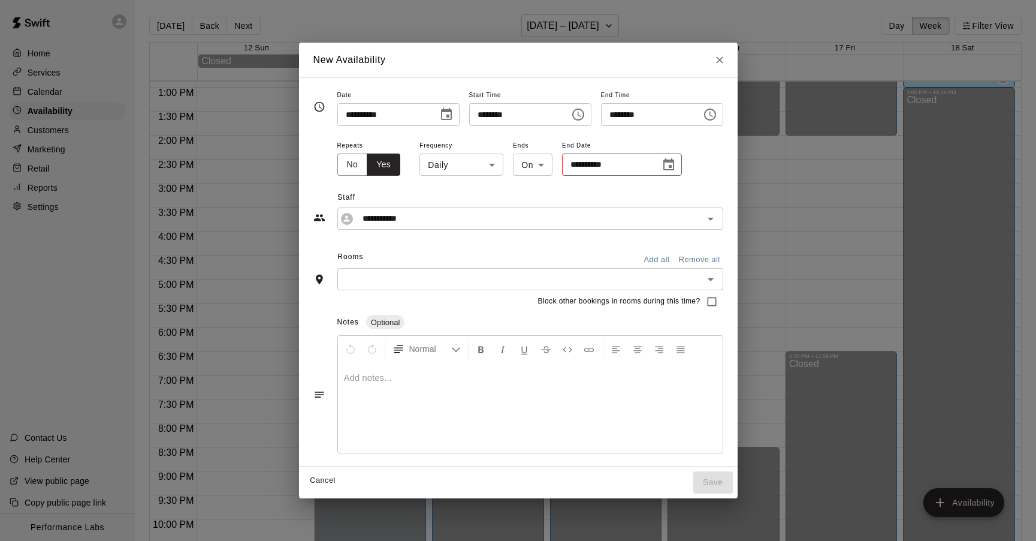
click at [474, 167] on body "Home Services Calendar Availability Customers Marketing Retail Reports Settings…" at bounding box center [518, 280] width 1036 height 560
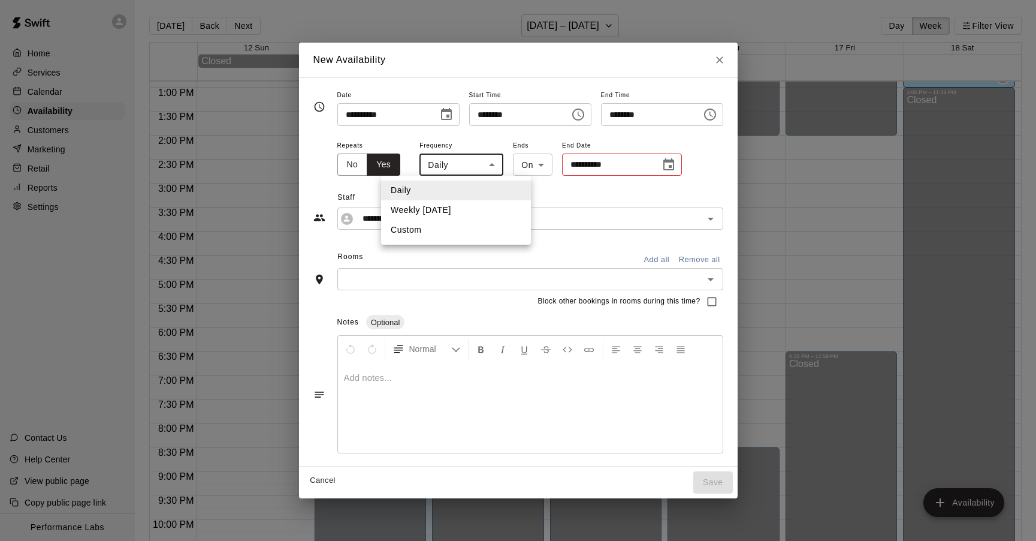
click at [608, 203] on div at bounding box center [518, 270] width 1036 height 541
click at [592, 234] on div "**********" at bounding box center [518, 271] width 410 height 369
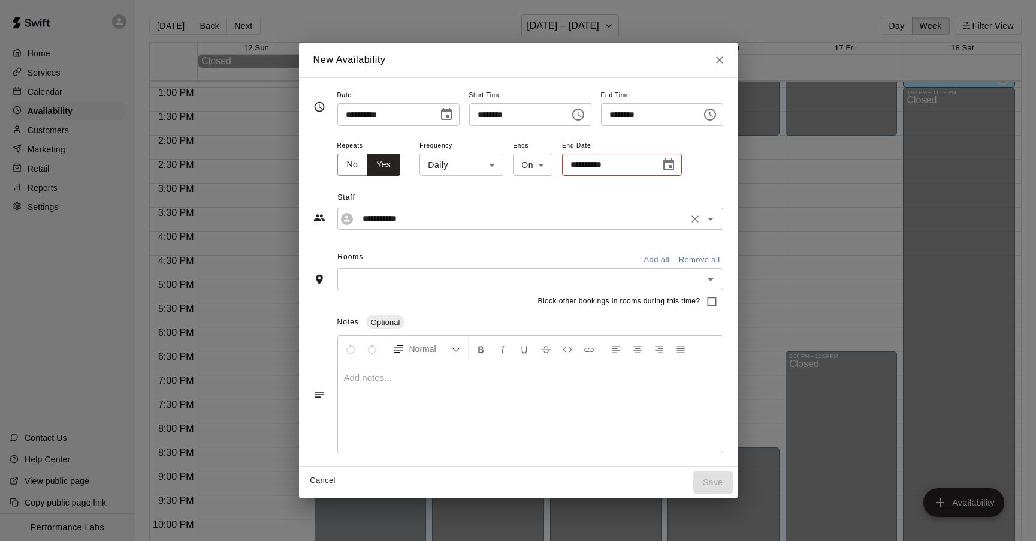
click at [591, 219] on input "**********" at bounding box center [521, 218] width 327 height 15
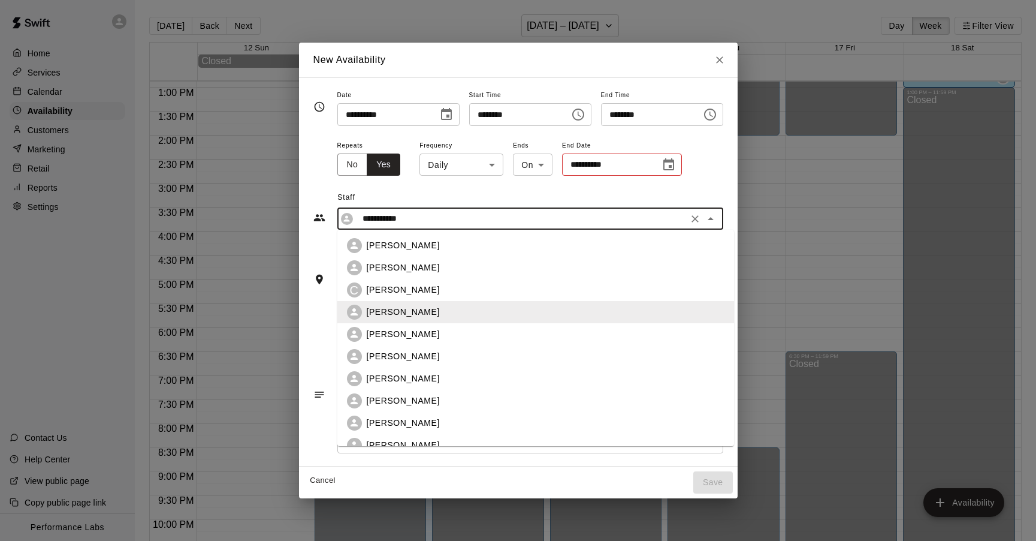
click at [408, 353] on p "[PERSON_NAME]" at bounding box center [403, 356] width 73 height 13
type input "**********"
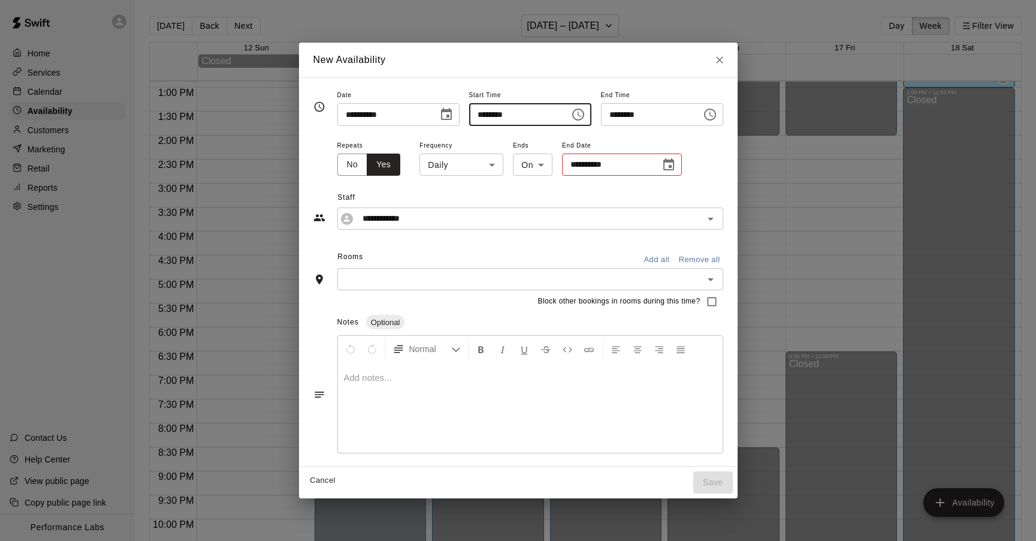
click at [526, 117] on input "********" at bounding box center [515, 114] width 92 height 22
click at [612, 114] on input "********" at bounding box center [647, 114] width 92 height 22
type input "********"
click at [702, 149] on div "**********" at bounding box center [530, 158] width 386 height 40
click at [494, 286] on div "​" at bounding box center [530, 279] width 386 height 22
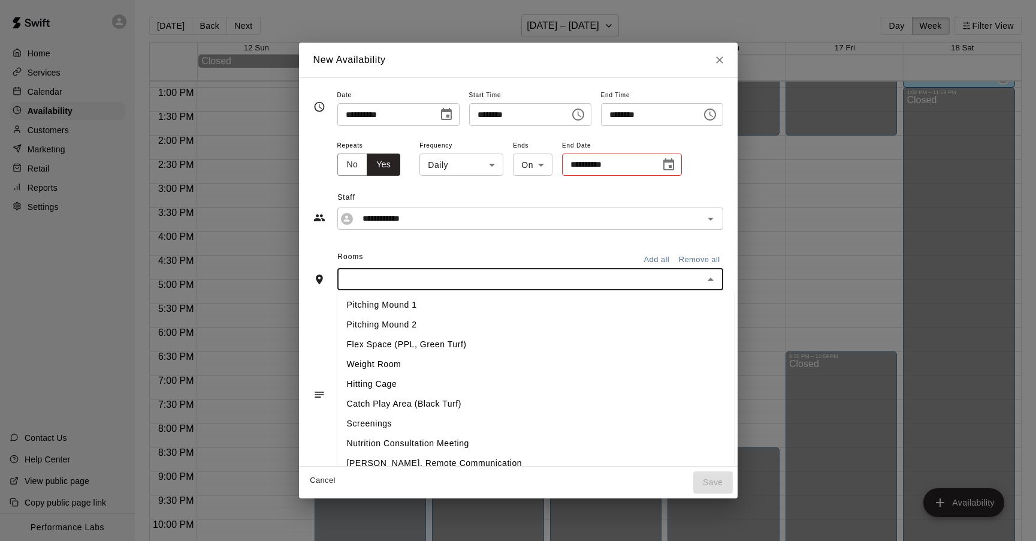
click at [388, 342] on li "Flex Space (PPL, Green Turf)" at bounding box center [535, 344] width 397 height 20
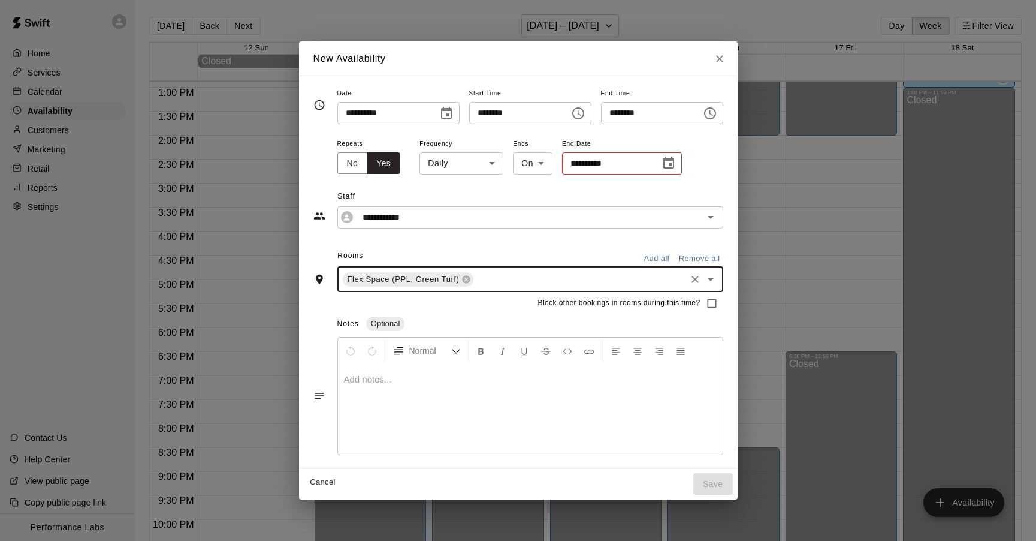
click at [667, 156] on icon "Choose date" at bounding box center [669, 163] width 14 height 14
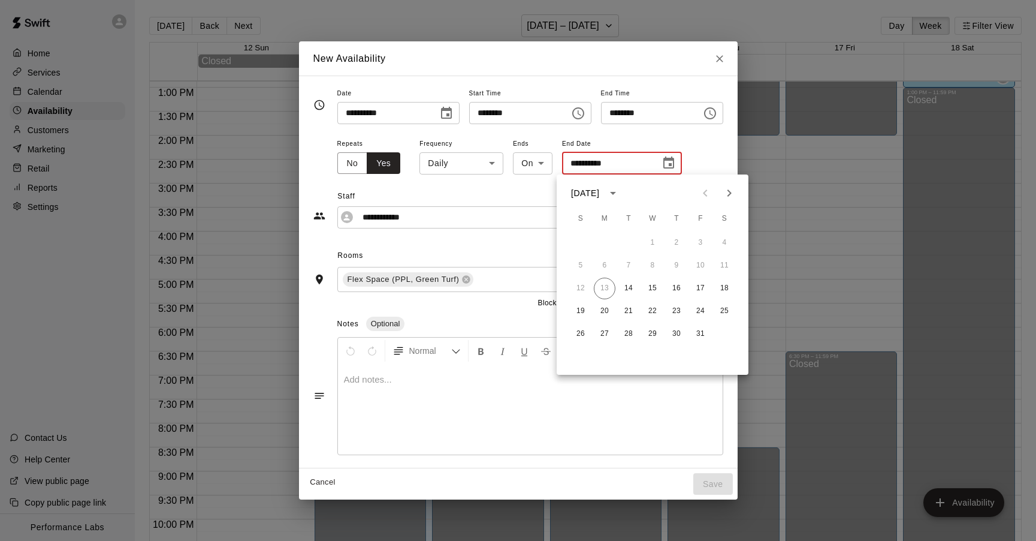
click at [733, 190] on icon "Next month" at bounding box center [729, 193] width 14 height 14
click at [626, 242] on button "3" at bounding box center [629, 243] width 22 height 22
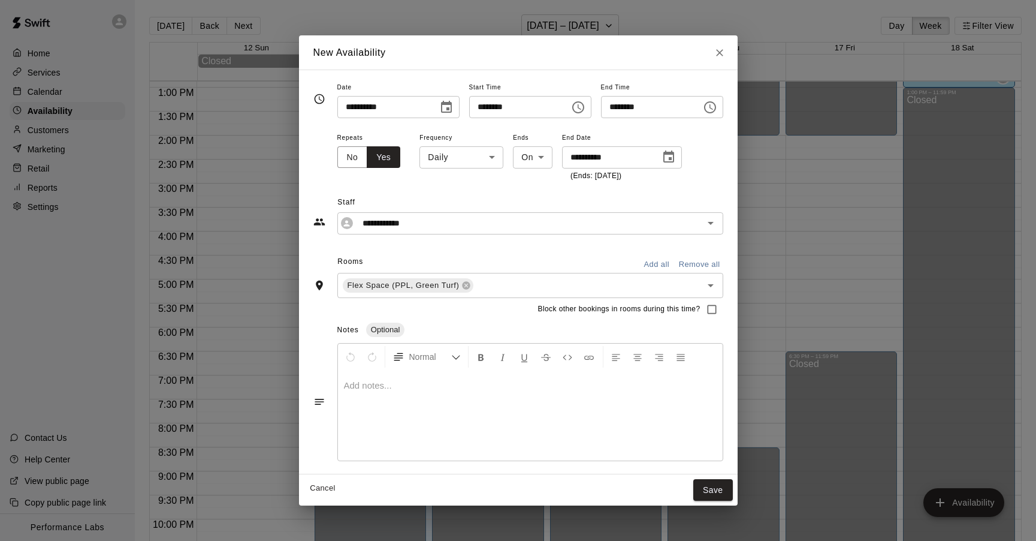
type input "**********"
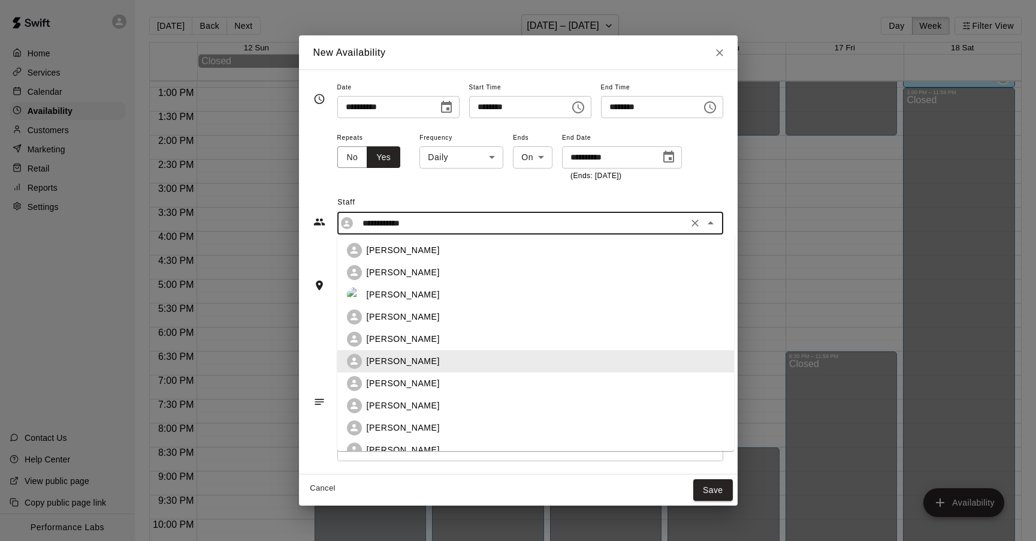
click at [408, 228] on input "**********" at bounding box center [521, 223] width 327 height 15
click at [387, 330] on li "[PERSON_NAME]" at bounding box center [535, 339] width 397 height 22
type input "**********"
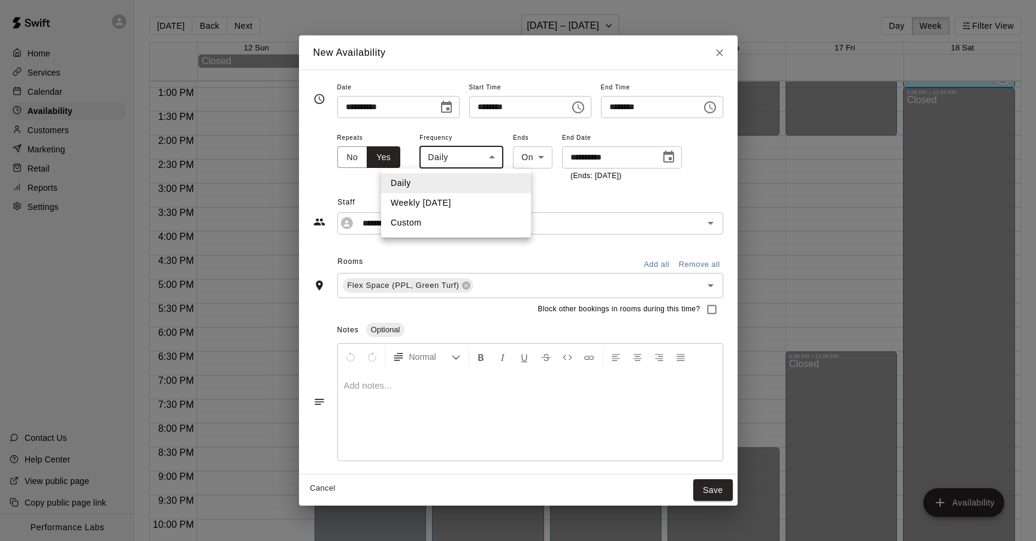
click at [467, 152] on body "Home Services Calendar Availability Customers Marketing Retail Reports Settings…" at bounding box center [518, 280] width 1036 height 560
click at [442, 196] on li "Weekly [DATE]" at bounding box center [456, 203] width 150 height 20
click at [488, 162] on body "Home Services Calendar Availability Customers Marketing Retail Reports Settings…" at bounding box center [518, 280] width 1036 height 560
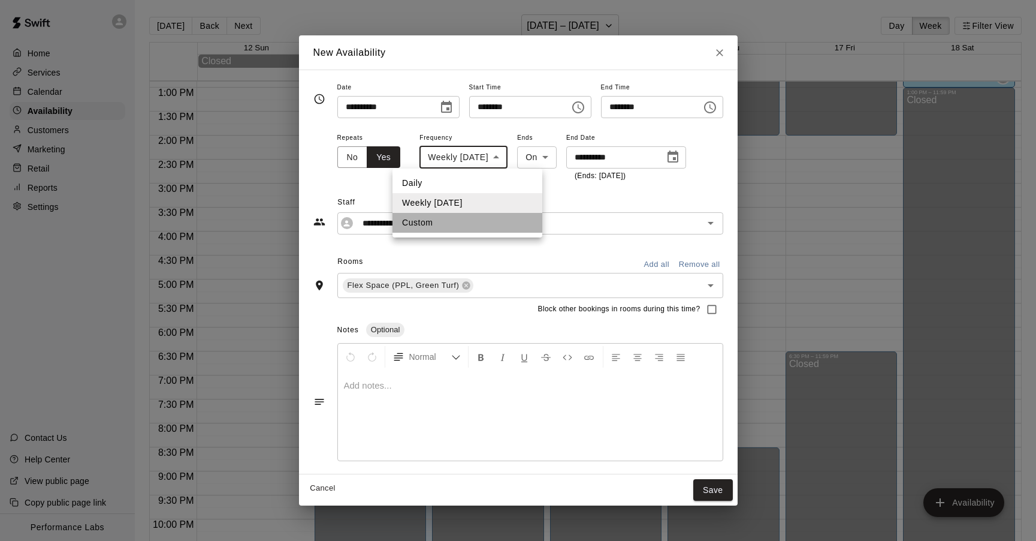
click at [452, 214] on li "Custom" at bounding box center [468, 223] width 150 height 20
type input "******"
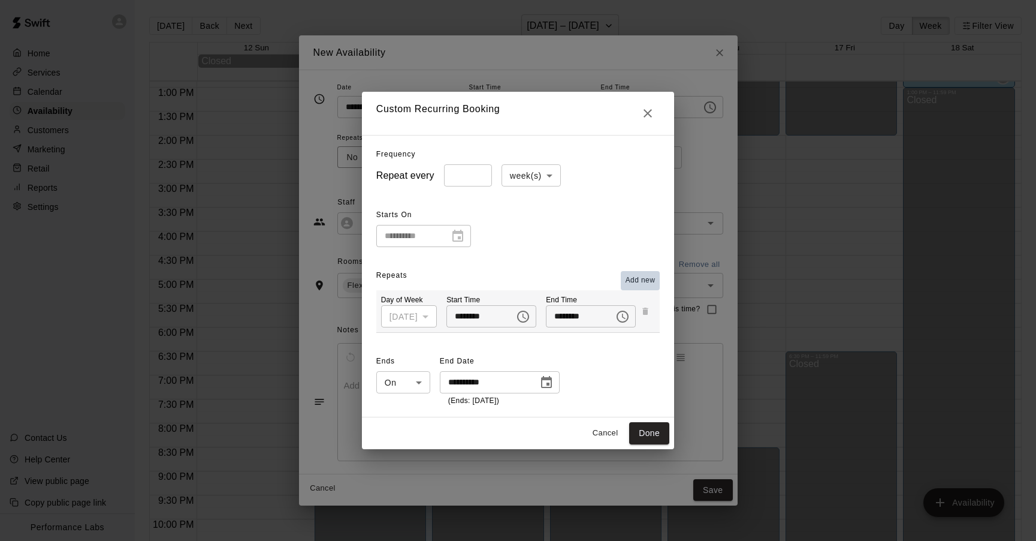
click at [639, 283] on span "Add new" at bounding box center [641, 280] width 30 height 12
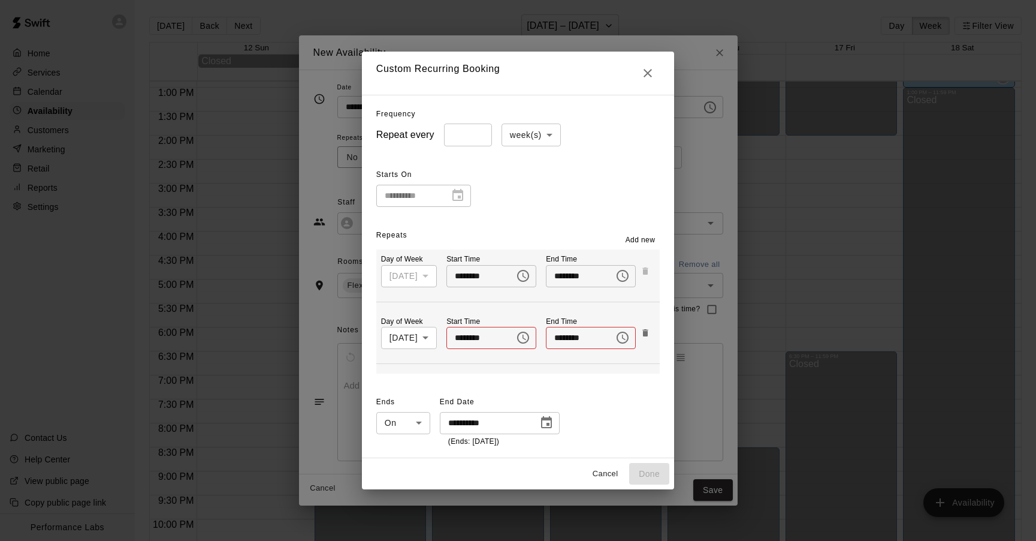
click at [415, 334] on body "Home Services Calendar Availability Customers Marketing Retail Reports Settings…" at bounding box center [518, 280] width 1036 height 560
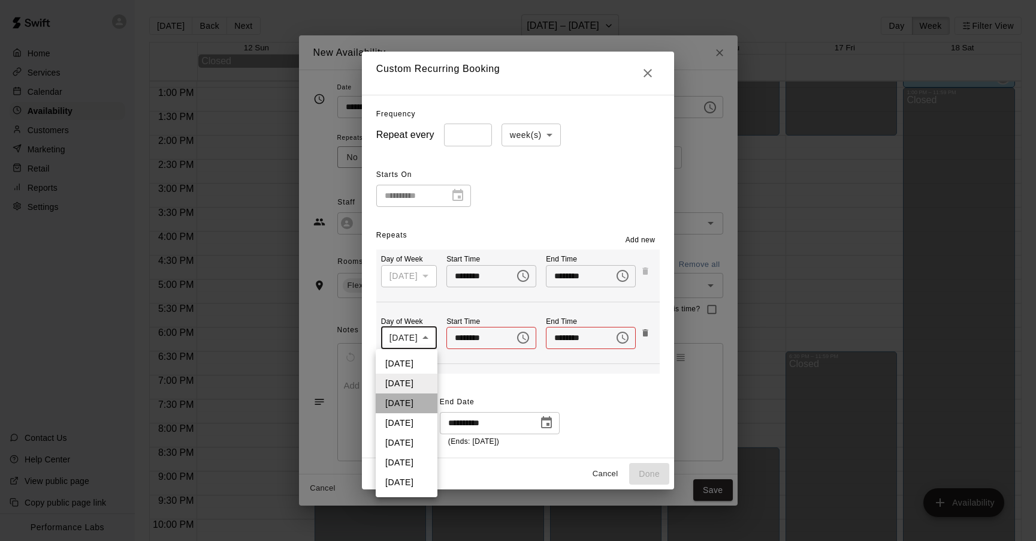
click at [409, 403] on li "[DATE]" at bounding box center [407, 403] width 62 height 20
type input "*"
click at [465, 334] on input "********" at bounding box center [476, 338] width 60 height 22
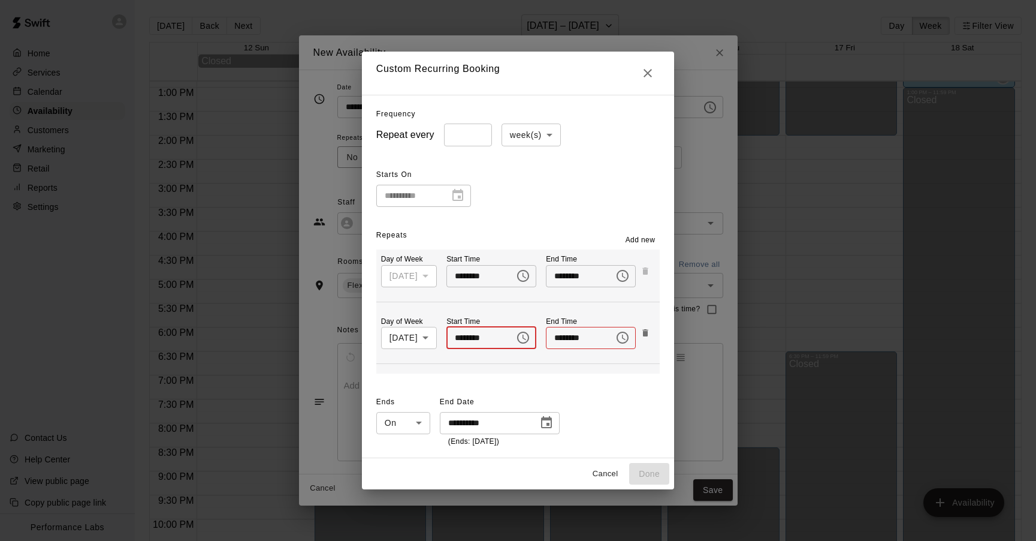
click at [483, 338] on input "********" at bounding box center [476, 338] width 60 height 22
type input "********"
click at [567, 338] on input "********" at bounding box center [576, 338] width 60 height 22
type input "********"
click at [644, 237] on span "Add new" at bounding box center [641, 240] width 30 height 12
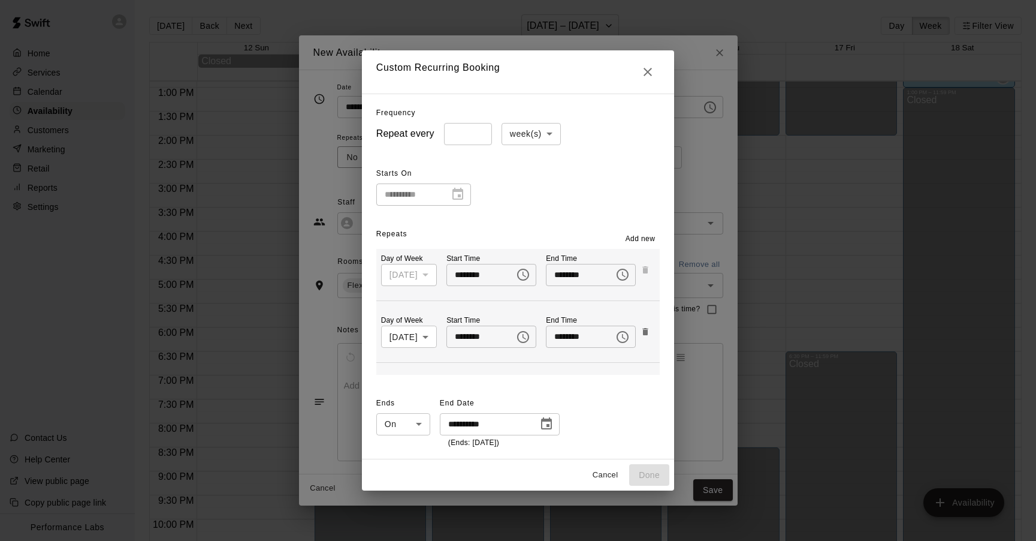
scroll to position [60, 0]
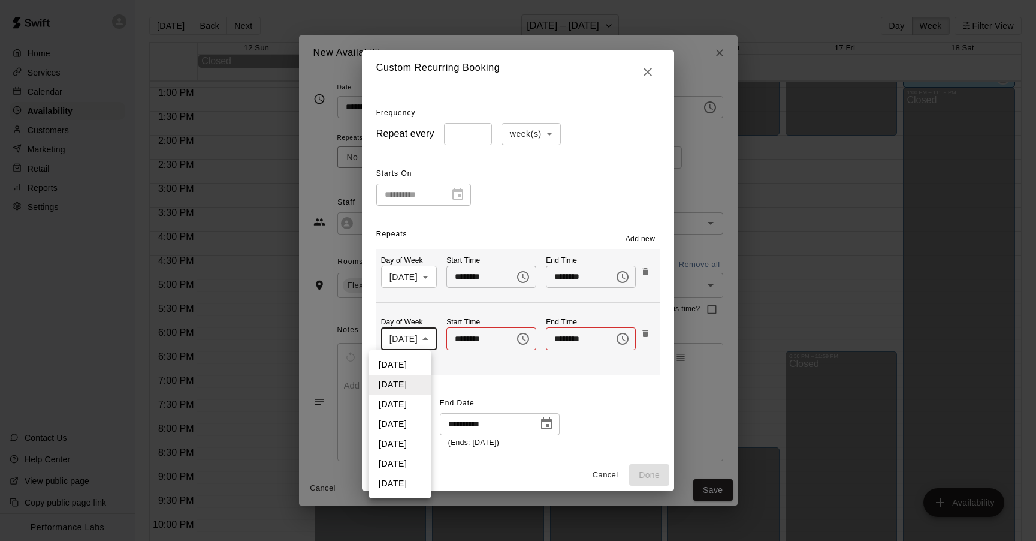
click at [408, 340] on body "Home Services Calendar Availability Customers Marketing Retail Reports Settings…" at bounding box center [518, 280] width 1036 height 560
click at [404, 421] on li "[DATE]" at bounding box center [400, 424] width 62 height 20
type input "*"
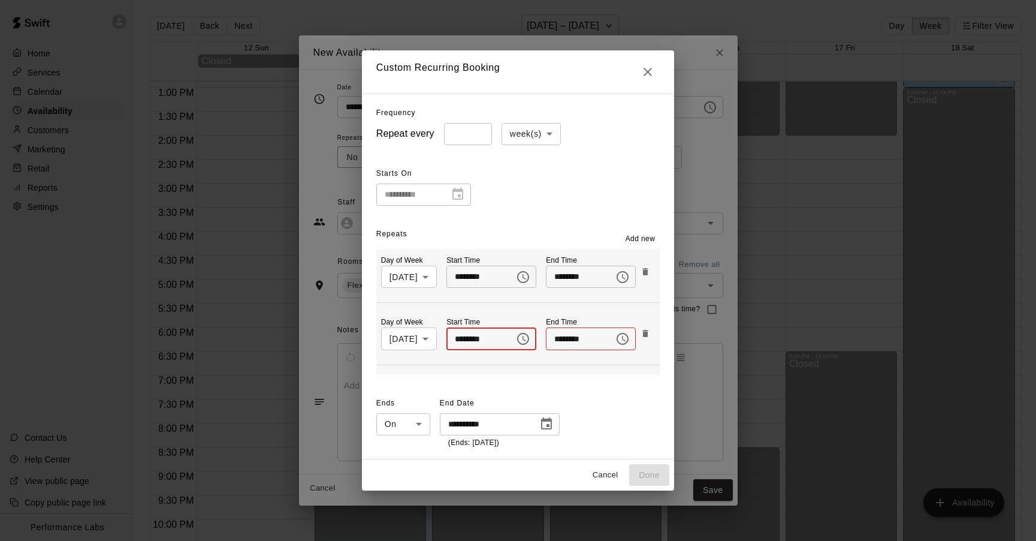
click at [463, 342] on input "********" at bounding box center [476, 338] width 60 height 22
type input "********"
click at [564, 343] on input "********" at bounding box center [576, 338] width 60 height 22
type input "********"
click at [648, 243] on span "Add new" at bounding box center [641, 239] width 30 height 12
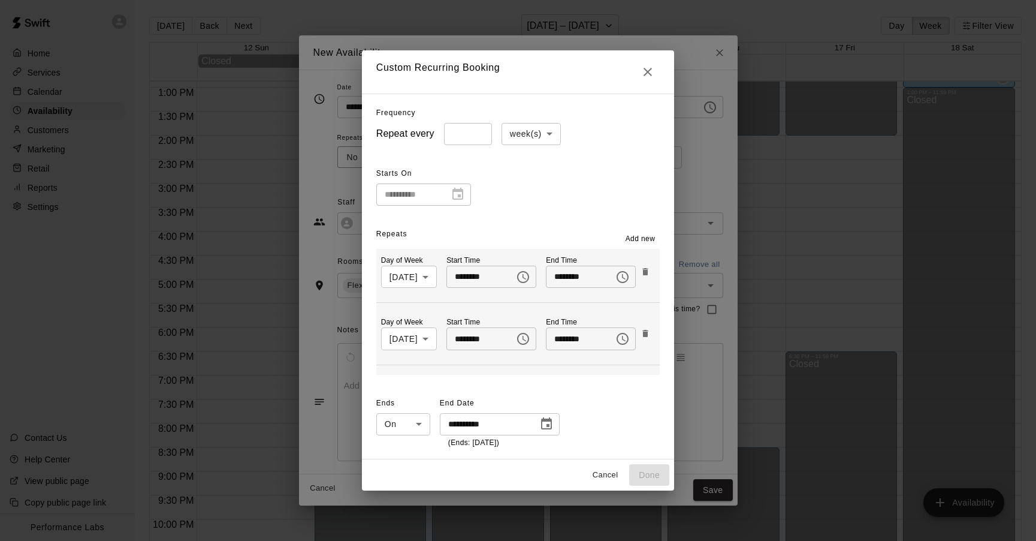
scroll to position [122, 0]
click at [458, 340] on input "********" at bounding box center [476, 339] width 60 height 22
type input "********"
click at [560, 339] on input "********" at bounding box center [576, 339] width 60 height 22
type input "********"
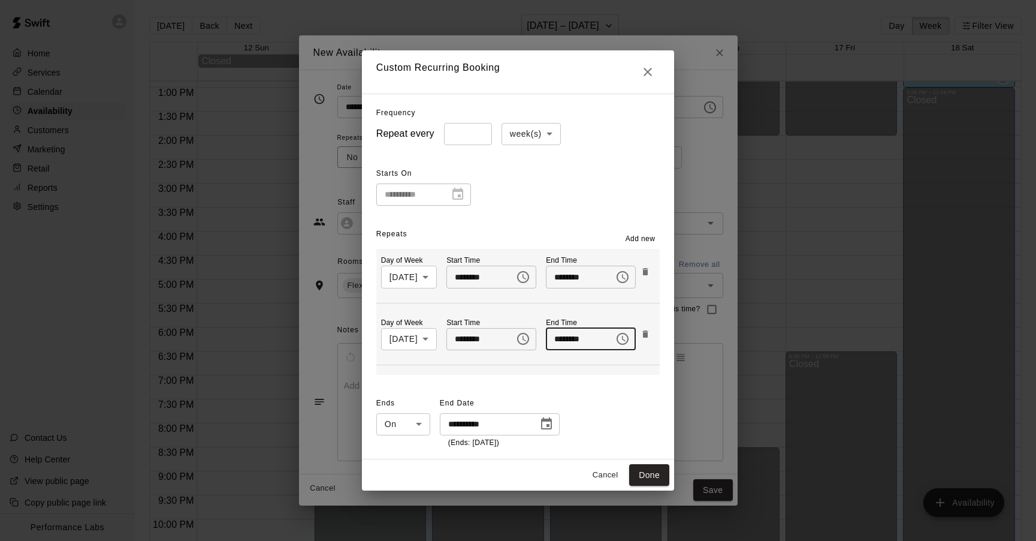
click at [597, 397] on div "**********" at bounding box center [517, 421] width 283 height 55
click at [653, 469] on button "Done" at bounding box center [649, 475] width 40 height 22
type input "********"
type input "**********"
type input "*"
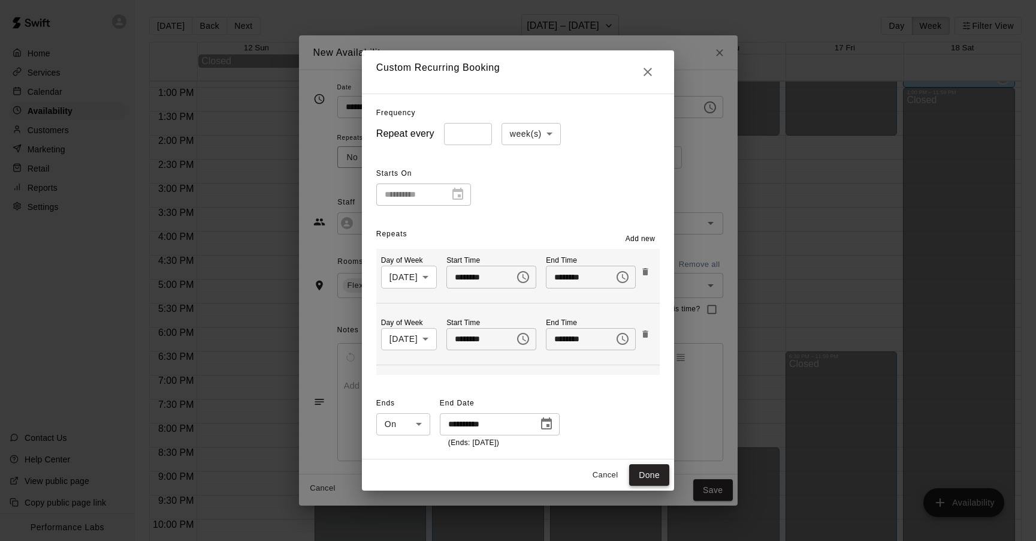
type input "*"
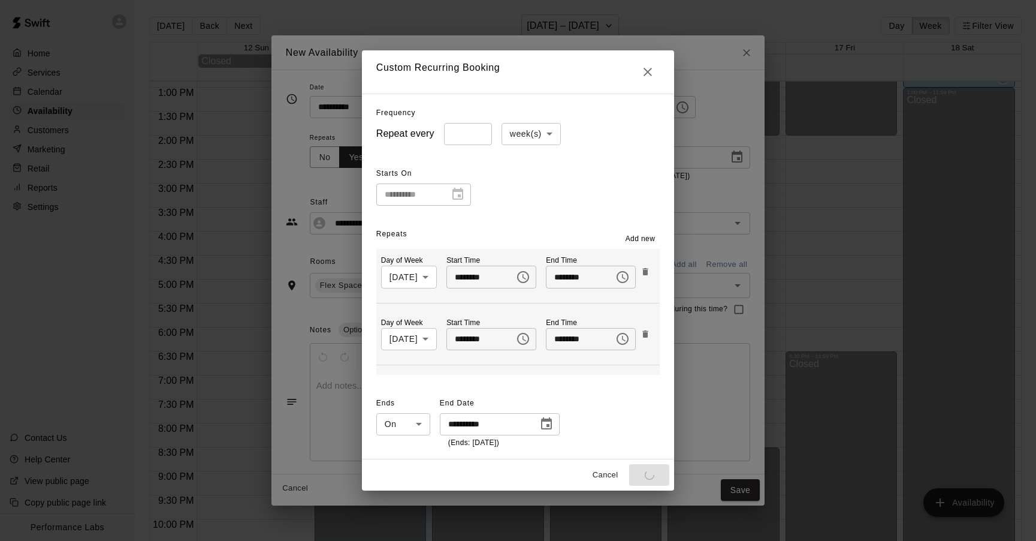
type input "********"
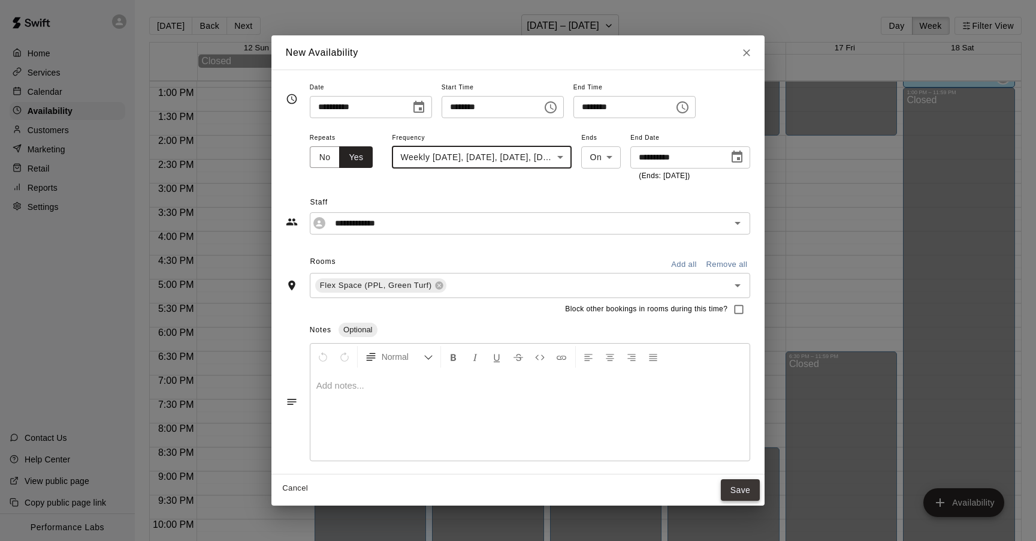
click at [744, 488] on button "Save" at bounding box center [741, 490] width 40 height 22
click at [736, 492] on button "Save" at bounding box center [741, 490] width 40 height 22
click at [536, 139] on span "Frequency" at bounding box center [482, 138] width 180 height 16
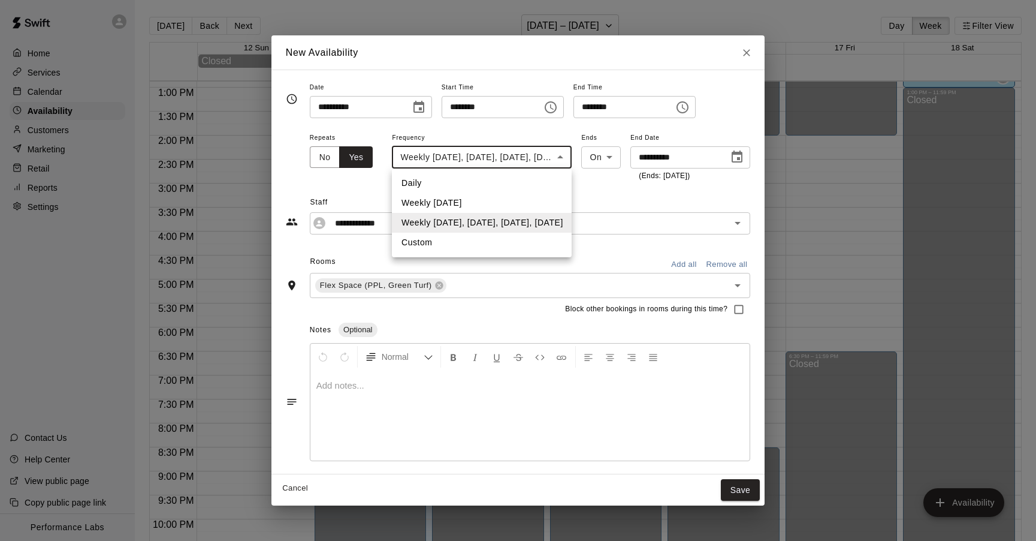
click at [536, 149] on body "Home Services Calendar Availability Customers Marketing Retail Reports Settings…" at bounding box center [518, 280] width 1036 height 560
click at [425, 244] on li "Custom" at bounding box center [482, 243] width 180 height 20
type input "******"
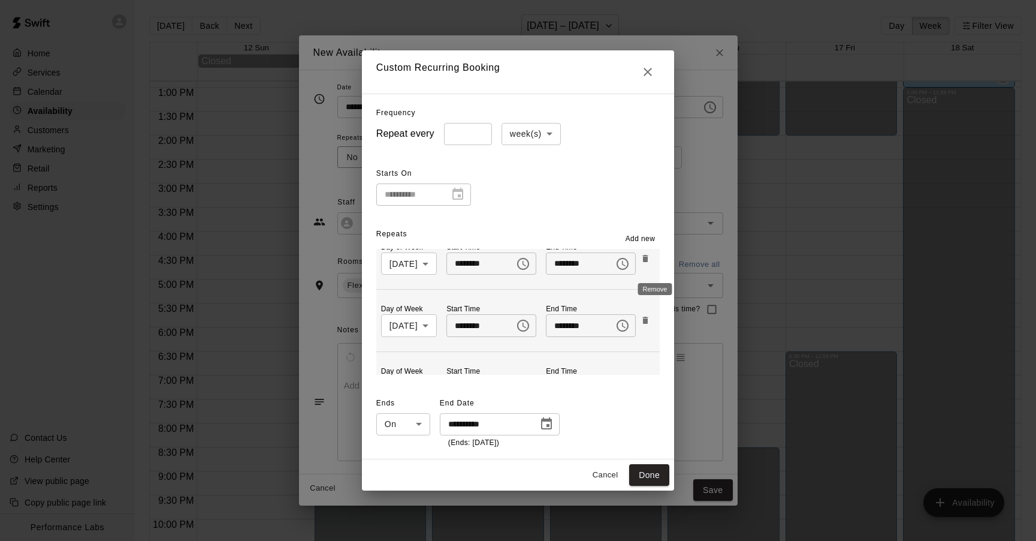
scroll to position [0, 0]
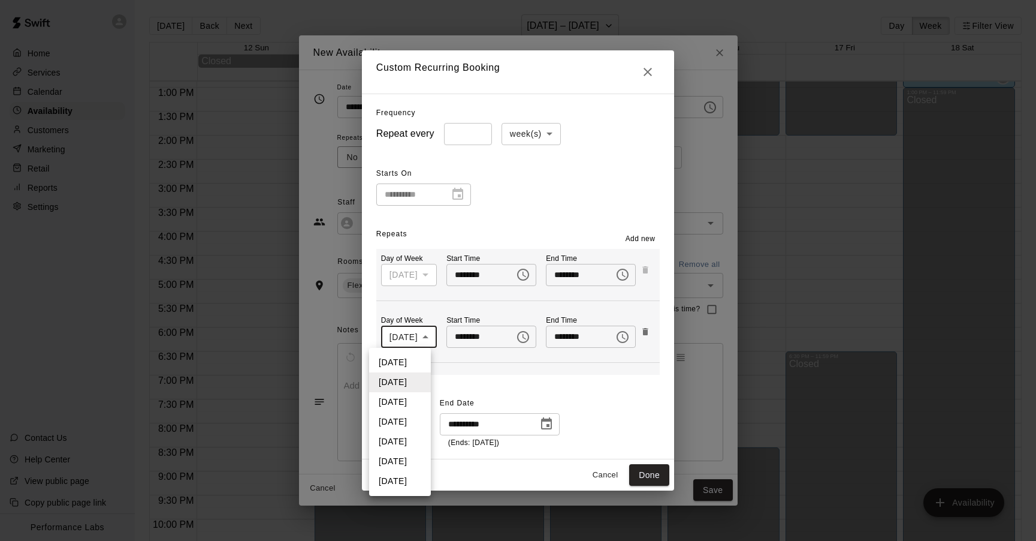
click at [409, 337] on body "Home Services Calendar Availability Customers Marketing Retail Reports Settings…" at bounding box center [518, 280] width 1036 height 560
click at [404, 404] on li "[DATE]" at bounding box center [400, 402] width 62 height 20
type input "*"
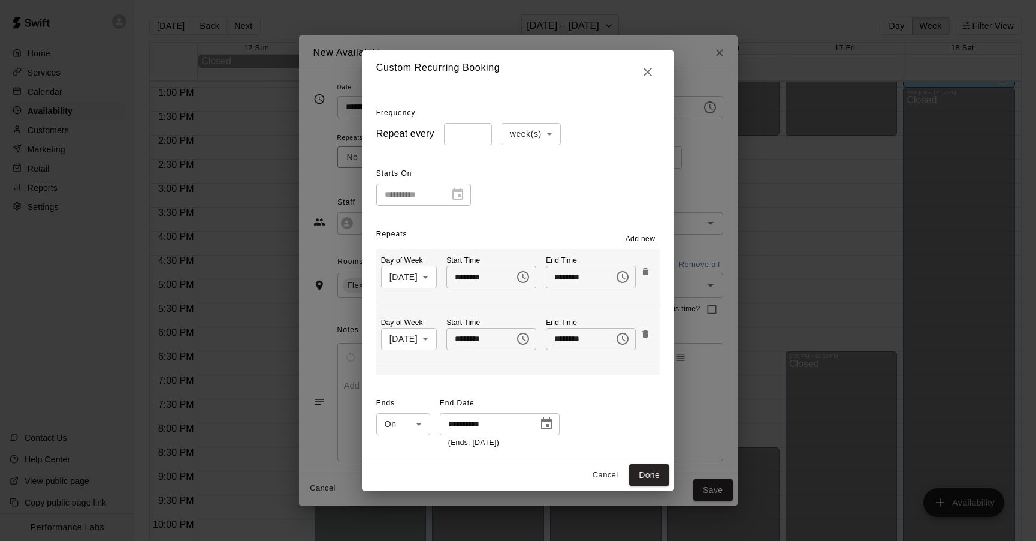
scroll to position [119, 0]
click at [650, 269] on icon "Remove" at bounding box center [646, 274] width 10 height 10
type input "*"
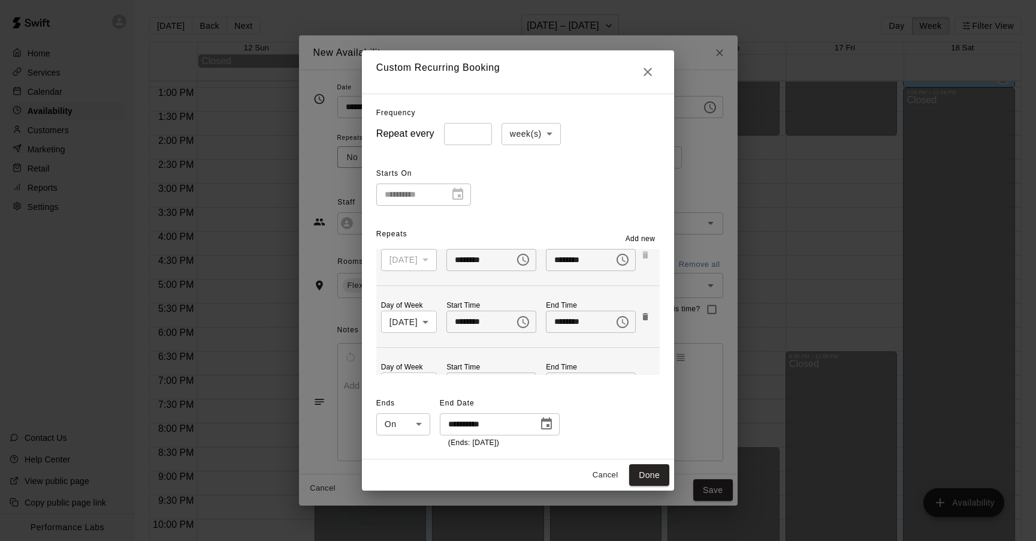
scroll to position [0, 0]
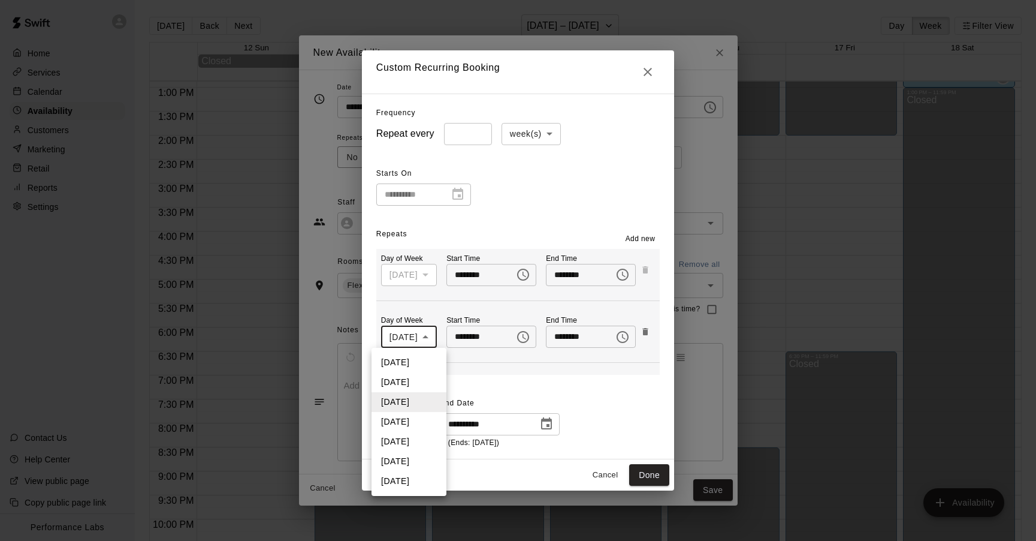
click at [405, 339] on body "Home Services Calendar Availability Customers Marketing Retail Reports Settings…" at bounding box center [518, 280] width 1036 height 560
click at [406, 437] on li "[DATE]" at bounding box center [409, 441] width 75 height 20
type input "*"
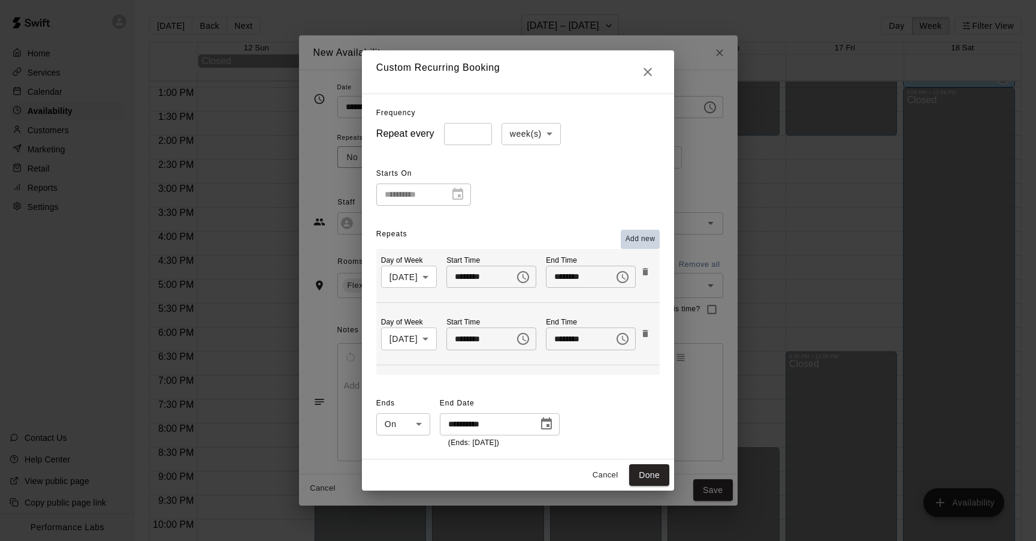
click at [651, 243] on span "Add new" at bounding box center [641, 239] width 30 height 12
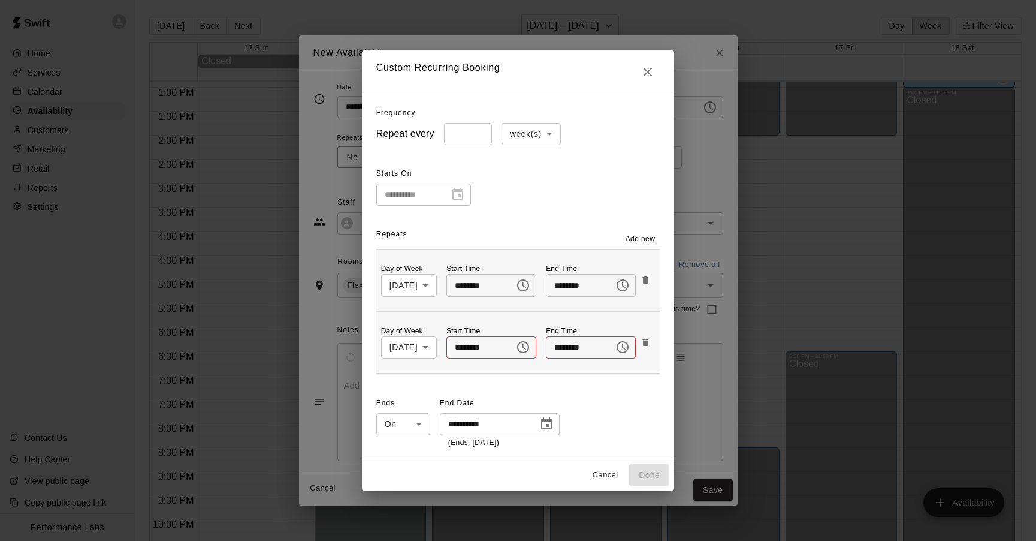
scroll to position [122, 0]
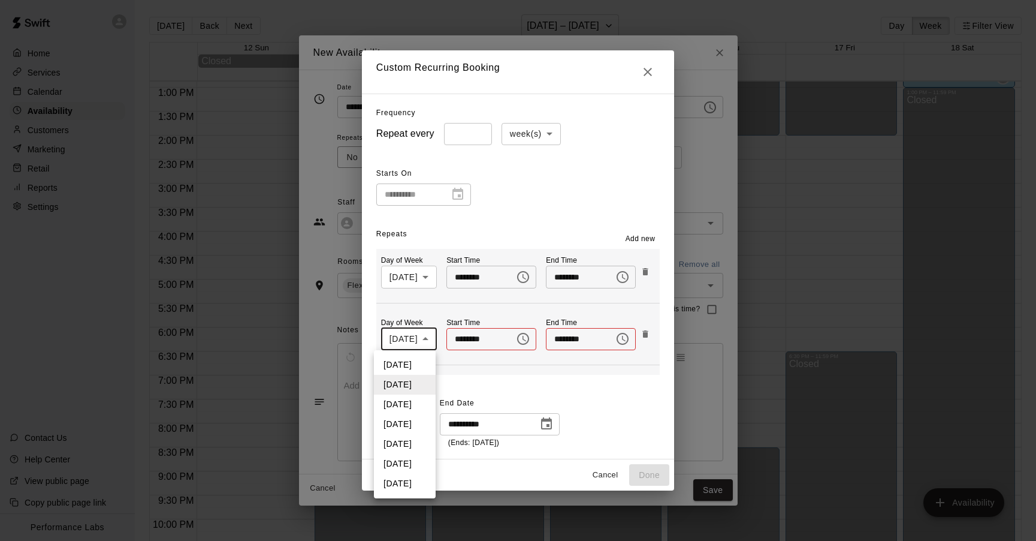
click at [413, 335] on body "Home Services Calendar Availability Customers Marketing Retail Reports Settings…" at bounding box center [518, 280] width 1036 height 560
click at [413, 400] on li "[DATE]" at bounding box center [405, 404] width 62 height 20
type input "*"
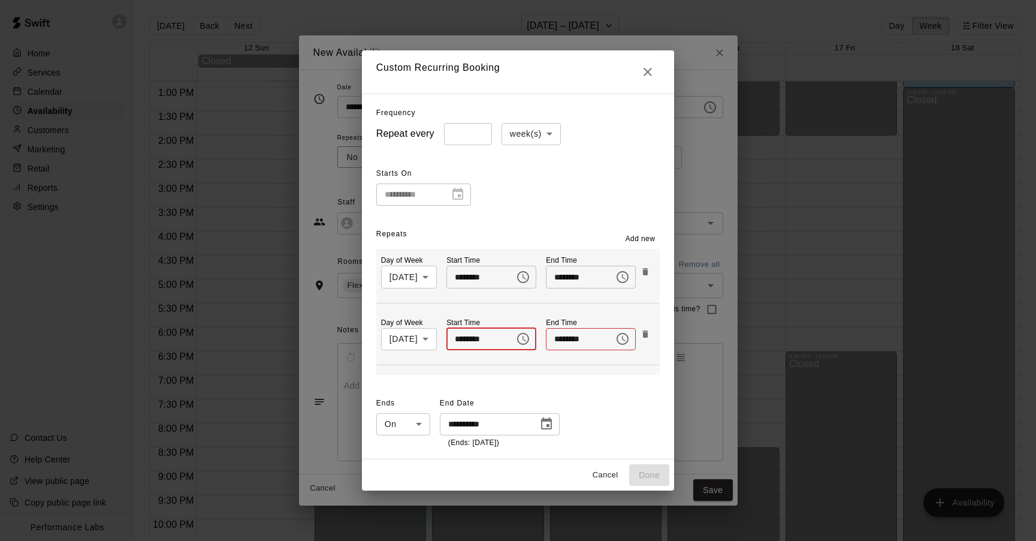
click at [469, 336] on input "********" at bounding box center [476, 339] width 60 height 22
type input "********"
click at [657, 475] on button "Done" at bounding box center [649, 475] width 40 height 22
type input "**********"
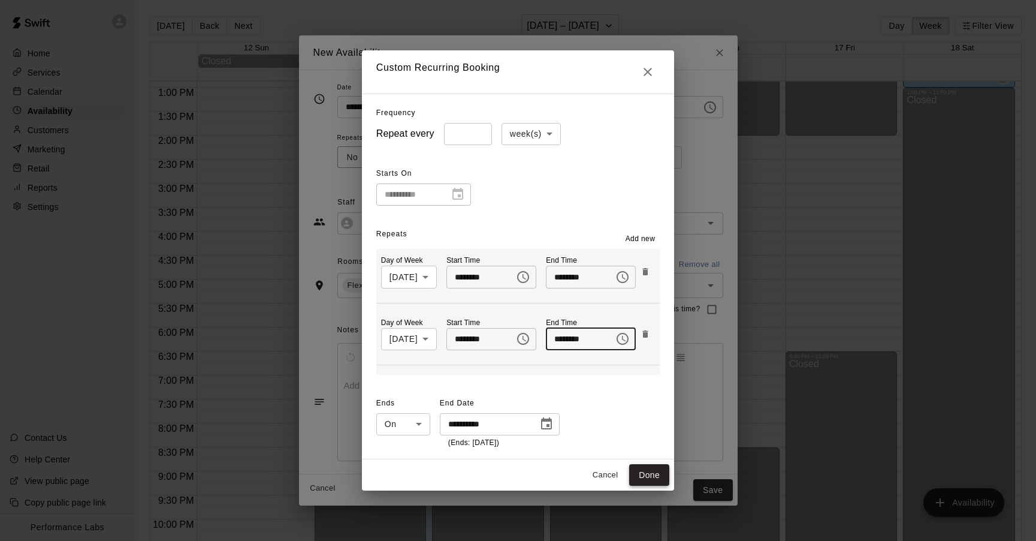
type input "*"
type input "********"
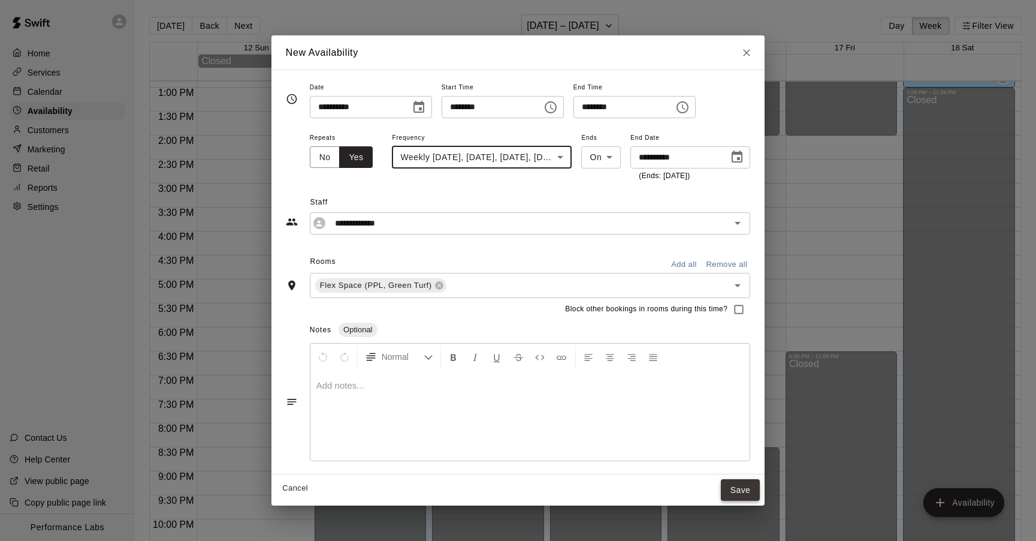
click at [736, 488] on button "Save" at bounding box center [741, 490] width 40 height 22
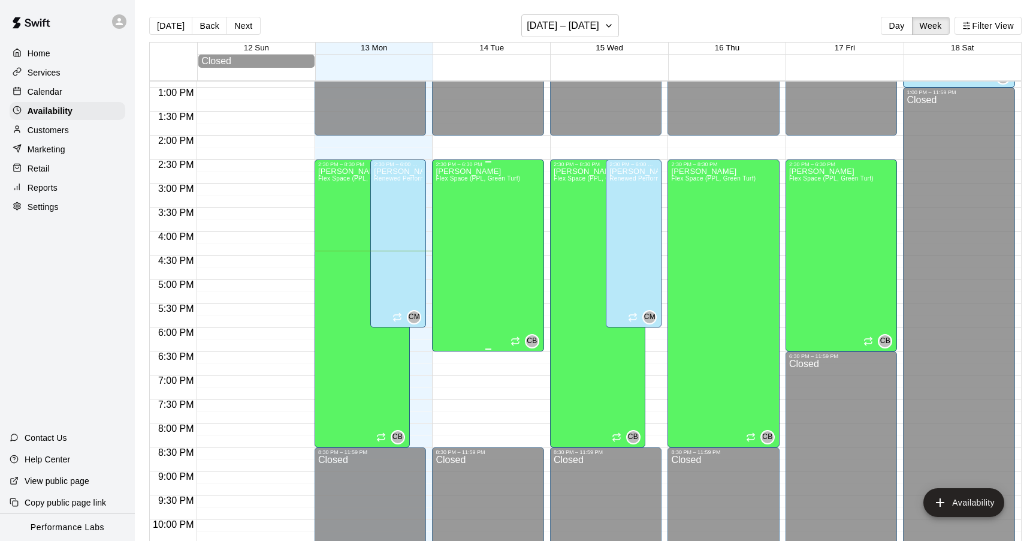
click at [483, 291] on div "[PERSON_NAME] Flex Space (PPL, Green Turf)" at bounding box center [478, 437] width 84 height 541
click at [444, 175] on icon "edit" at bounding box center [448, 181] width 14 height 14
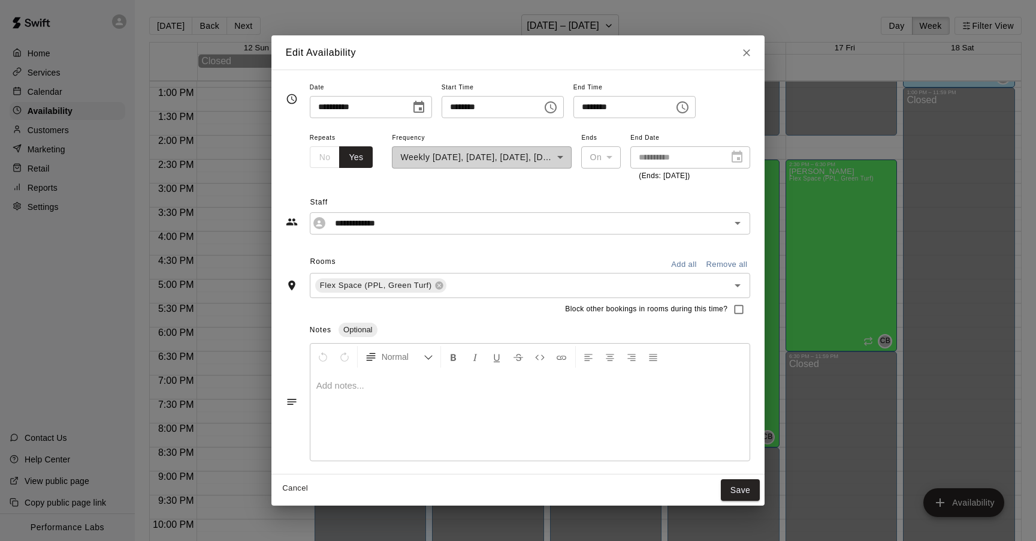
click at [479, 154] on div "**********" at bounding box center [482, 156] width 180 height 52
click at [738, 487] on button "Save" at bounding box center [741, 490] width 40 height 22
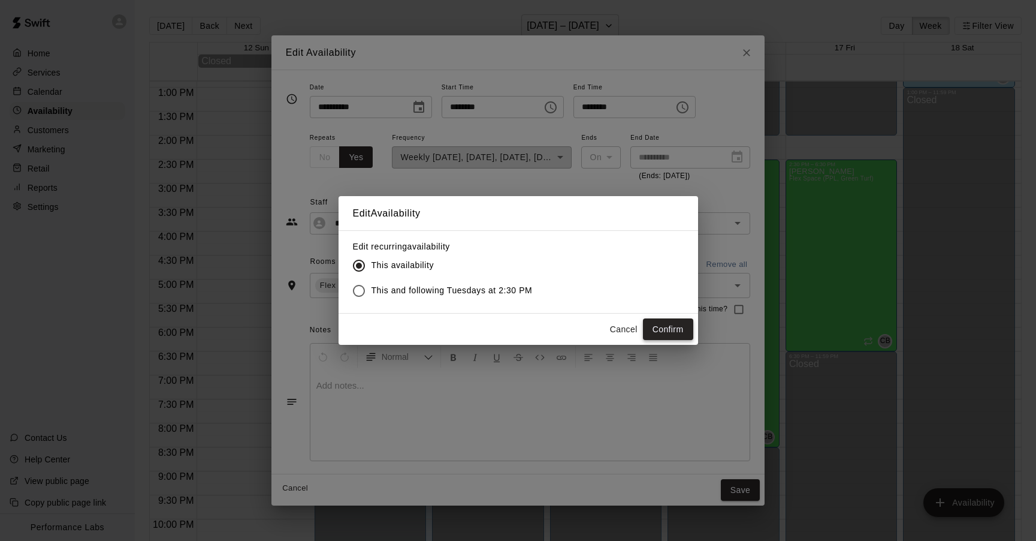
click at [662, 331] on button "Confirm" at bounding box center [668, 329] width 50 height 22
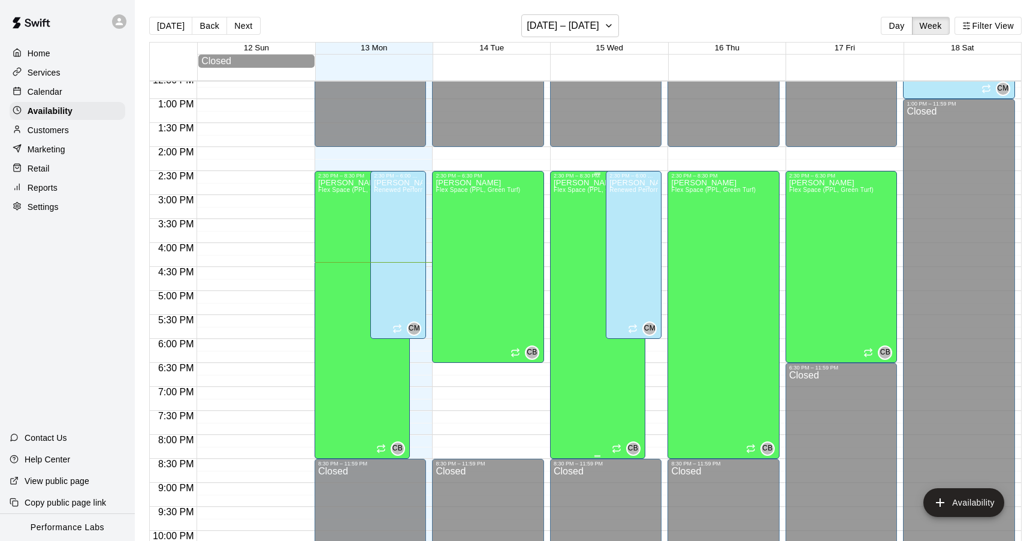
scroll to position [608, 0]
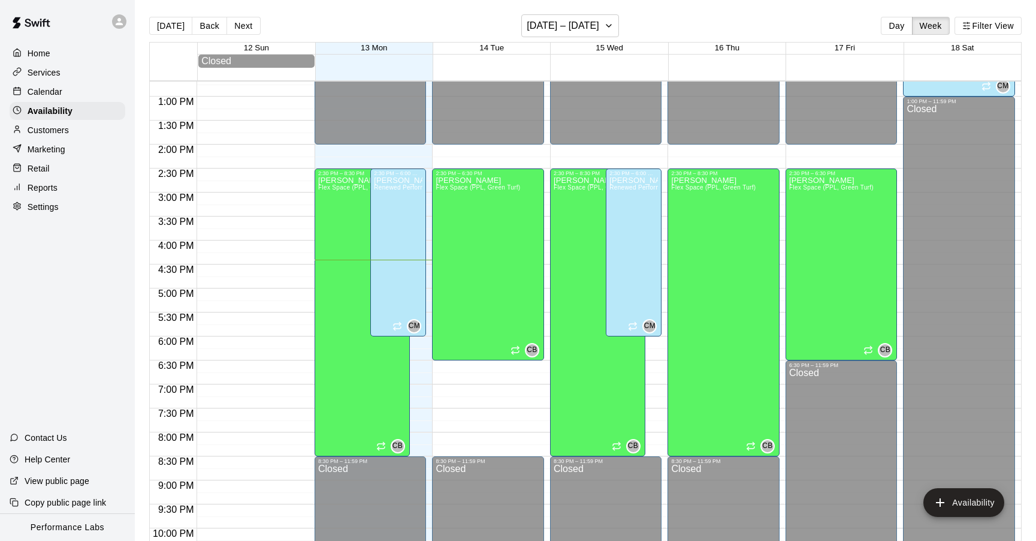
click at [545, 235] on div at bounding box center [491, 234] width 117 height 12
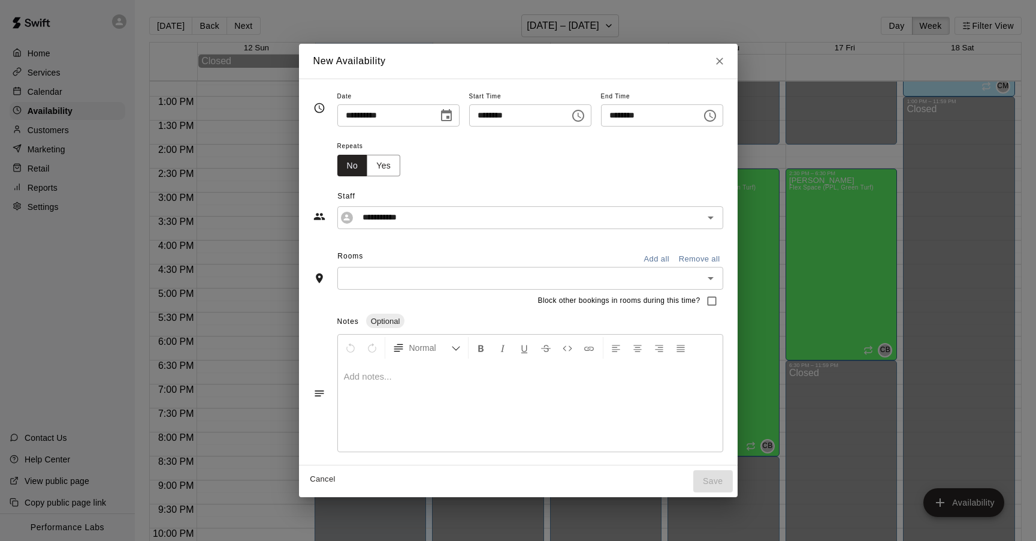
click at [723, 60] on icon "Close" at bounding box center [719, 61] width 7 height 7
type input "**********"
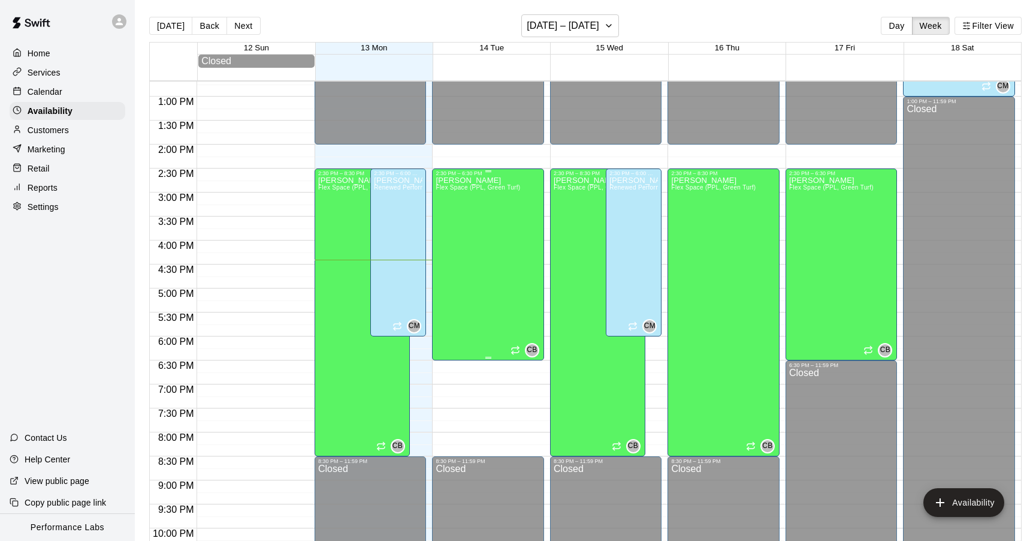
click at [500, 309] on div "[PERSON_NAME] Flex Space (PPL, Green Turf)" at bounding box center [478, 446] width 84 height 541
click at [451, 218] on icon "delete" at bounding box center [448, 218] width 8 height 11
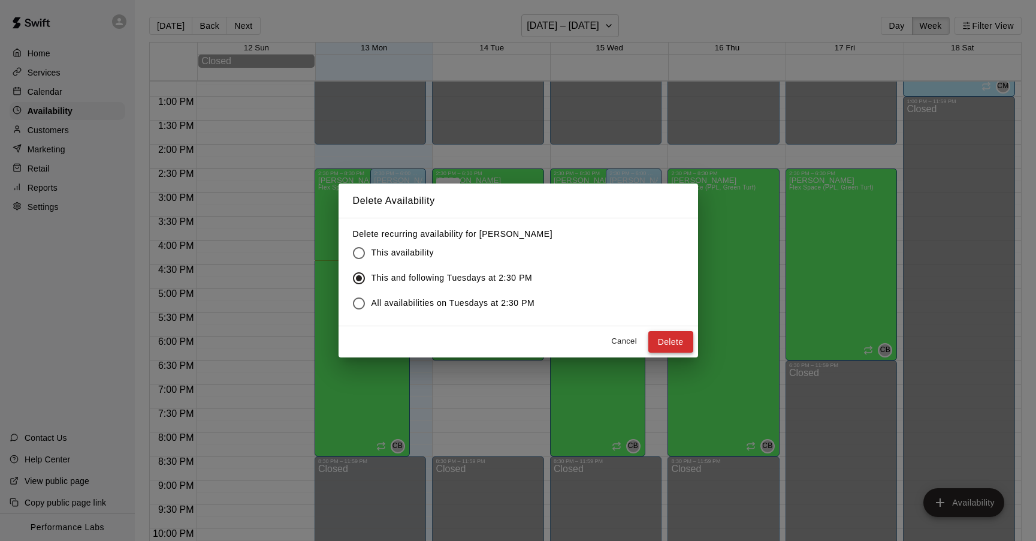
click at [668, 338] on button "Delete" at bounding box center [670, 342] width 45 height 22
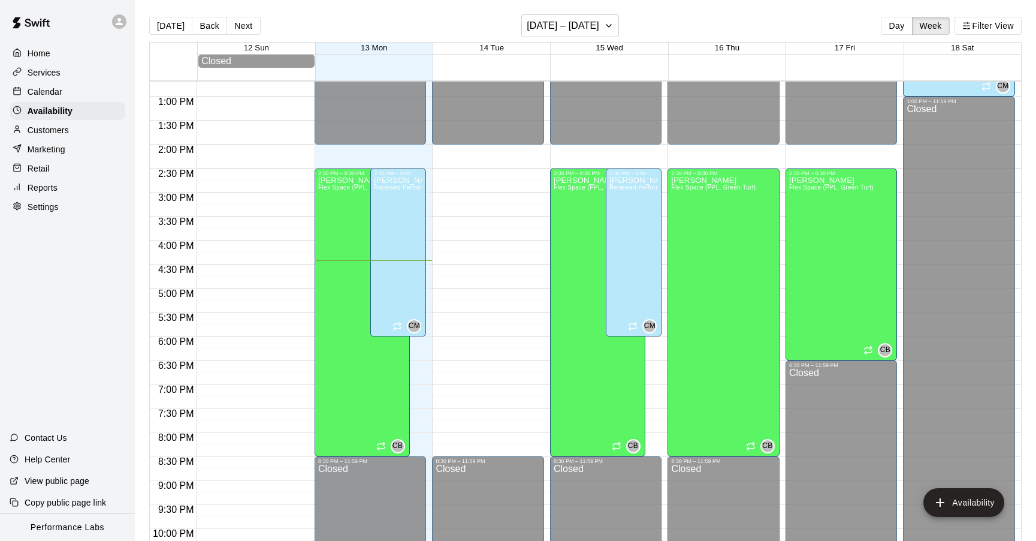
click at [487, 170] on div "12:00 AM – 2:00 PM Closed 8:30 PM – 11:59 PM Closed" at bounding box center [488, 48] width 112 height 1151
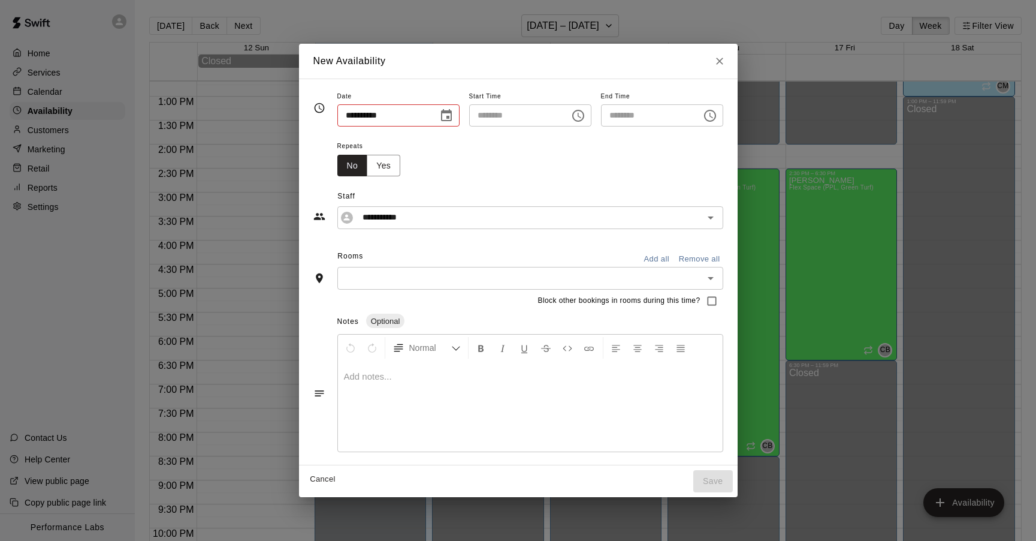
type input "**********"
type input "********"
click at [611, 116] on input "********" at bounding box center [647, 115] width 92 height 22
type input "********"
click at [385, 164] on button "Yes" at bounding box center [384, 166] width 34 height 22
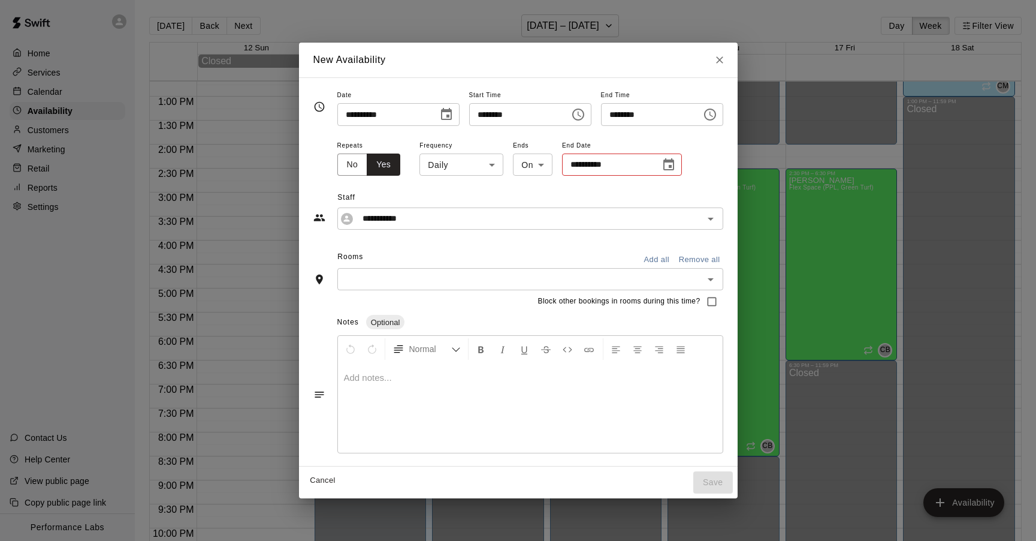
click at [464, 164] on body "Home Services Calendar Availability Customers Marketing Retail Reports Settings…" at bounding box center [518, 280] width 1036 height 560
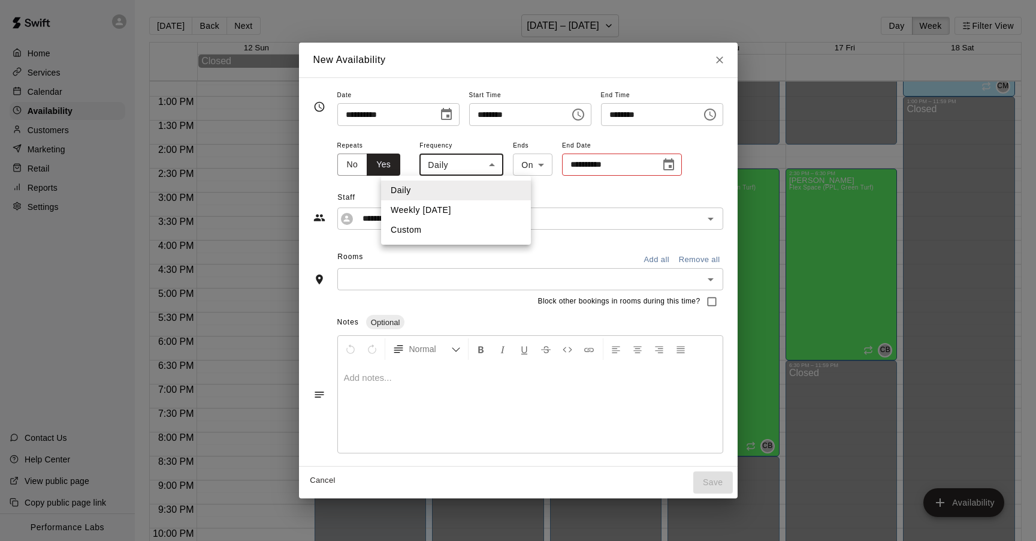
click at [431, 236] on li "Custom" at bounding box center [456, 230] width 150 height 20
type input "******"
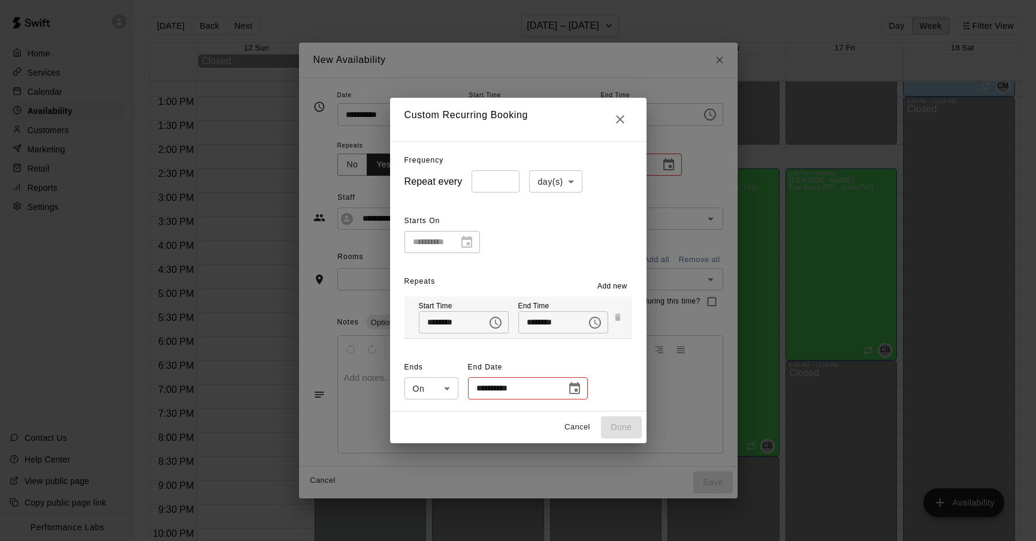
click at [556, 185] on body "Home Services Calendar Availability Customers Marketing Retail Reports Settings…" at bounding box center [518, 280] width 1036 height 560
click at [557, 228] on li "week(s)" at bounding box center [556, 227] width 53 height 20
type input "******"
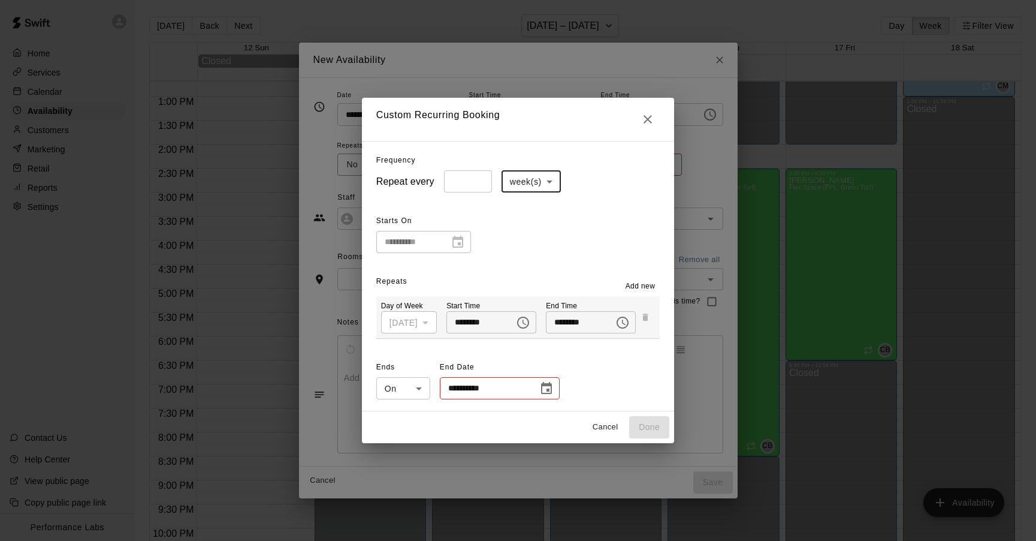
click at [546, 380] on button "Choose date" at bounding box center [547, 388] width 24 height 24
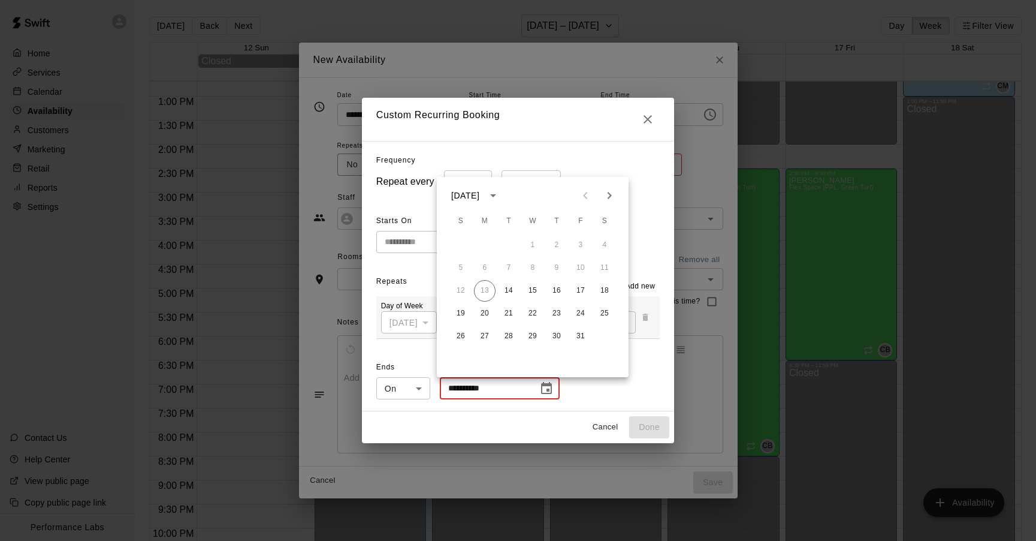
click at [609, 203] on button "Next month" at bounding box center [609, 195] width 24 height 24
click at [489, 246] on button "2" at bounding box center [485, 245] width 22 height 22
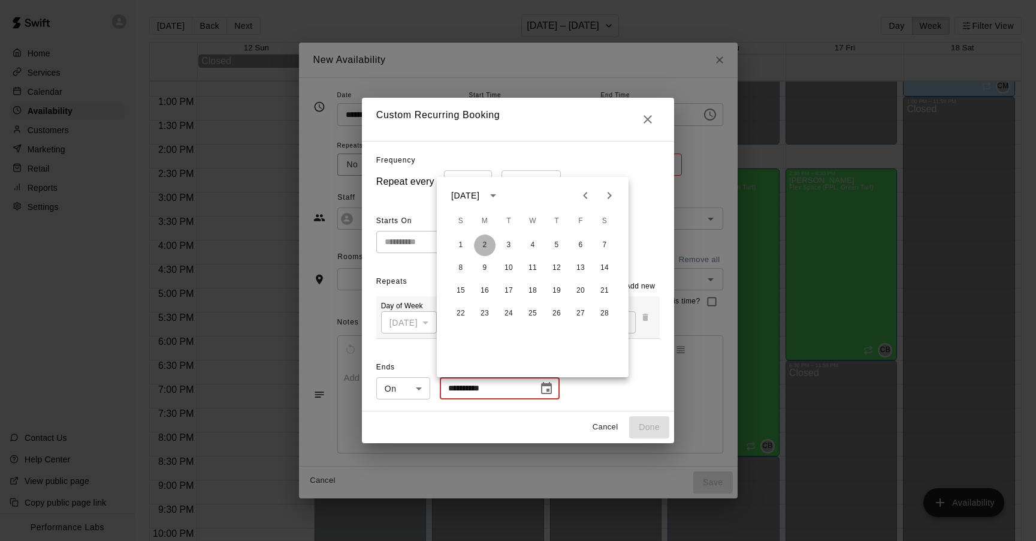
type input "**********"
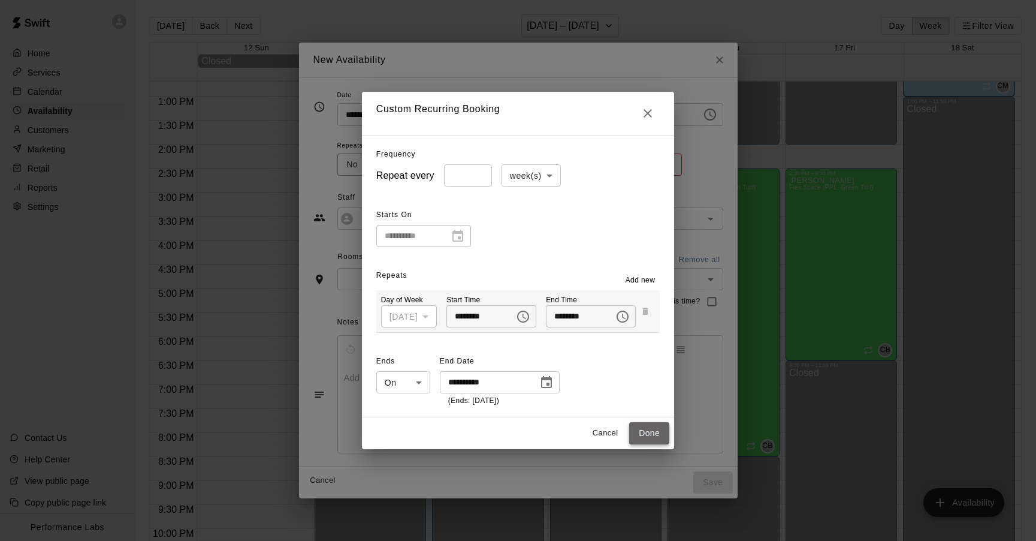
click at [655, 433] on button "Done" at bounding box center [649, 433] width 40 height 22
type input "******"
type input "**********"
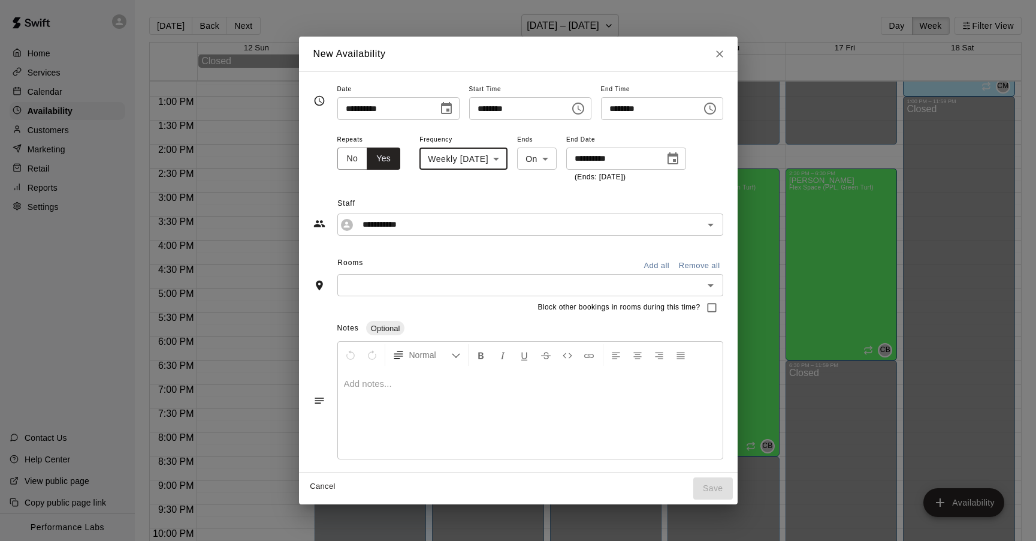
click at [718, 284] on icon "Open" at bounding box center [711, 285] width 14 height 14
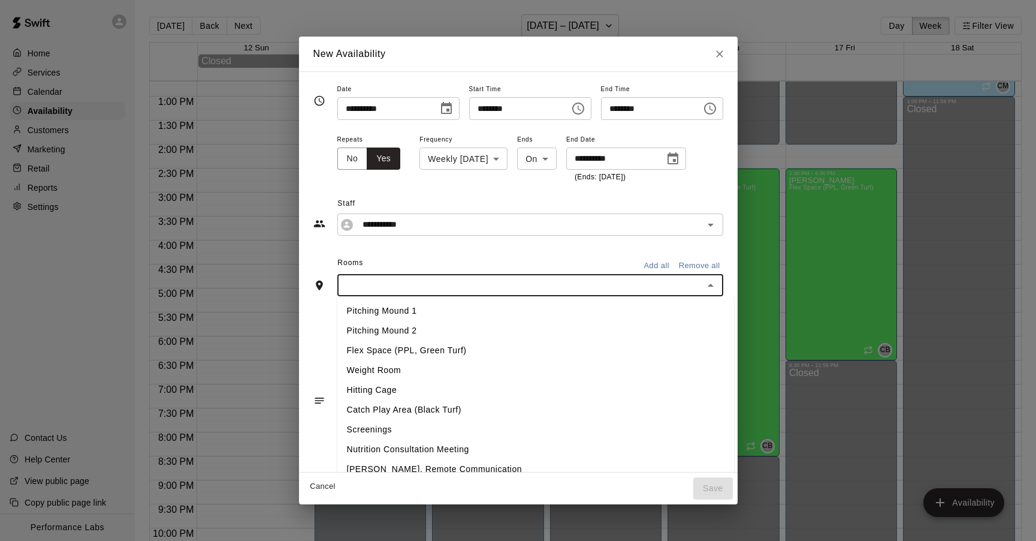
click at [370, 346] on li "Flex Space (PPL, Green Turf)" at bounding box center [535, 350] width 397 height 20
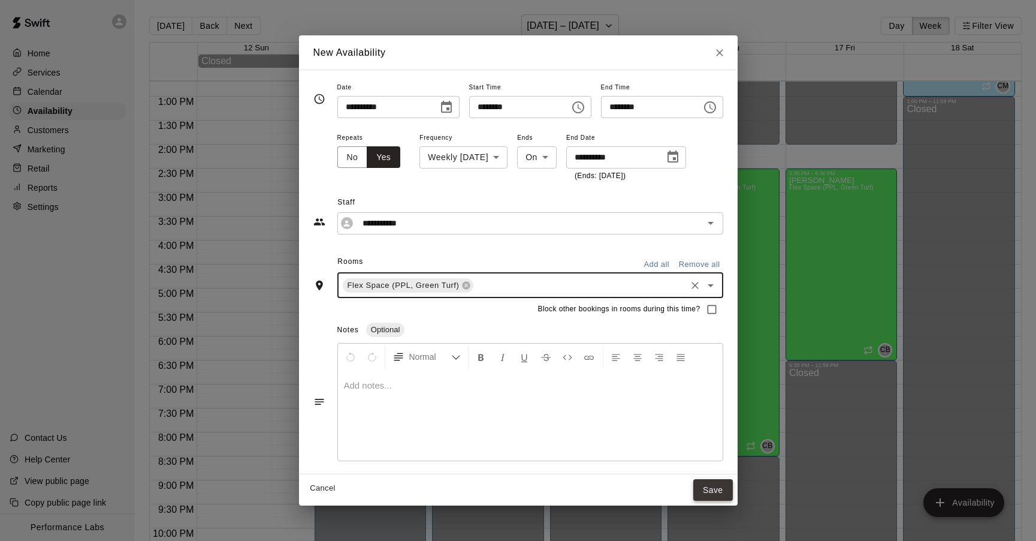
click at [715, 491] on button "Save" at bounding box center [713, 490] width 40 height 22
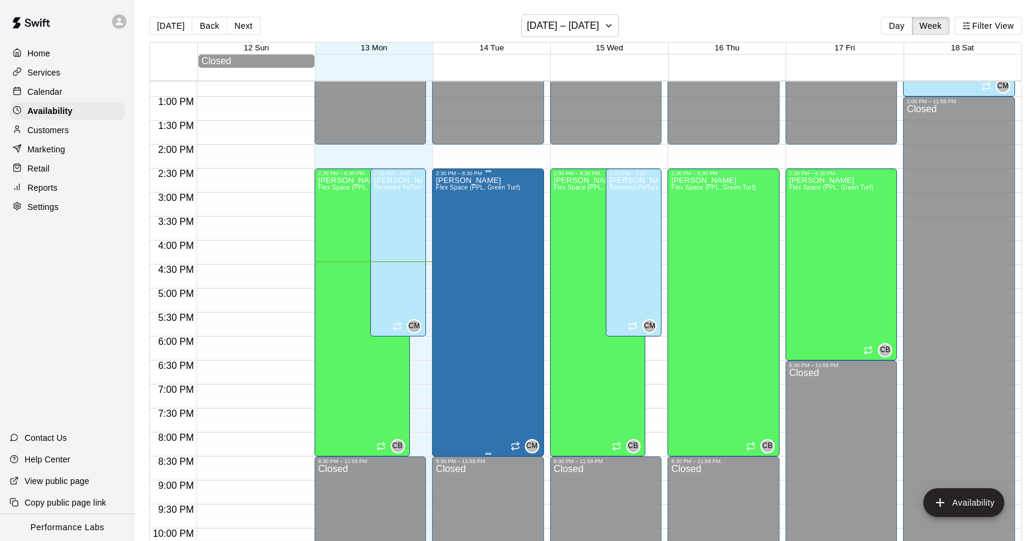
click at [499, 249] on div "[PERSON_NAME] Flex Space (PPL, Green Turf)" at bounding box center [478, 446] width 84 height 541
click at [449, 183] on icon "edit" at bounding box center [448, 190] width 14 height 14
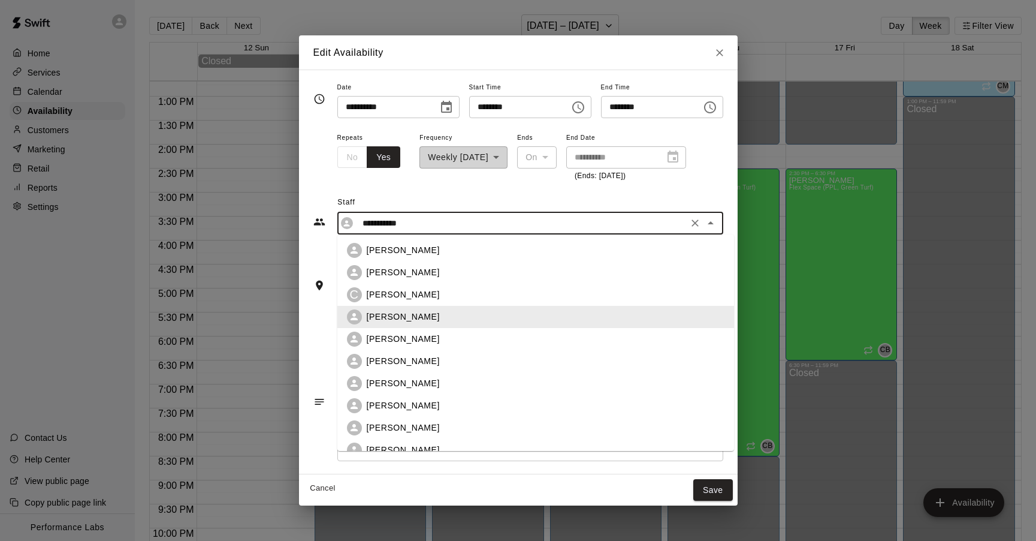
click at [651, 226] on input "**********" at bounding box center [521, 223] width 327 height 15
click at [412, 337] on p "[PERSON_NAME]" at bounding box center [403, 339] width 73 height 13
type input "**********"
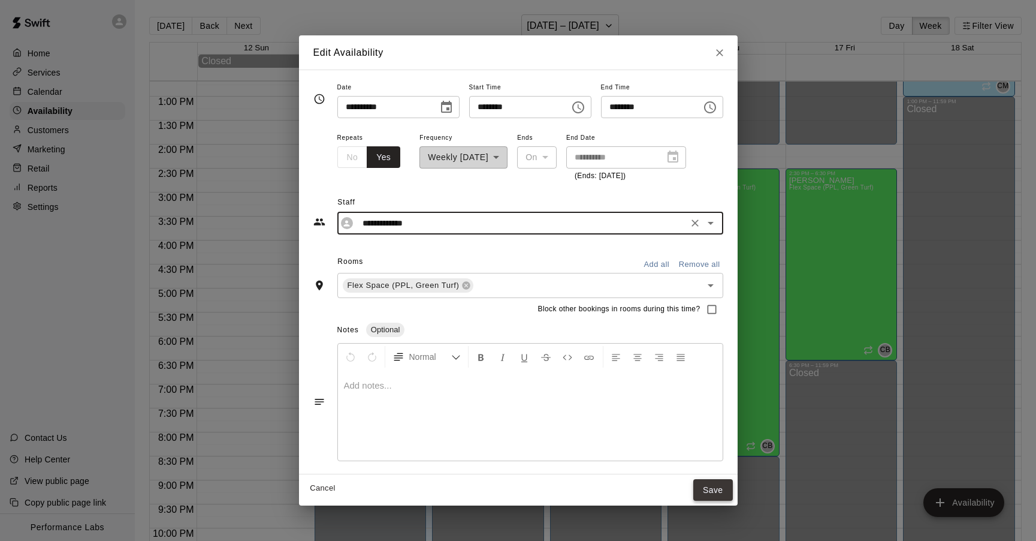
click at [724, 489] on button "Save" at bounding box center [713, 490] width 40 height 22
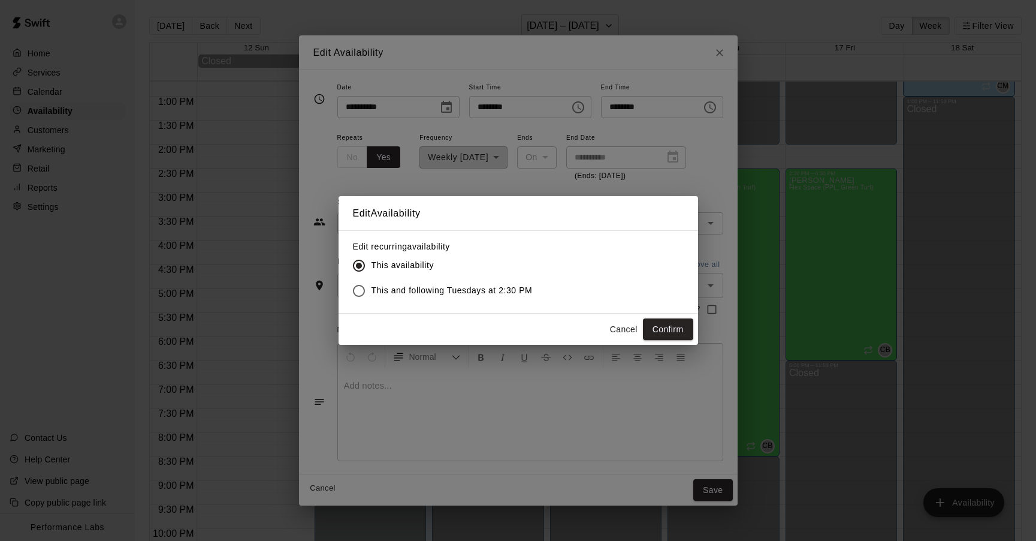
click at [443, 288] on span "This and following Tuesdays at 2:30 PM" at bounding box center [452, 290] width 161 height 13
click at [664, 327] on button "Confirm" at bounding box center [668, 329] width 50 height 22
